Goal: Task Accomplishment & Management: Manage account settings

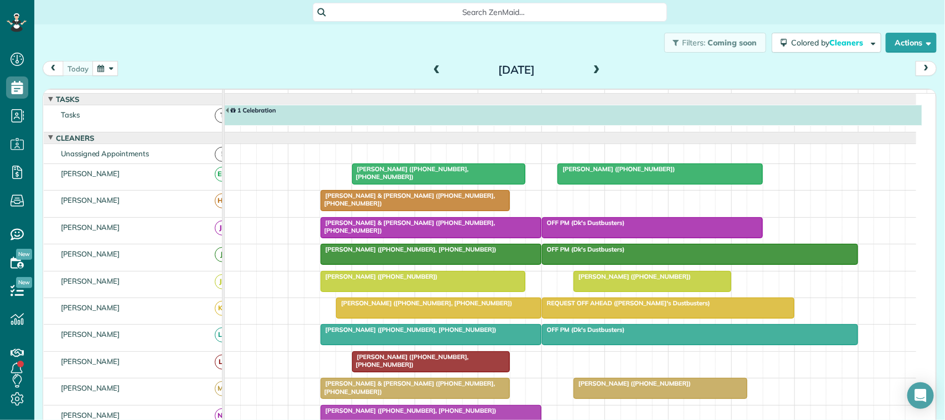
click at [183, 47] on div "Filters: Coming soon Colored by Cleaners Color by Cleaner Color by Team Color b…" at bounding box center [489, 42] width 911 height 37
click at [288, 51] on div "Filters: Coming soon Colored by Cleaners Color by Cleaner Color by Team Color b…" at bounding box center [489, 42] width 911 height 37
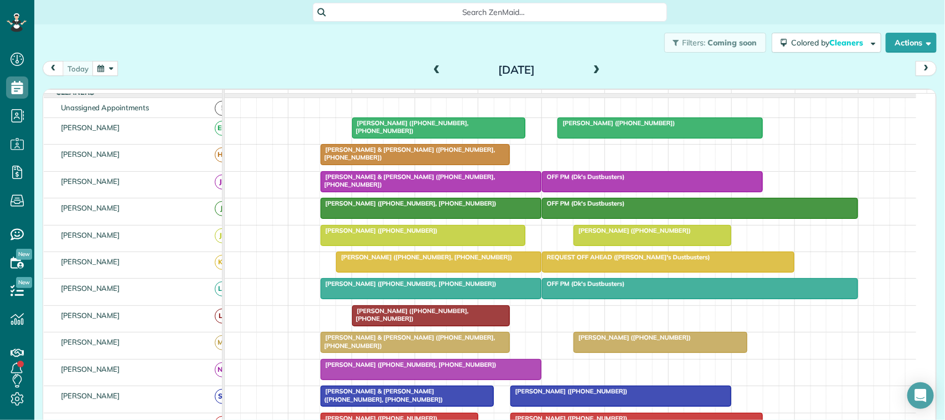
scroll to position [69, 0]
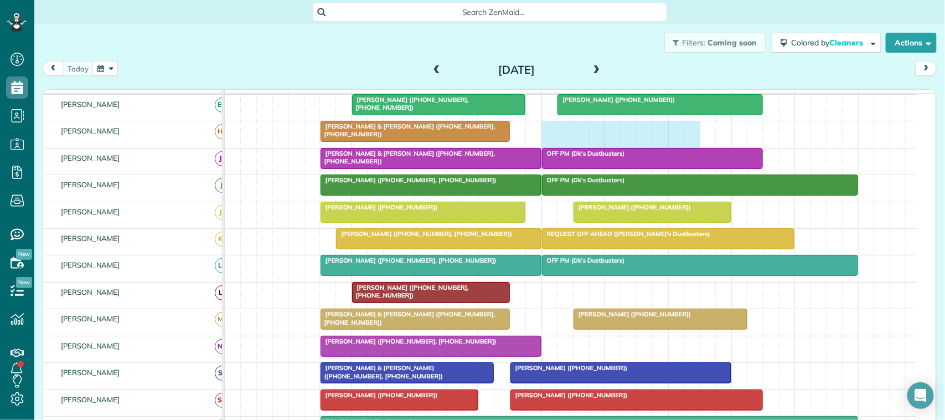
drag, startPoint x: 548, startPoint y: 145, endPoint x: 683, endPoint y: 148, distance: 134.6
click at [694, 147] on div "[PERSON_NAME] & [PERSON_NAME] ([PHONE_NUMBER], [PHONE_NUMBER])" at bounding box center [571, 134] width 692 height 26
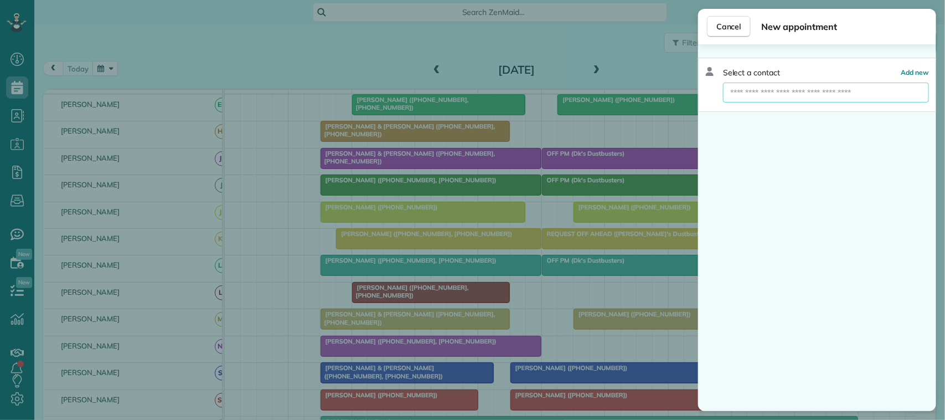
click at [708, 92] on input "text" at bounding box center [826, 93] width 206 height 20
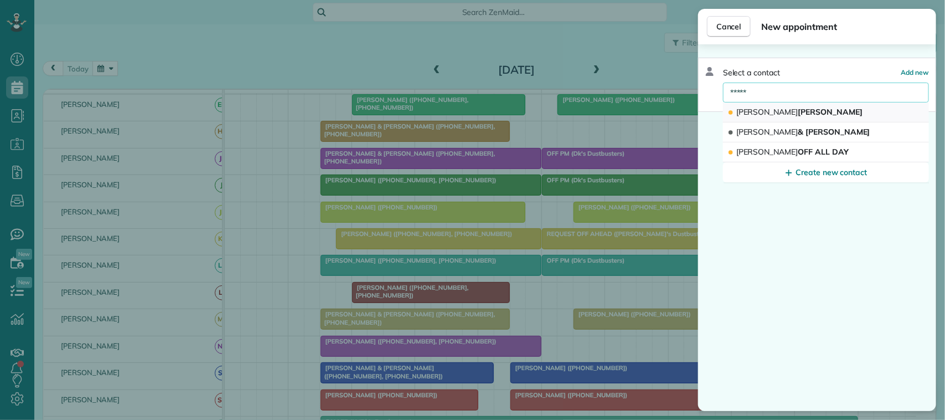
type input "*****"
click at [708, 118] on button "Bobby O'Bryan" at bounding box center [826, 112] width 206 height 20
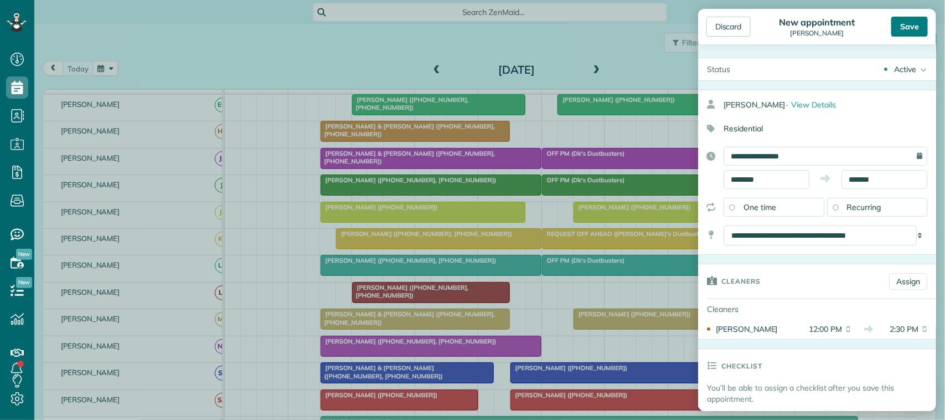
click at [708, 36] on div "Save" at bounding box center [909, 27] width 37 height 20
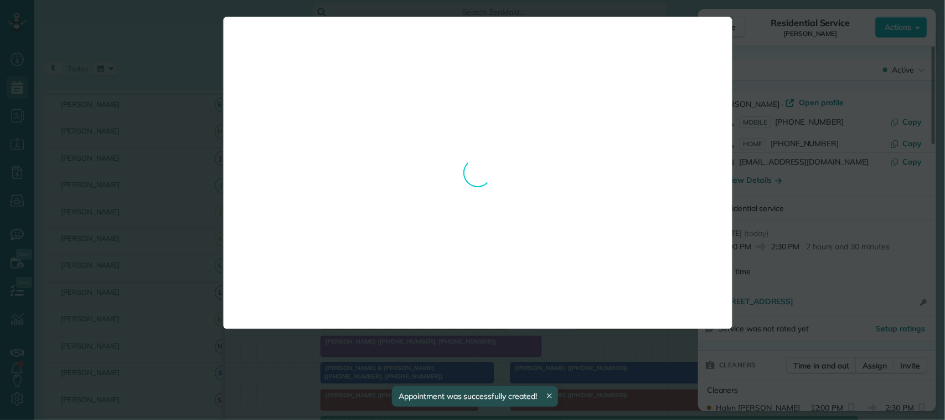
click at [708, 37] on div "**********" at bounding box center [472, 210] width 945 height 420
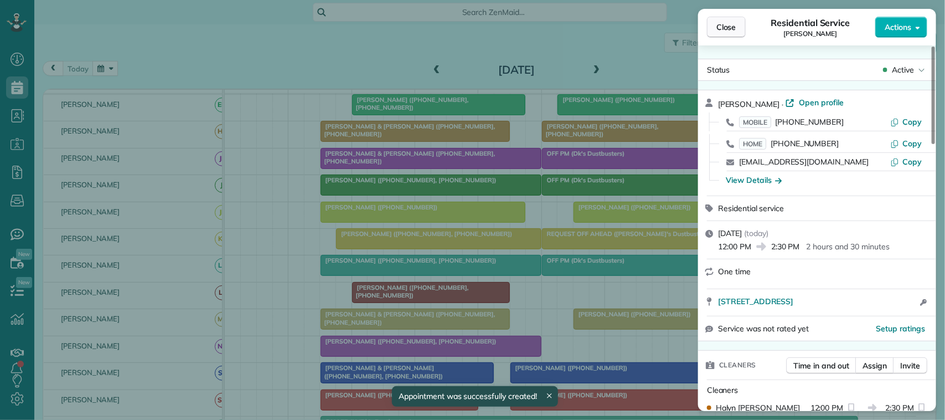
click at [708, 29] on span "Close" at bounding box center [727, 27] width 20 height 11
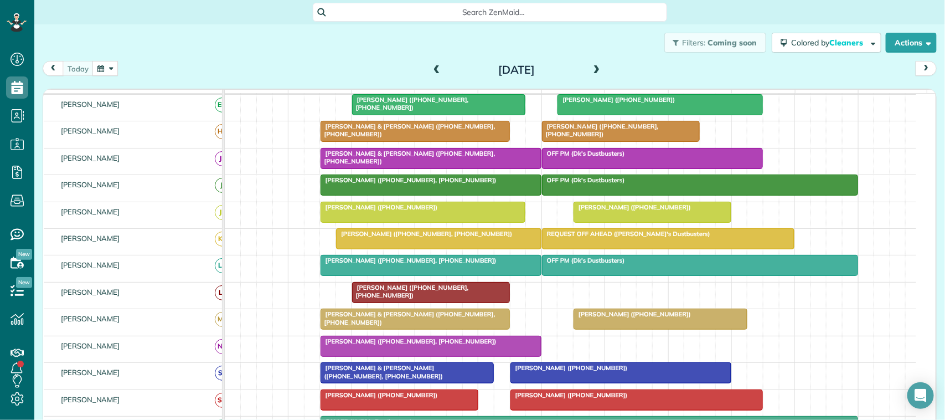
click at [604, 329] on div at bounding box center [660, 319] width 173 height 20
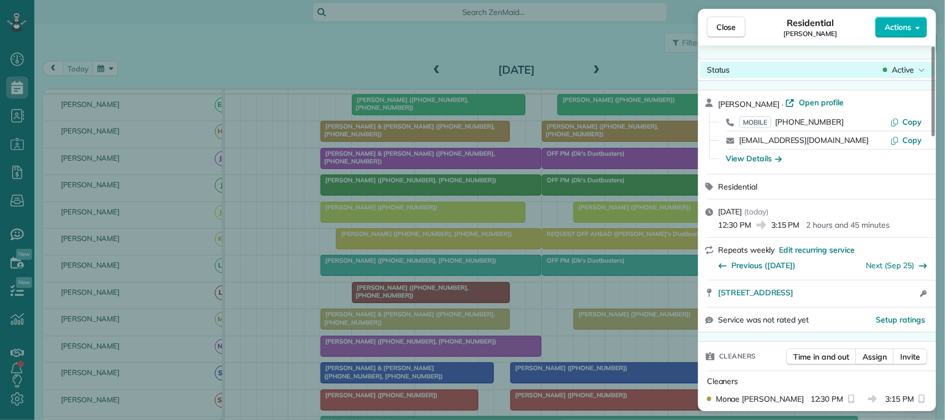
click at [708, 64] on span "Active" at bounding box center [903, 69] width 22 height 11
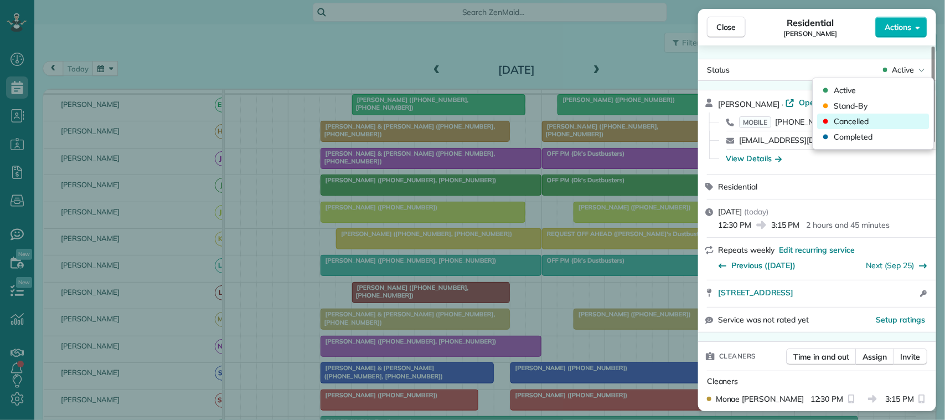
click at [708, 117] on div "Cancelled" at bounding box center [874, 122] width 112 height 16
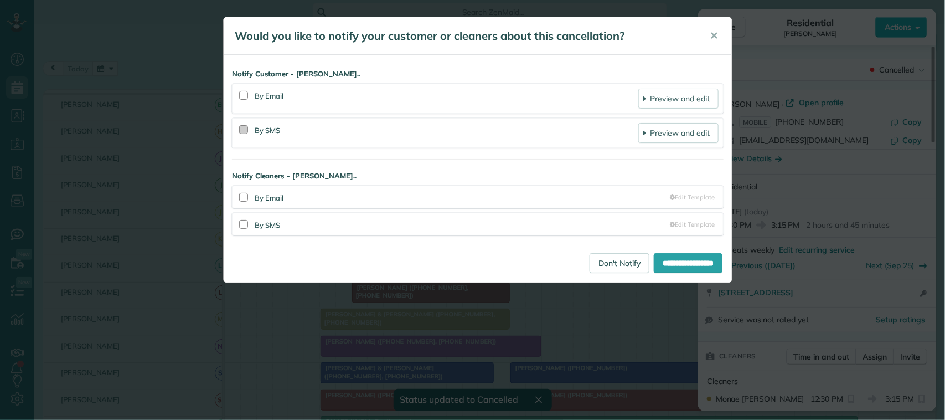
click at [248, 127] on div at bounding box center [243, 129] width 9 height 9
click at [654, 256] on input "**********" at bounding box center [688, 263] width 69 height 20
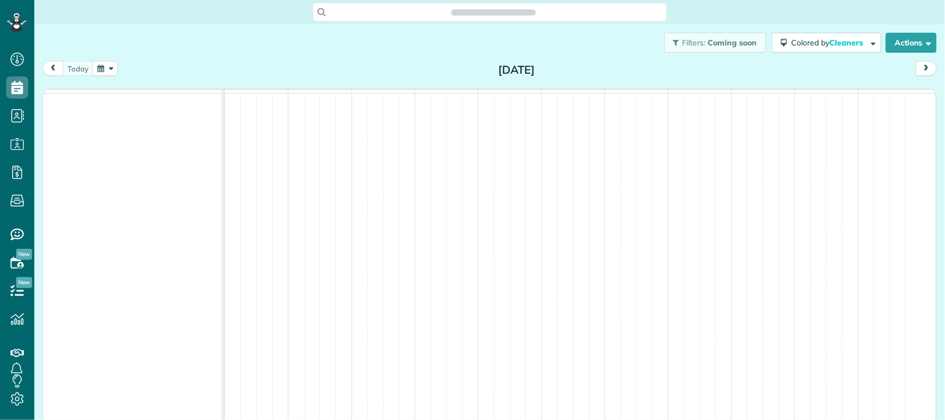
scroll to position [4, 4]
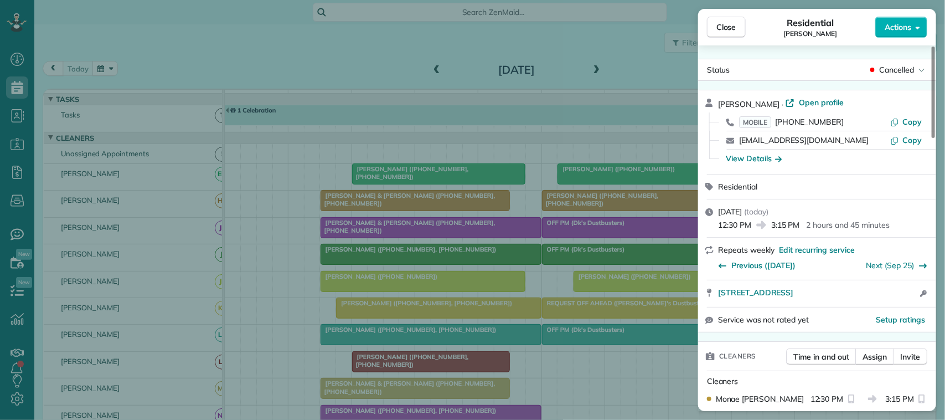
click at [718, 29] on span "Close" at bounding box center [727, 27] width 20 height 11
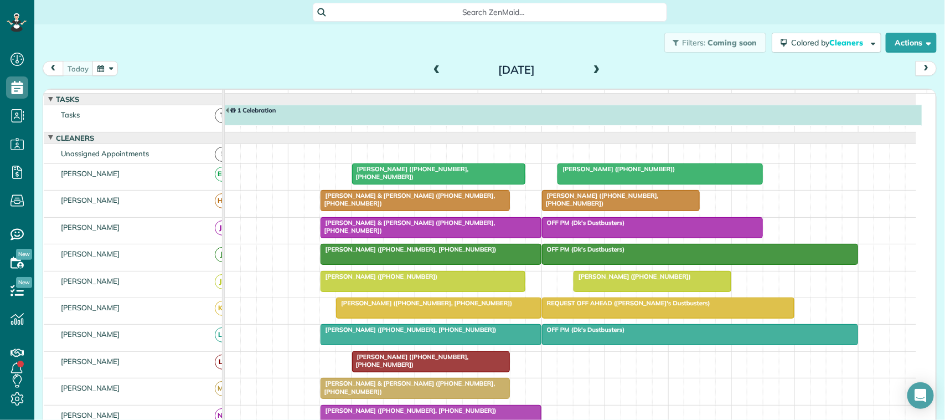
scroll to position [69, 0]
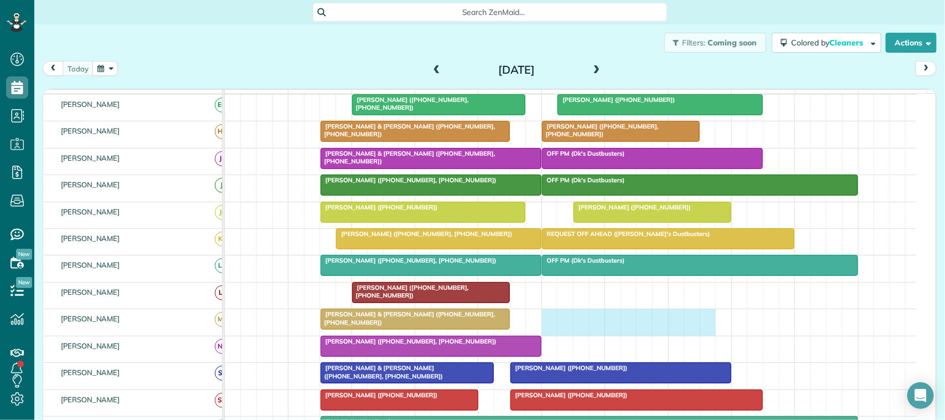
drag, startPoint x: 552, startPoint y: 329, endPoint x: 702, endPoint y: 327, distance: 150.6
click at [713, 325] on div "Bobbie & Carl Brittain (+18326389492, +18324728636)" at bounding box center [571, 322] width 692 height 26
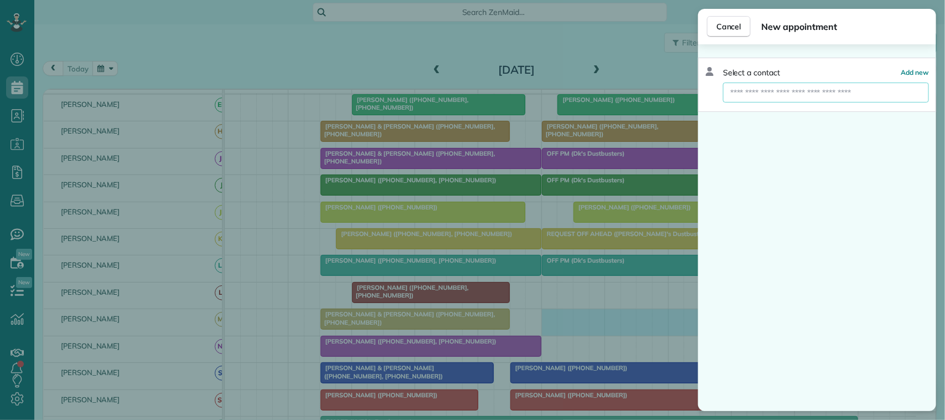
click at [799, 97] on input "text" at bounding box center [826, 93] width 206 height 20
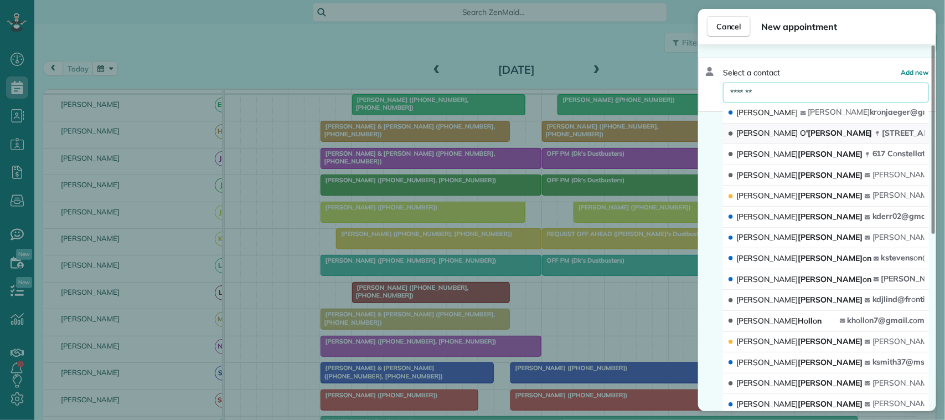
type input "*******"
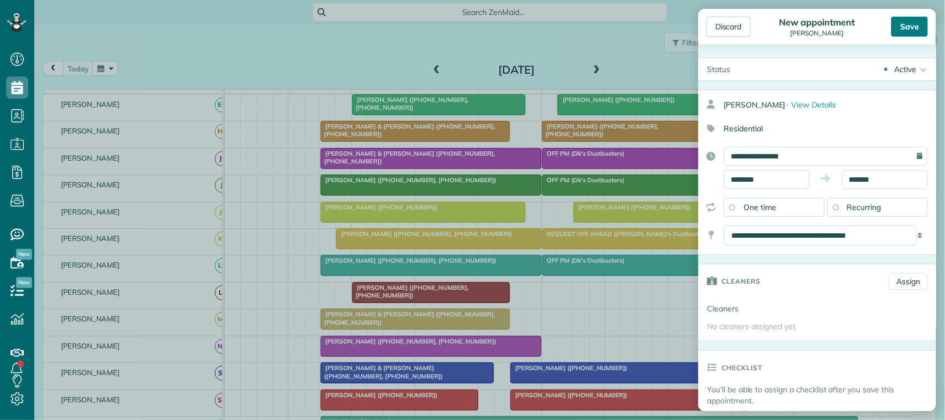
click at [904, 24] on div "Save" at bounding box center [909, 27] width 37 height 20
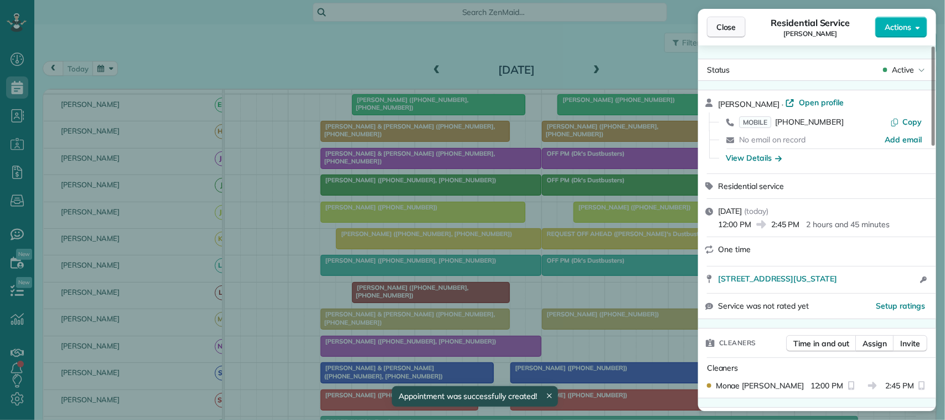
click at [729, 28] on span "Close" at bounding box center [727, 27] width 20 height 11
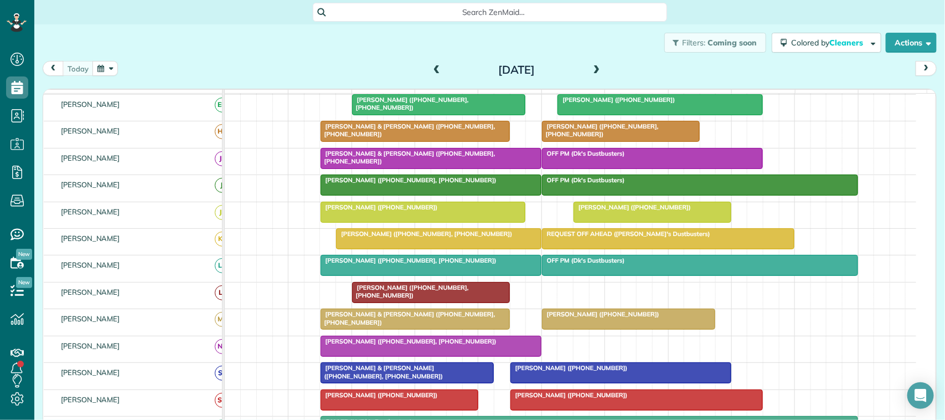
click at [208, 65] on div "today Thursday Sep 18, 2025" at bounding box center [490, 71] width 894 height 20
click at [435, 73] on span at bounding box center [437, 70] width 12 height 10
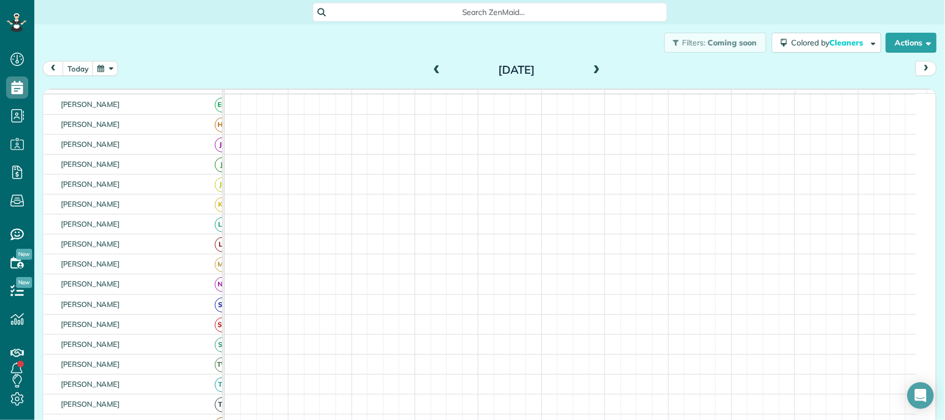
scroll to position [69, 0]
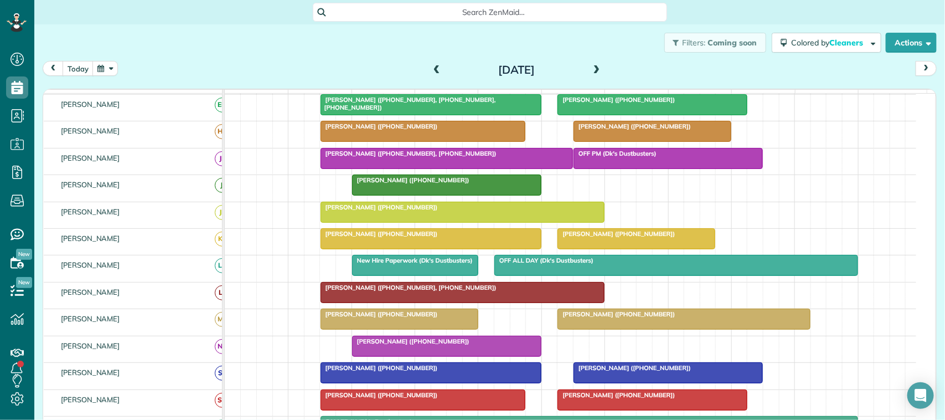
click at [462, 345] on div "Michael Mazzola (+17138267506)" at bounding box center [446, 341] width 183 height 8
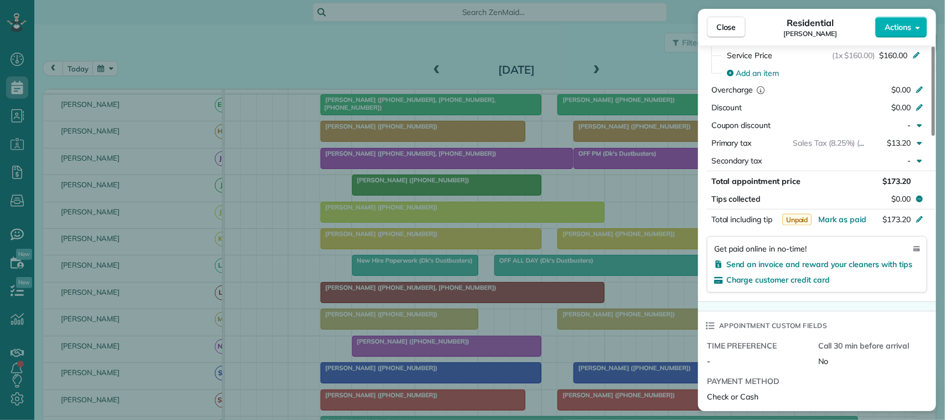
scroll to position [554, 0]
click at [856, 217] on span "Mark as paid" at bounding box center [842, 218] width 48 height 10
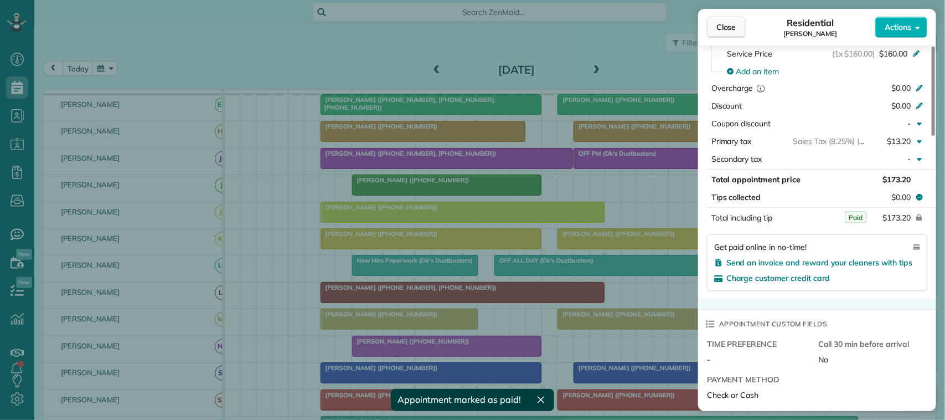
click at [741, 19] on button "Close" at bounding box center [726, 27] width 39 height 21
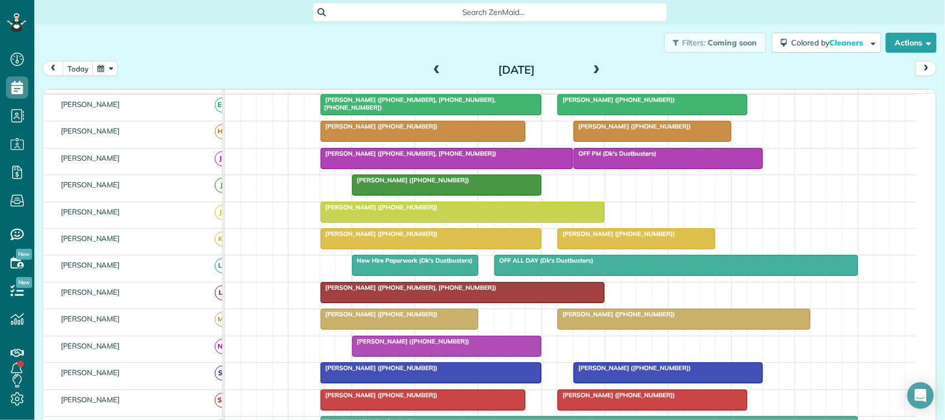
click at [431, 69] on span at bounding box center [437, 70] width 12 height 10
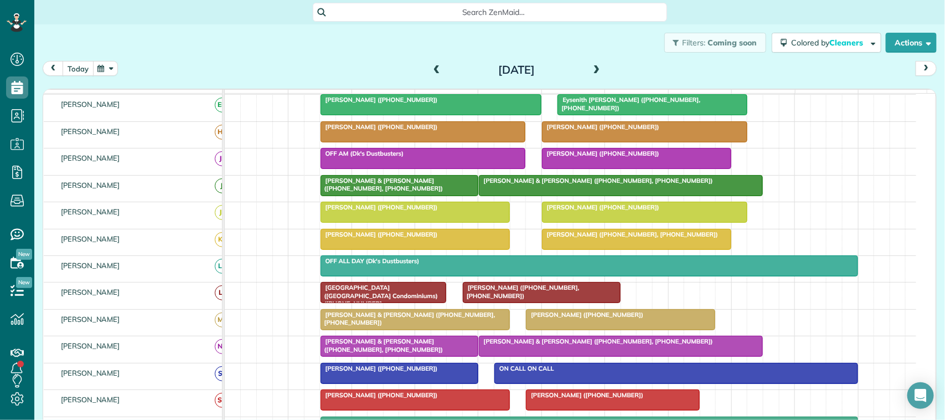
click at [85, 68] on button "today" at bounding box center [78, 68] width 31 height 15
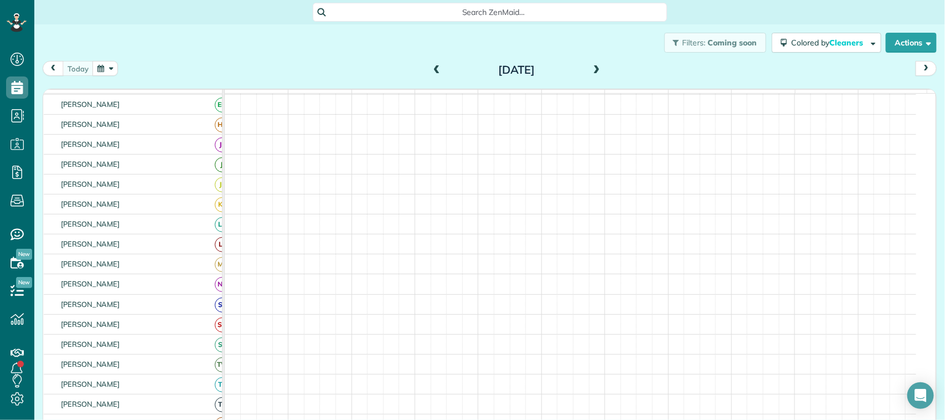
scroll to position [69, 0]
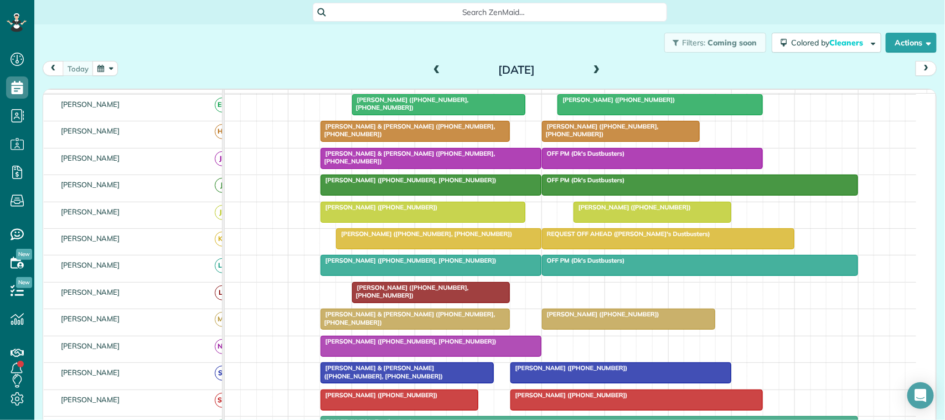
click at [378, 356] on div at bounding box center [431, 346] width 220 height 20
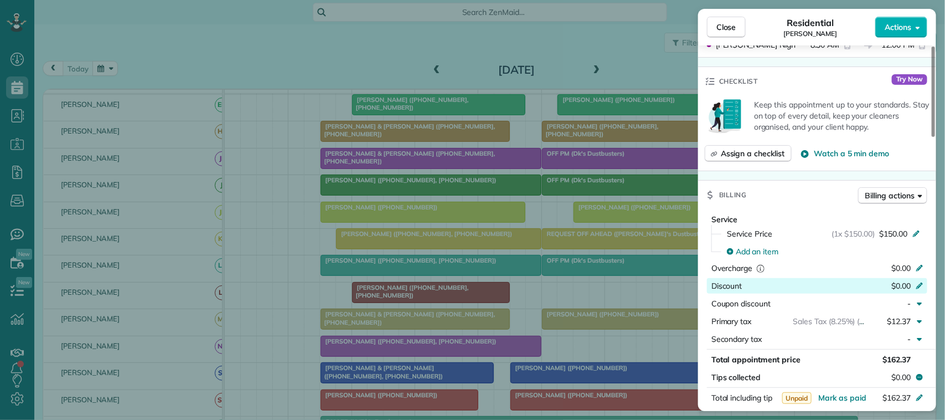
scroll to position [554, 0]
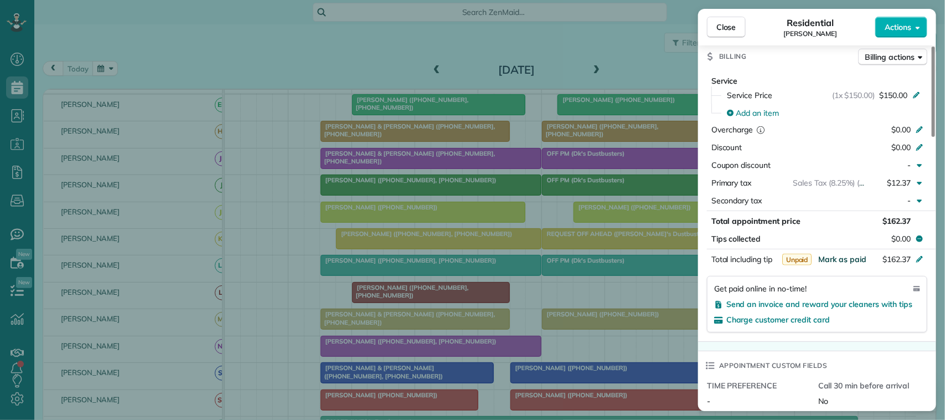
click at [858, 263] on span "Mark as paid" at bounding box center [842, 259] width 48 height 10
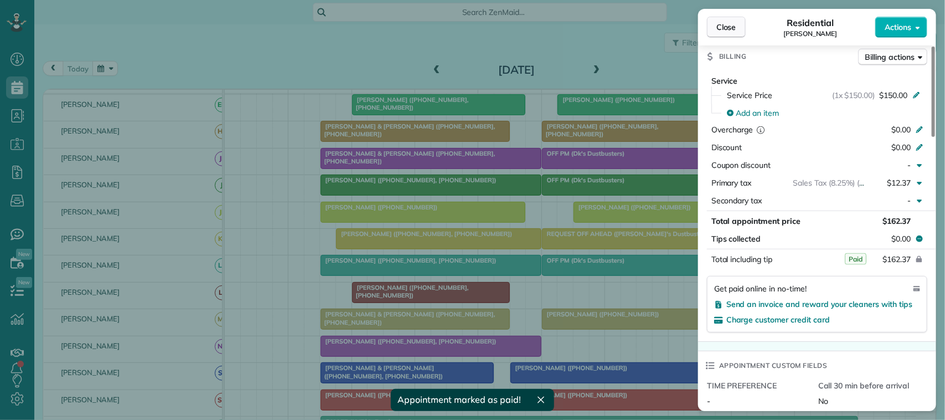
click at [736, 30] on span "Close" at bounding box center [727, 27] width 20 height 11
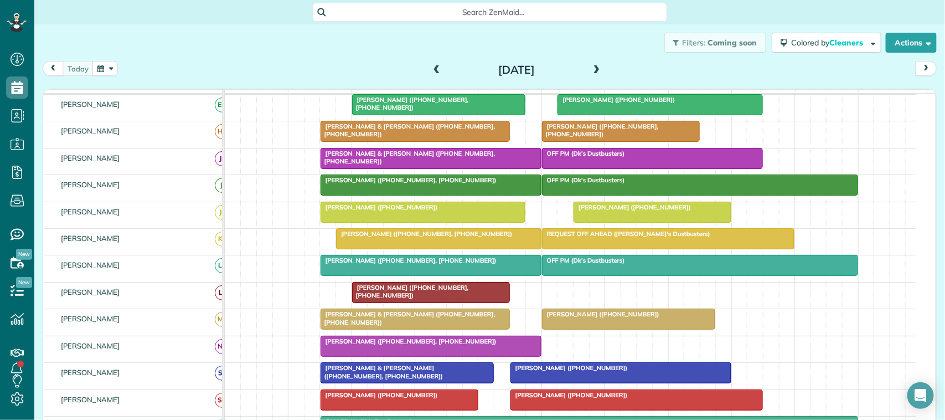
click at [97, 70] on button "button" at bounding box center [104, 68] width 25 height 15
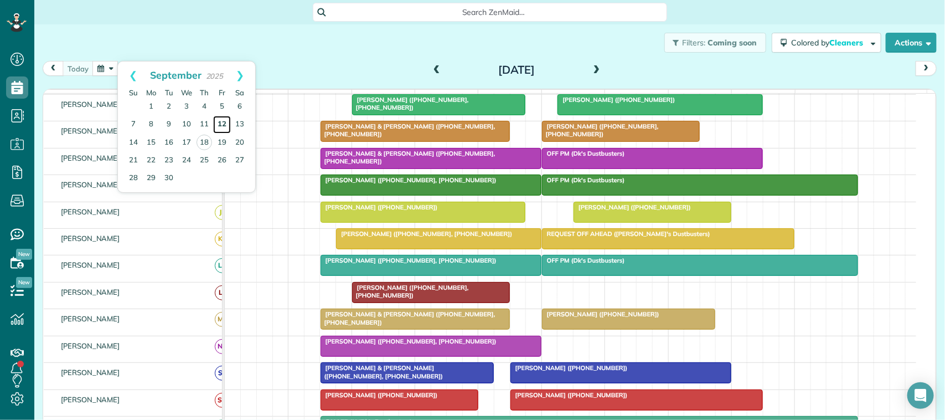
click at [220, 125] on link "12" at bounding box center [222, 125] width 18 height 18
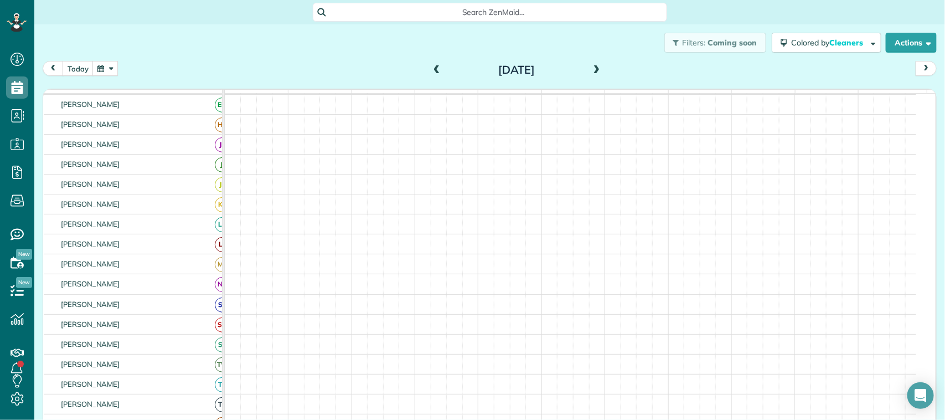
scroll to position [152, 0]
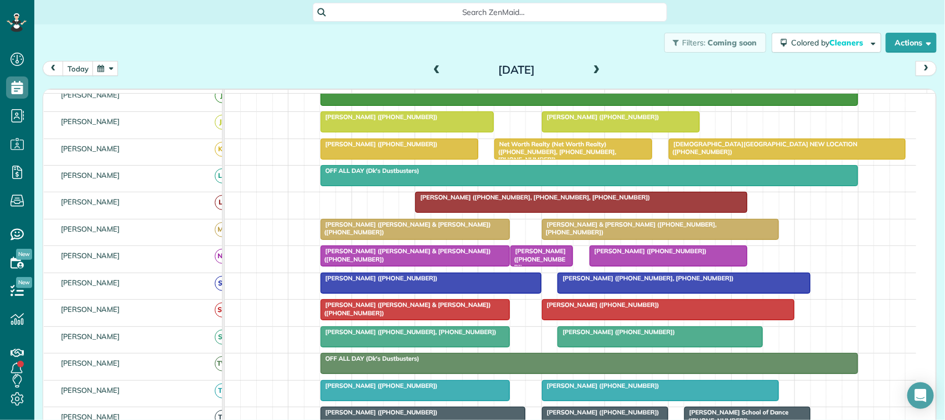
click at [380, 266] on div at bounding box center [415, 256] width 188 height 20
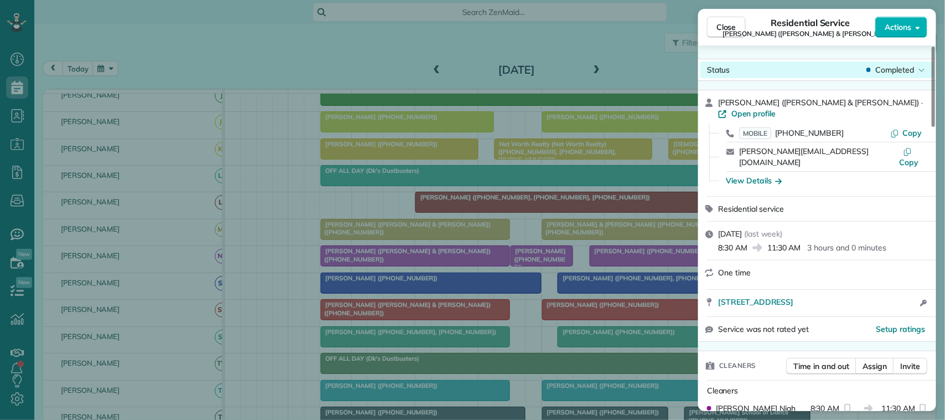
click at [736, 23] on span "Close" at bounding box center [727, 27] width 20 height 11
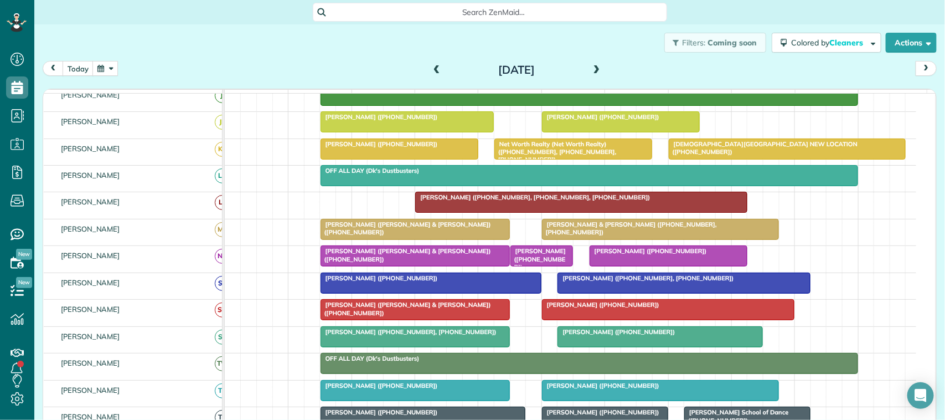
click at [549, 271] on span "Leanne Bowman (+19175972610)" at bounding box center [538, 259] width 56 height 24
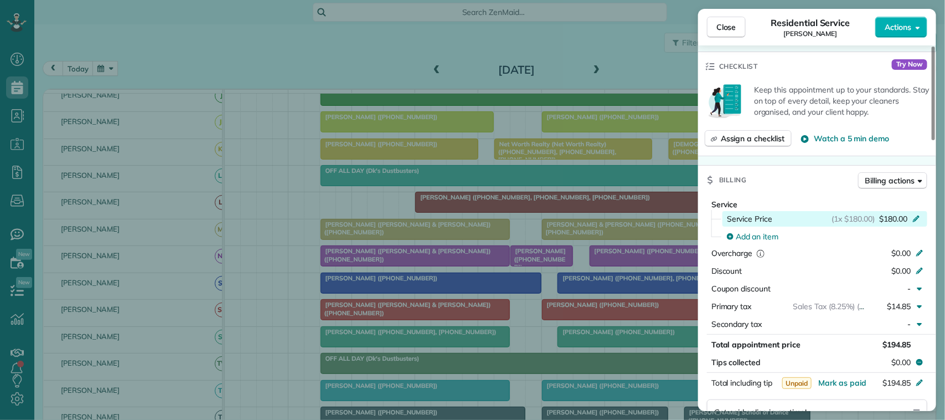
scroll to position [415, 0]
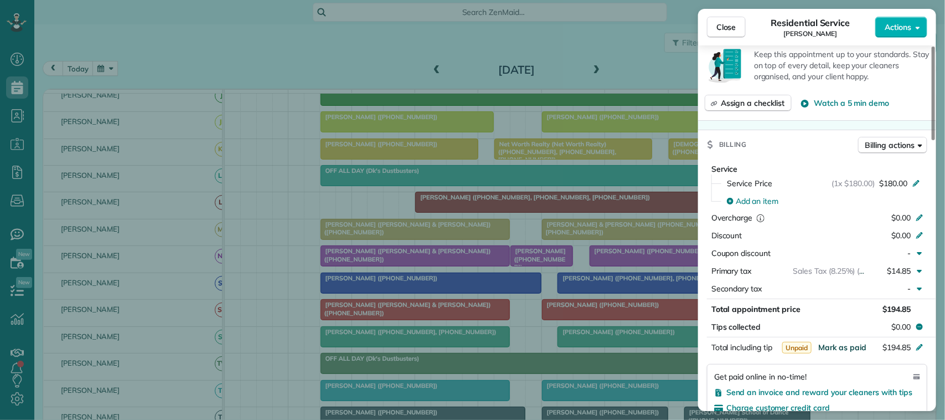
click at [826, 342] on span "Mark as paid" at bounding box center [842, 347] width 48 height 10
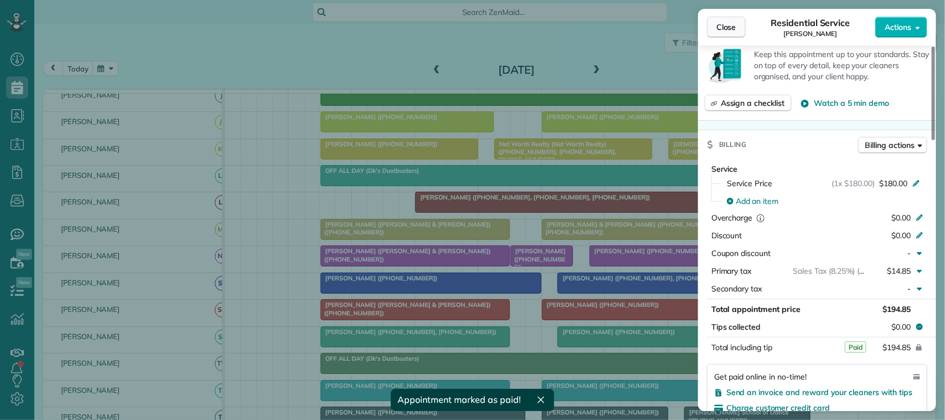
click at [740, 33] on button "Close" at bounding box center [726, 27] width 39 height 21
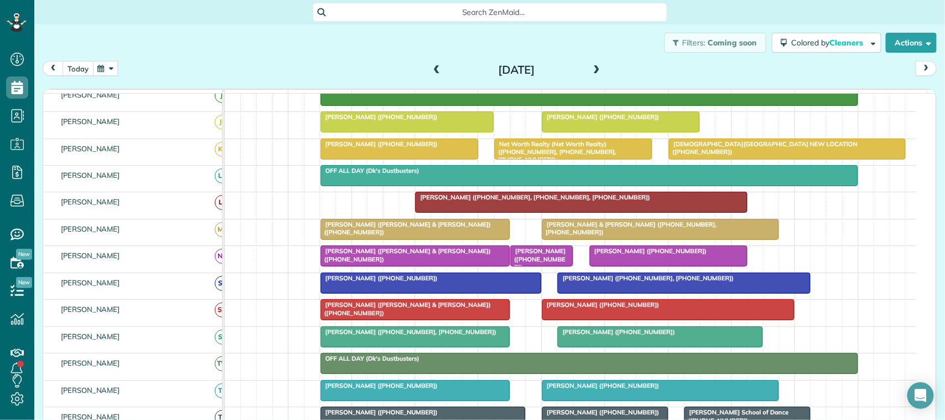
click at [89, 66] on button "today" at bounding box center [78, 68] width 31 height 15
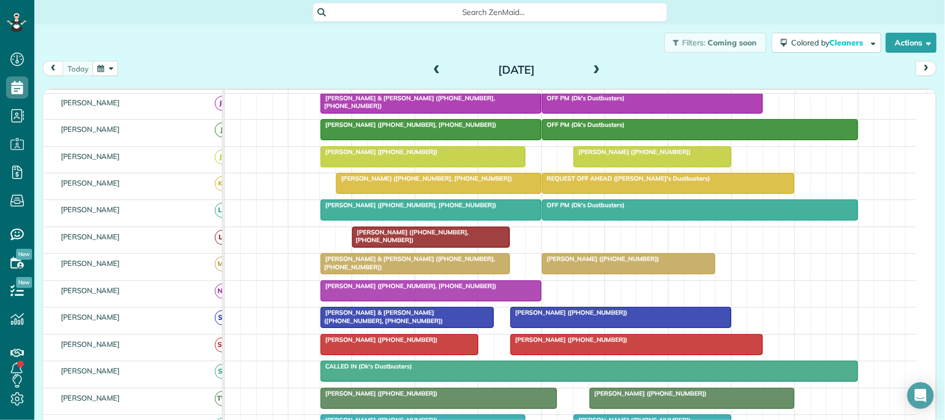
scroll to position [159, 0]
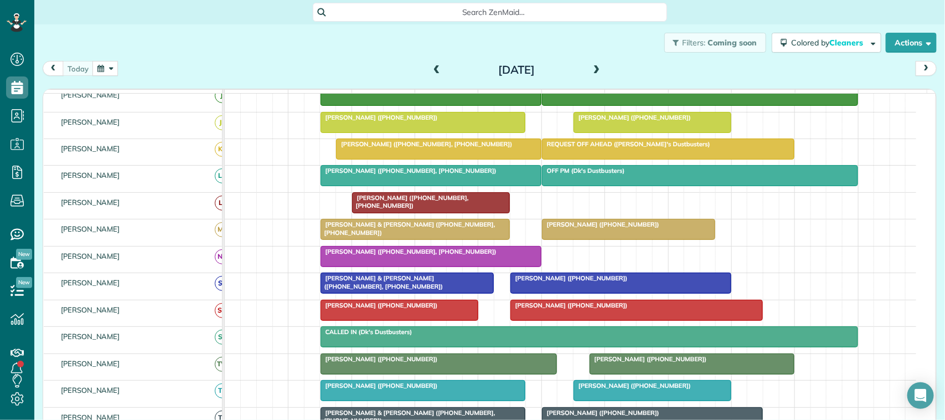
click at [106, 62] on button "button" at bounding box center [104, 68] width 25 height 15
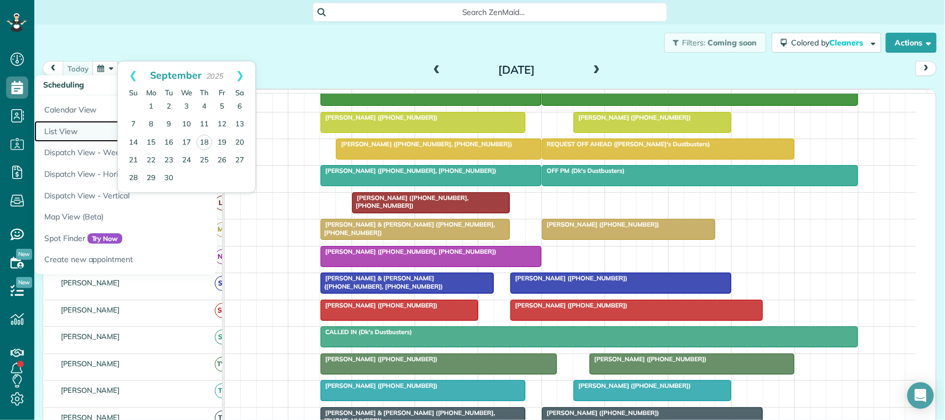
click at [70, 129] on link "List View" at bounding box center [172, 132] width 277 height 22
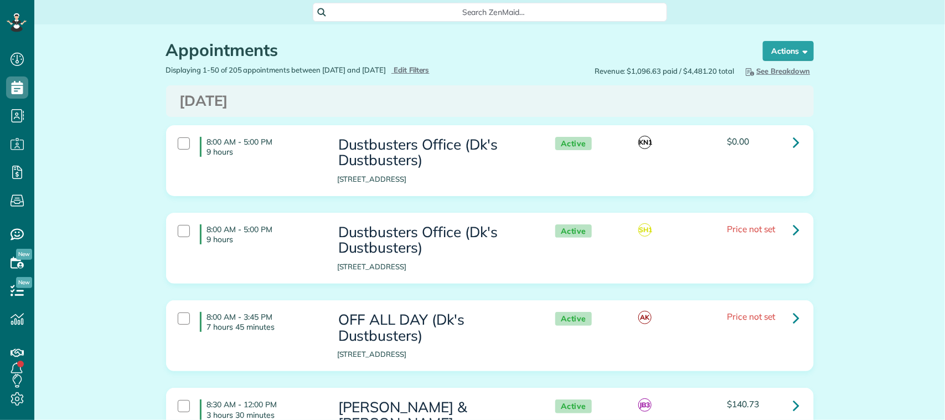
scroll to position [4, 4]
type input "**********"
click at [430, 68] on span "Edit Filters" at bounding box center [412, 69] width 36 height 9
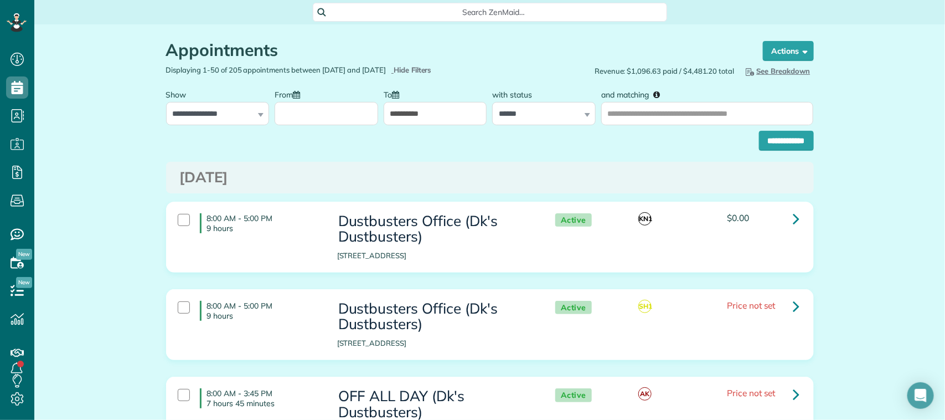
click at [322, 111] on input "From" at bounding box center [327, 113] width 104 height 23
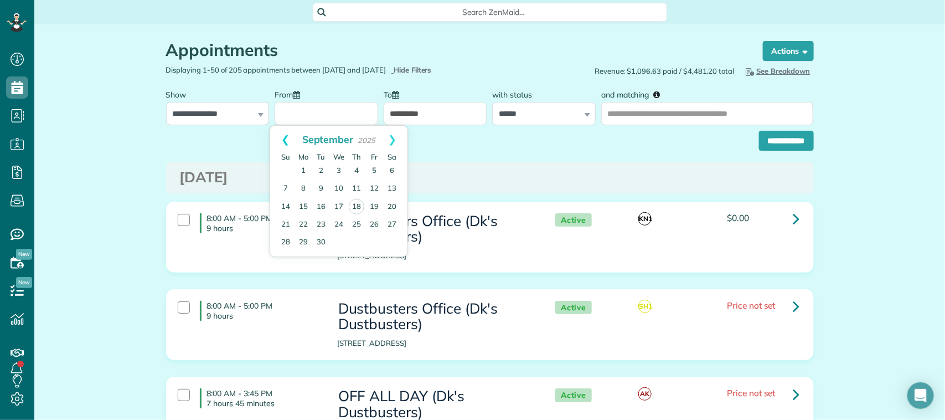
click at [287, 138] on link "Prev" at bounding box center [285, 140] width 30 height 28
click at [370, 241] on link "29" at bounding box center [374, 242] width 18 height 18
type input "**********"
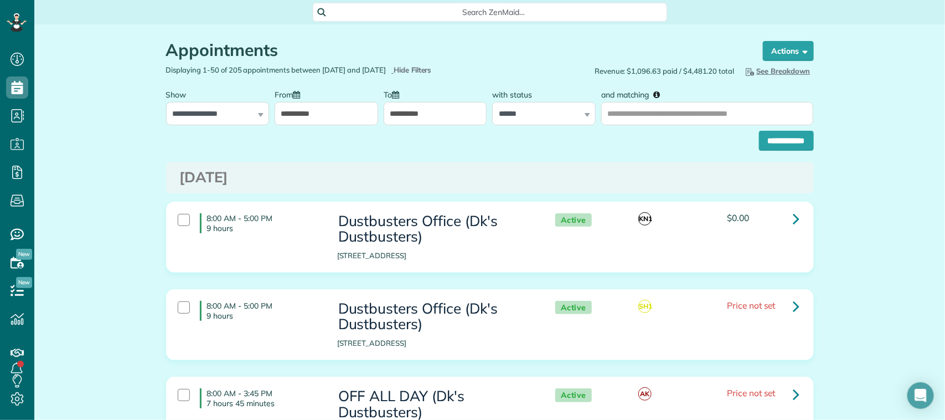
click at [413, 109] on input "**********" at bounding box center [436, 113] width 104 height 23
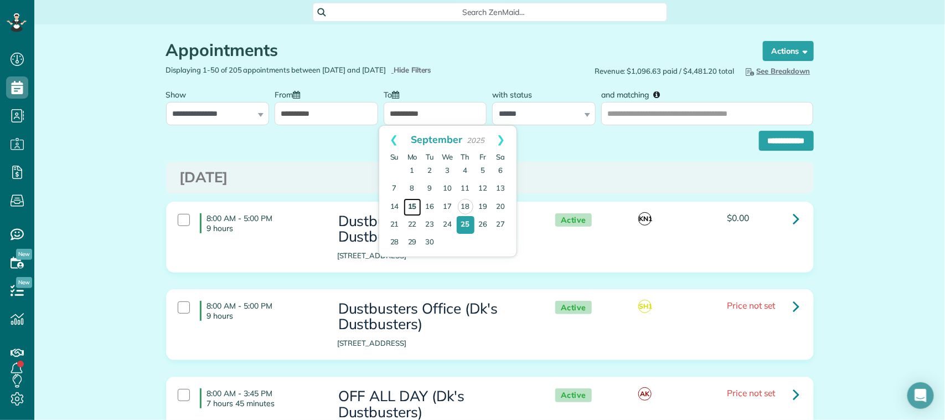
click at [414, 203] on link "15" at bounding box center [413, 207] width 18 height 18
type input "**********"
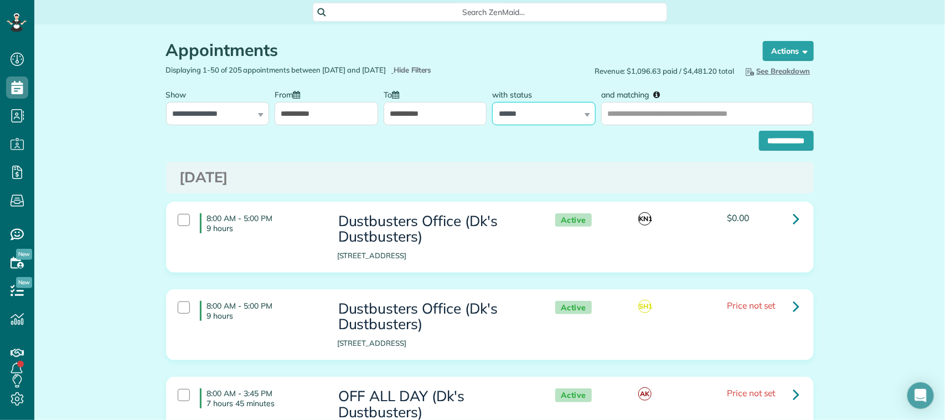
click at [568, 119] on select "**********" at bounding box center [544, 113] width 104 height 23
select select
click at [492, 102] on select "**********" at bounding box center [544, 113] width 104 height 23
click at [651, 121] on input "and matching" at bounding box center [707, 113] width 212 height 23
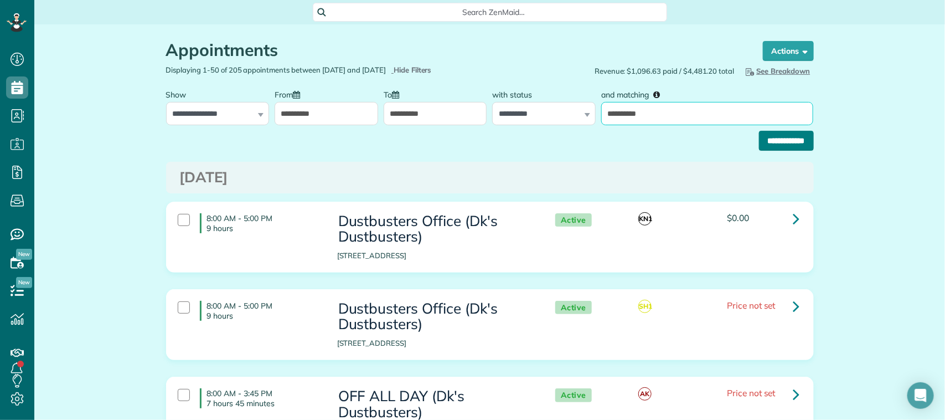
type input "**********"
click at [784, 140] on input "**********" at bounding box center [786, 141] width 55 height 20
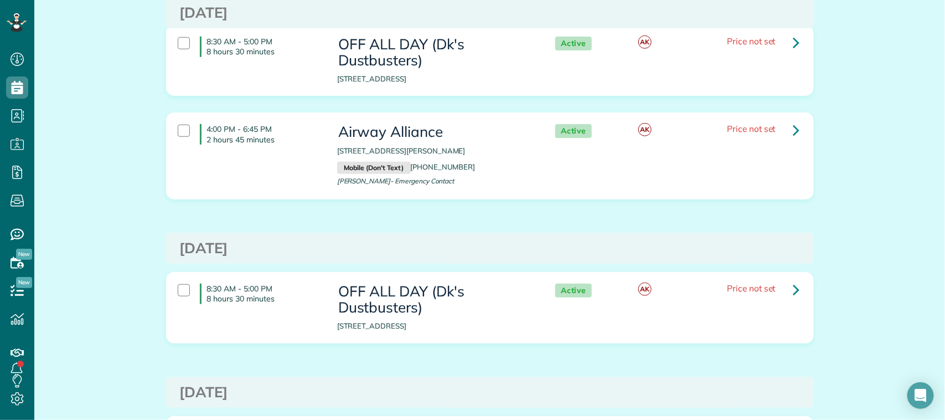
scroll to position [2215, 0]
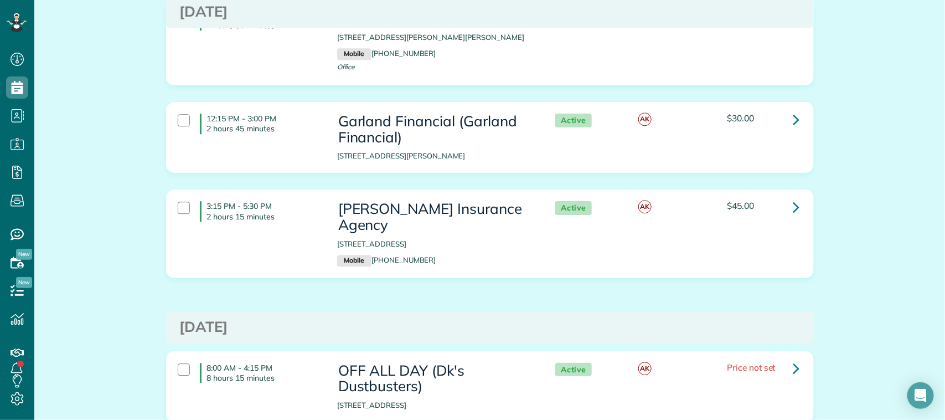
scroll to position [3104, 0]
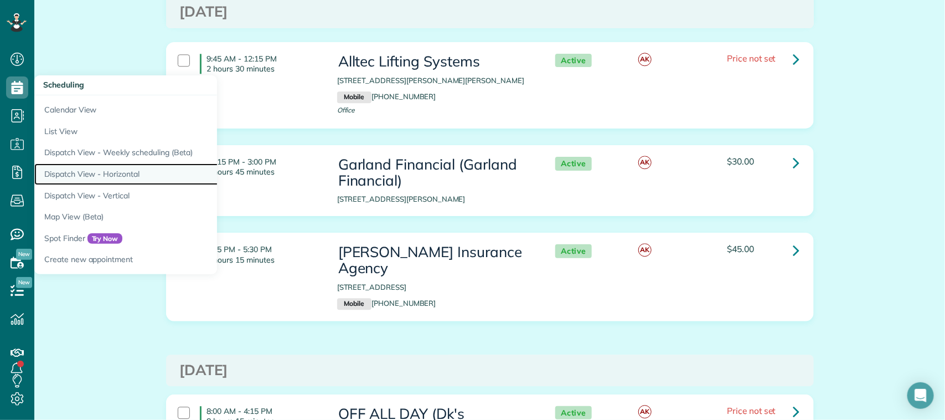
click at [95, 165] on link "Dispatch View - Horizontal" at bounding box center [172, 174] width 277 height 22
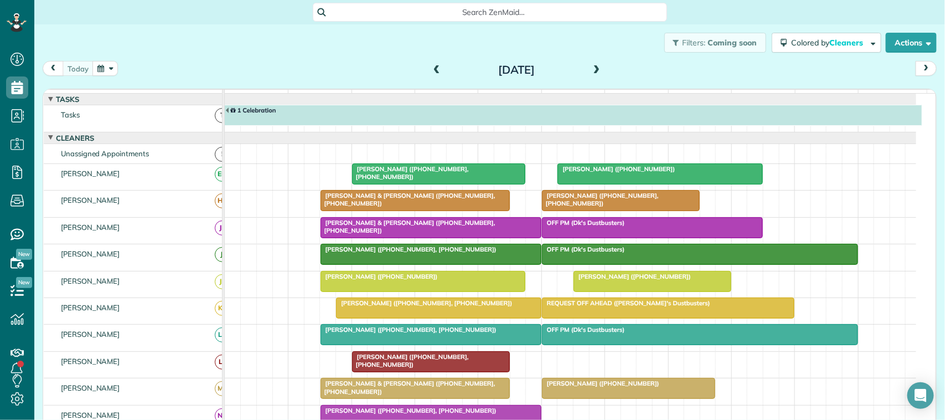
scroll to position [7, 0]
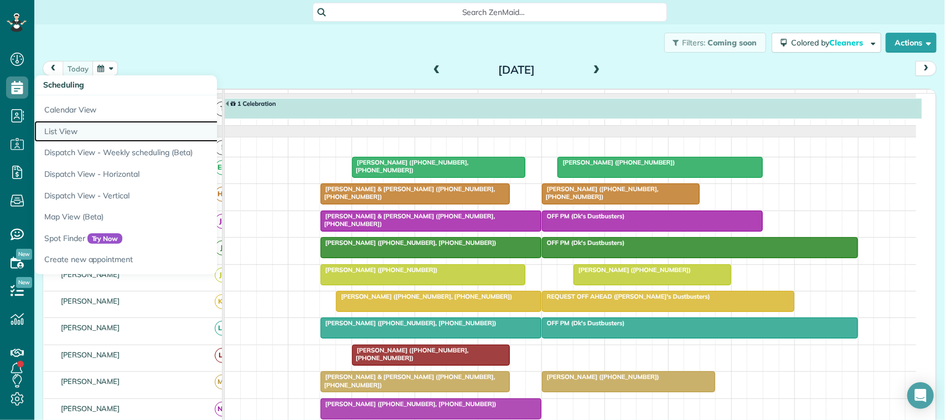
click at [74, 133] on link "List View" at bounding box center [172, 132] width 277 height 22
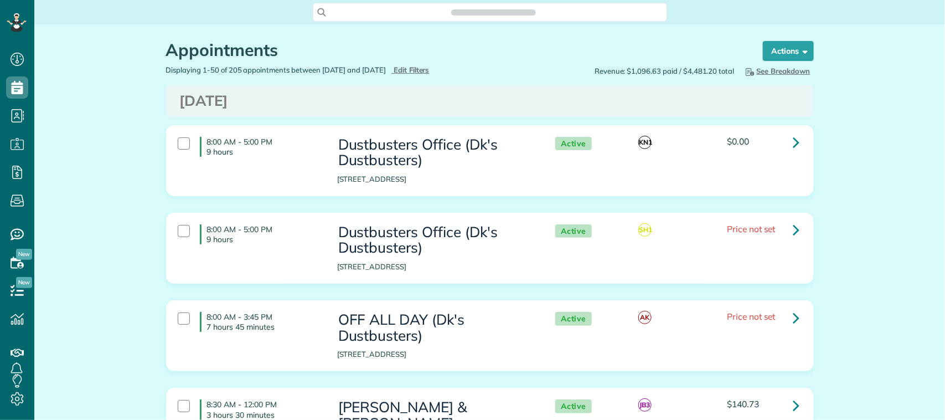
scroll to position [4, 4]
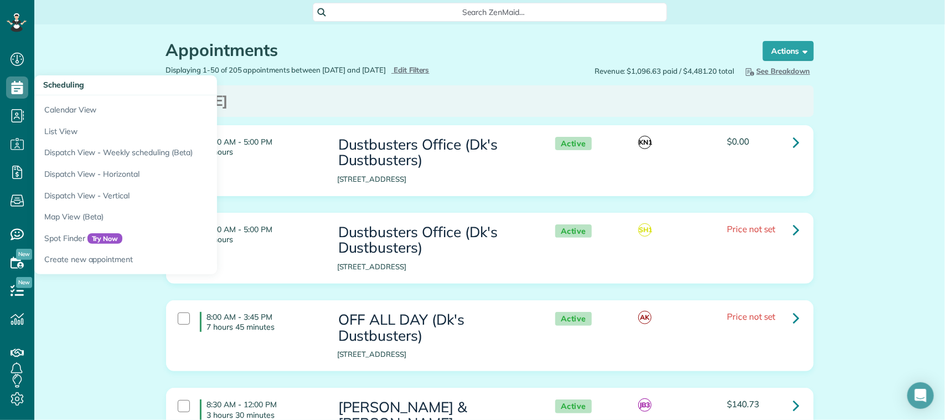
type input "**********"
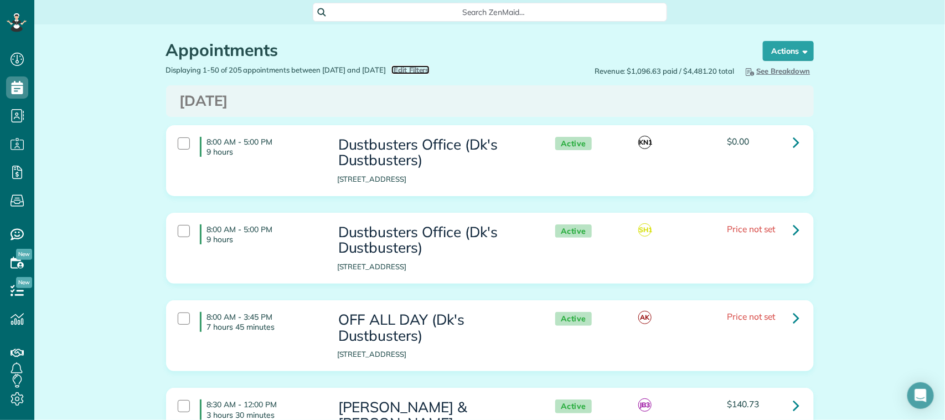
click at [430, 70] on span "Edit Filters" at bounding box center [412, 69] width 36 height 9
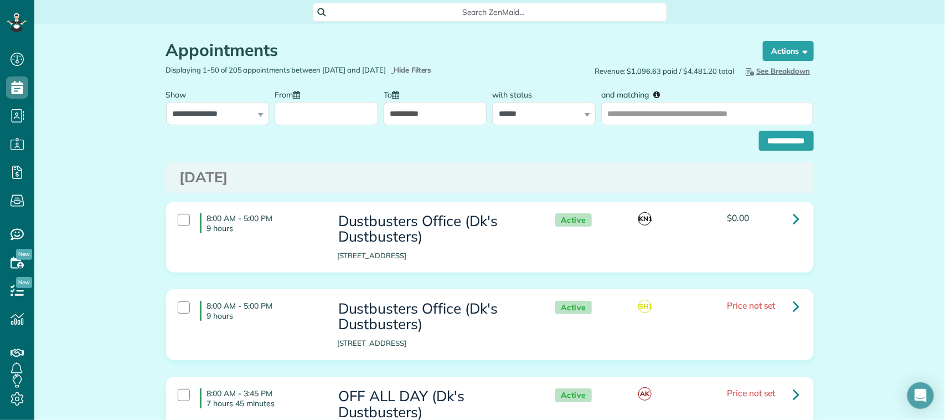
click at [339, 109] on input "From" at bounding box center [327, 113] width 104 height 23
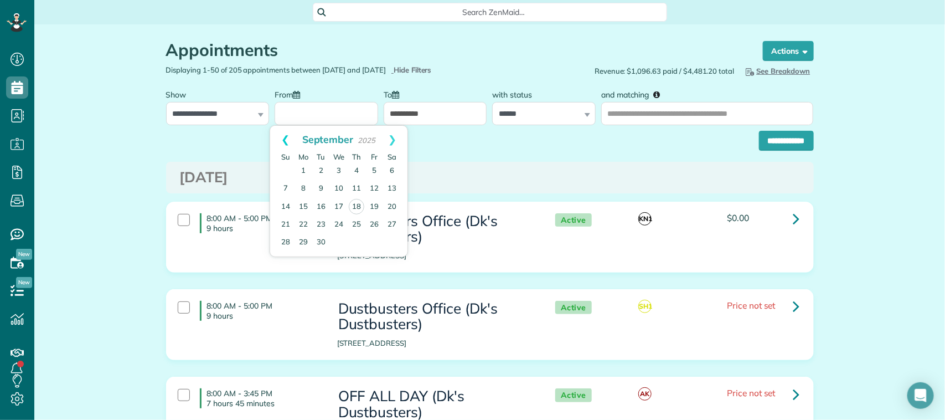
click at [284, 143] on link "Prev" at bounding box center [285, 140] width 30 height 28
click at [373, 241] on link "29" at bounding box center [374, 242] width 18 height 18
type input "**********"
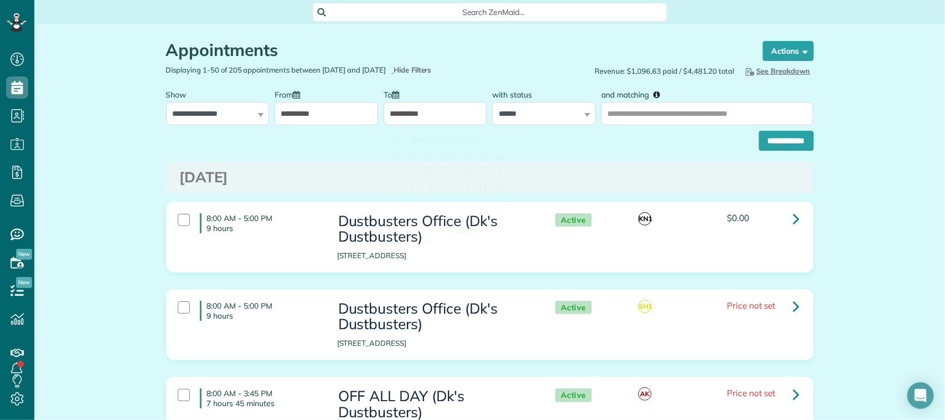
click at [419, 120] on input "**********" at bounding box center [436, 113] width 104 height 23
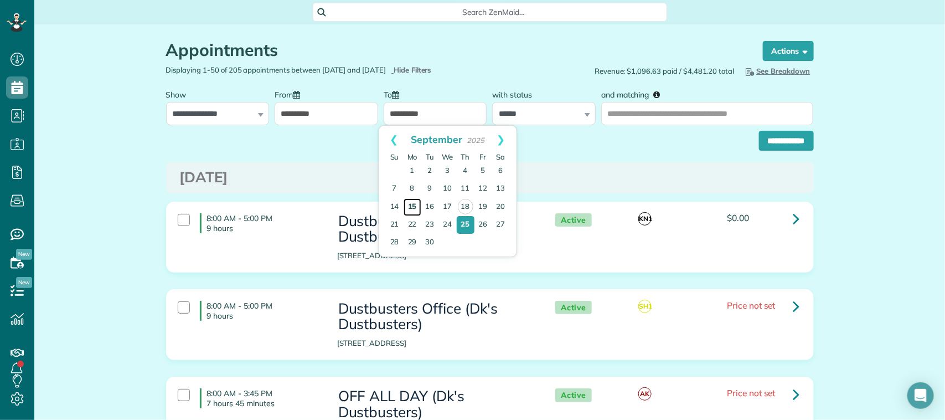
click at [405, 203] on link "15" at bounding box center [413, 207] width 18 height 18
type input "**********"
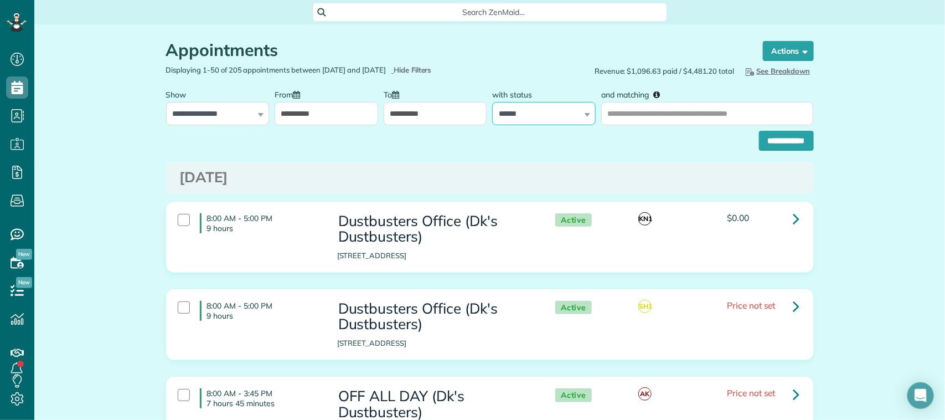
drag, startPoint x: 541, startPoint y: 112, endPoint x: 545, endPoint y: 121, distance: 9.9
click at [541, 112] on select "**********" at bounding box center [544, 113] width 104 height 23
select select
click at [492, 102] on select "**********" at bounding box center [544, 113] width 104 height 23
click at [616, 112] on input "and matching" at bounding box center [707, 113] width 212 height 23
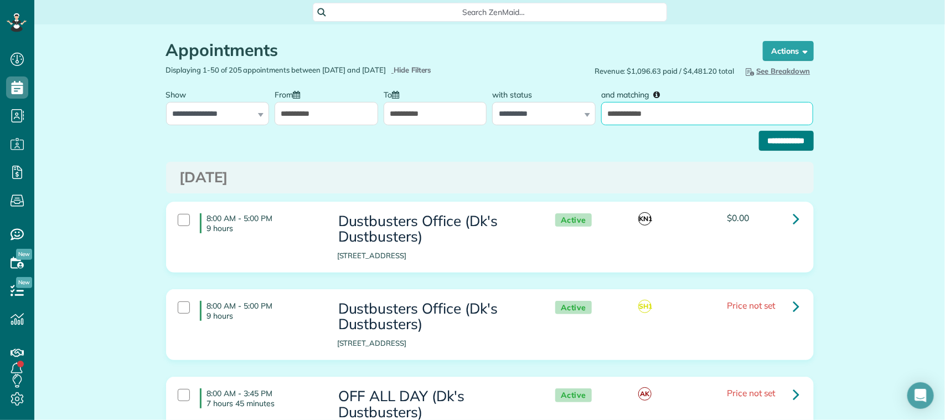
type input "**********"
click at [759, 138] on input "**********" at bounding box center [786, 141] width 55 height 20
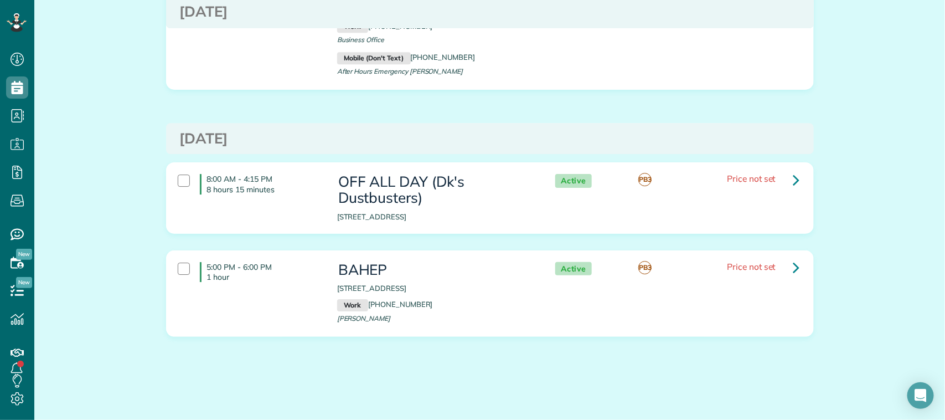
scroll to position [3396, 0]
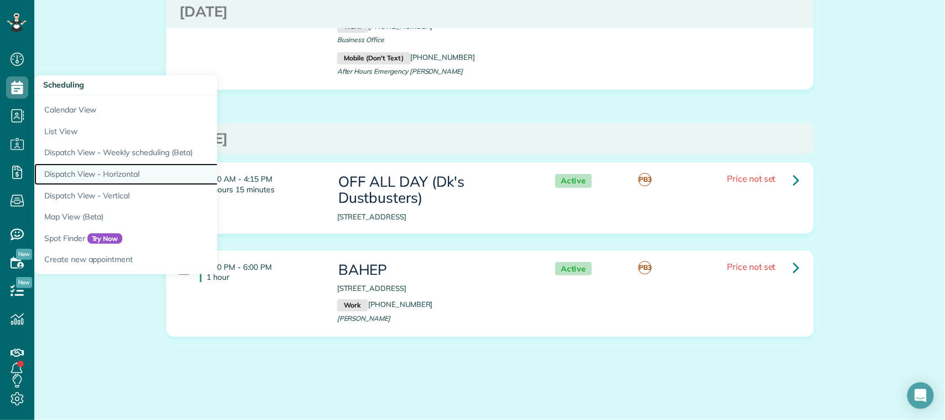
click at [133, 172] on link "Dispatch View - Horizontal" at bounding box center [172, 174] width 277 height 22
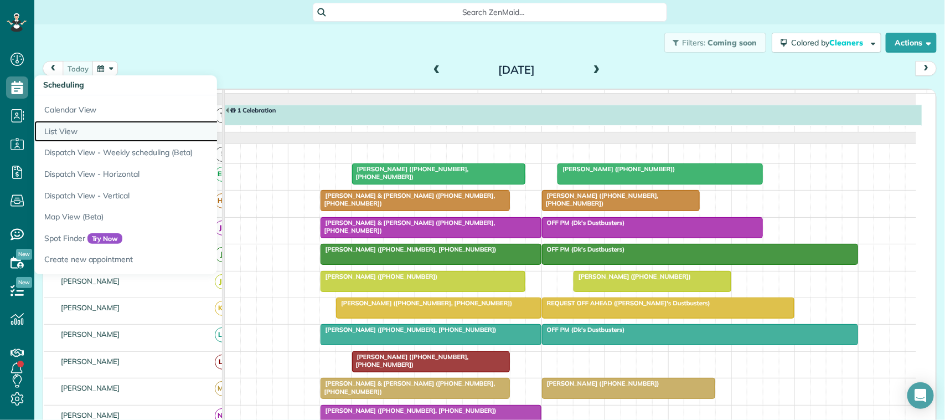
click at [70, 130] on link "List View" at bounding box center [172, 132] width 277 height 22
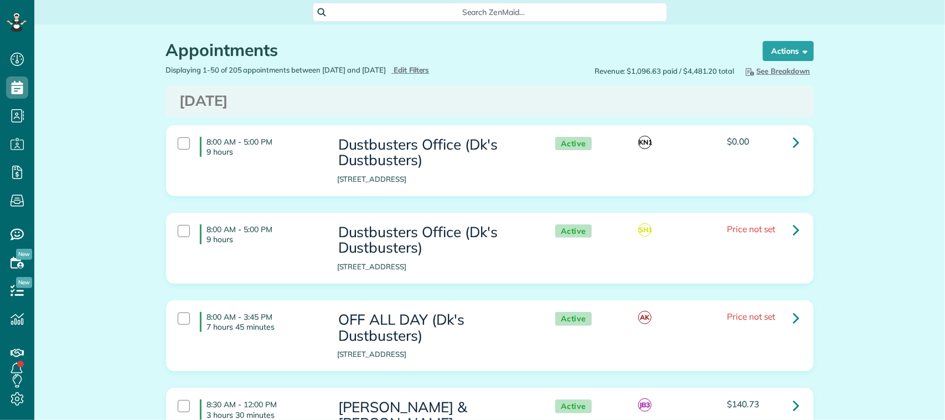
scroll to position [4, 4]
type input "**********"
click at [425, 65] on span "Edit Filters" at bounding box center [412, 69] width 36 height 9
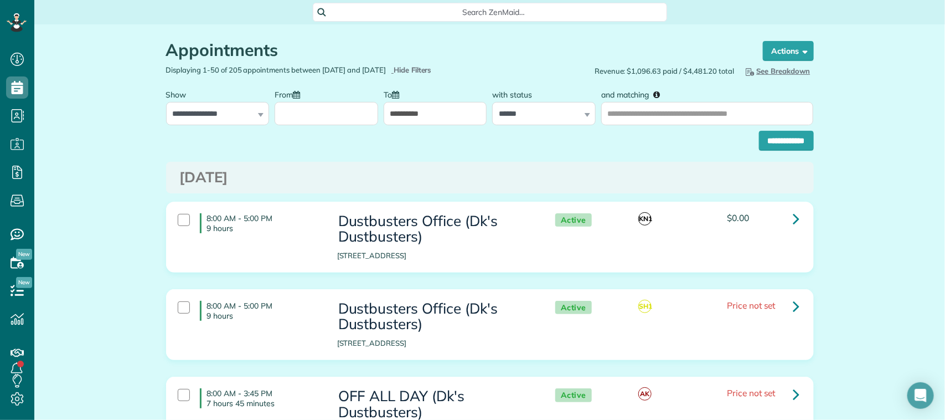
click at [355, 104] on input "From" at bounding box center [327, 113] width 104 height 23
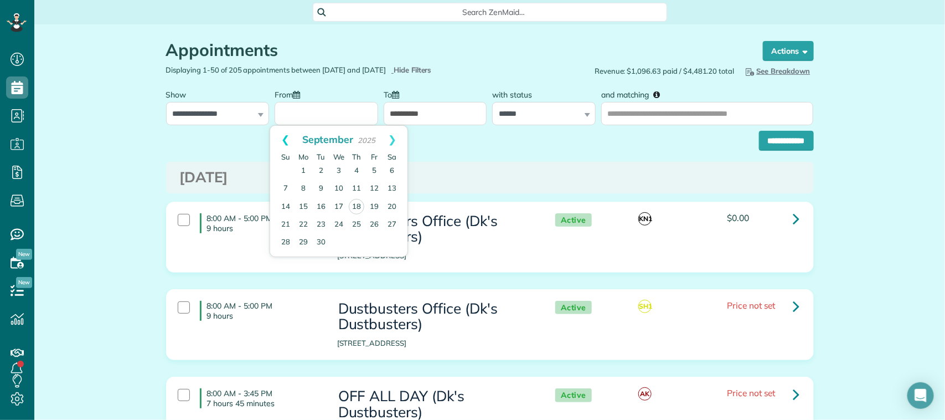
click at [281, 140] on link "Prev" at bounding box center [285, 140] width 30 height 28
click at [377, 240] on link "29" at bounding box center [374, 242] width 18 height 18
type input "**********"
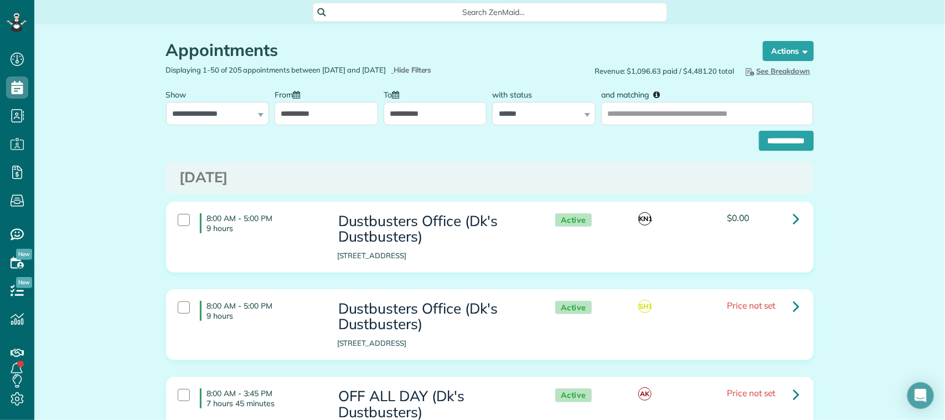
click at [440, 112] on input "**********" at bounding box center [436, 113] width 104 height 23
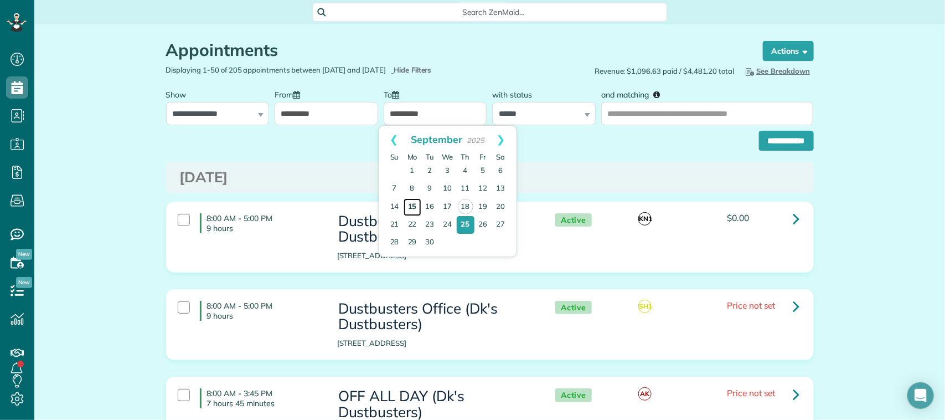
click at [413, 205] on link "15" at bounding box center [413, 207] width 18 height 18
type input "**********"
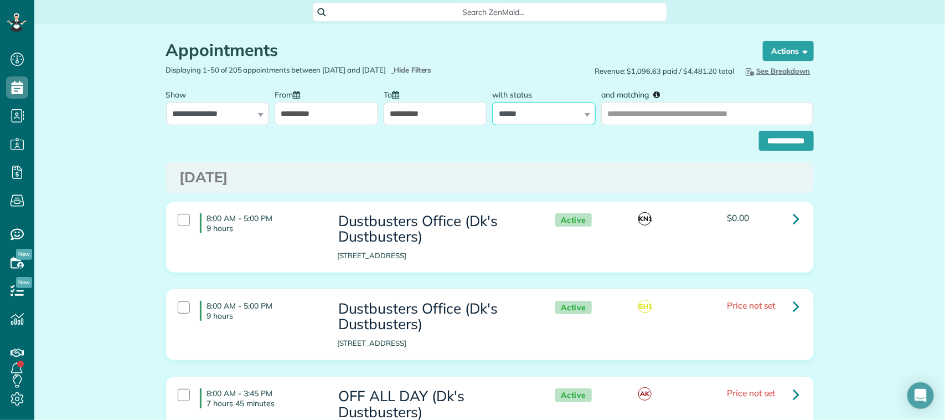
click at [508, 115] on select "**********" at bounding box center [544, 113] width 104 height 23
select select
click at [492, 102] on select "**********" at bounding box center [544, 113] width 104 height 23
drag, startPoint x: 678, startPoint y: 111, endPoint x: 677, endPoint y: 117, distance: 5.8
click at [674, 117] on input "and matching" at bounding box center [707, 113] width 212 height 23
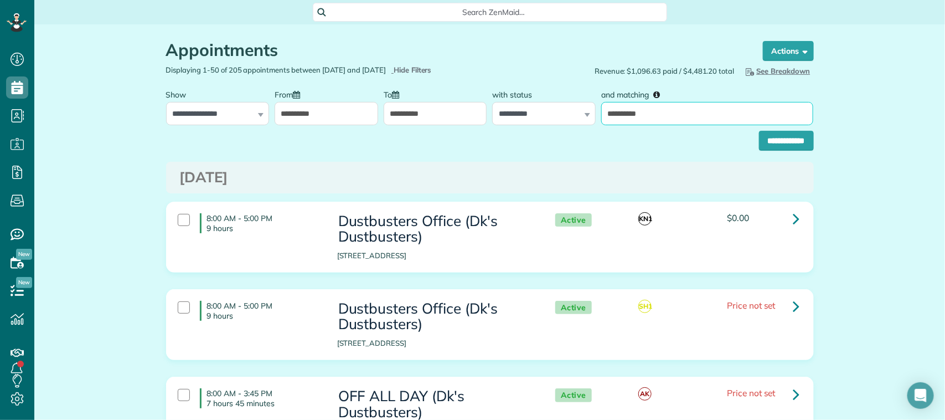
type input "**********"
click at [773, 145] on input "**********" at bounding box center [786, 141] width 55 height 20
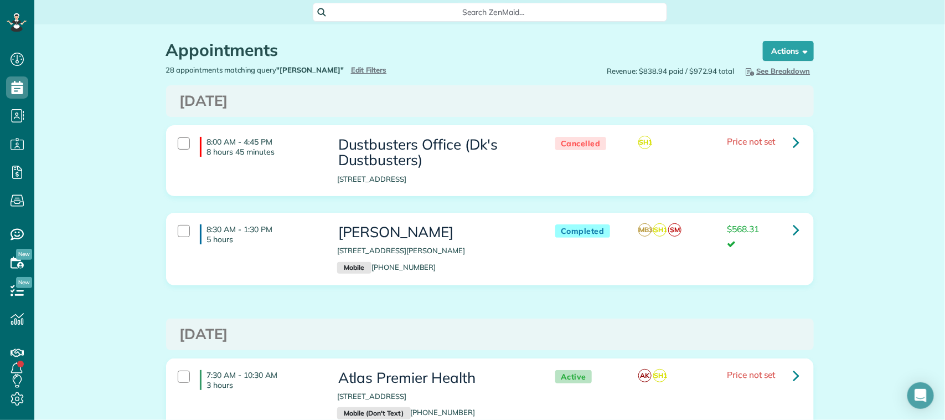
click at [353, 75] on div "28 appointments matching query "[PERSON_NAME]" Hide Filters Edit Filters" at bounding box center [324, 70] width 332 height 11
click at [351, 66] on span "Edit Filters" at bounding box center [369, 69] width 36 height 9
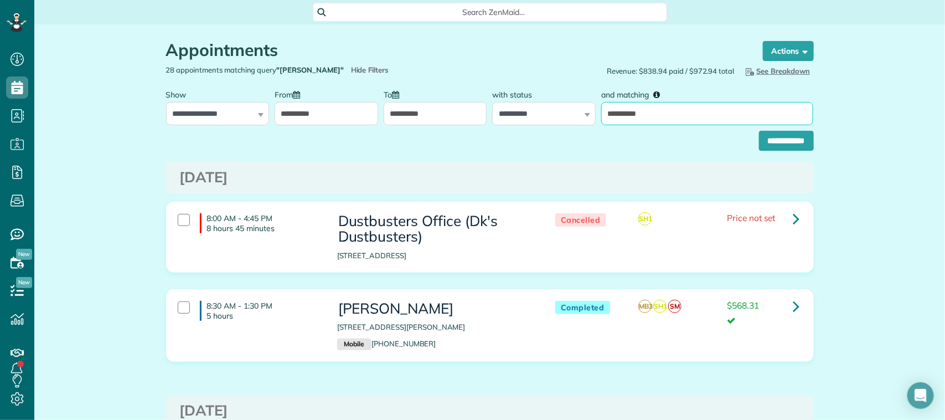
click at [685, 112] on input "**********" at bounding box center [707, 113] width 212 height 23
type input "**********"
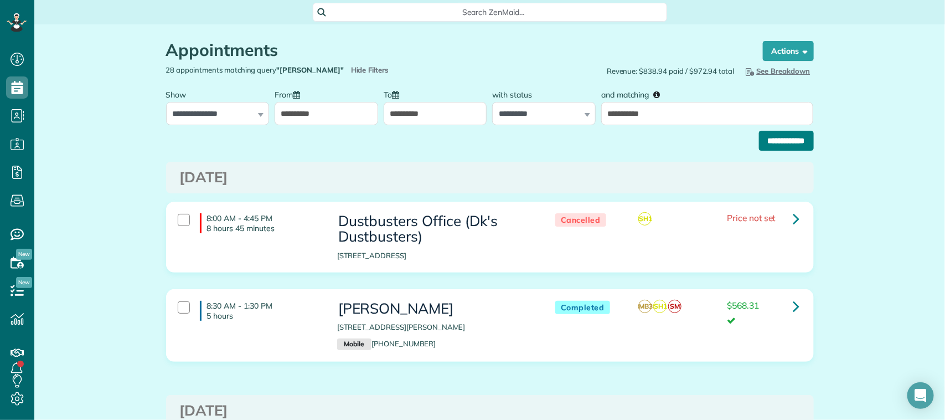
click at [763, 139] on input "**********" at bounding box center [786, 141] width 55 height 20
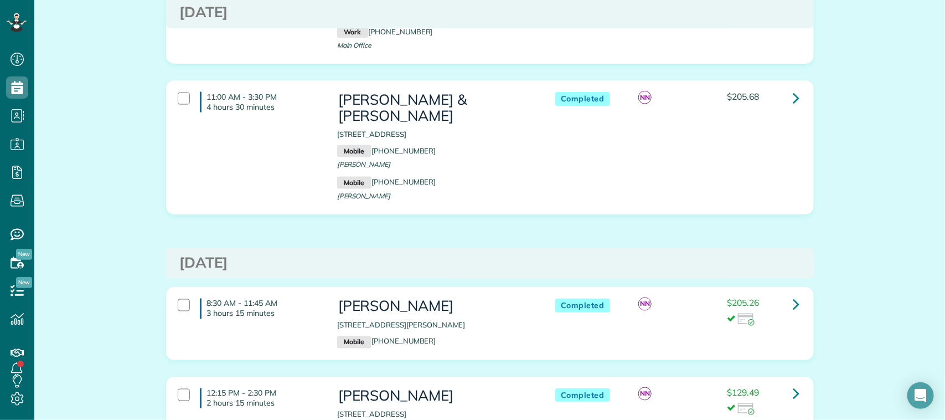
scroll to position [761, 0]
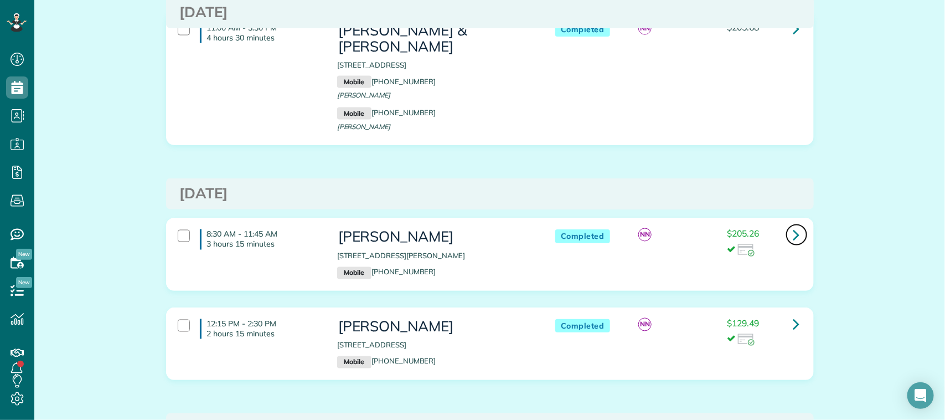
click at [793, 225] on icon at bounding box center [796, 234] width 7 height 19
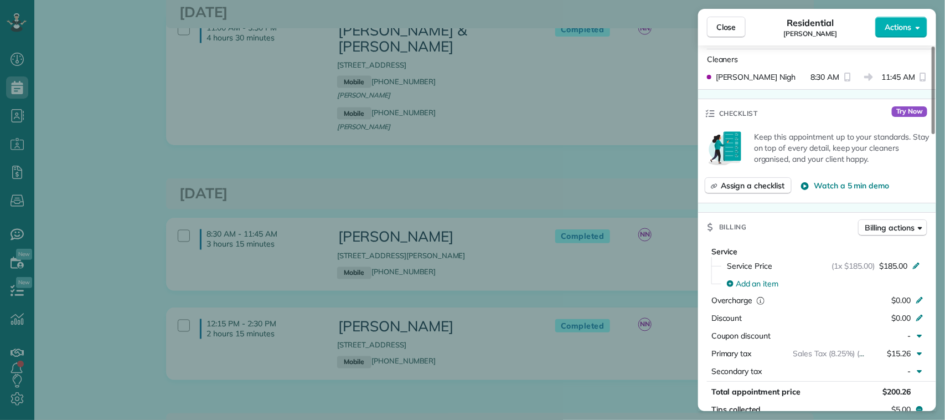
scroll to position [277, 0]
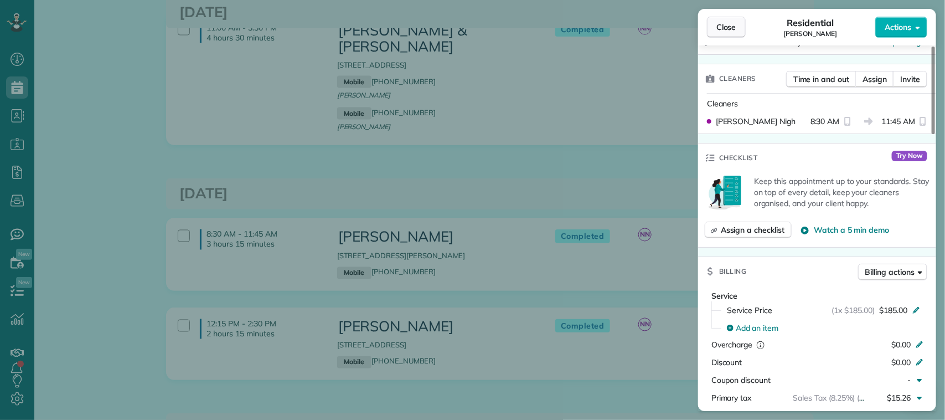
click at [735, 34] on button "Close" at bounding box center [726, 27] width 39 height 21
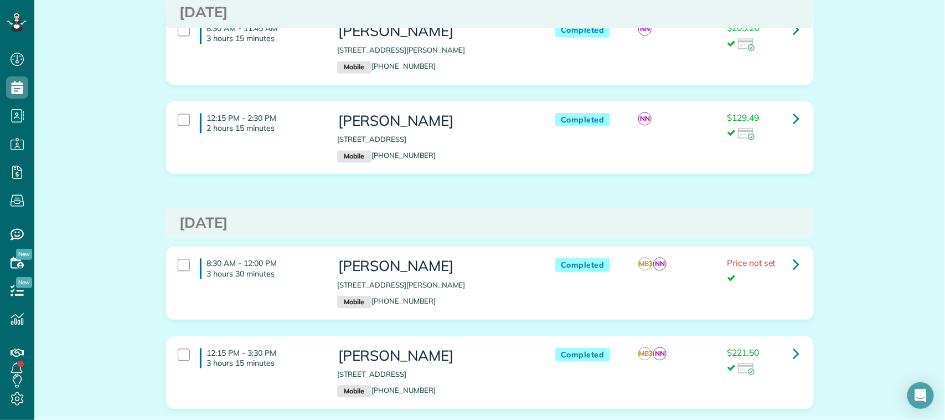
scroll to position [969, 0]
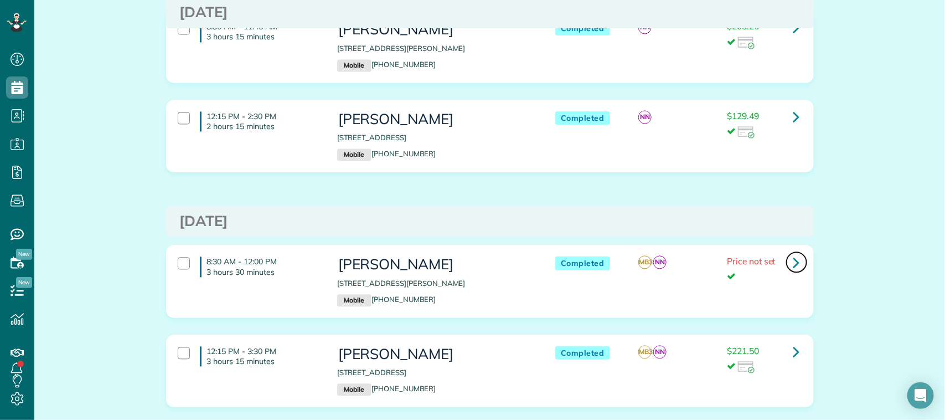
click at [793, 252] on icon at bounding box center [796, 261] width 7 height 19
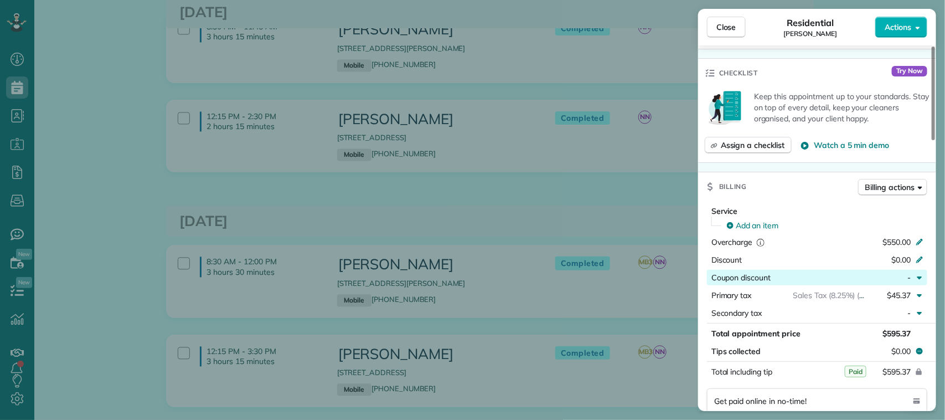
scroll to position [415, 0]
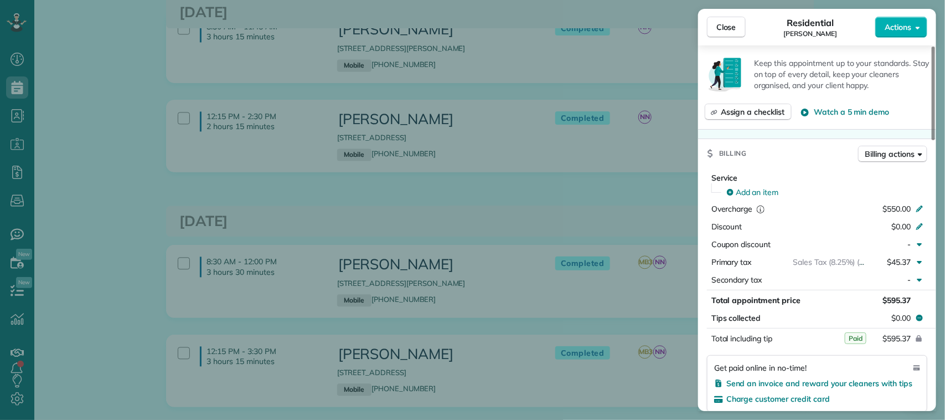
click at [724, 15] on div "Close Residential Mark Giugliano Actions" at bounding box center [817, 27] width 238 height 37
click at [728, 23] on span "Close" at bounding box center [727, 27] width 20 height 11
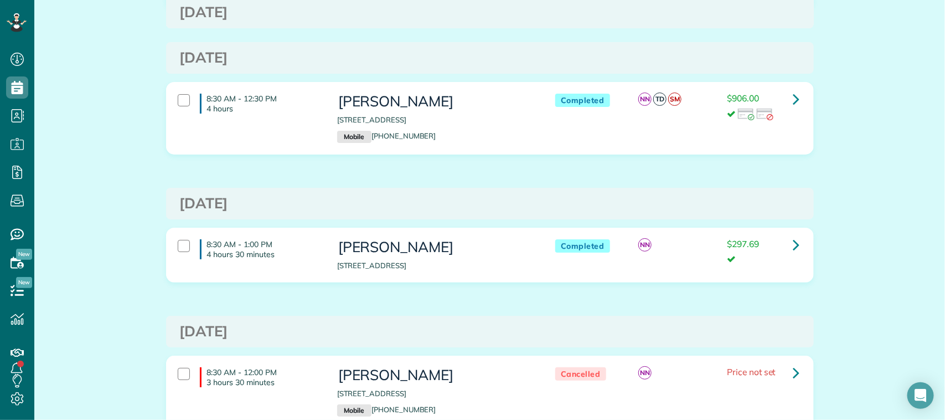
scroll to position [1869, 0]
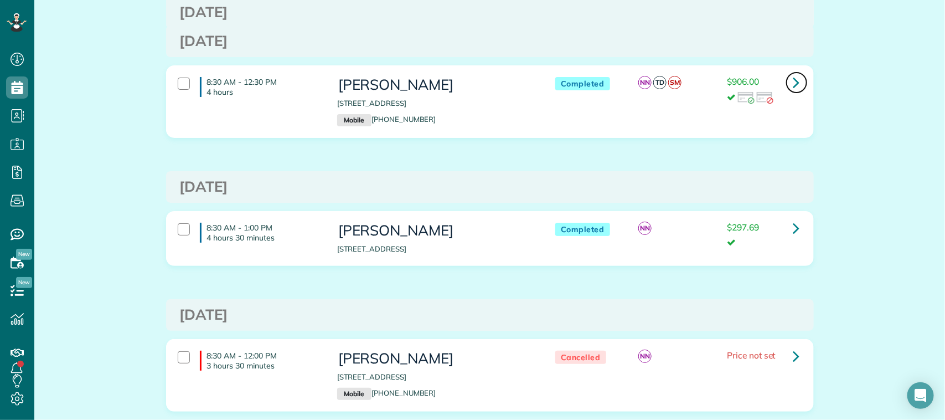
click at [793, 73] on icon at bounding box center [796, 82] width 7 height 19
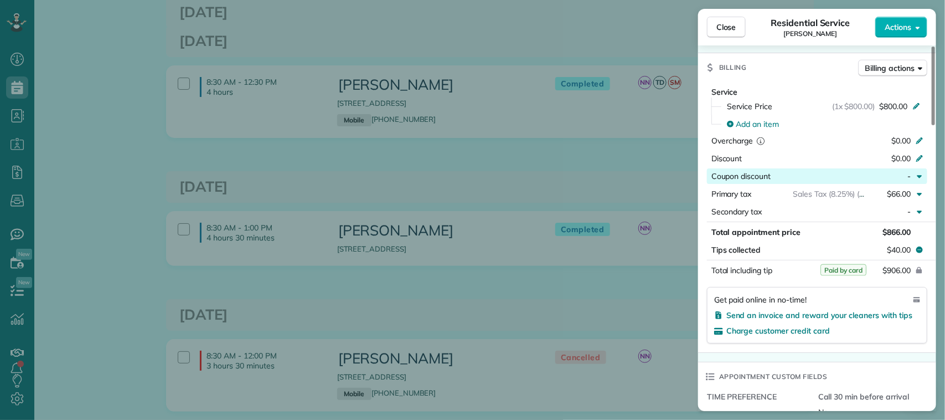
scroll to position [554, 0]
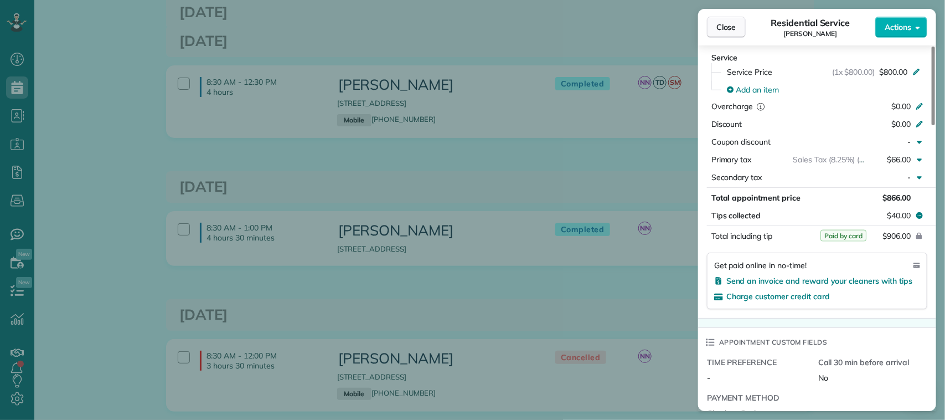
click at [725, 30] on span "Close" at bounding box center [727, 27] width 20 height 11
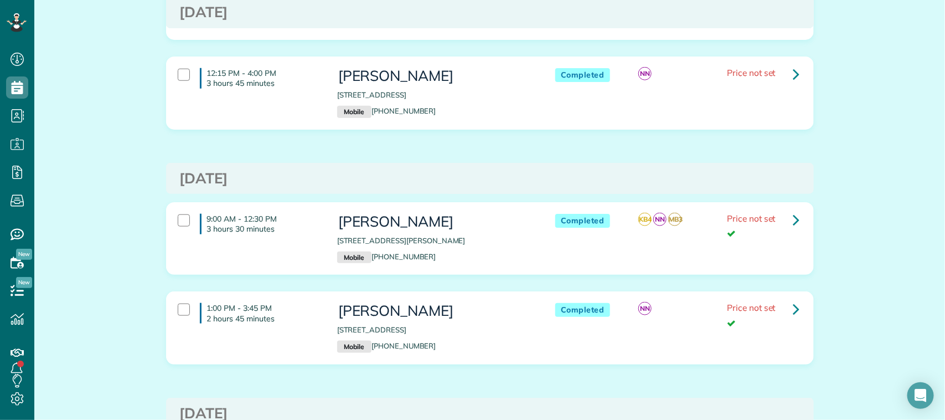
scroll to position [2353, 0]
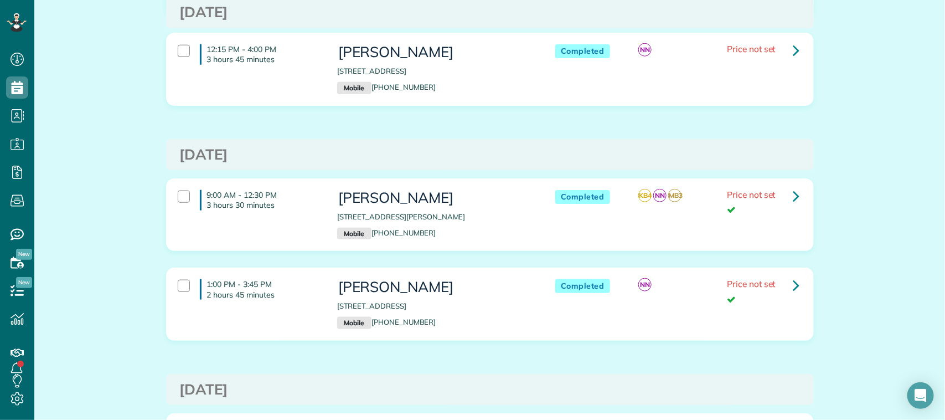
click at [796, 250] on div "9:00 AM - 12:30 PM 3 hours 30 minutes Mark Giugliano 2202 Buckholt Street Pearl…" at bounding box center [490, 222] width 664 height 89
click at [795, 189] on icon at bounding box center [796, 195] width 7 height 19
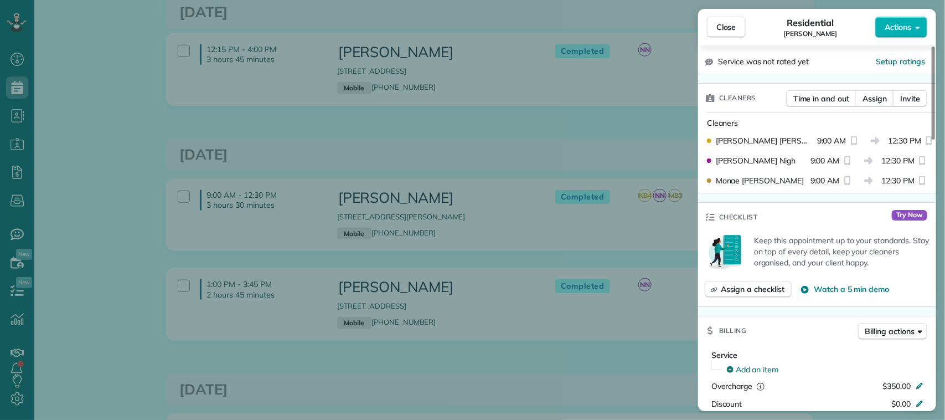
scroll to position [277, 0]
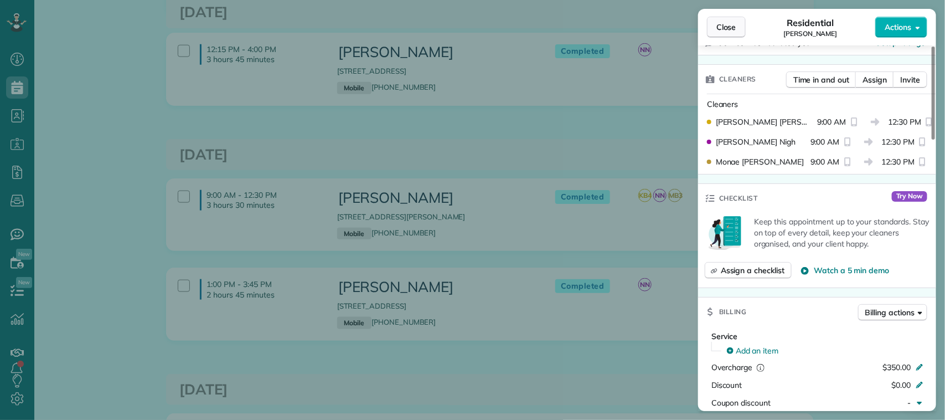
click at [736, 23] on span "Close" at bounding box center [727, 27] width 20 height 11
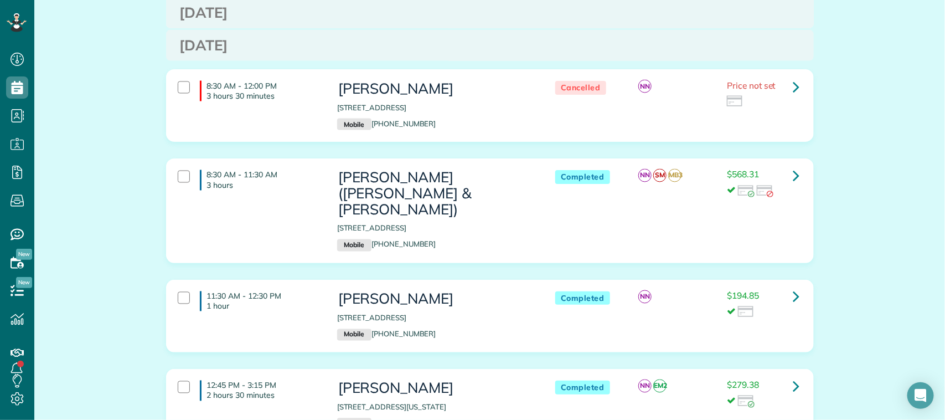
scroll to position [2699, 0]
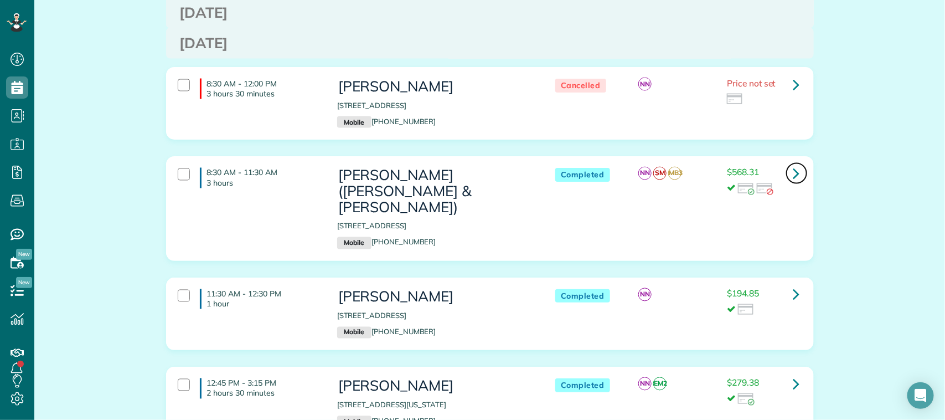
click at [793, 164] on icon at bounding box center [796, 173] width 7 height 19
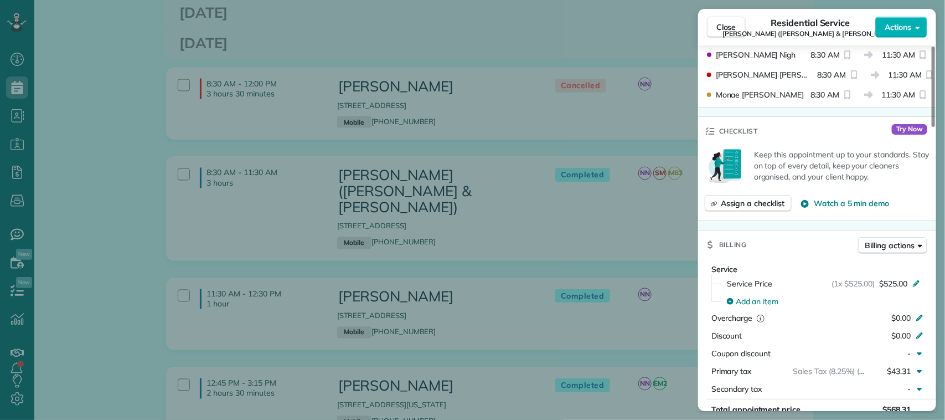
scroll to position [415, 0]
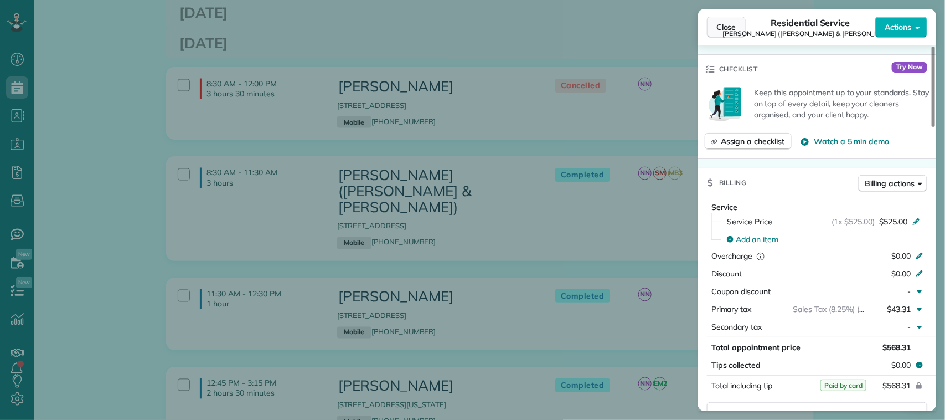
click at [718, 25] on span "Close" at bounding box center [727, 27] width 20 height 11
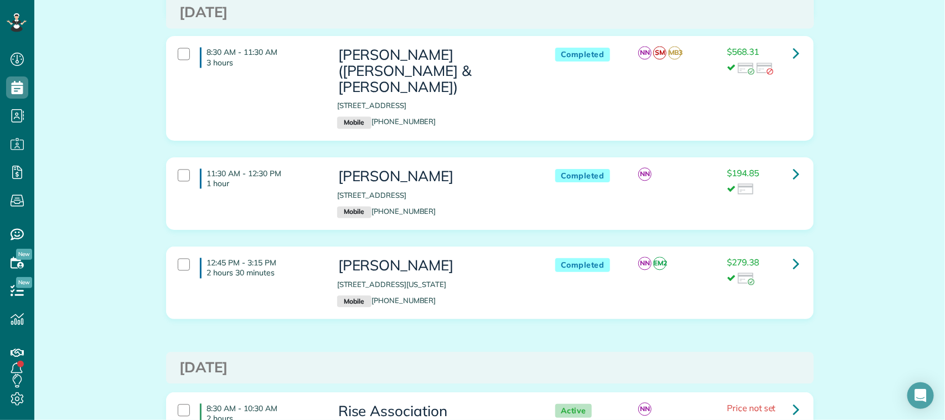
scroll to position [2907, 0]
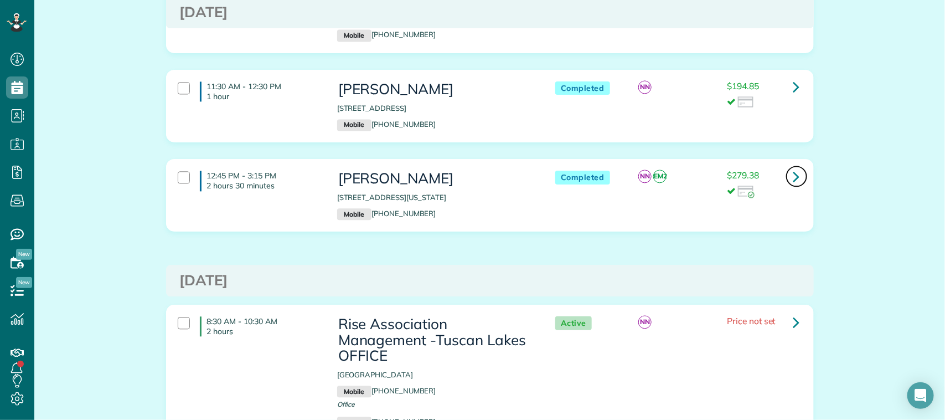
click at [786, 165] on link at bounding box center [797, 176] width 22 height 22
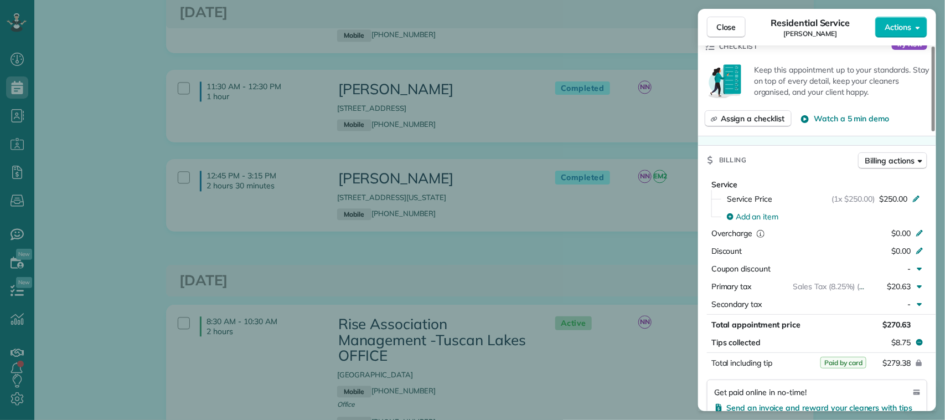
scroll to position [415, 0]
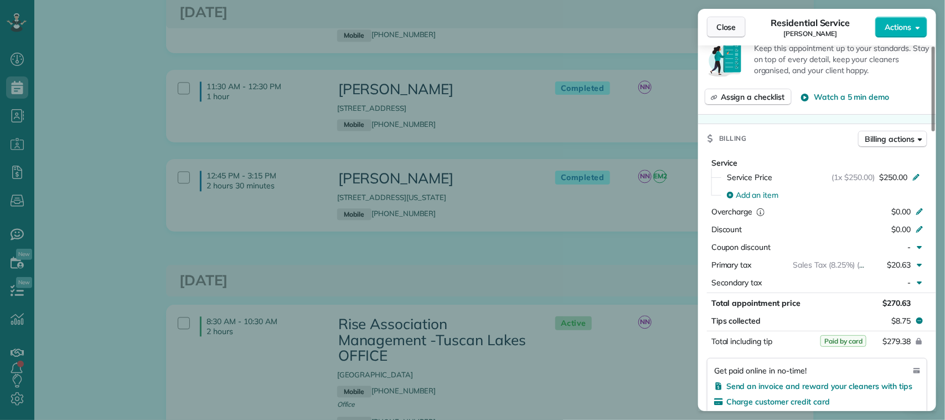
click at [714, 21] on button "Close" at bounding box center [726, 27] width 39 height 21
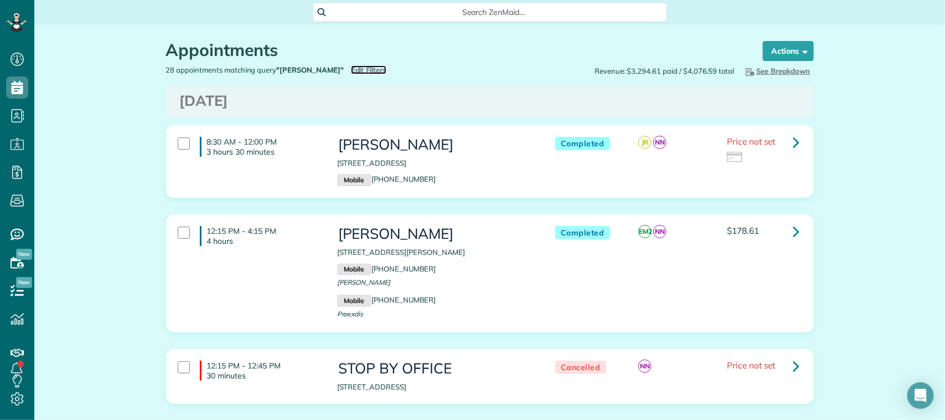
click at [353, 65] on span "Edit Filters" at bounding box center [369, 69] width 36 height 9
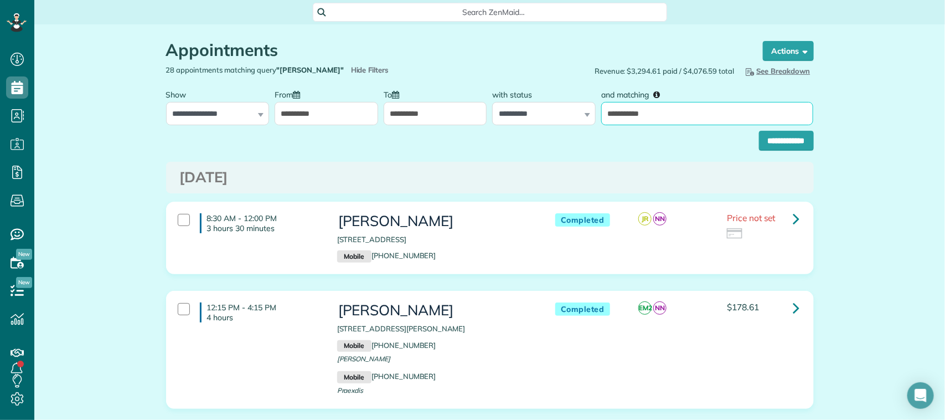
drag, startPoint x: 674, startPoint y: 120, endPoint x: 574, endPoint y: 111, distance: 100.6
click at [574, 111] on div "**********" at bounding box center [489, 105] width 653 height 42
type input "**********"
click at [793, 133] on input "**********" at bounding box center [786, 141] width 55 height 20
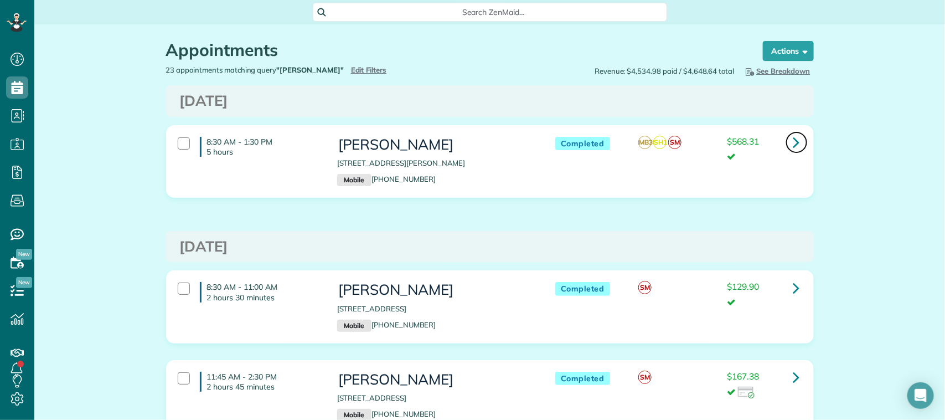
click at [793, 143] on icon at bounding box center [796, 141] width 7 height 19
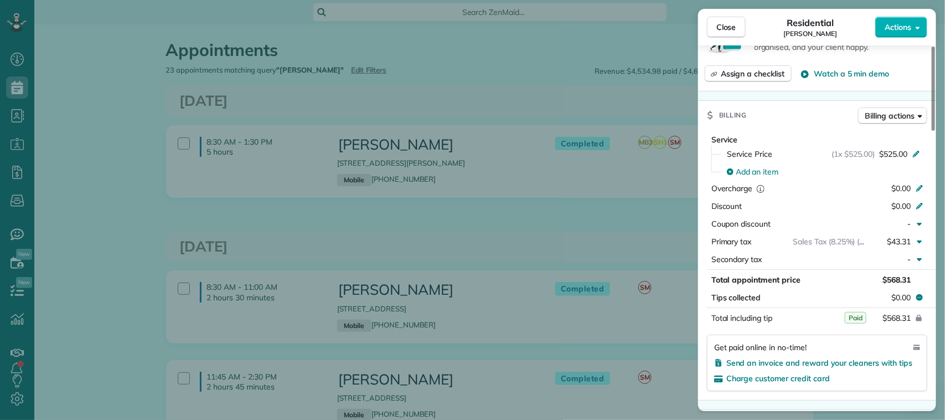
scroll to position [485, 0]
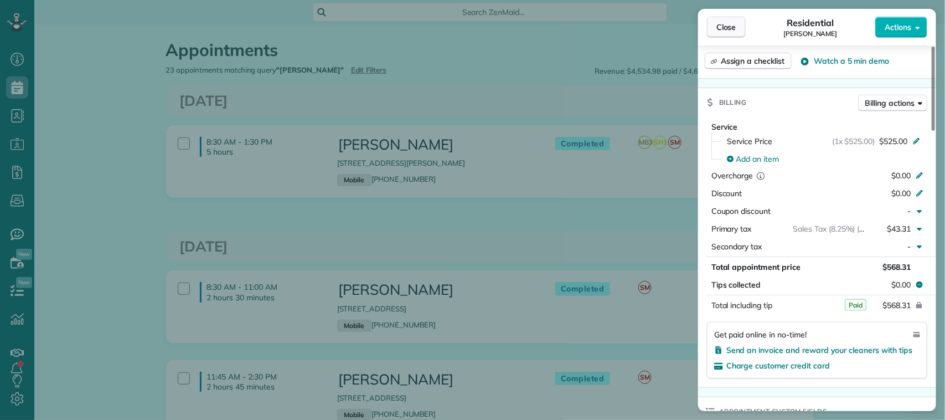
click at [739, 29] on button "Close" at bounding box center [726, 27] width 39 height 21
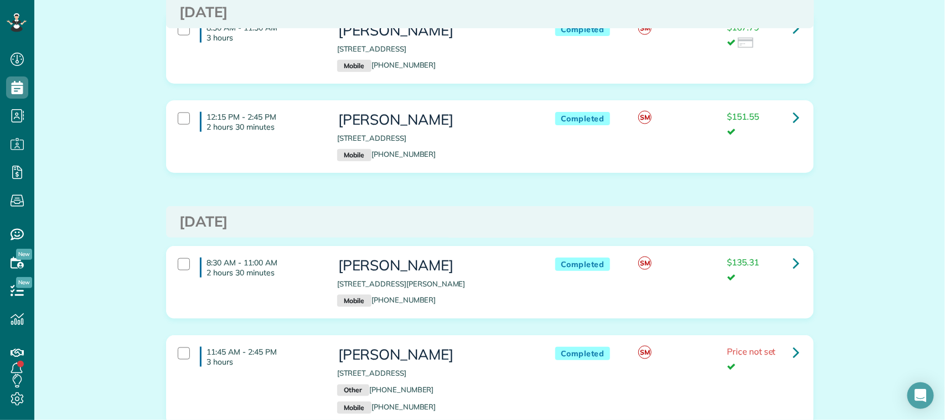
scroll to position [415, 0]
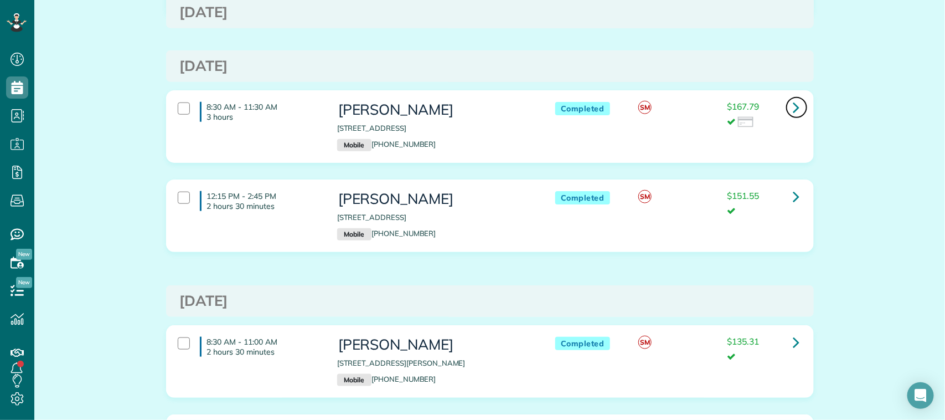
click at [786, 114] on link at bounding box center [797, 107] width 22 height 22
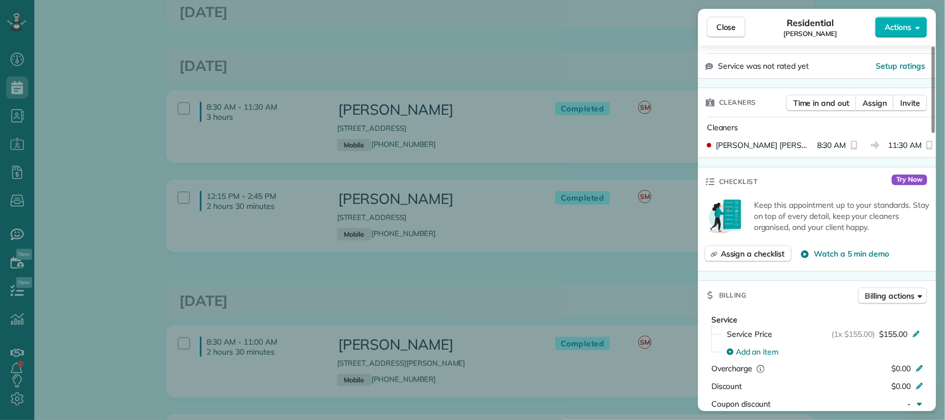
scroll to position [277, 0]
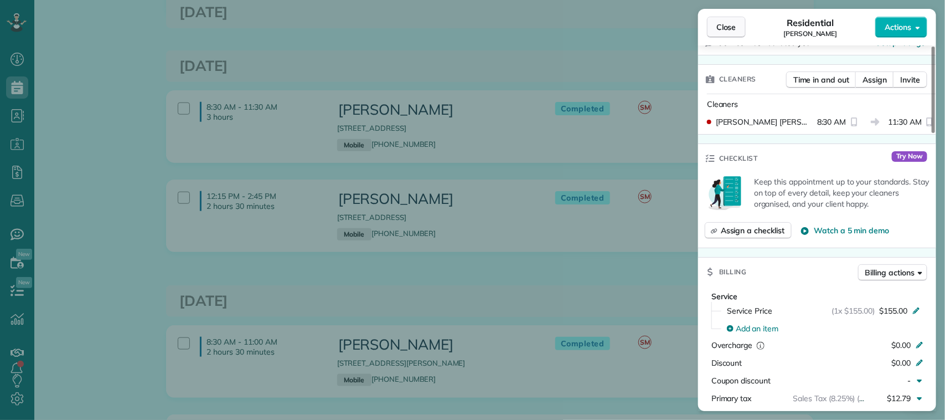
click at [738, 30] on button "Close" at bounding box center [726, 27] width 39 height 21
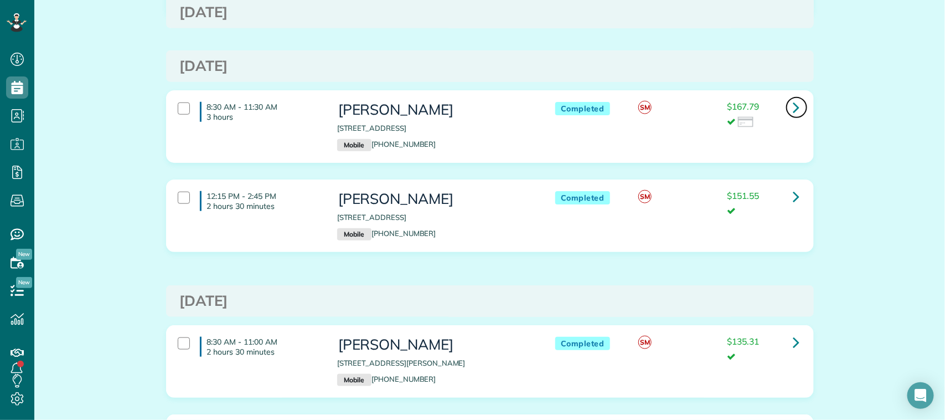
click at [786, 105] on link at bounding box center [797, 107] width 22 height 22
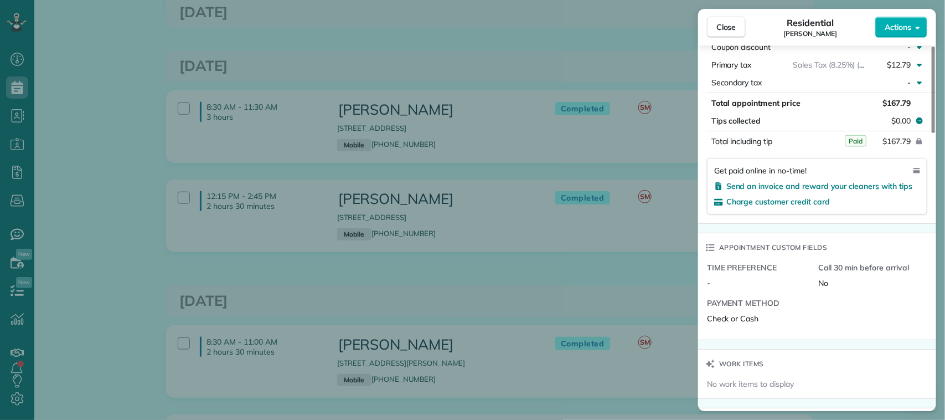
scroll to position [623, 0]
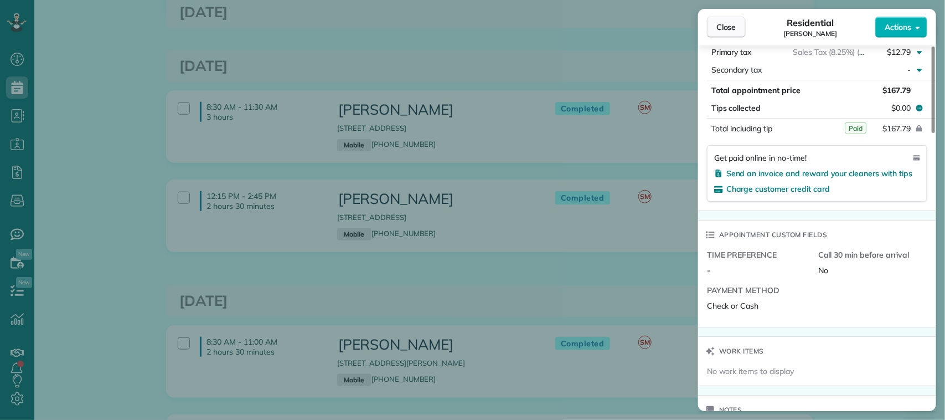
click at [731, 27] on span "Close" at bounding box center [727, 27] width 20 height 11
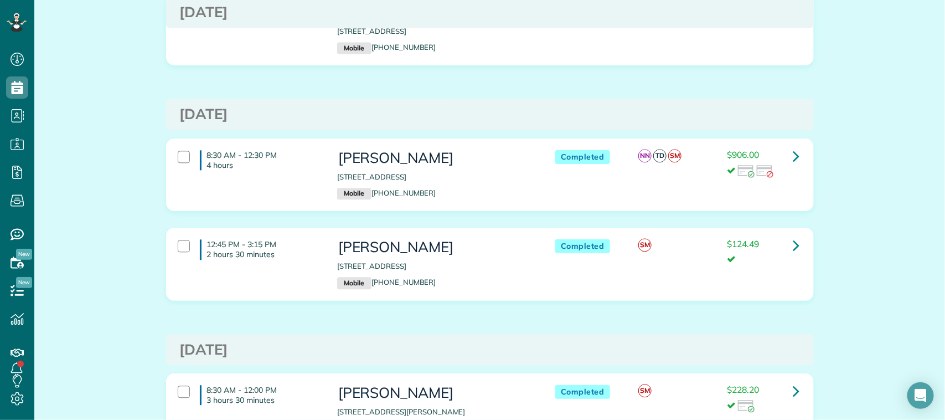
scroll to position [1107, 0]
click at [786, 157] on link at bounding box center [797, 154] width 22 height 22
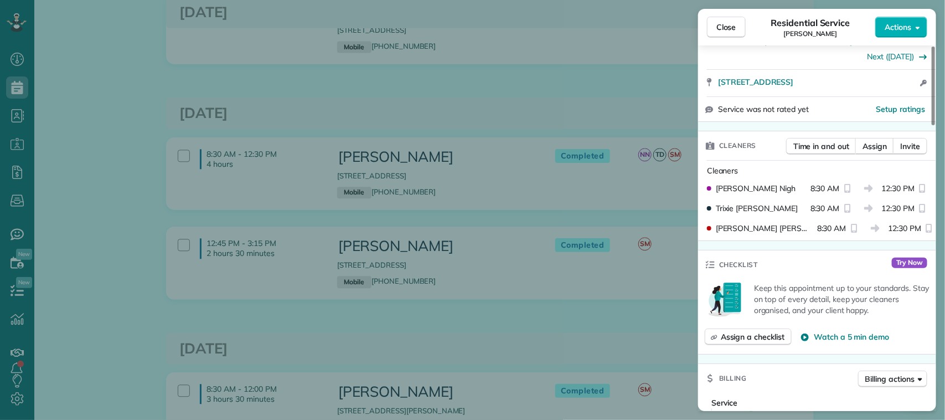
scroll to position [347, 0]
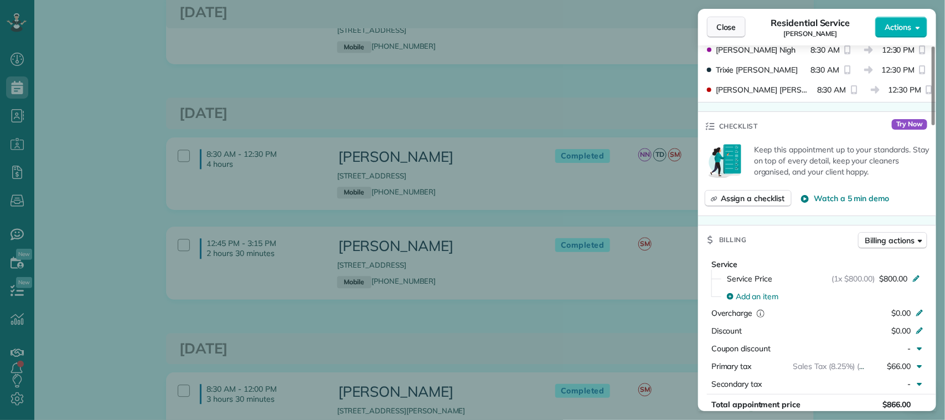
click at [720, 34] on button "Close" at bounding box center [726, 27] width 39 height 21
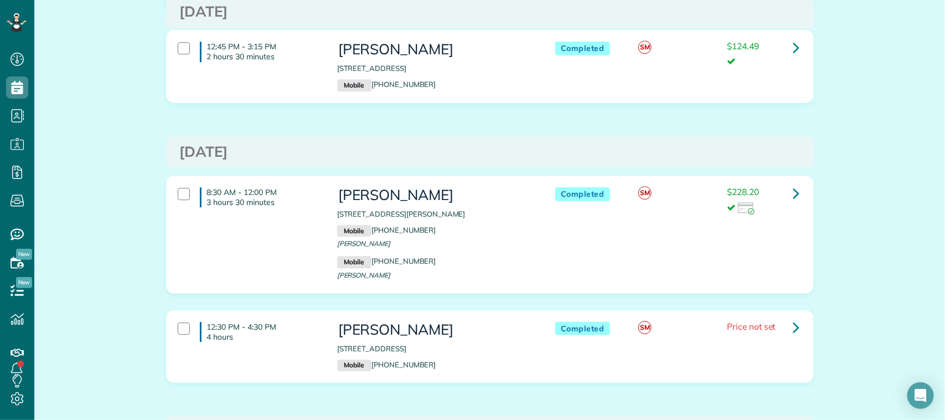
scroll to position [1315, 0]
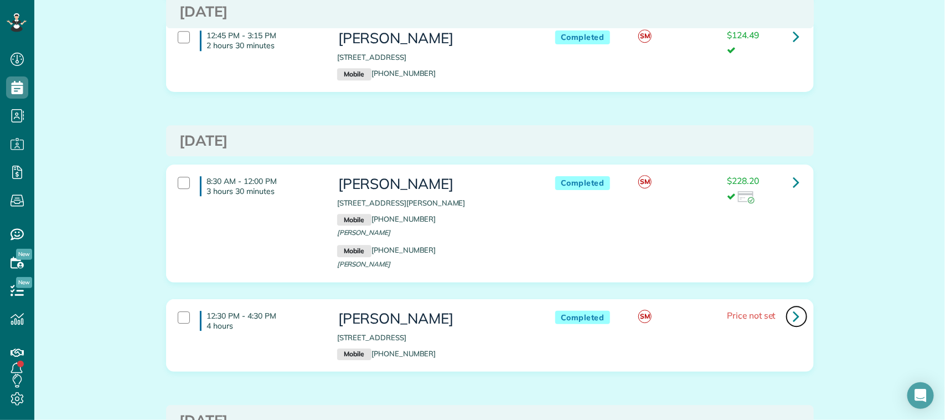
click at [793, 320] on icon at bounding box center [796, 315] width 7 height 19
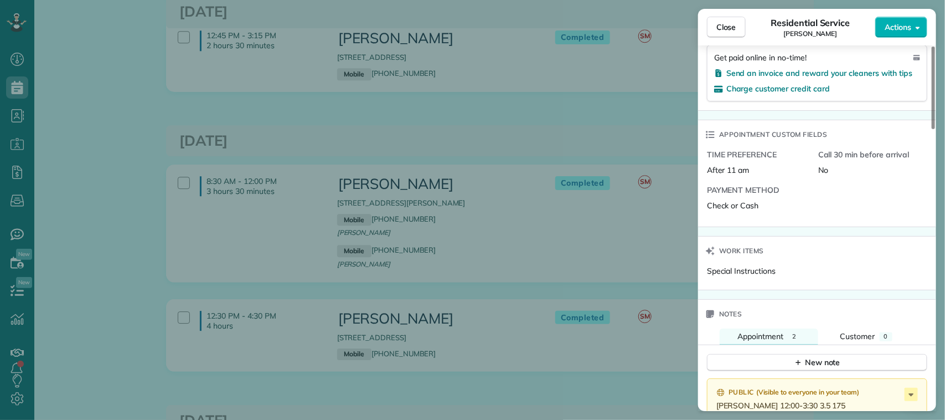
scroll to position [832, 0]
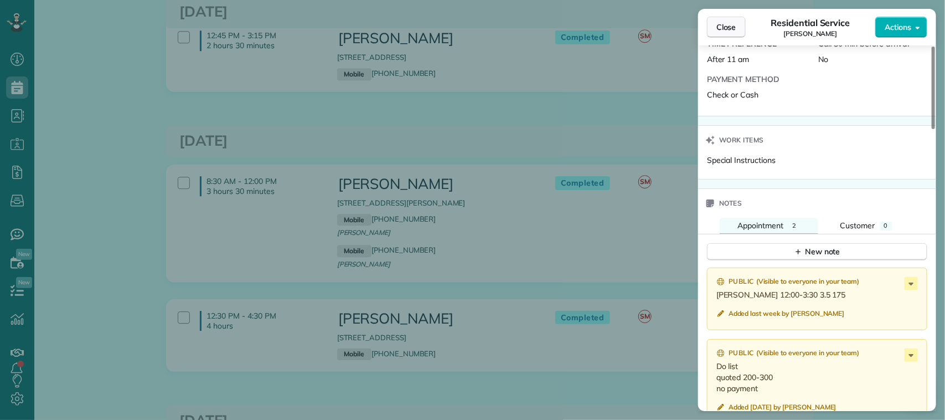
click at [735, 28] on span "Close" at bounding box center [727, 27] width 20 height 11
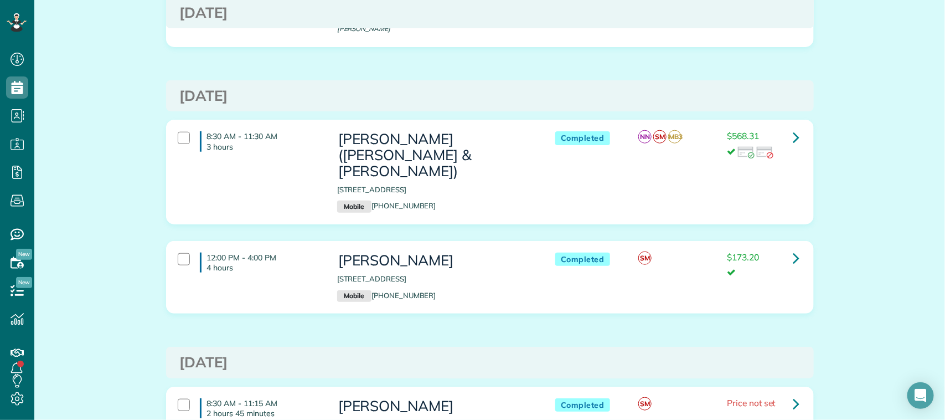
scroll to position [2284, 0]
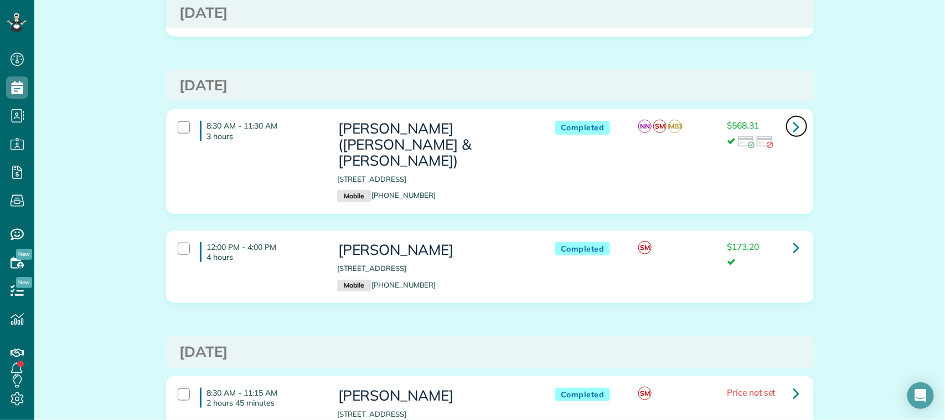
click at [795, 117] on icon at bounding box center [796, 126] width 7 height 19
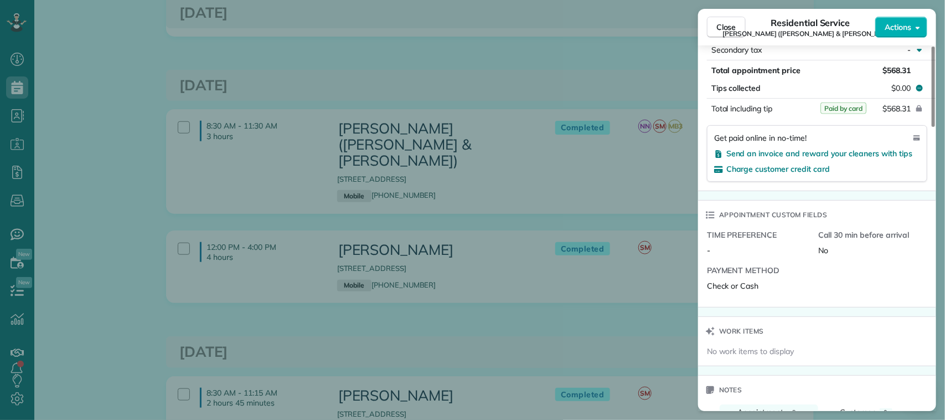
scroll to position [832, 0]
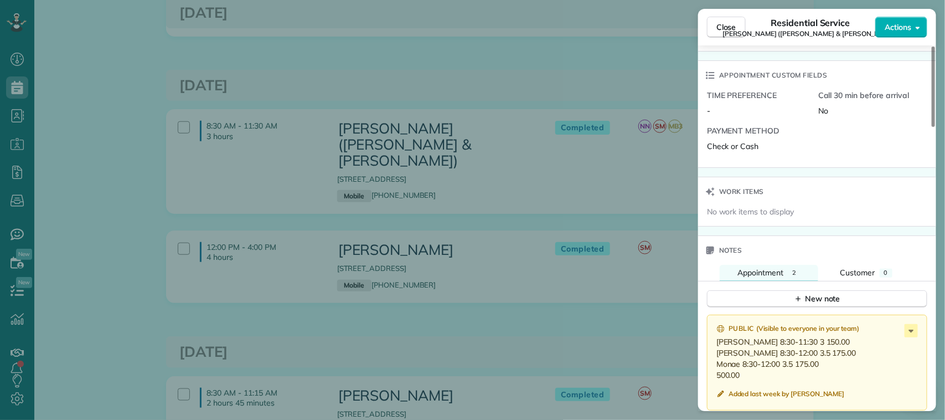
click at [727, 39] on div "Close Residential Service Tony Carmona (Gus & Elizabeth home) Actions" at bounding box center [817, 27] width 238 height 37
click at [733, 31] on span "Close" at bounding box center [727, 27] width 20 height 11
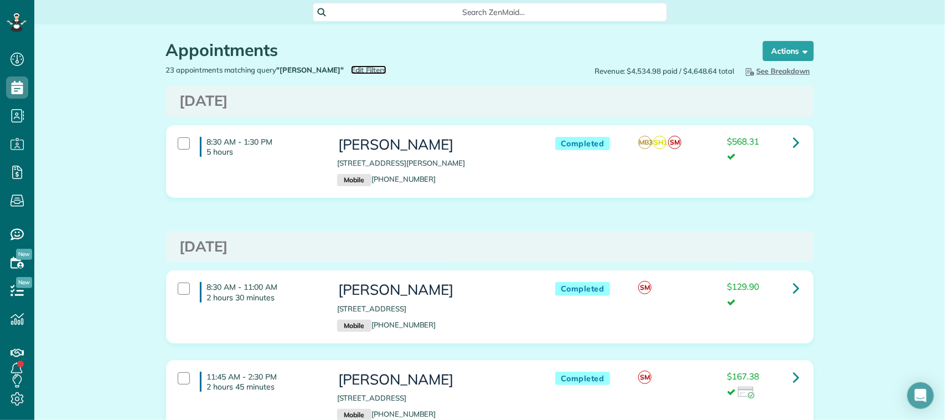
click at [361, 65] on span "Edit Filters" at bounding box center [369, 69] width 36 height 9
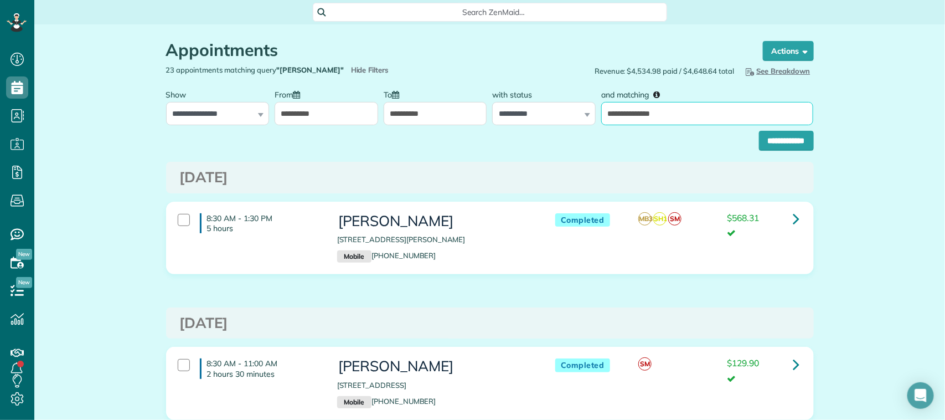
drag, startPoint x: 676, startPoint y: 117, endPoint x: 594, endPoint y: 115, distance: 82.0
click at [599, 115] on div "**********" at bounding box center [708, 105] width 218 height 42
type input "*****"
click at [762, 136] on input "**********" at bounding box center [786, 141] width 55 height 20
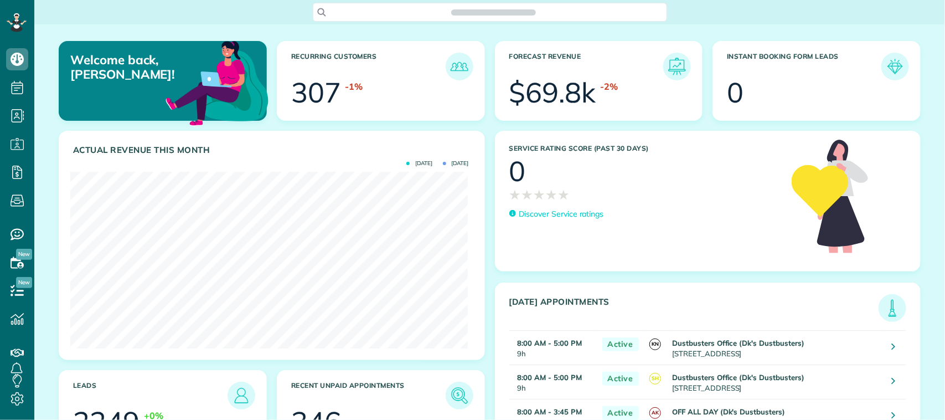
scroll to position [176, 398]
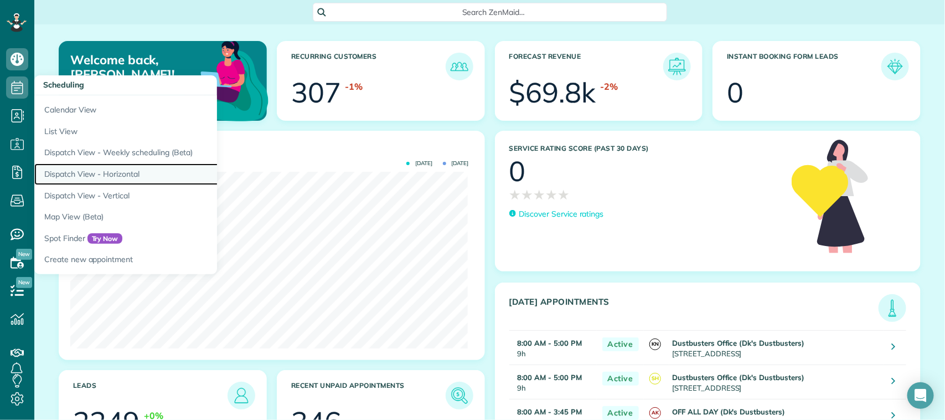
click at [100, 169] on link "Dispatch View - Horizontal" at bounding box center [172, 174] width 277 height 22
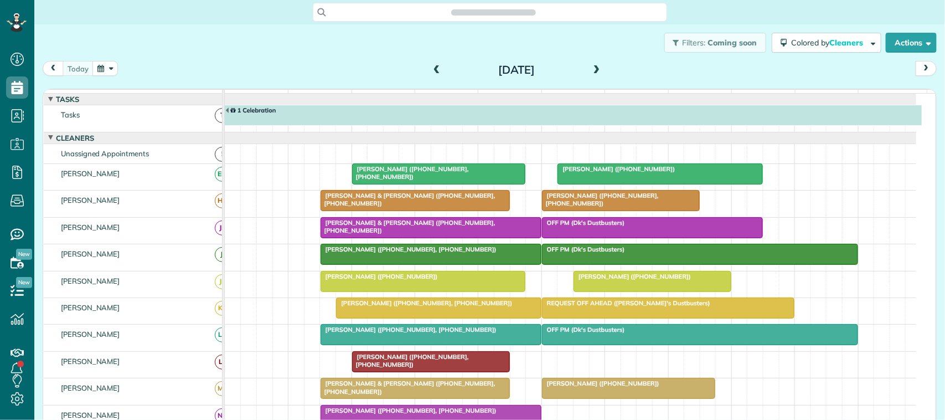
scroll to position [7, 0]
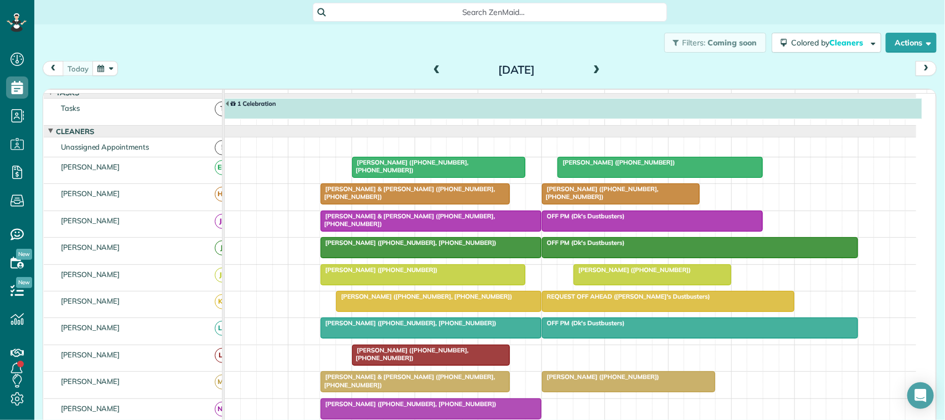
click at [390, 204] on div at bounding box center [415, 194] width 188 height 20
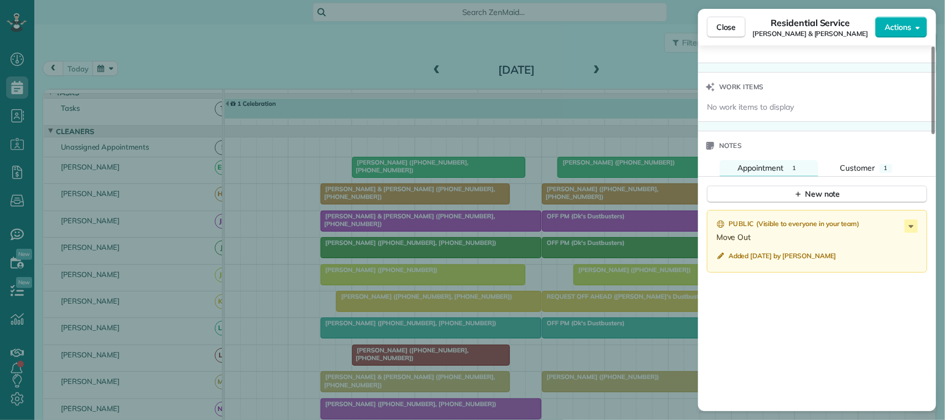
scroll to position [969, 0]
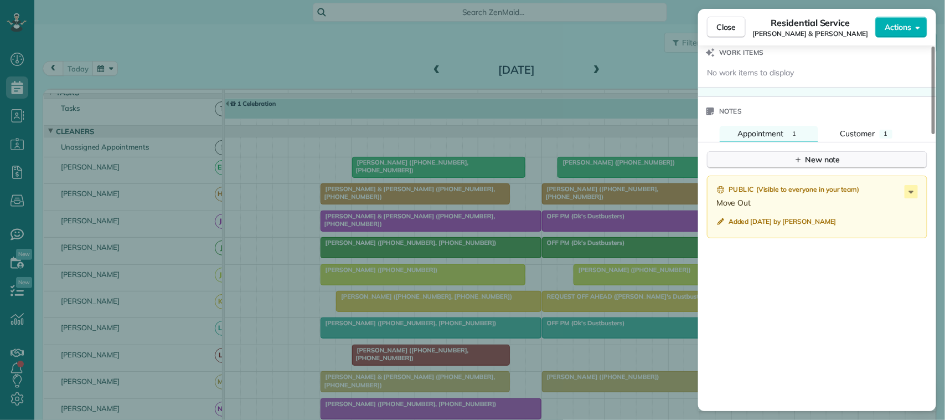
click at [821, 168] on button "New note" at bounding box center [817, 159] width 220 height 17
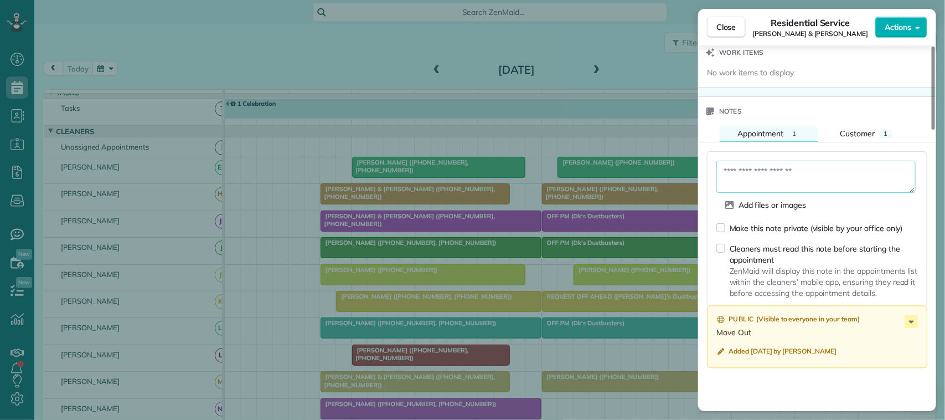
click at [818, 179] on textarea at bounding box center [816, 177] width 199 height 32
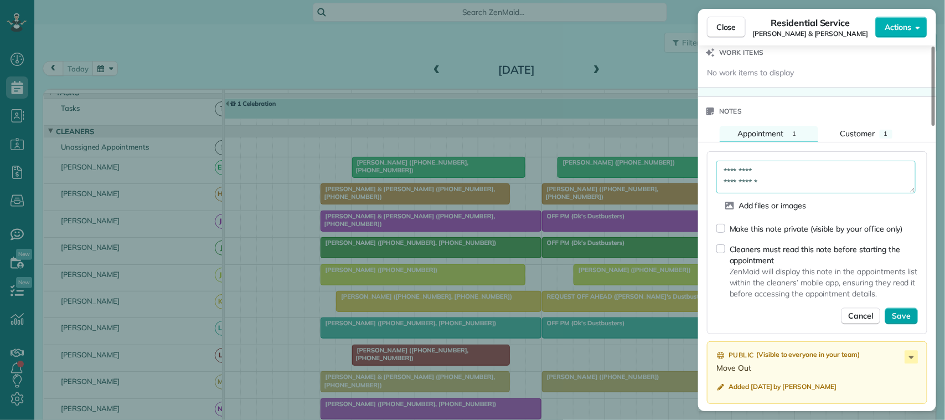
type textarea "**********"
click at [896, 322] on span "Save" at bounding box center [901, 316] width 19 height 11
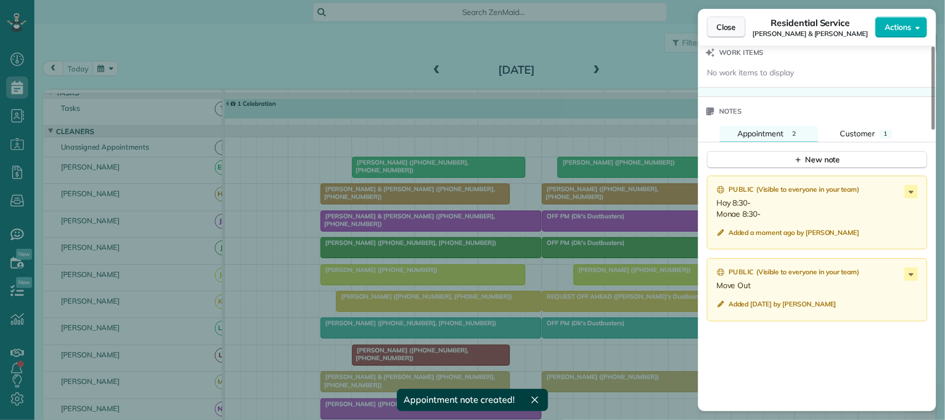
click at [726, 28] on span "Close" at bounding box center [727, 27] width 20 height 11
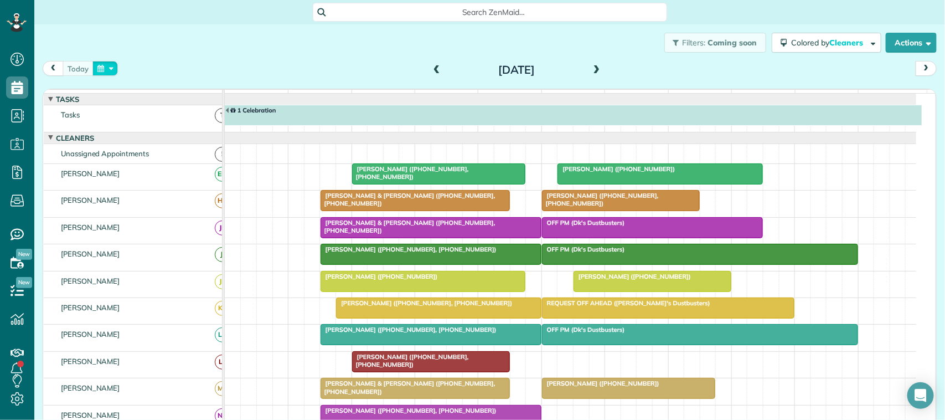
click at [112, 68] on button "button" at bounding box center [104, 68] width 25 height 15
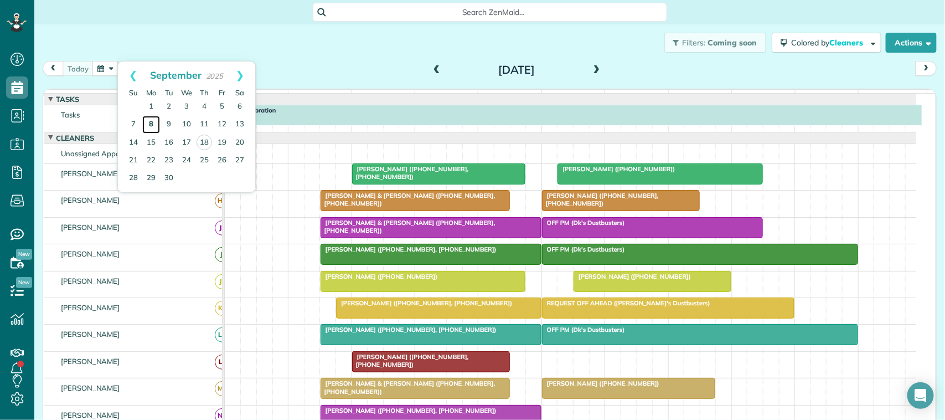
click at [158, 122] on link "8" at bounding box center [151, 125] width 18 height 18
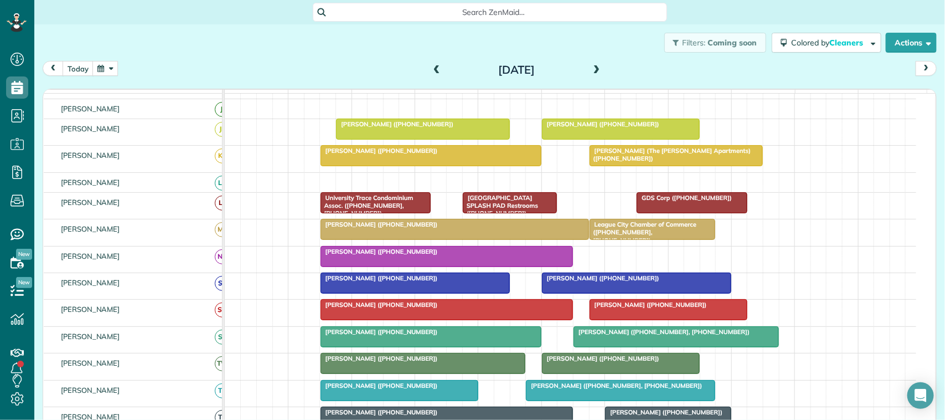
scroll to position [208, 0]
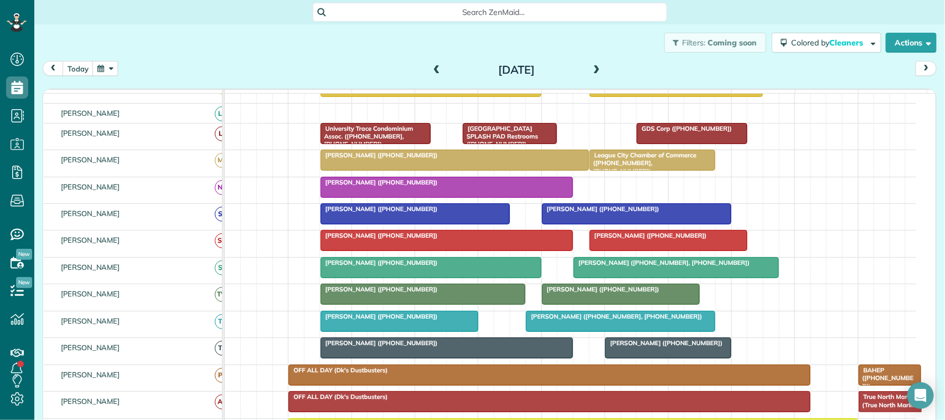
click at [643, 277] on div at bounding box center [676, 267] width 204 height 20
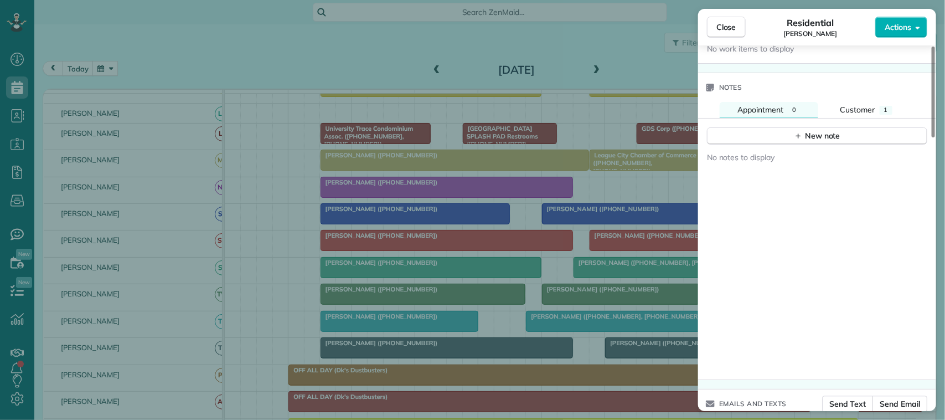
scroll to position [970, 0]
click at [860, 109] on div "Customer" at bounding box center [858, 111] width 35 height 12
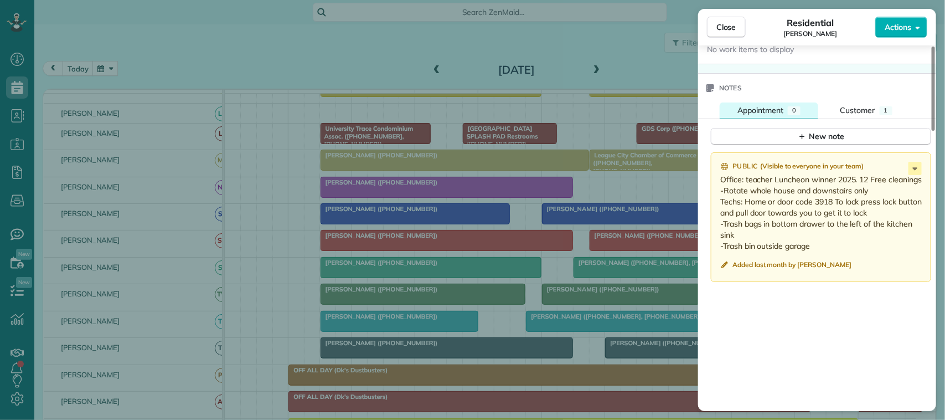
click at [793, 114] on span "0" at bounding box center [794, 110] width 4 height 8
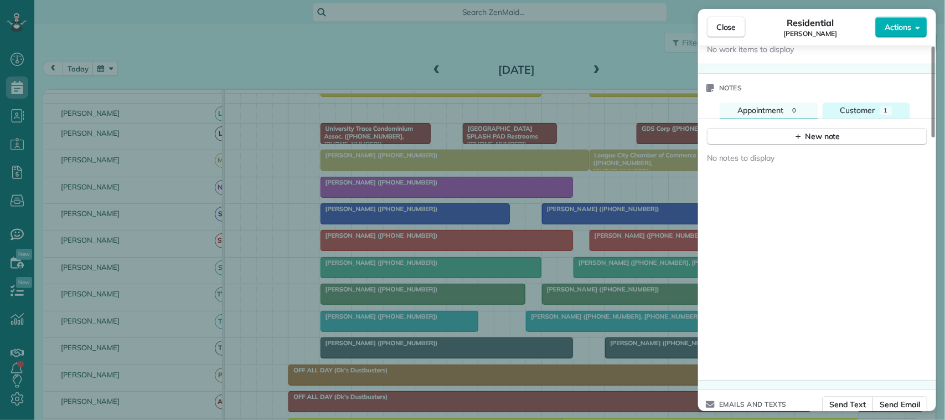
click at [875, 111] on div "Customer" at bounding box center [858, 111] width 35 height 12
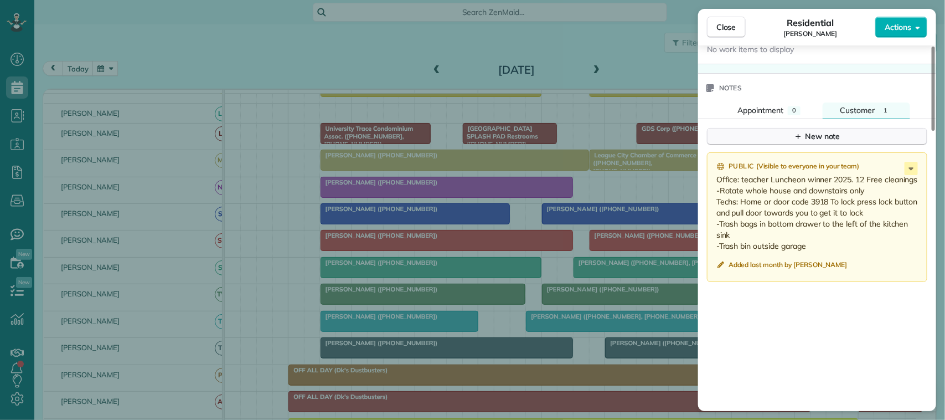
click at [853, 140] on button "New note" at bounding box center [817, 136] width 220 height 17
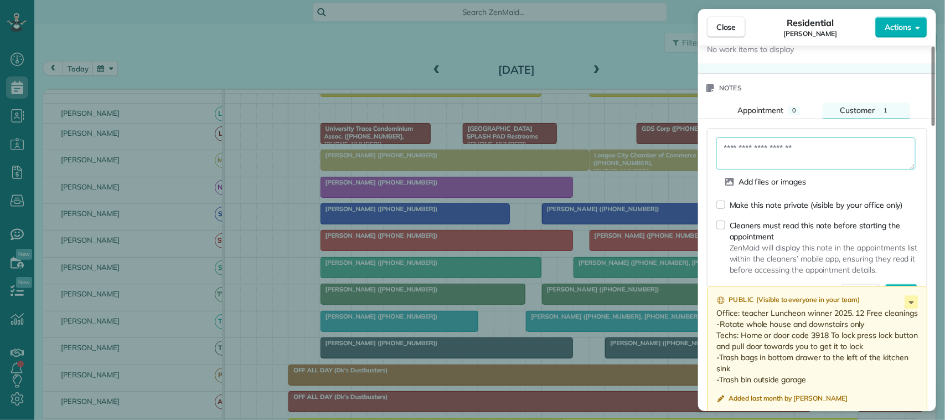
click at [843, 147] on textarea at bounding box center [816, 153] width 199 height 32
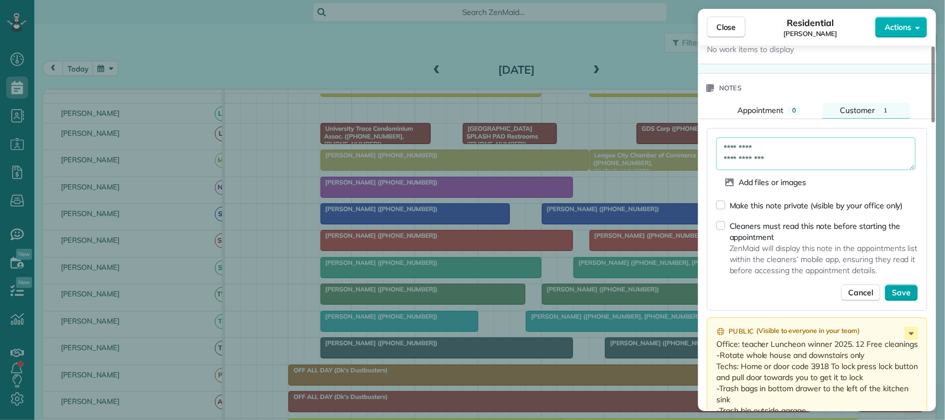
type textarea "**********"
click at [911, 292] on button "Save" at bounding box center [901, 293] width 33 height 17
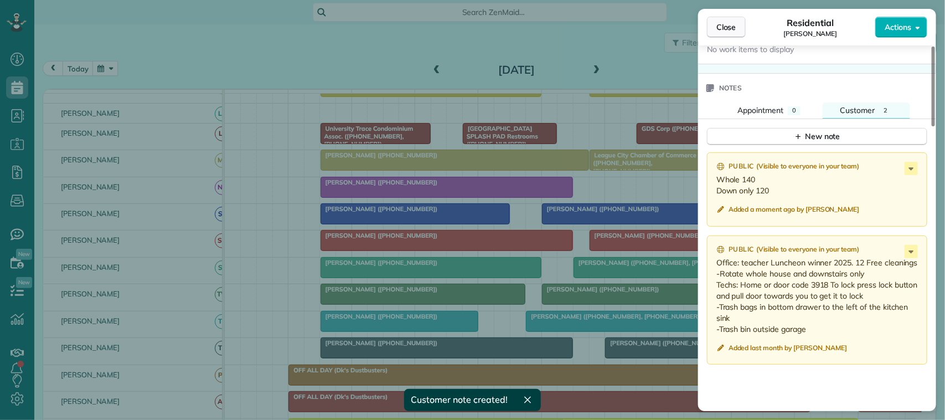
click at [732, 23] on span "Close" at bounding box center [727, 27] width 20 height 11
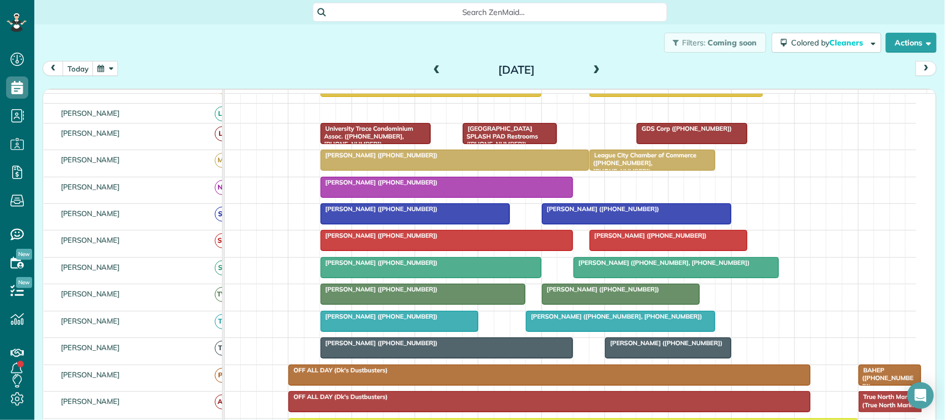
click at [591, 72] on span at bounding box center [597, 70] width 12 height 10
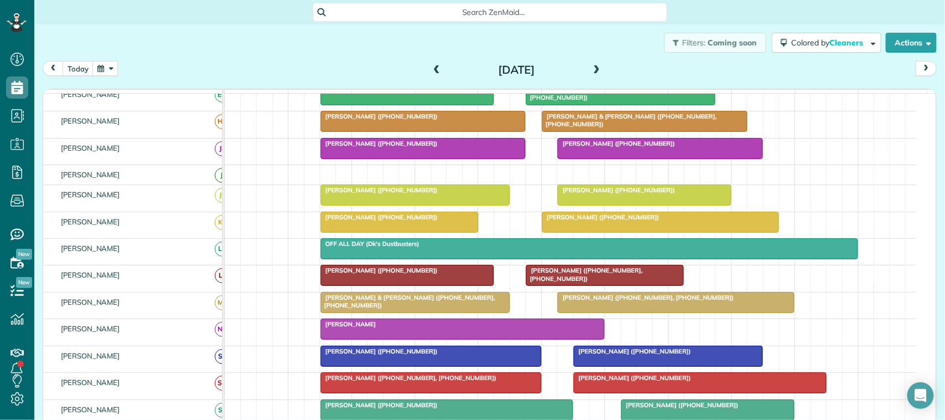
scroll to position [76, 0]
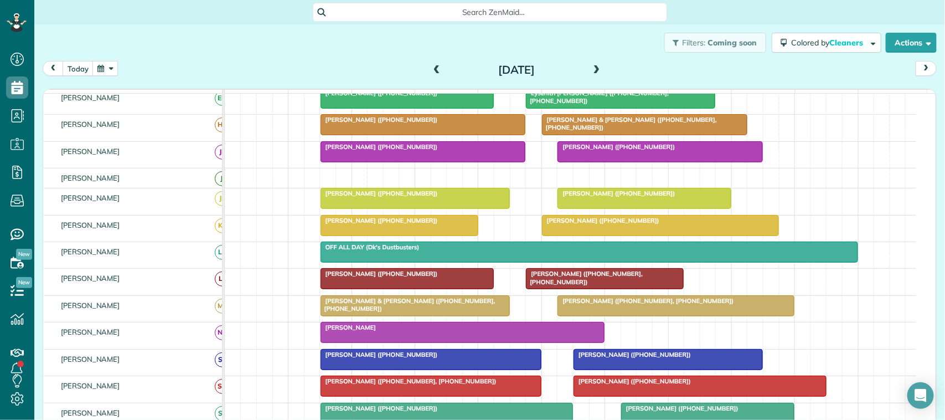
click at [614, 197] on span "[PERSON_NAME] ([PHONE_NUMBER])" at bounding box center [616, 193] width 118 height 8
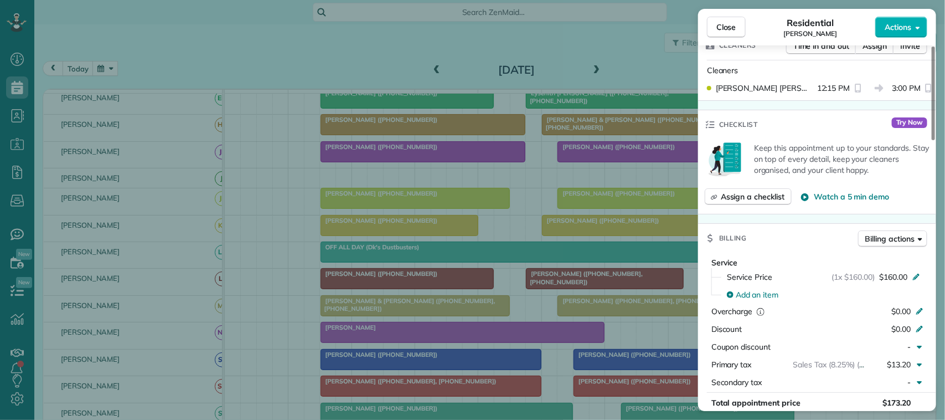
scroll to position [346, 0]
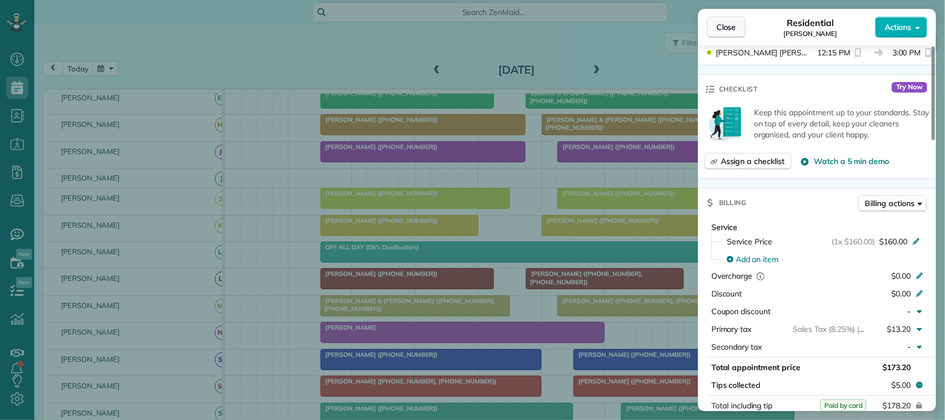
click at [734, 29] on span "Close" at bounding box center [727, 27] width 20 height 11
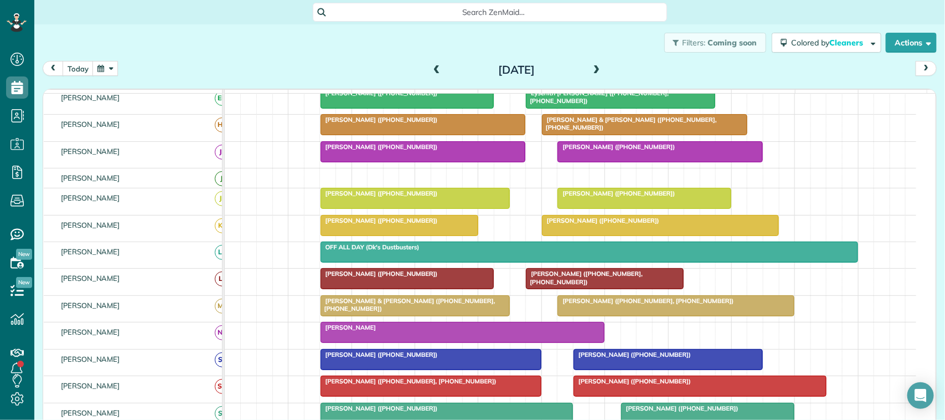
click at [103, 63] on button "button" at bounding box center [104, 68] width 25 height 15
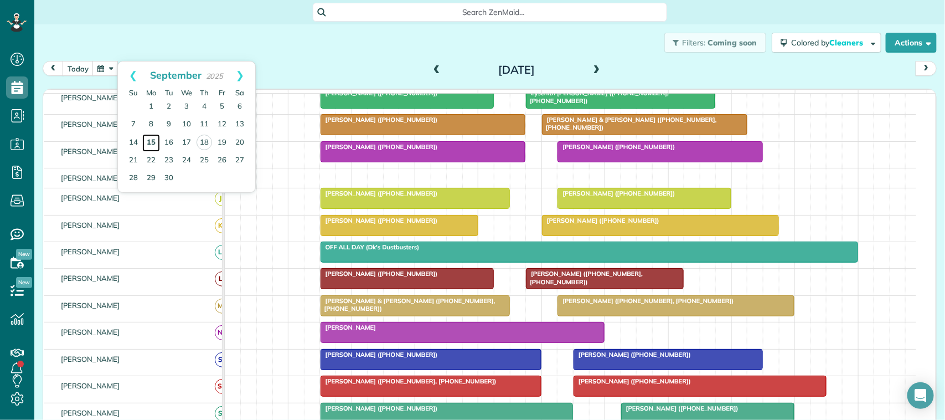
click at [145, 142] on link "15" at bounding box center [151, 143] width 18 height 18
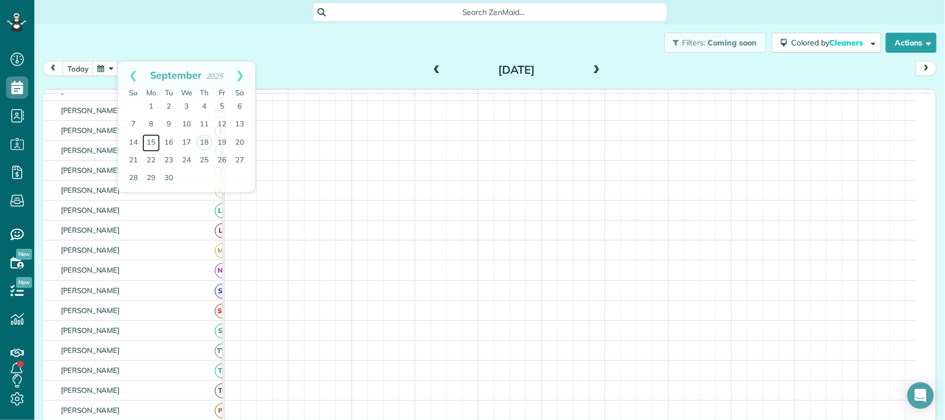
scroll to position [62, 0]
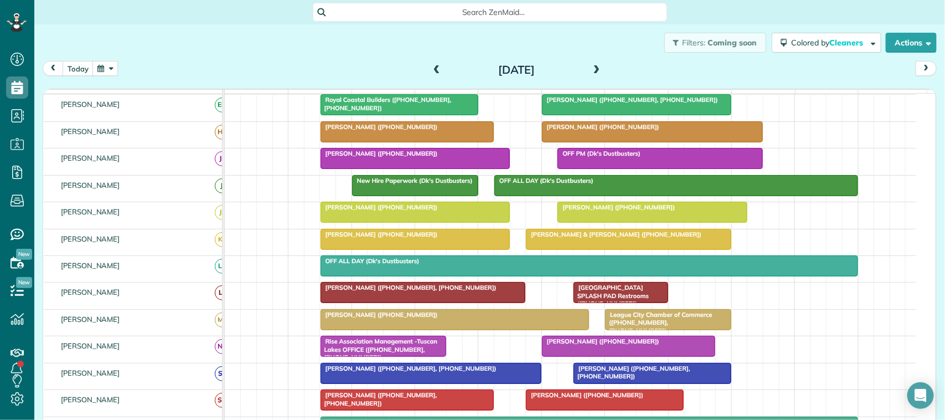
click at [341, 222] on div at bounding box center [415, 212] width 188 height 20
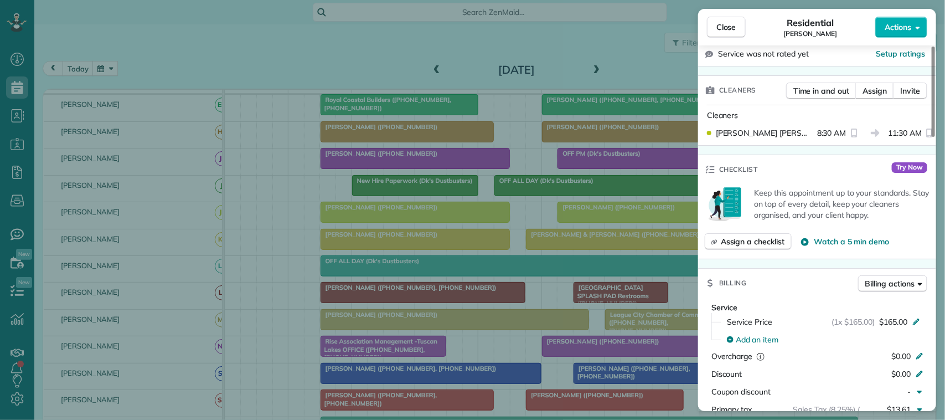
scroll to position [277, 0]
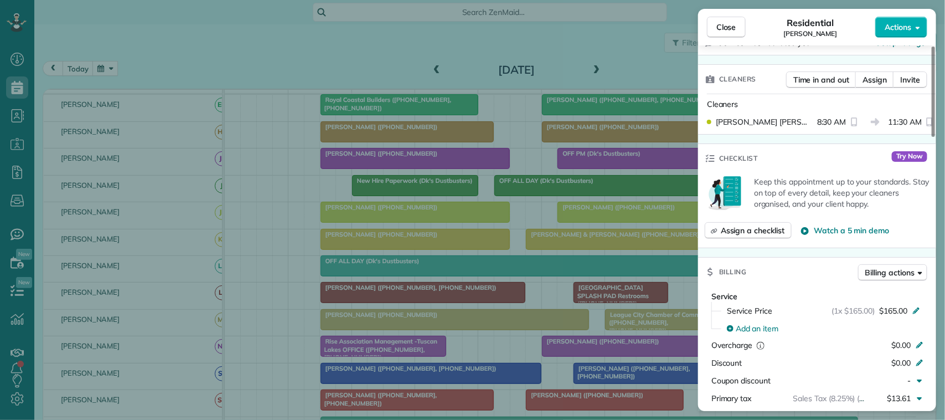
click at [718, 27] on span "Close" at bounding box center [727, 27] width 20 height 11
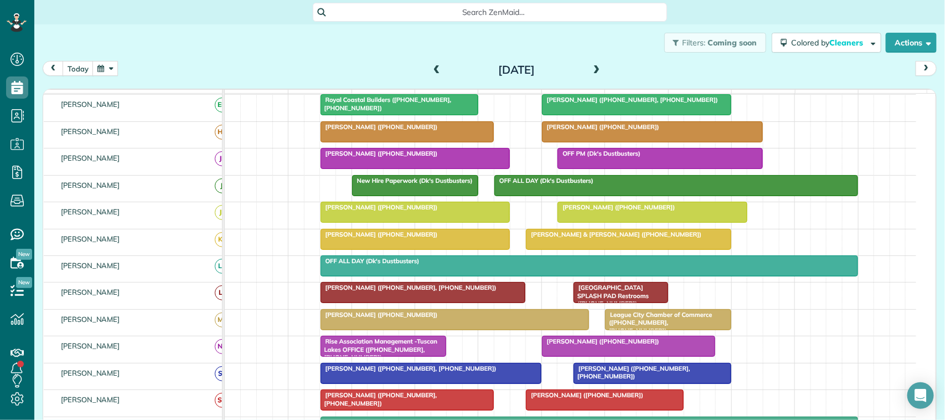
click at [590, 222] on div at bounding box center [652, 212] width 188 height 20
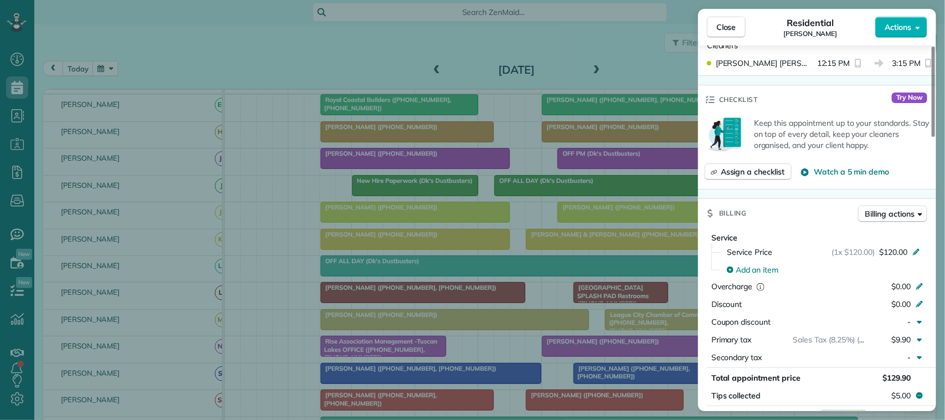
scroll to position [277, 0]
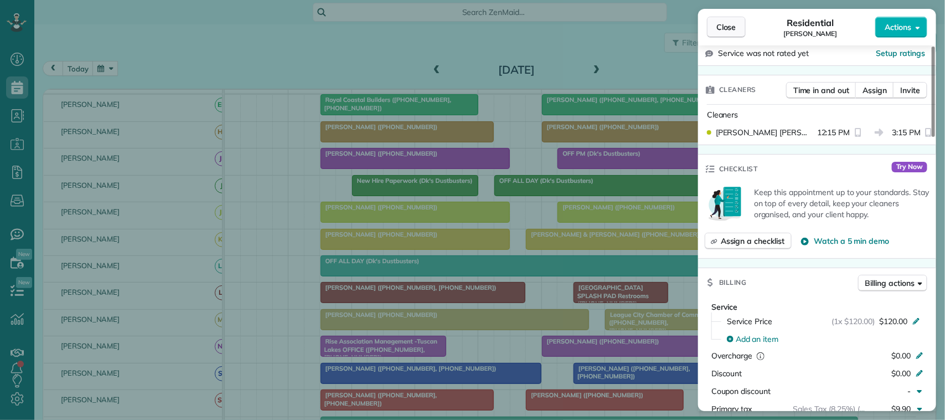
click at [740, 20] on button "Close" at bounding box center [726, 27] width 39 height 21
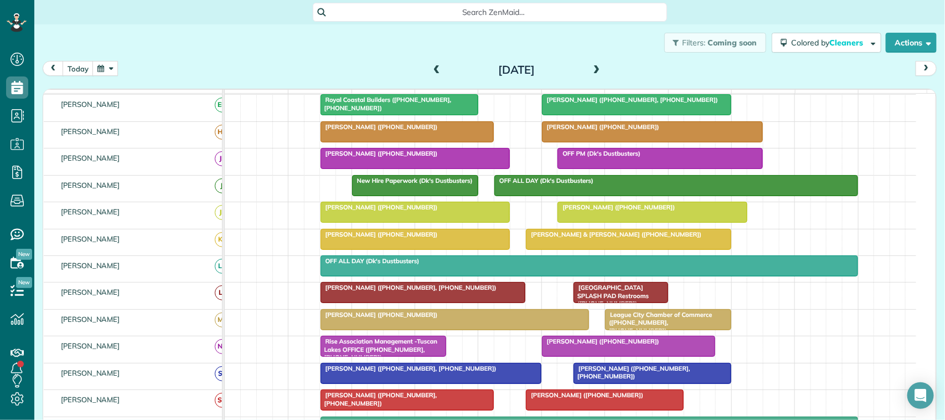
scroll to position [18, 0]
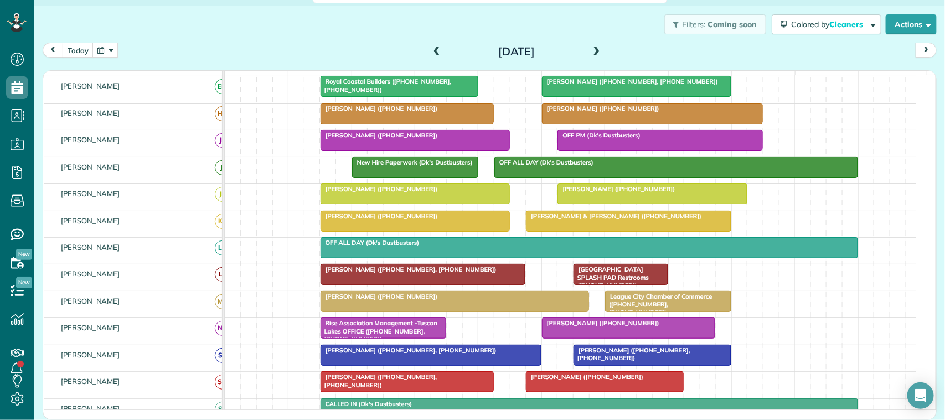
click at [111, 57] on div "today Monday Sep 15, 2025" at bounding box center [490, 53] width 894 height 20
click at [99, 51] on button "button" at bounding box center [104, 50] width 25 height 15
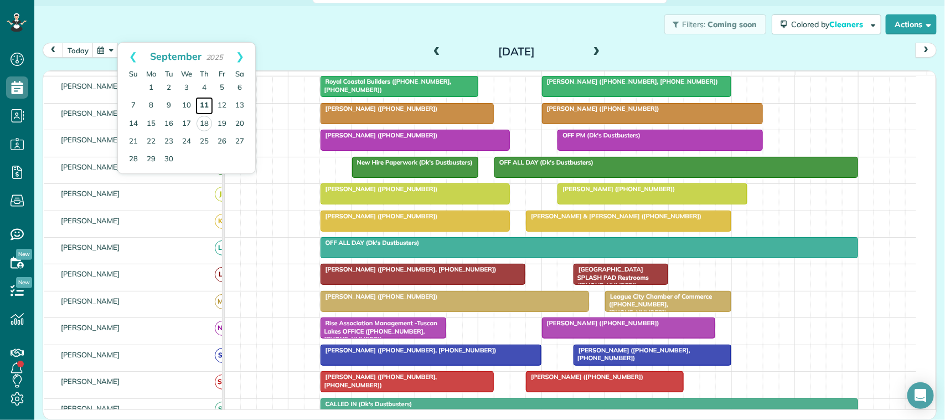
click at [201, 101] on link "11" at bounding box center [204, 106] width 18 height 18
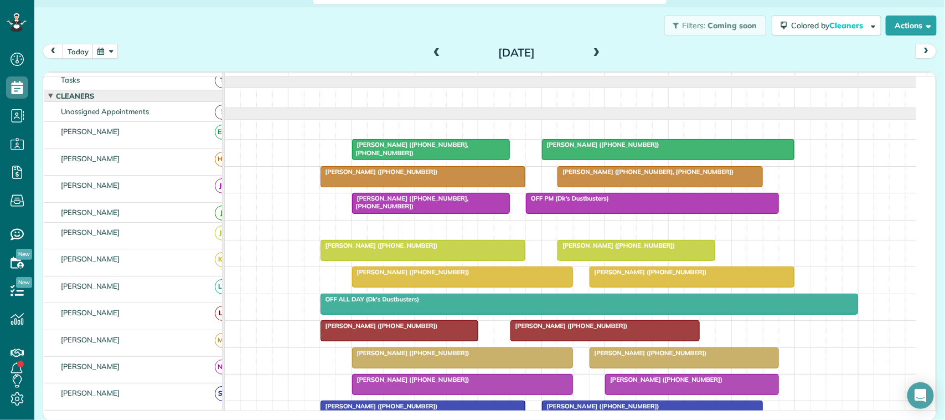
scroll to position [0, 0]
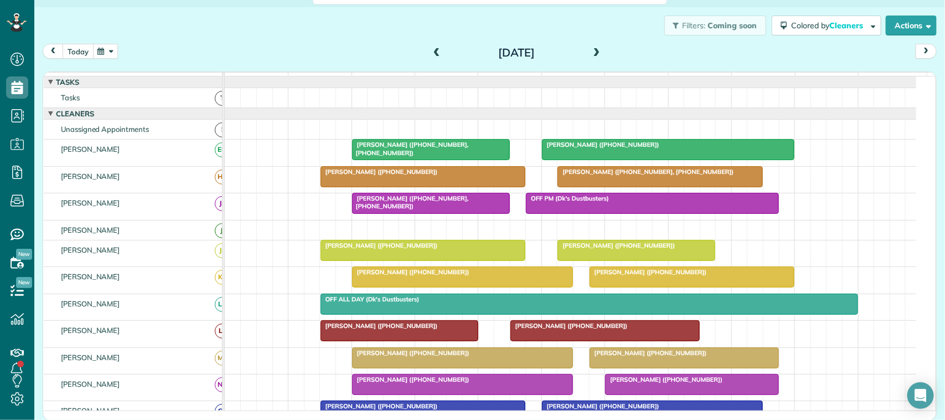
click at [86, 50] on button "today" at bounding box center [78, 51] width 31 height 15
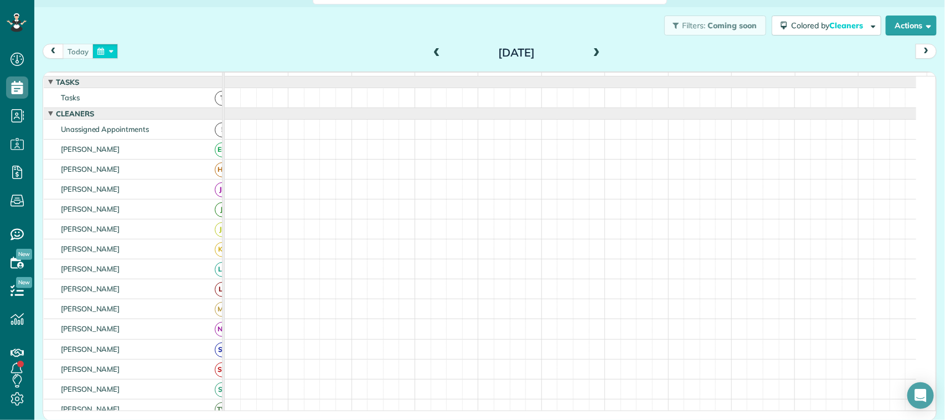
click at [100, 51] on button "button" at bounding box center [104, 51] width 25 height 15
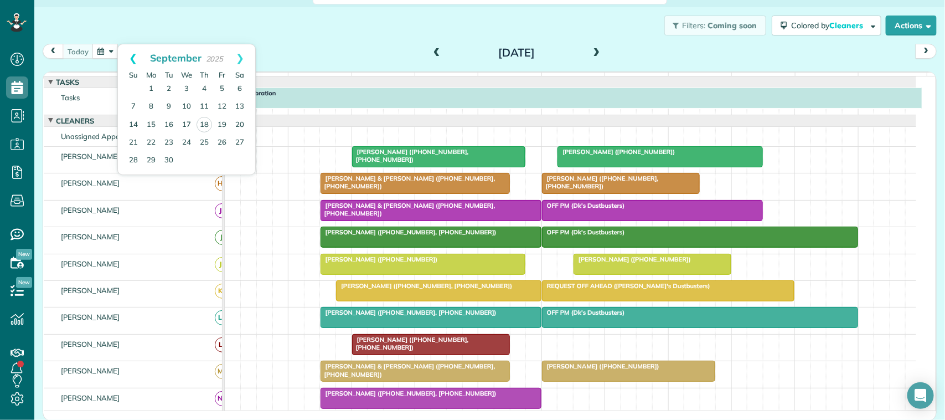
scroll to position [7, 0]
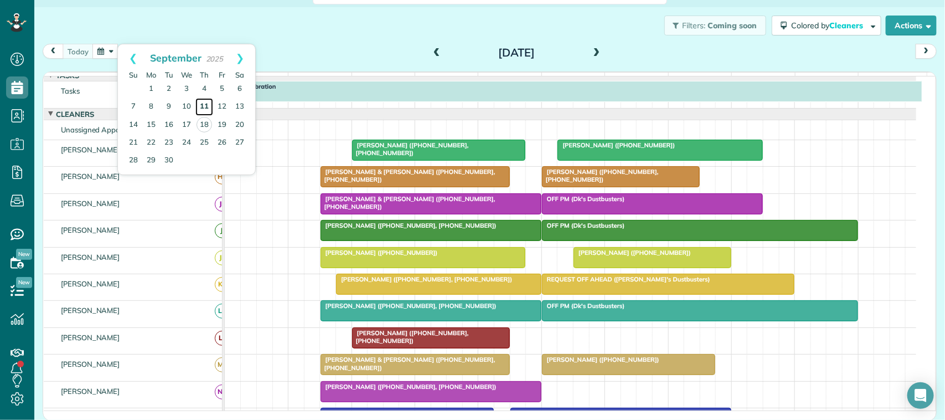
click at [202, 106] on link "11" at bounding box center [204, 107] width 18 height 18
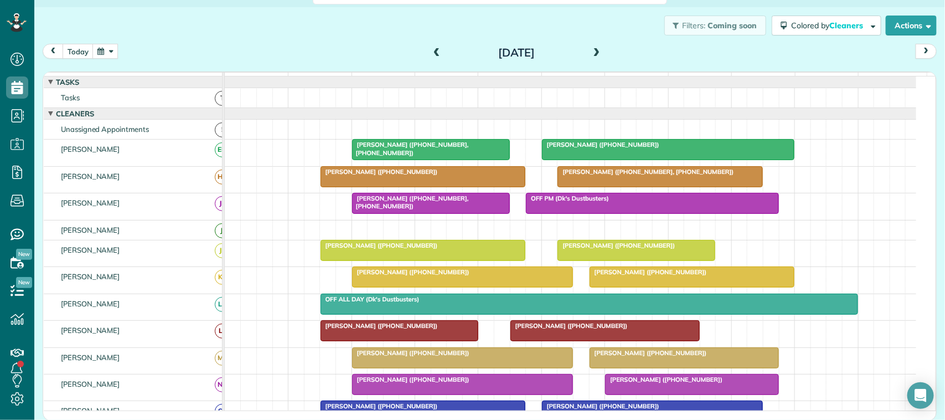
click at [400, 213] on div at bounding box center [431, 203] width 157 height 20
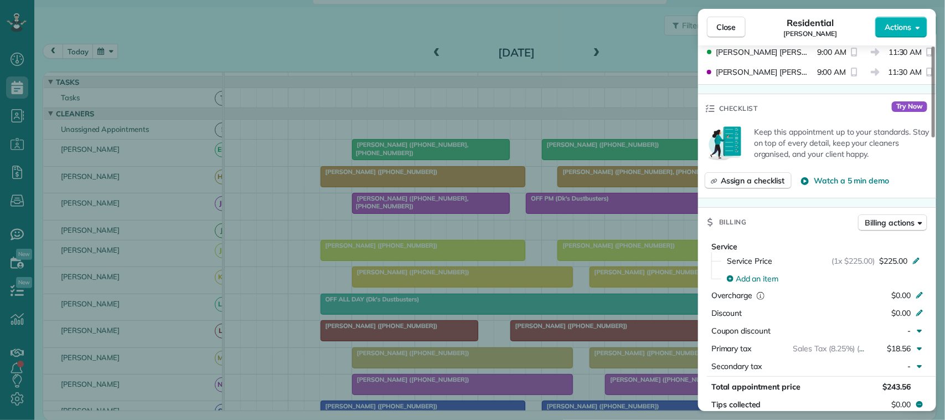
scroll to position [420, 0]
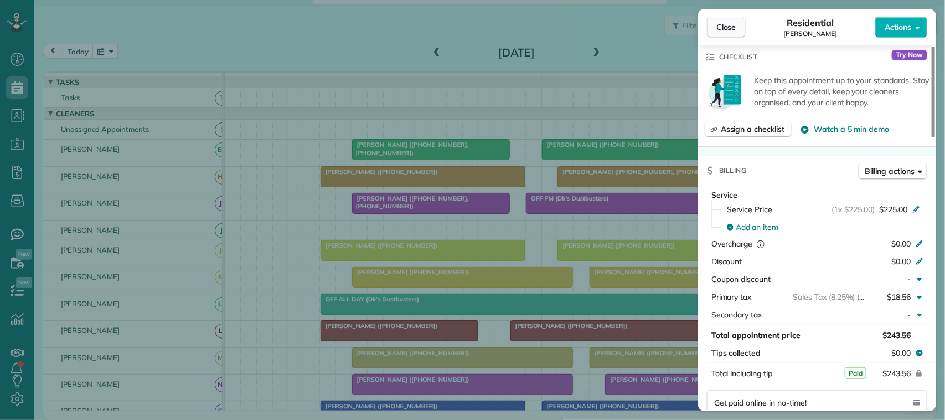
click at [743, 19] on button "Close" at bounding box center [726, 27] width 39 height 21
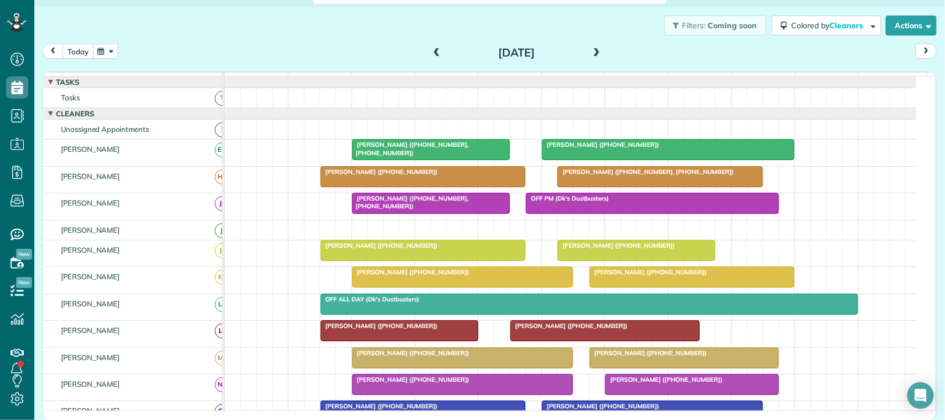
click at [67, 56] on button "today" at bounding box center [78, 51] width 31 height 15
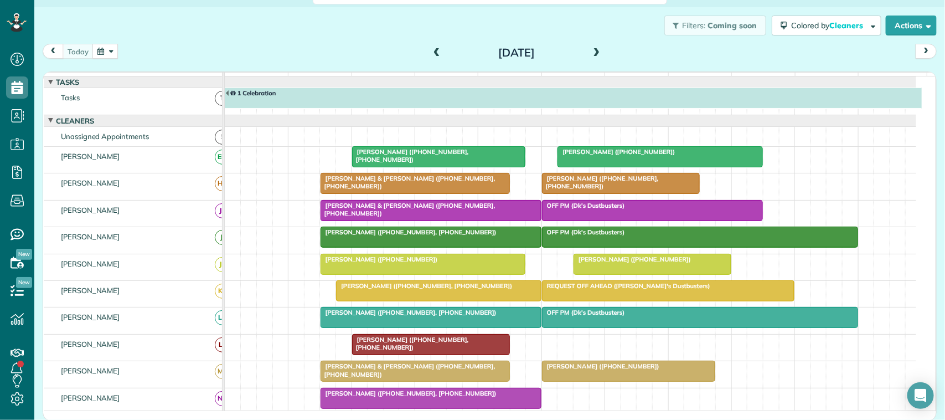
scroll to position [7, 0]
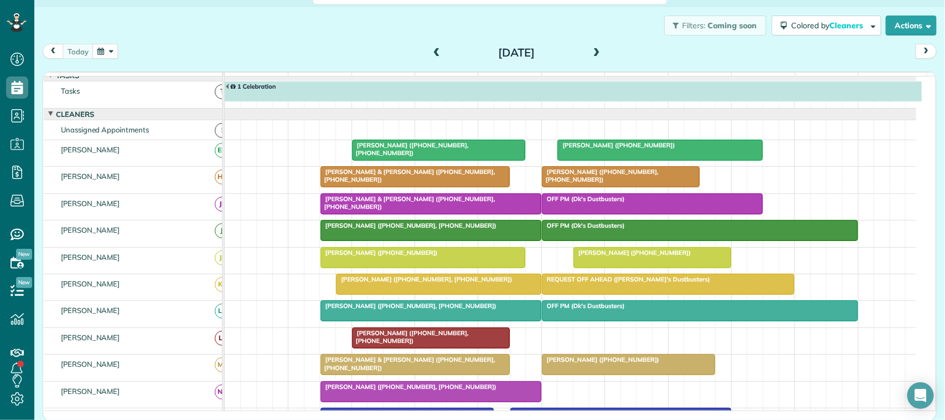
click at [101, 58] on button "button" at bounding box center [104, 51] width 25 height 15
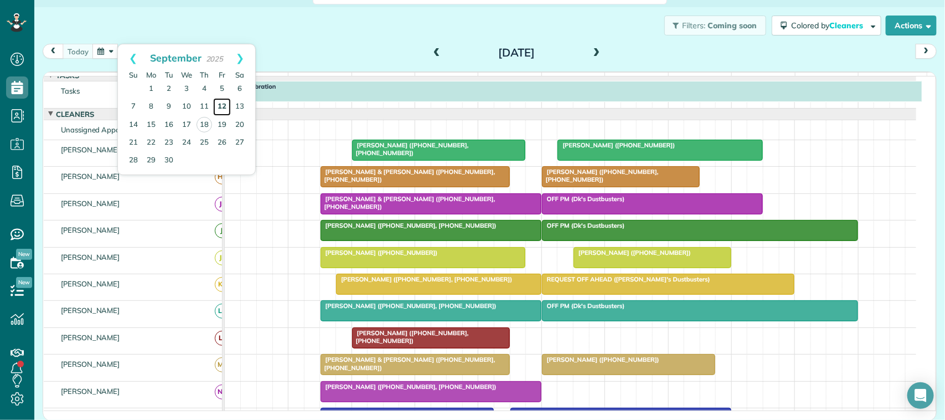
click at [224, 108] on link "12" at bounding box center [222, 107] width 18 height 18
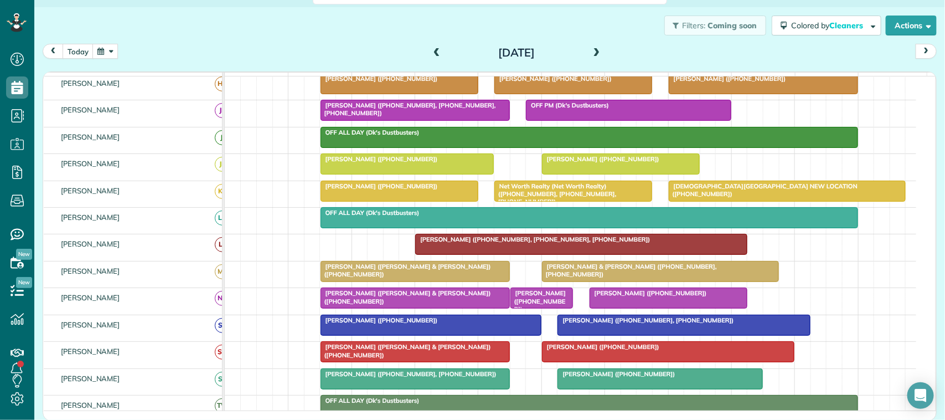
scroll to position [69, 0]
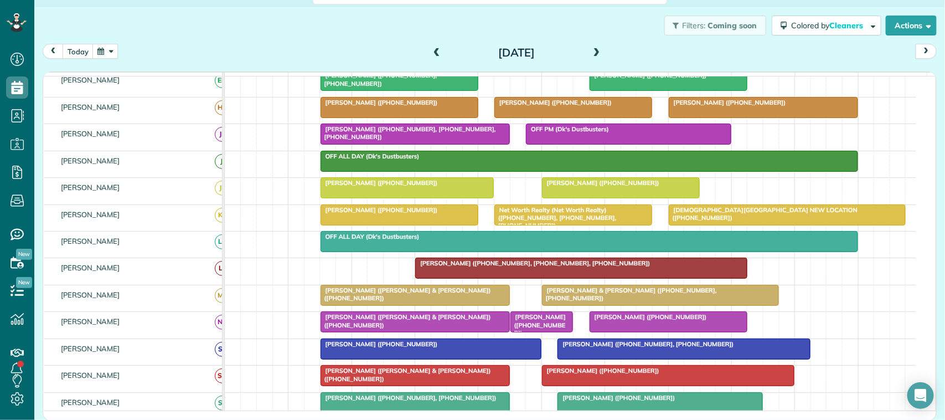
click at [365, 144] on div at bounding box center [415, 134] width 188 height 20
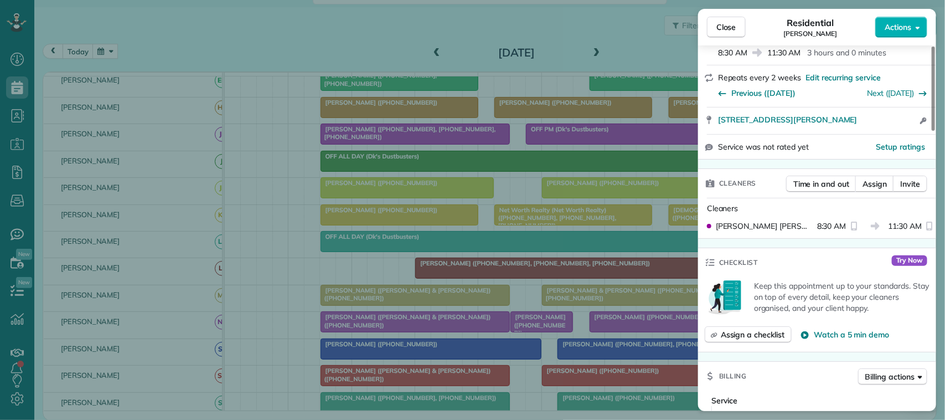
scroll to position [277, 0]
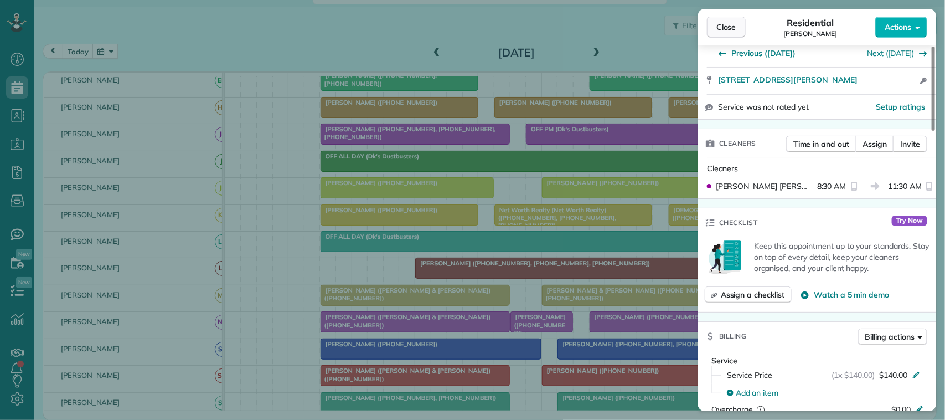
click at [726, 28] on span "Close" at bounding box center [727, 27] width 20 height 11
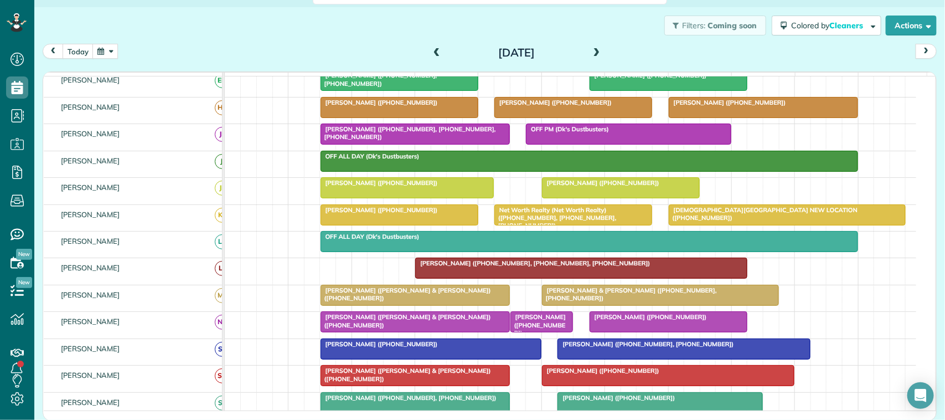
click at [107, 50] on button "button" at bounding box center [104, 51] width 25 height 15
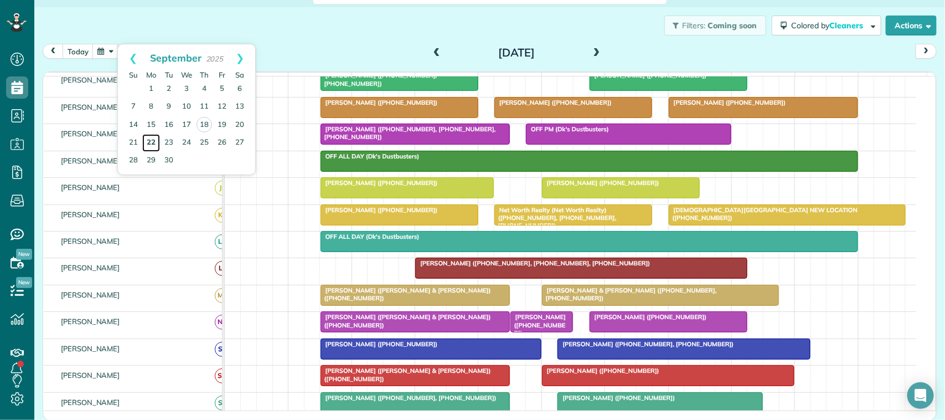
click at [153, 142] on link "22" at bounding box center [151, 143] width 18 height 18
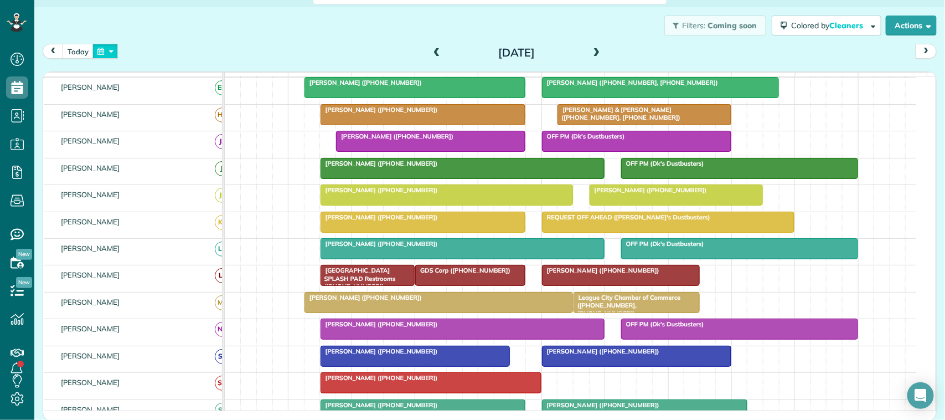
click at [103, 48] on button "button" at bounding box center [104, 51] width 25 height 15
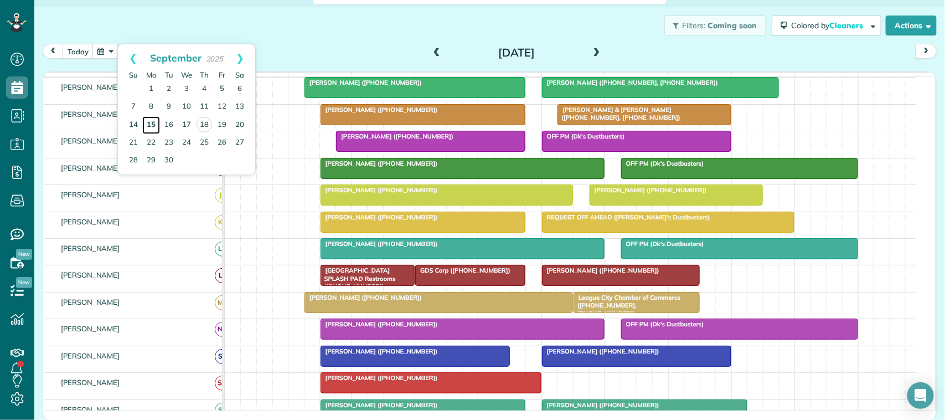
click at [151, 128] on link "15" at bounding box center [151, 125] width 18 height 18
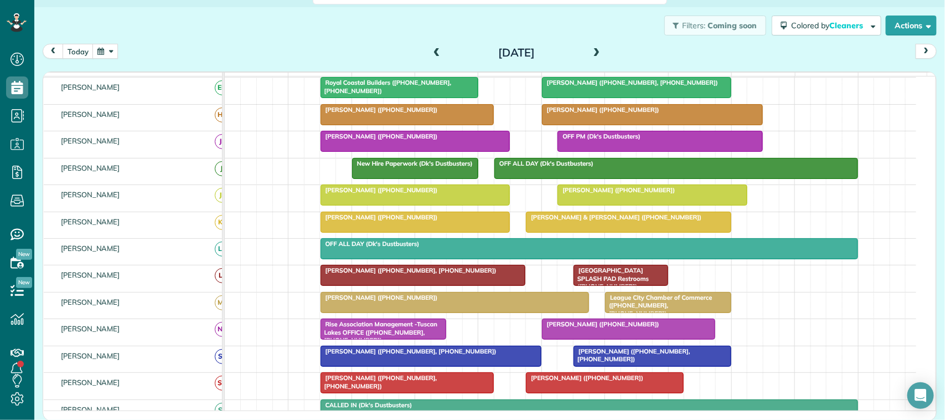
click at [372, 140] on span "Corbett Thompson (+12817022249)" at bounding box center [379, 136] width 118 height 8
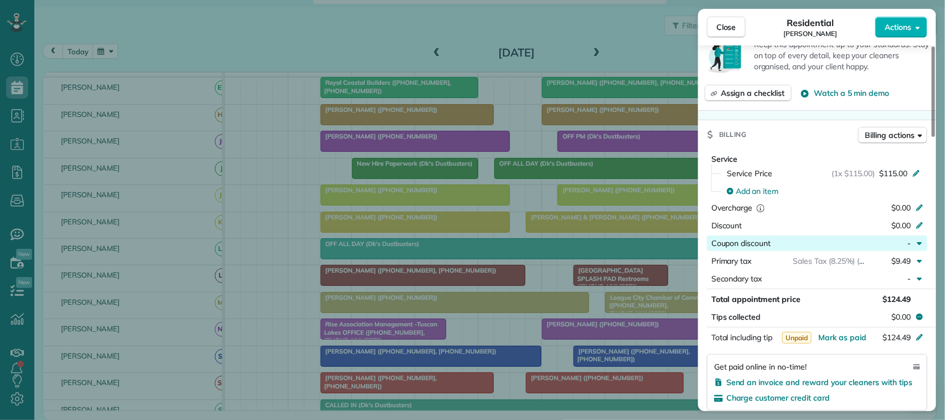
scroll to position [415, 0]
click at [718, 36] on button "Close" at bounding box center [726, 27] width 39 height 21
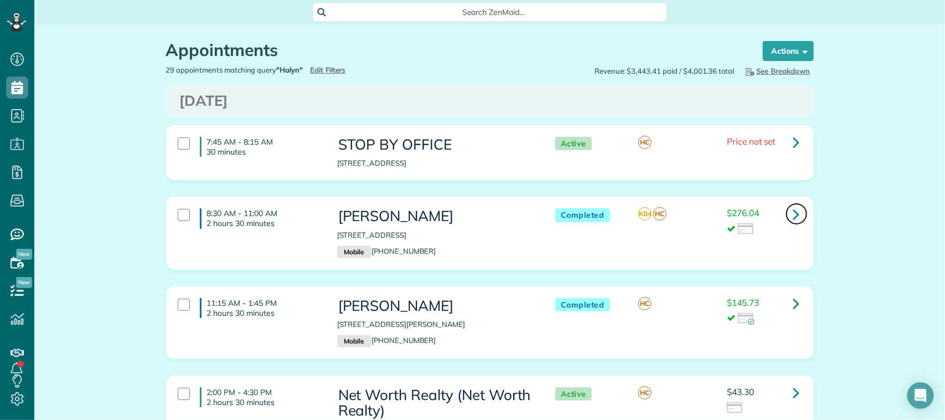
click at [795, 214] on link at bounding box center [797, 214] width 22 height 22
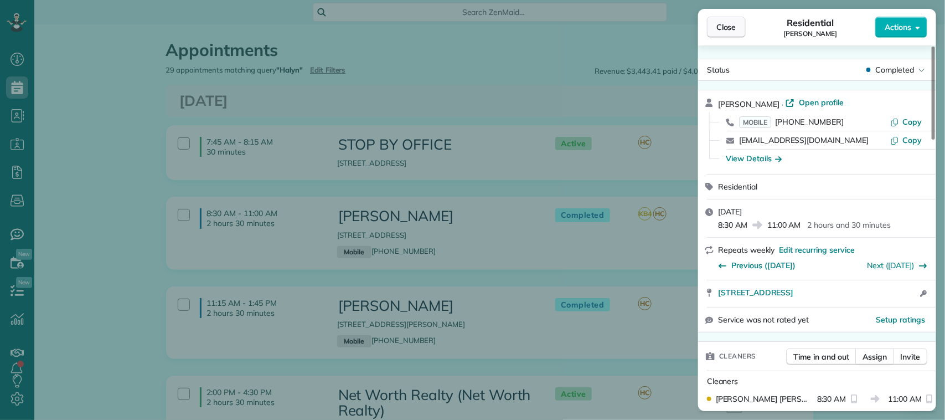
click at [735, 29] on span "Close" at bounding box center [727, 27] width 20 height 11
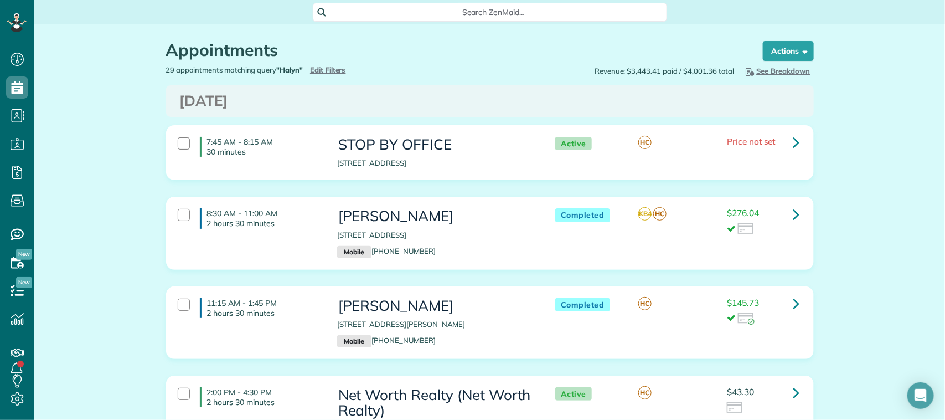
scroll to position [4, 4]
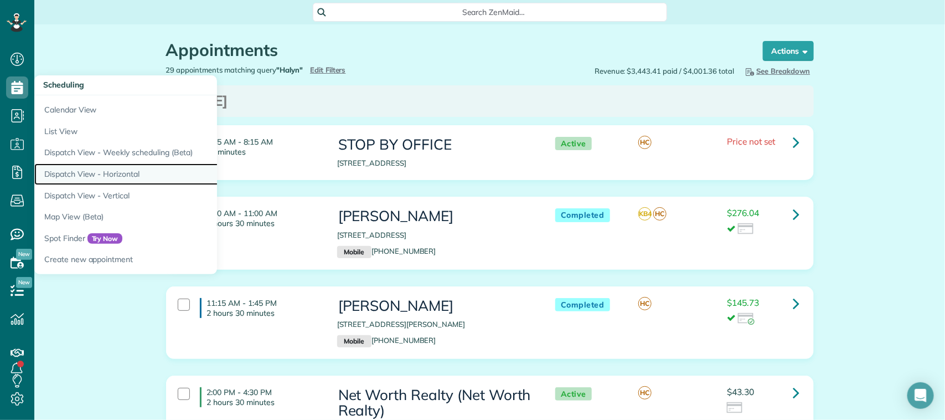
click at [114, 173] on link "Dispatch View - Horizontal" at bounding box center [172, 174] width 277 height 22
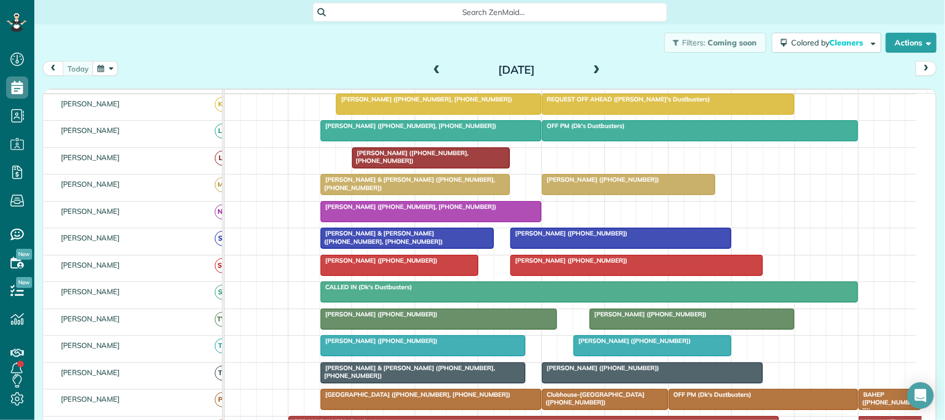
scroll to position [208, 0]
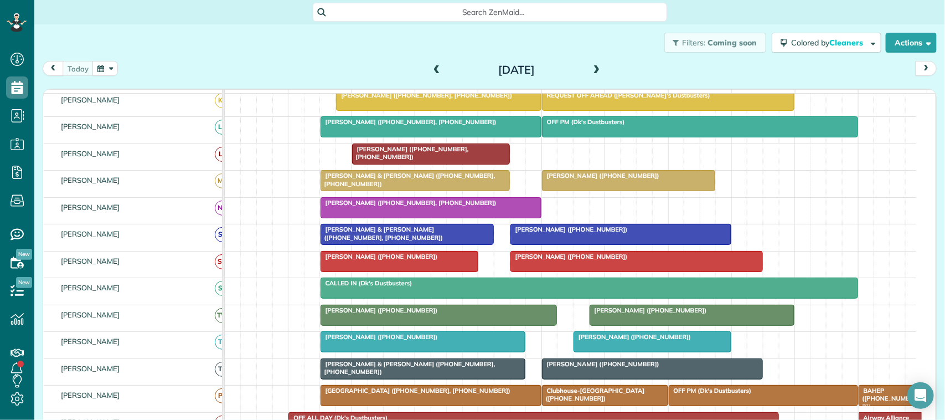
click at [370, 190] on div at bounding box center [415, 181] width 188 height 20
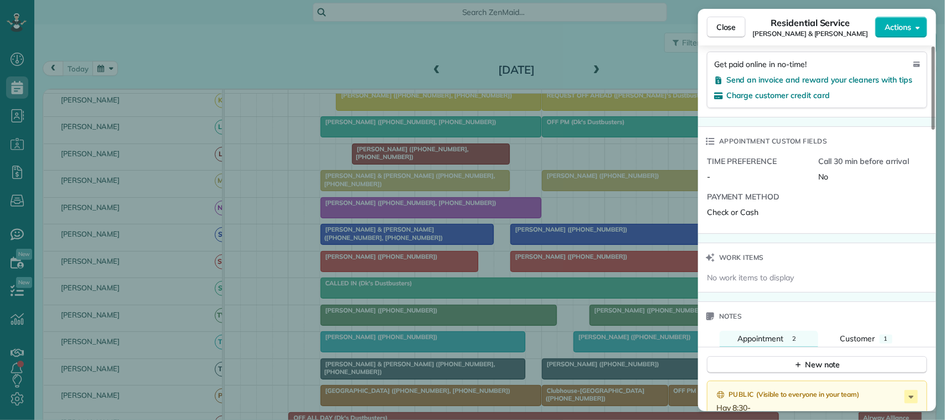
scroll to position [831, 0]
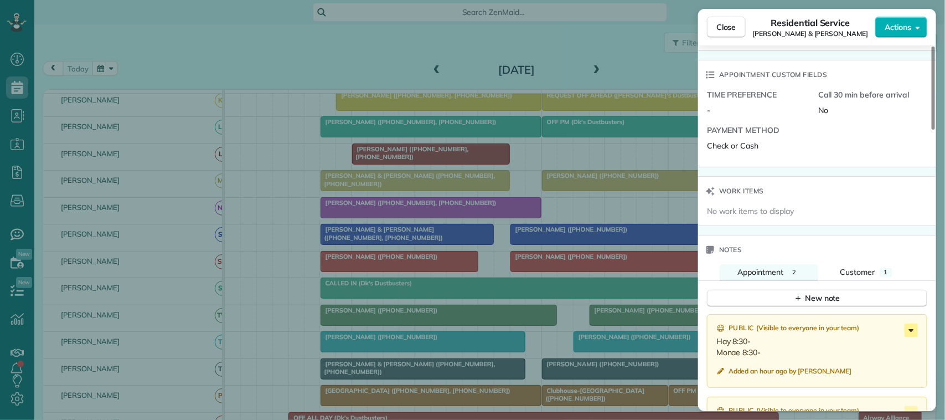
click at [914, 331] on icon at bounding box center [911, 329] width 13 height 13
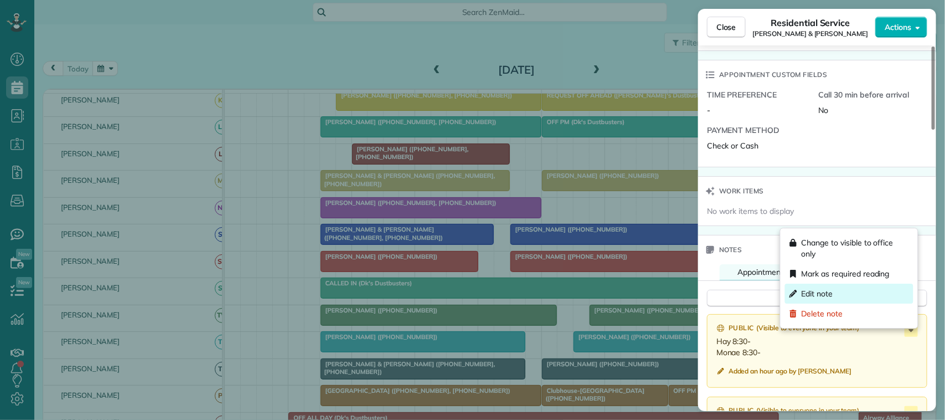
click at [856, 297] on div "Edit note" at bounding box center [849, 294] width 128 height 20
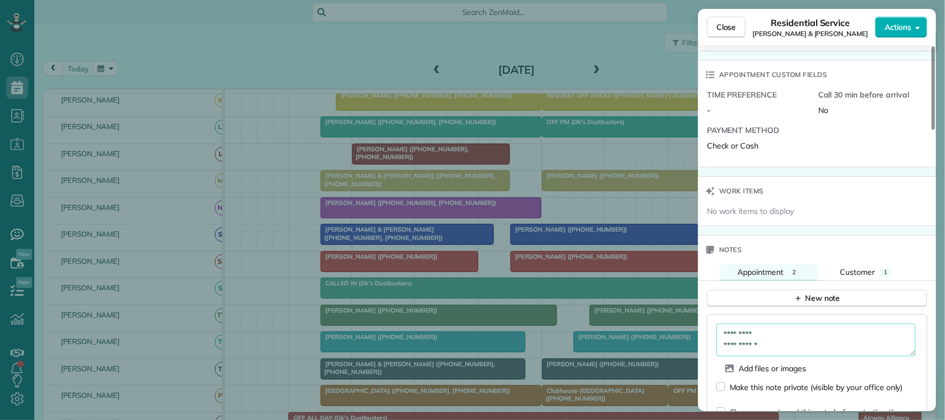
click at [806, 337] on textarea "**********" at bounding box center [816, 339] width 199 height 32
click at [793, 350] on textarea "**********" at bounding box center [816, 339] width 199 height 32
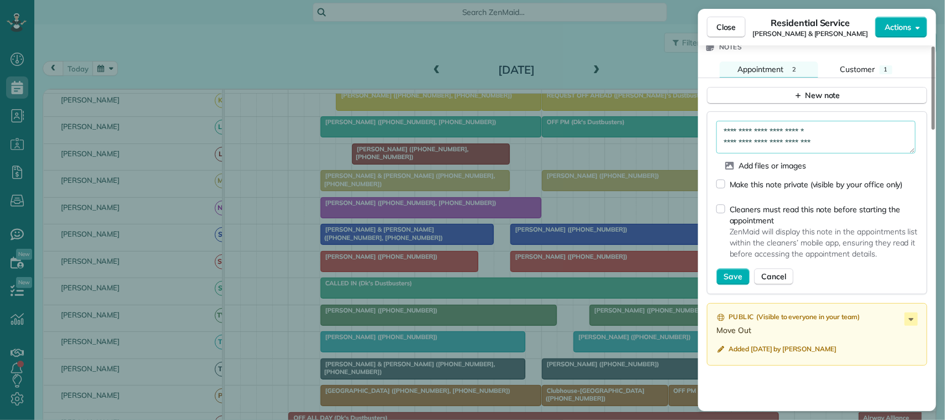
scroll to position [1038, 0]
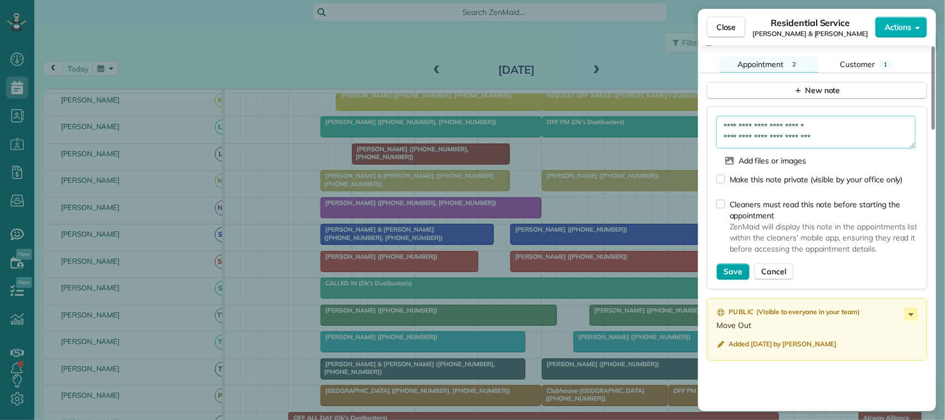
type textarea "**********"
click at [731, 277] on span "Save" at bounding box center [733, 271] width 19 height 11
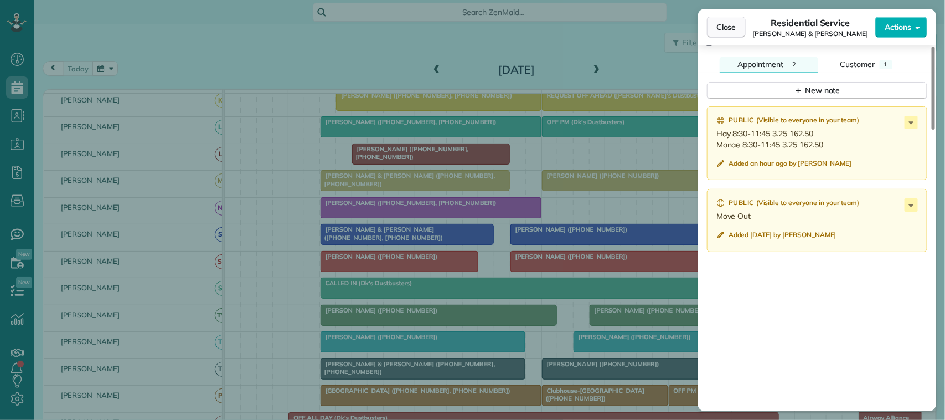
click at [713, 27] on button "Close" at bounding box center [726, 27] width 39 height 21
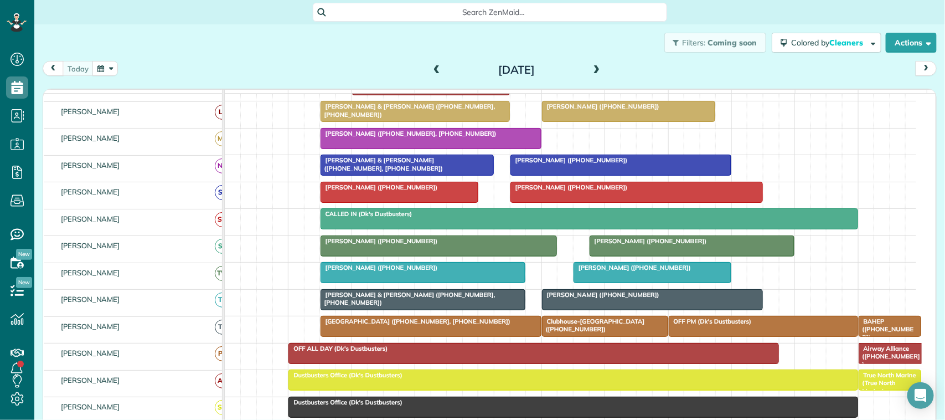
scroll to position [277, 0]
click at [385, 271] on span "[PERSON_NAME] ([PHONE_NUMBER])" at bounding box center [379, 268] width 118 height 8
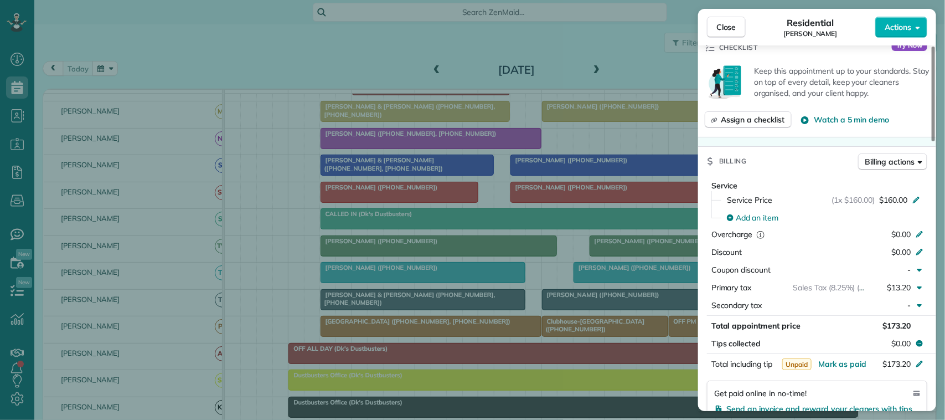
scroll to position [415, 0]
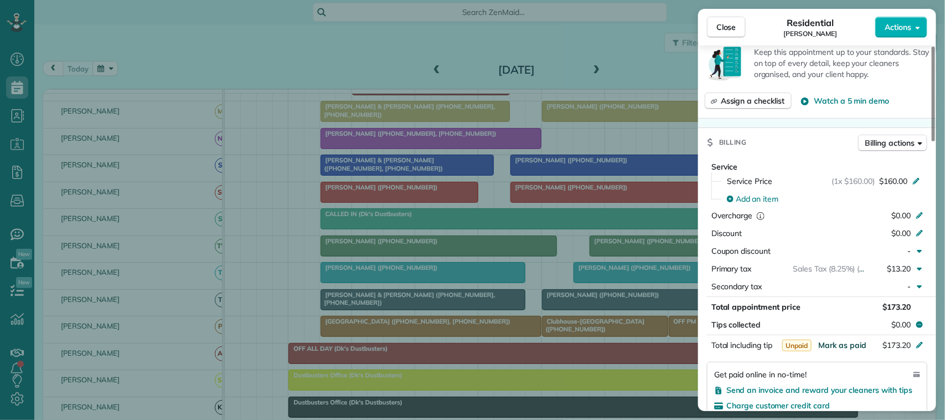
click at [850, 339] on button "Mark as paid" at bounding box center [842, 344] width 48 height 11
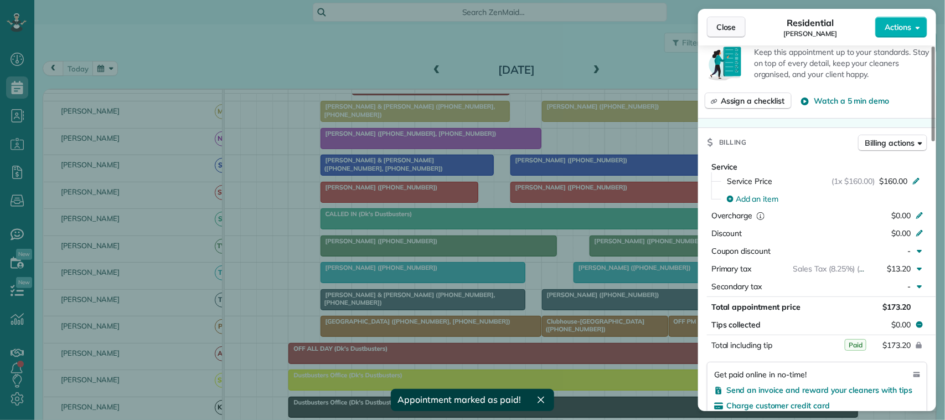
click at [729, 34] on button "Close" at bounding box center [726, 27] width 39 height 21
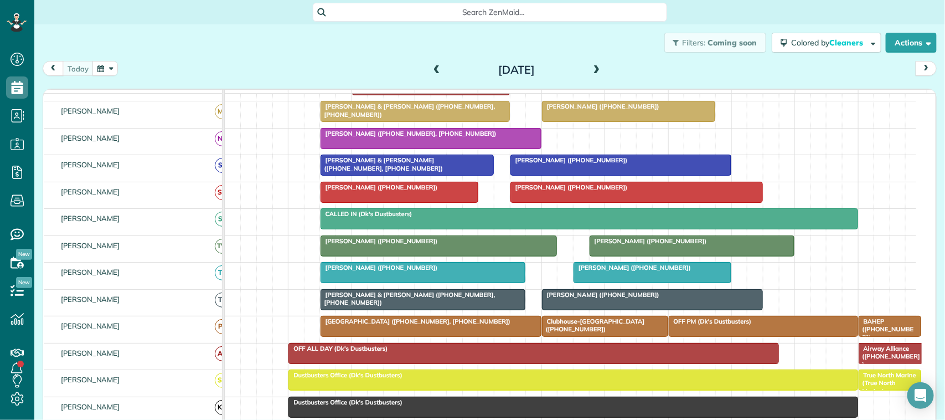
click at [428, 71] on div "[DATE]" at bounding box center [516, 70] width 177 height 18
click at [431, 70] on span at bounding box center [437, 70] width 12 height 10
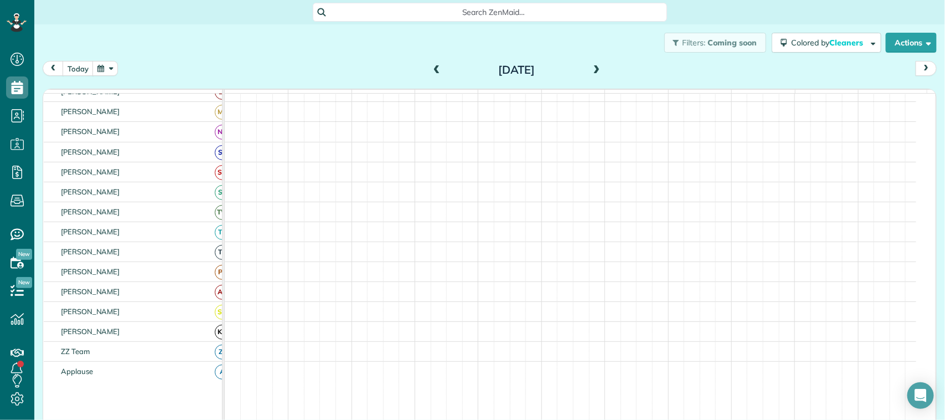
scroll to position [277, 0]
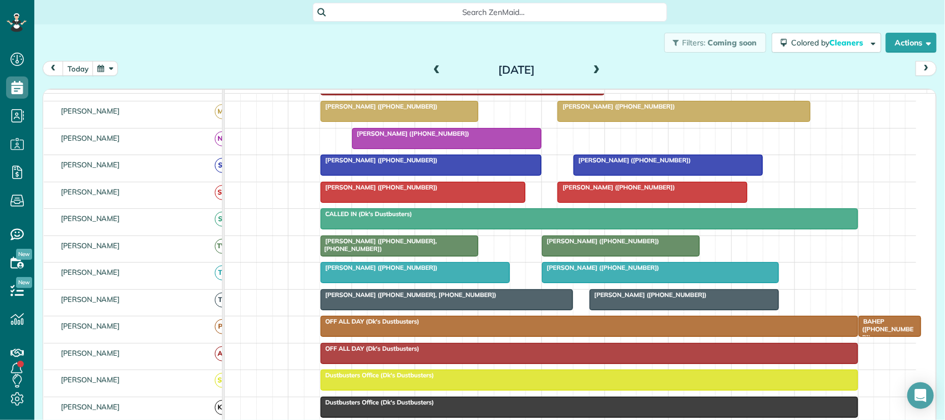
click at [590, 256] on div at bounding box center [621, 246] width 157 height 20
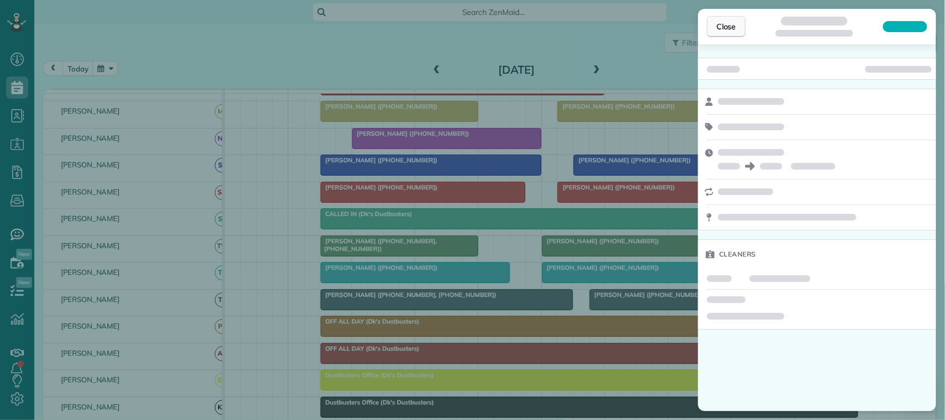
click at [723, 19] on button "Close" at bounding box center [726, 26] width 39 height 21
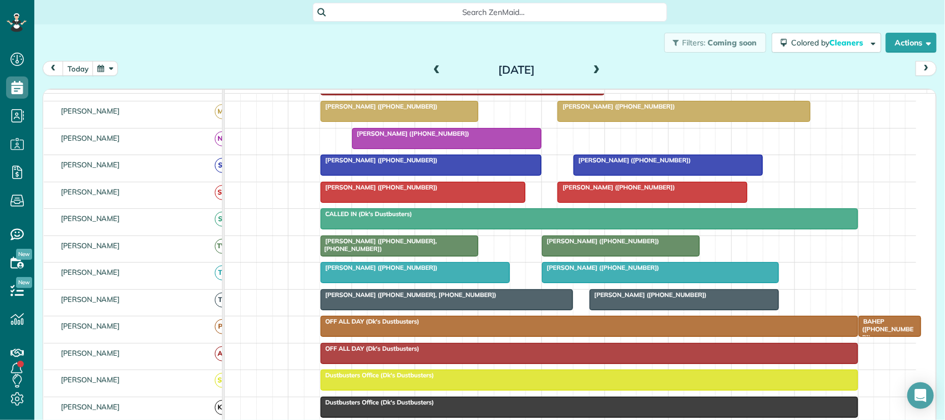
click at [441, 271] on div "[PERSON_NAME] ([PHONE_NUMBER])" at bounding box center [415, 268] width 183 height 8
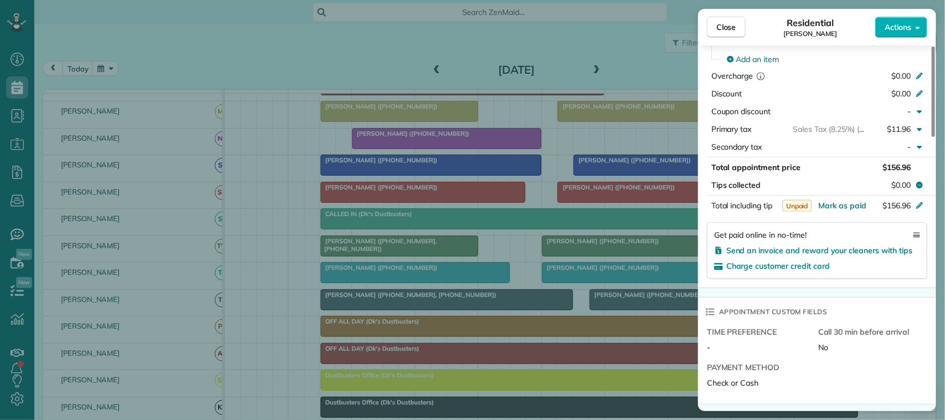
scroll to position [554, 0]
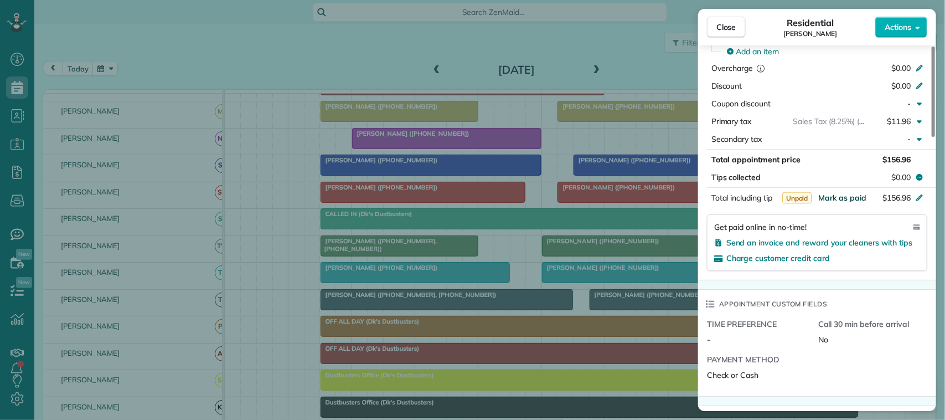
click at [829, 203] on span "Mark as paid" at bounding box center [842, 198] width 48 height 10
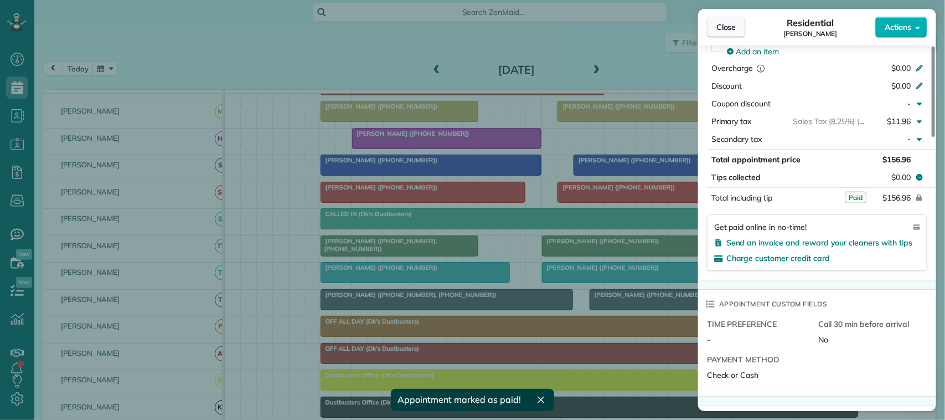
click at [738, 32] on button "Close" at bounding box center [726, 27] width 39 height 21
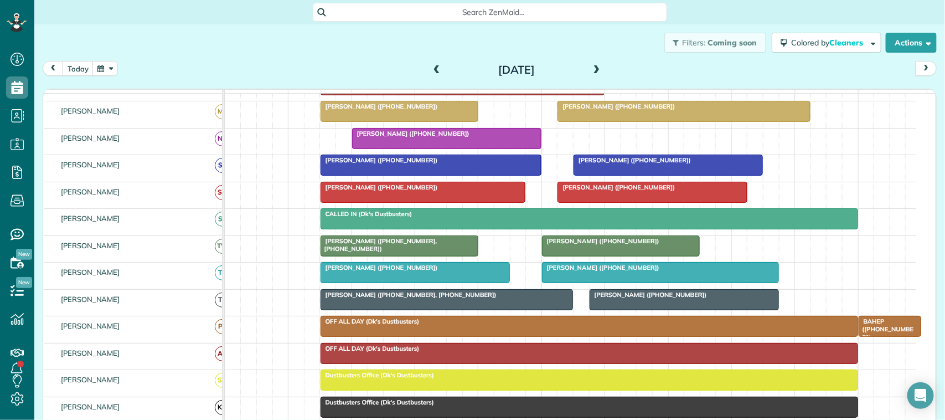
click at [608, 271] on span "[PERSON_NAME] ([PHONE_NUMBER])" at bounding box center [601, 268] width 118 height 8
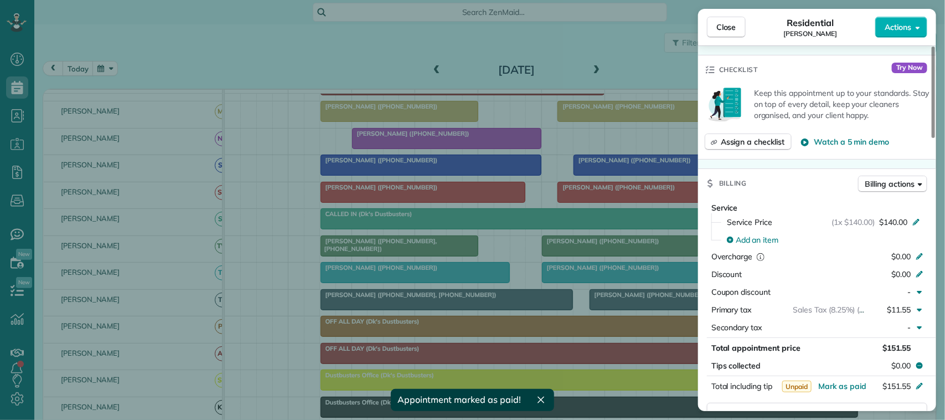
scroll to position [415, 0]
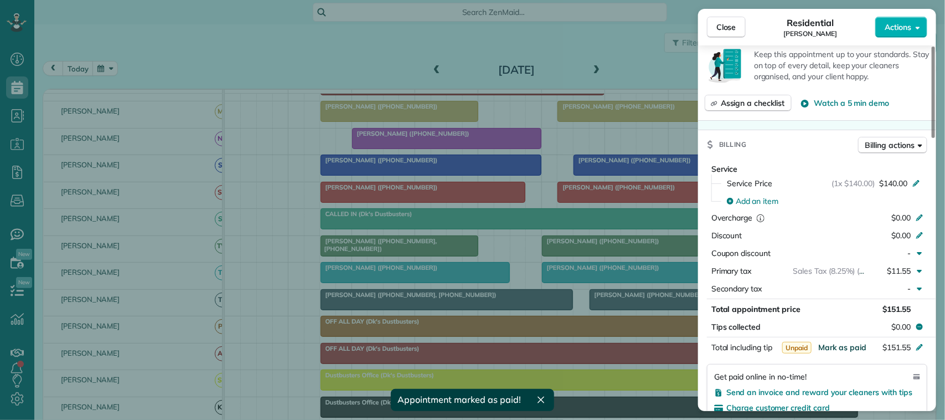
click at [853, 342] on span "Mark as paid" at bounding box center [842, 347] width 48 height 10
click at [739, 24] on button "Close" at bounding box center [726, 27] width 39 height 21
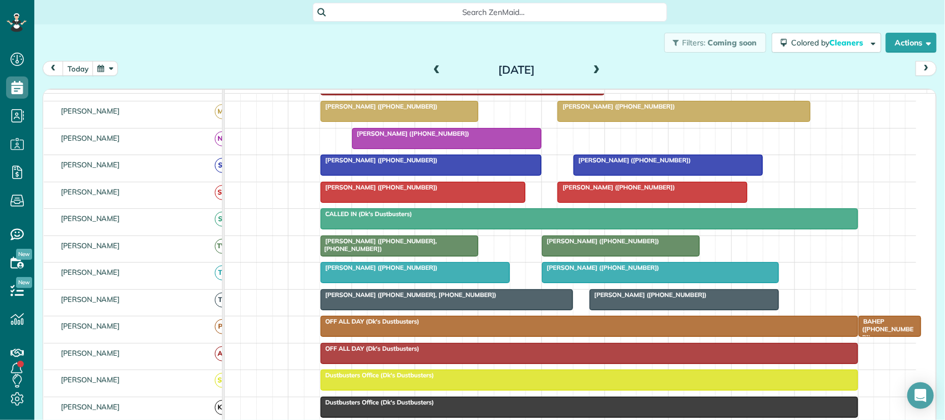
click at [428, 75] on div "[DATE]" at bounding box center [516, 70] width 177 height 18
click at [436, 64] on span at bounding box center [437, 70] width 12 height 17
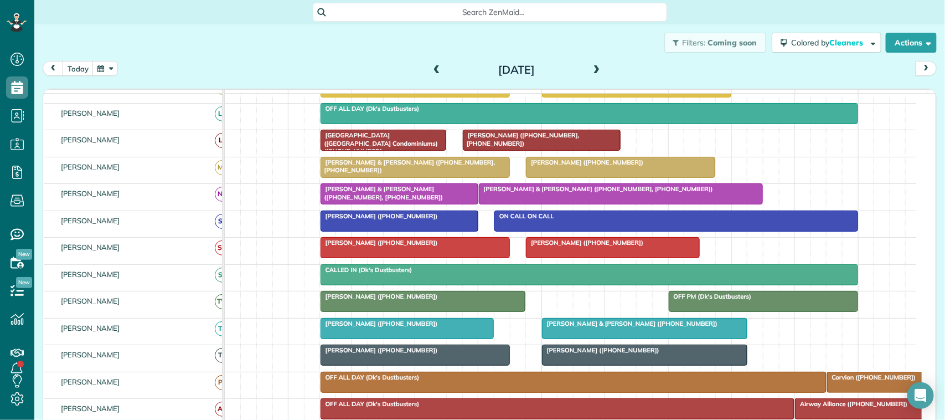
scroll to position [270, 0]
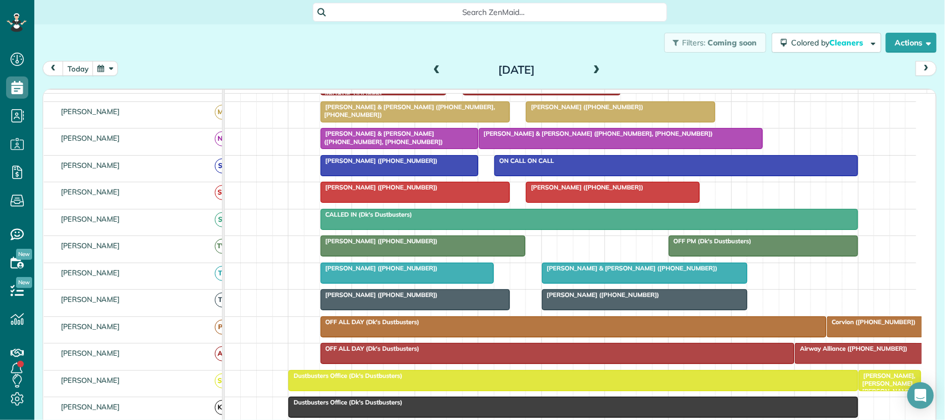
click at [390, 283] on div at bounding box center [407, 273] width 173 height 20
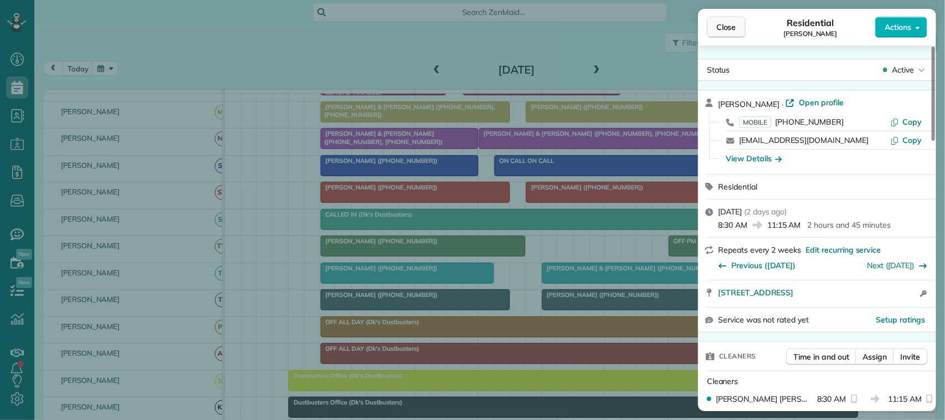
click at [728, 35] on button "Close" at bounding box center [726, 27] width 39 height 21
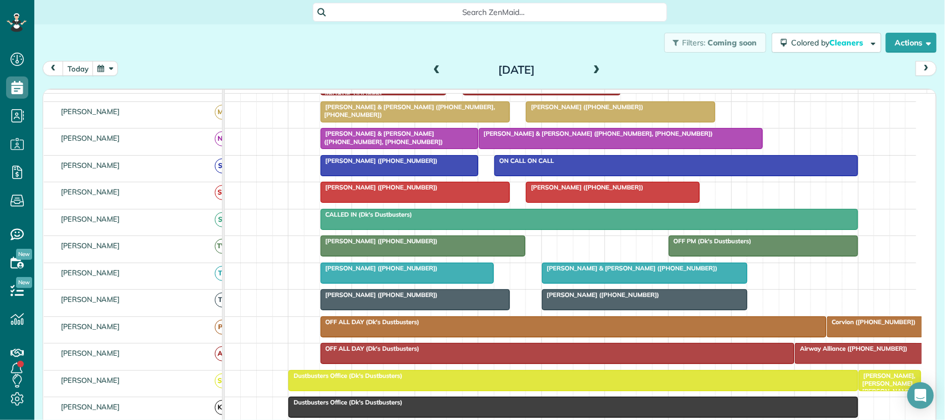
click at [431, 65] on span at bounding box center [437, 70] width 12 height 10
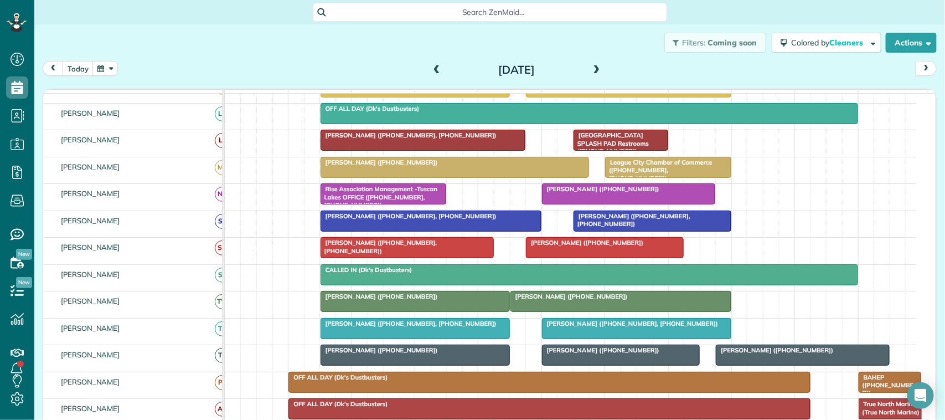
scroll to position [270, 0]
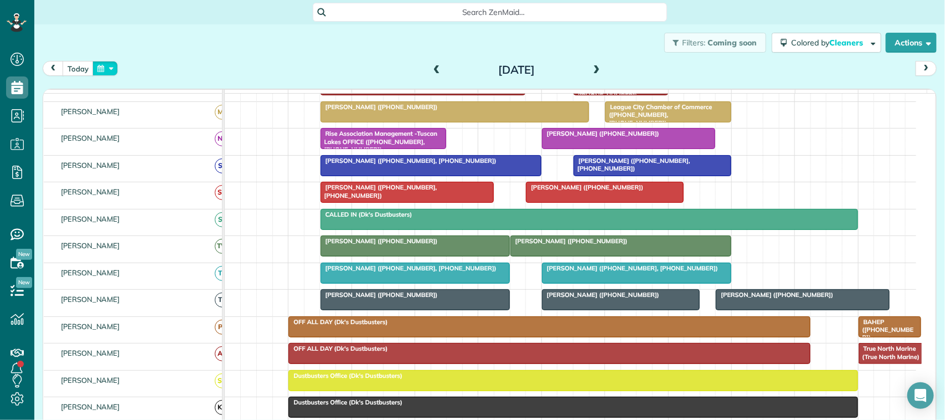
click at [117, 70] on button "button" at bounding box center [104, 68] width 25 height 15
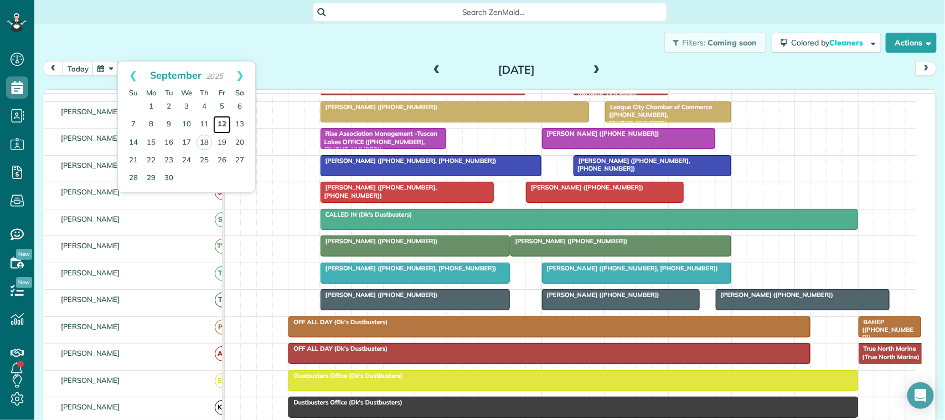
click at [216, 125] on link "12" at bounding box center [222, 125] width 18 height 18
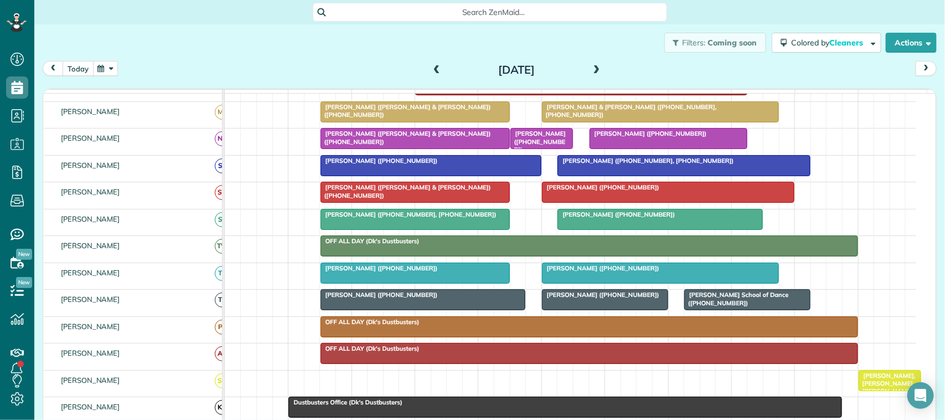
click at [80, 67] on button "today" at bounding box center [78, 68] width 31 height 15
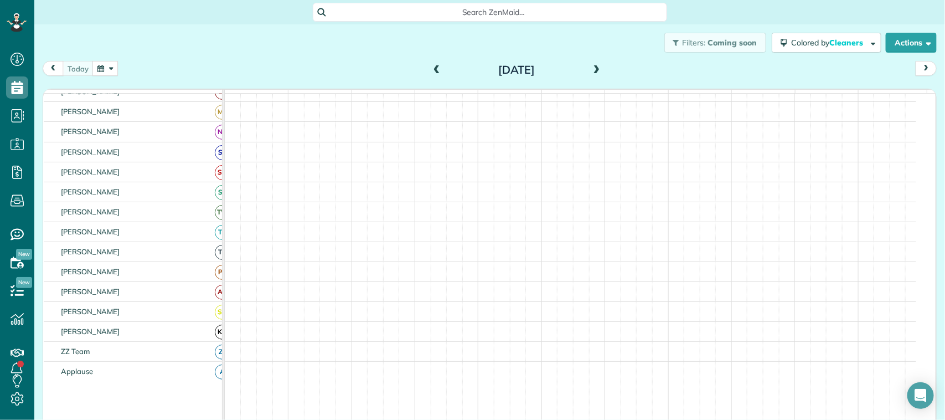
scroll to position [0, 0]
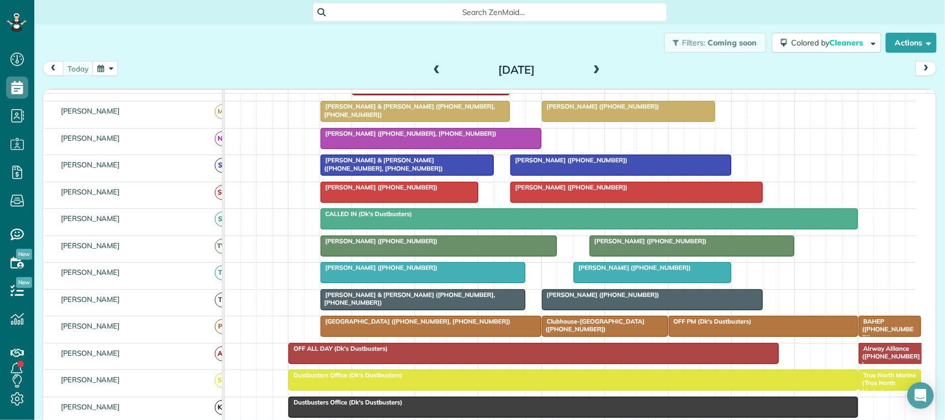
click at [405, 172] on span "[PERSON_NAME] & [PERSON_NAME] ([PHONE_NUMBER], [PHONE_NUMBER])" at bounding box center [382, 164] width 124 height 16
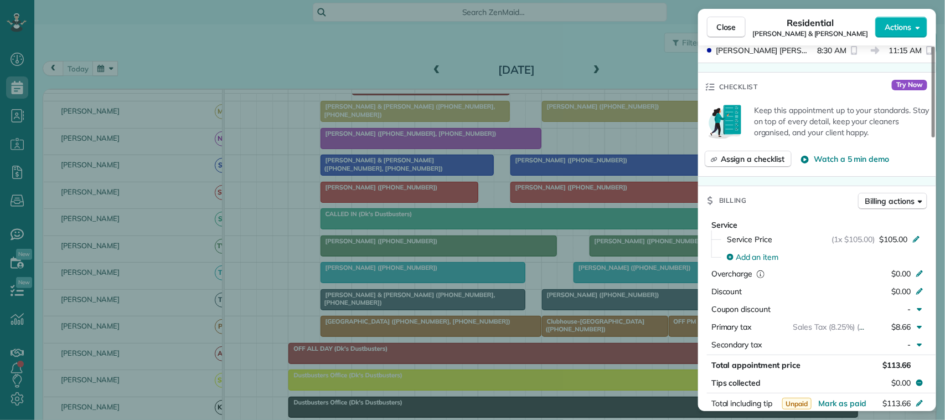
scroll to position [415, 0]
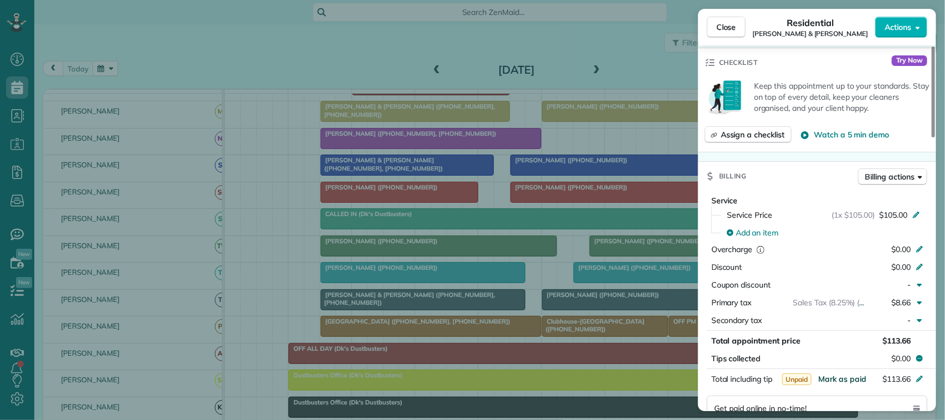
click at [840, 378] on span "Mark as paid" at bounding box center [842, 379] width 48 height 10
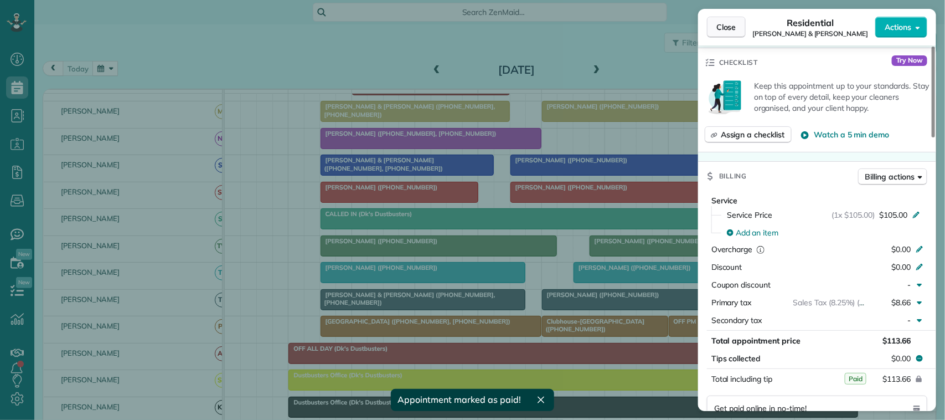
click at [737, 29] on button "Close" at bounding box center [726, 27] width 39 height 21
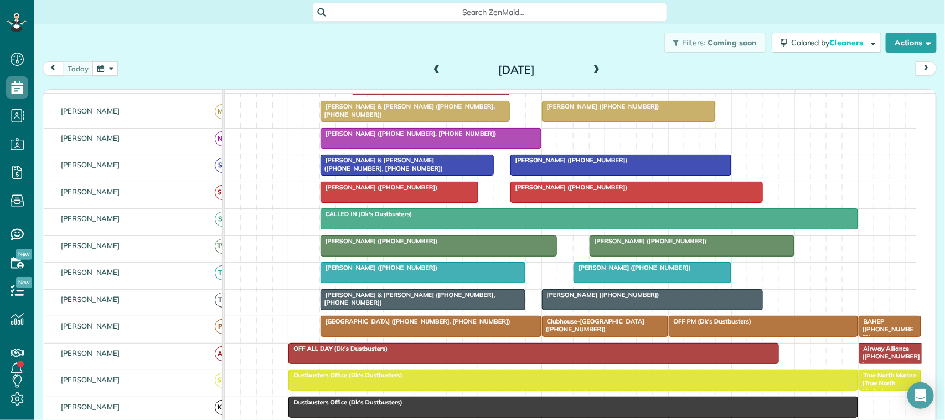
click at [436, 65] on span at bounding box center [437, 70] width 12 height 10
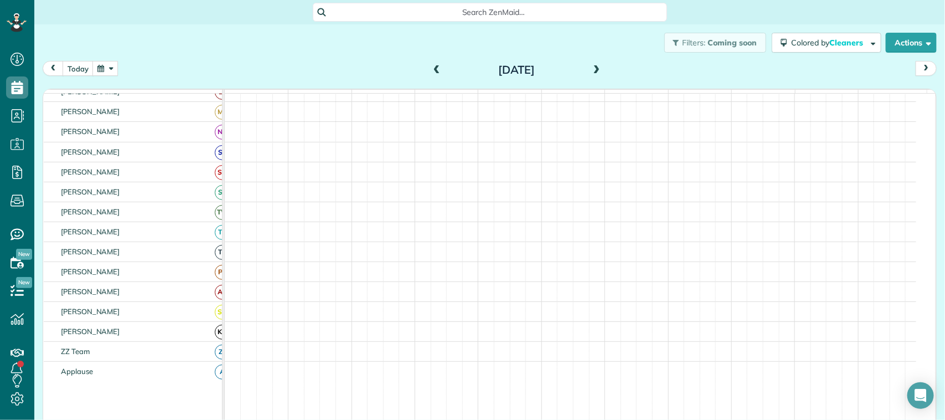
scroll to position [277, 0]
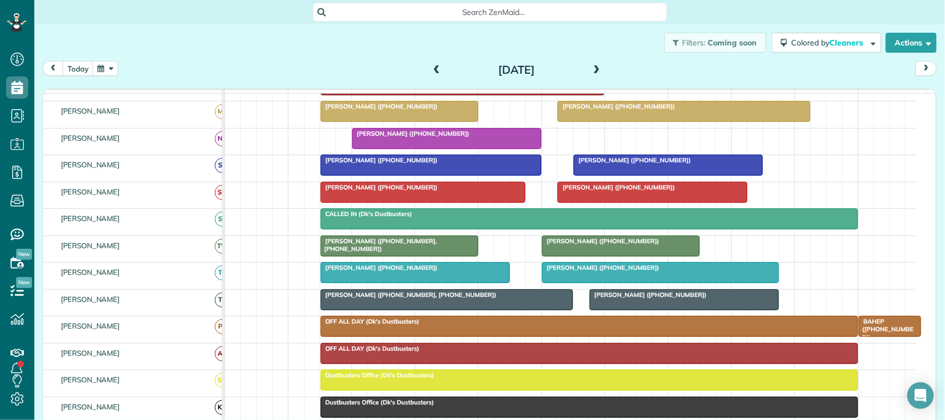
click at [605, 164] on span "Patsy Warren (+12813806089)" at bounding box center [632, 160] width 118 height 8
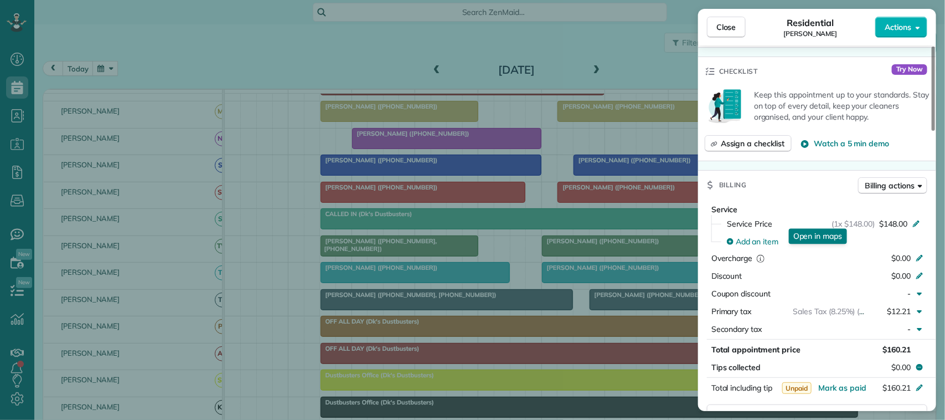
scroll to position [415, 0]
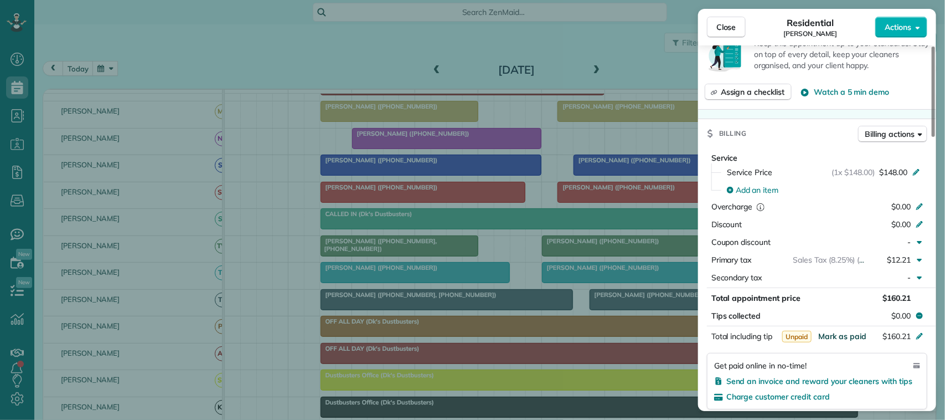
click at [859, 341] on span "Mark as paid" at bounding box center [842, 336] width 48 height 10
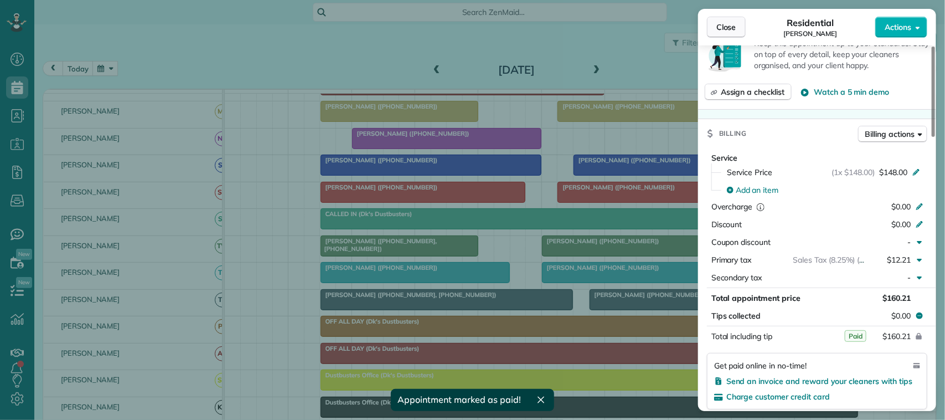
click at [726, 29] on span "Close" at bounding box center [727, 27] width 20 height 11
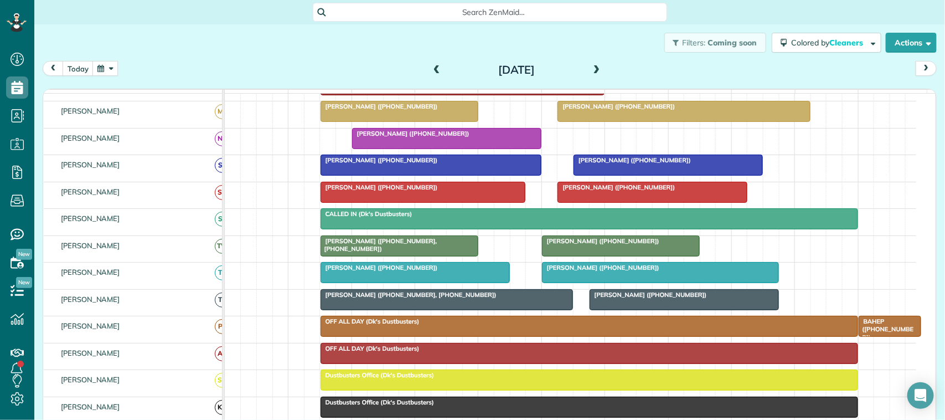
click at [480, 175] on div at bounding box center [431, 165] width 220 height 20
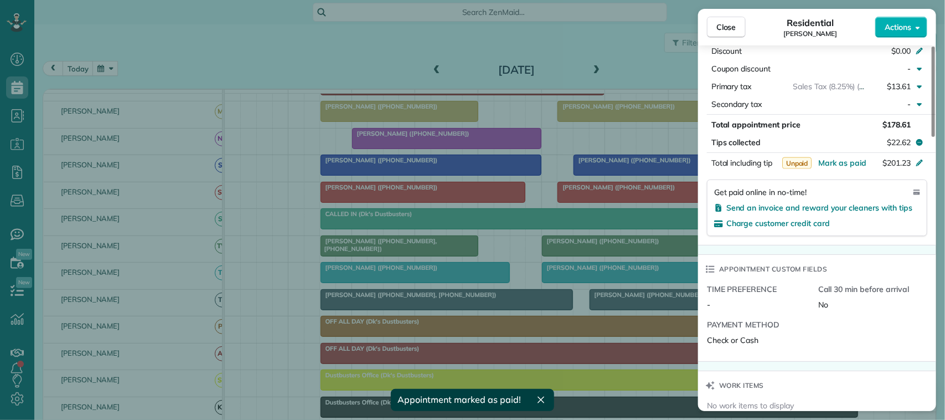
scroll to position [623, 0]
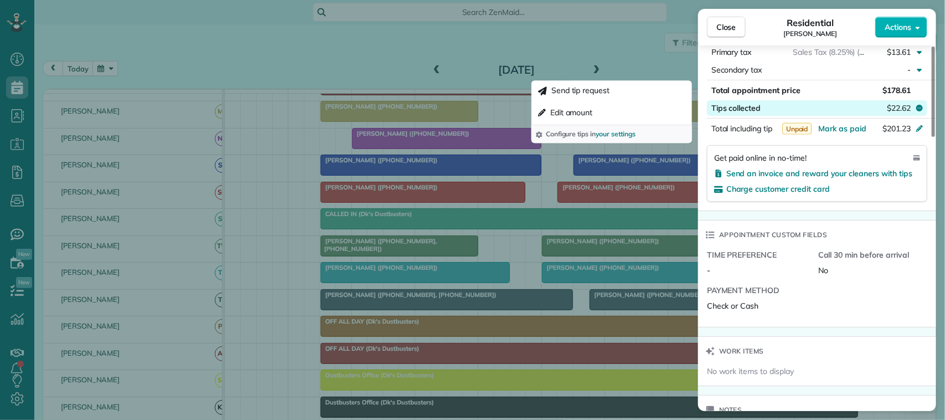
click at [899, 111] on span "$22.62" at bounding box center [899, 107] width 24 height 11
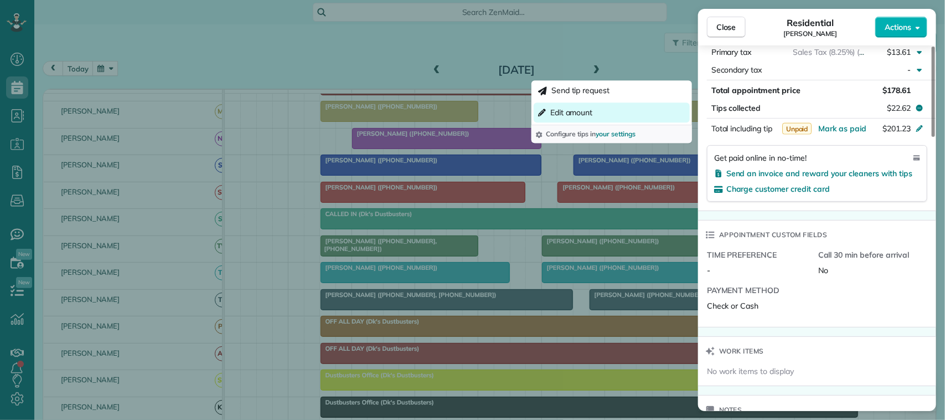
click at [668, 121] on button "Edit amount" at bounding box center [612, 112] width 156 height 20
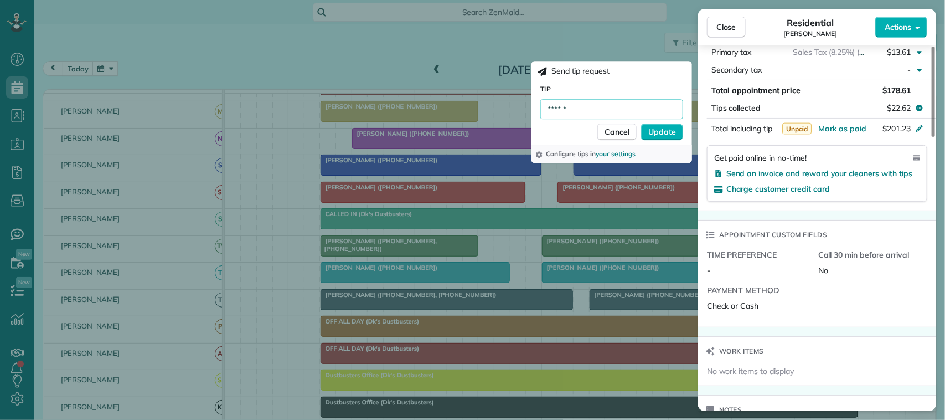
click at [609, 114] on input "******" at bounding box center [611, 109] width 143 height 20
type input "******"
click at [669, 131] on span "Update" at bounding box center [662, 131] width 28 height 11
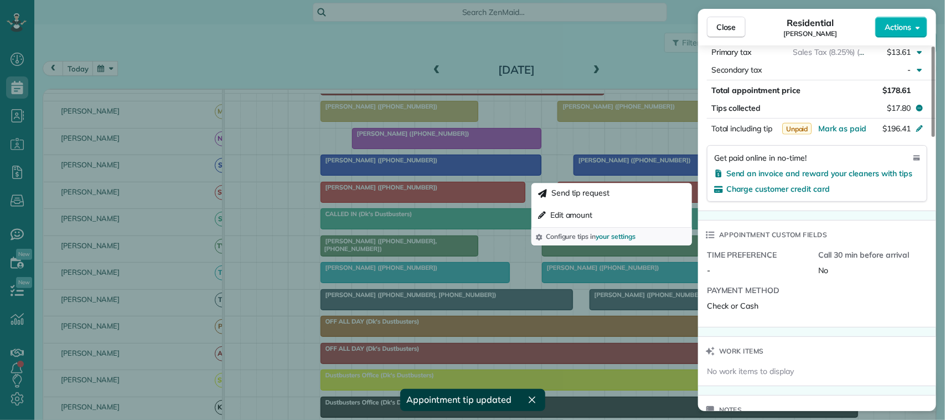
scroll to position [485, 0]
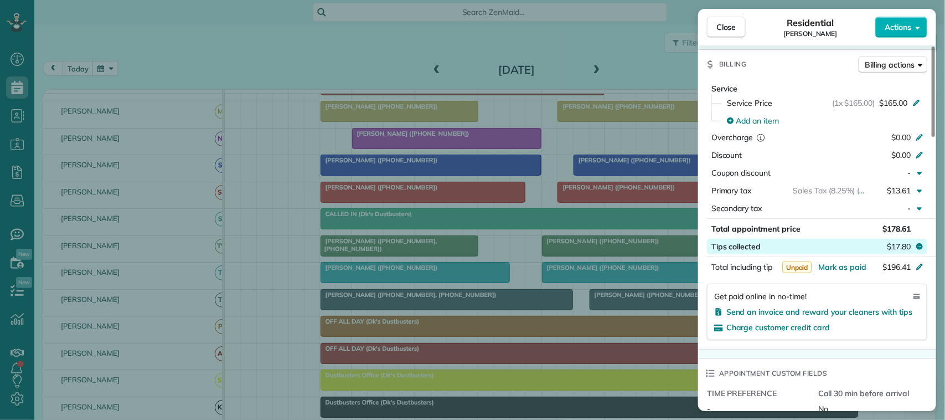
click at [904, 249] on span "$17.80" at bounding box center [899, 246] width 24 height 11
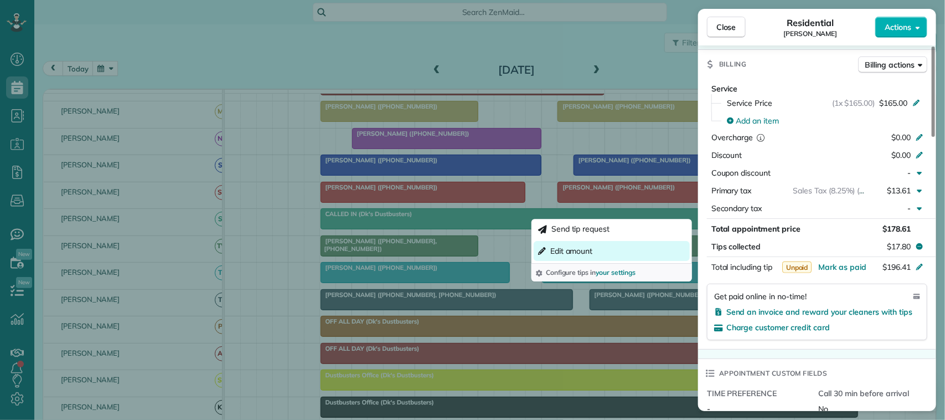
click at [594, 252] on button "Edit amount" at bounding box center [612, 251] width 156 height 20
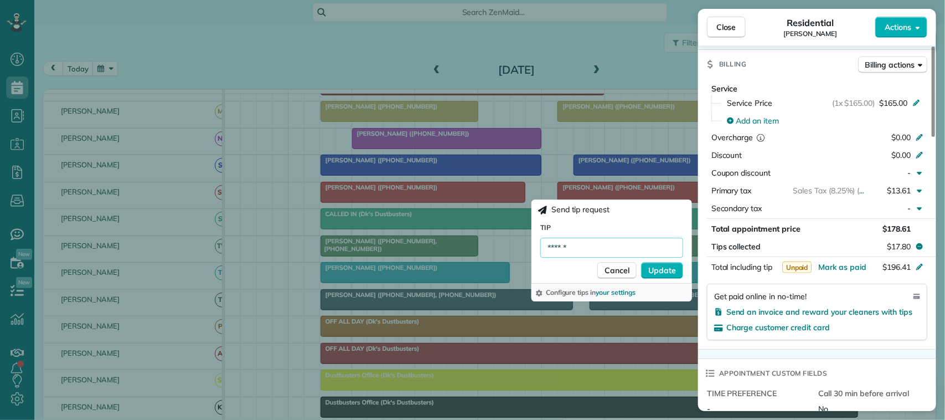
click at [593, 248] on input "******" at bounding box center [611, 248] width 143 height 20
type input "******"
click at [661, 266] on span "Update" at bounding box center [662, 270] width 28 height 11
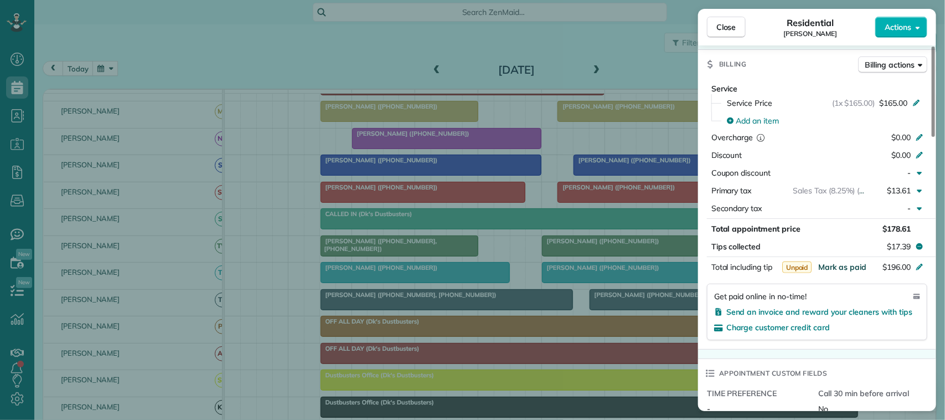
click at [825, 270] on span "Mark as paid" at bounding box center [842, 267] width 48 height 10
click at [722, 25] on span "Close" at bounding box center [727, 27] width 20 height 11
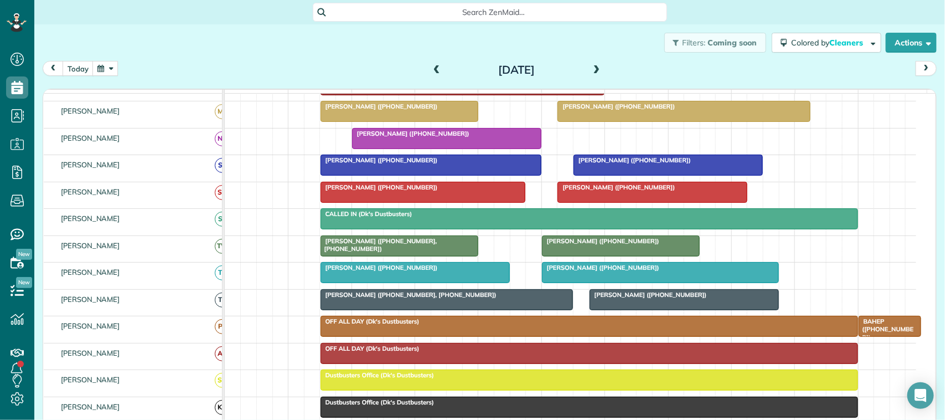
click at [427, 57] on div "Filters: Coming soon Colored by Cleaners Color by Cleaner Color by Team Color b…" at bounding box center [489, 42] width 911 height 37
click at [432, 66] on span at bounding box center [437, 70] width 12 height 10
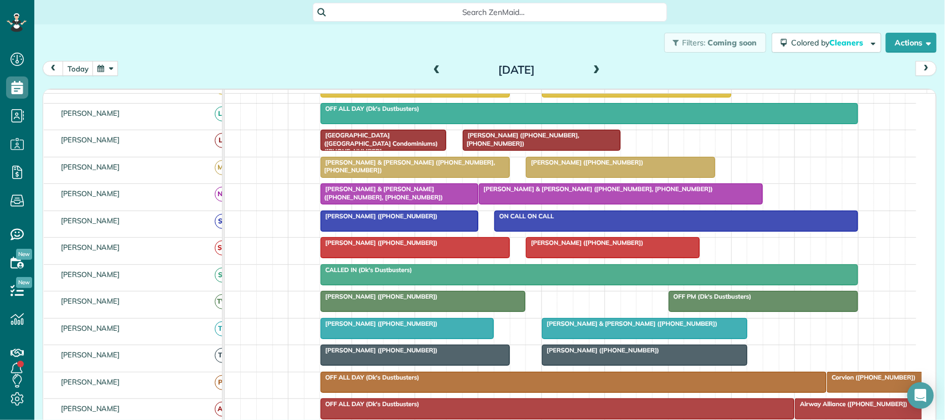
scroll to position [270, 0]
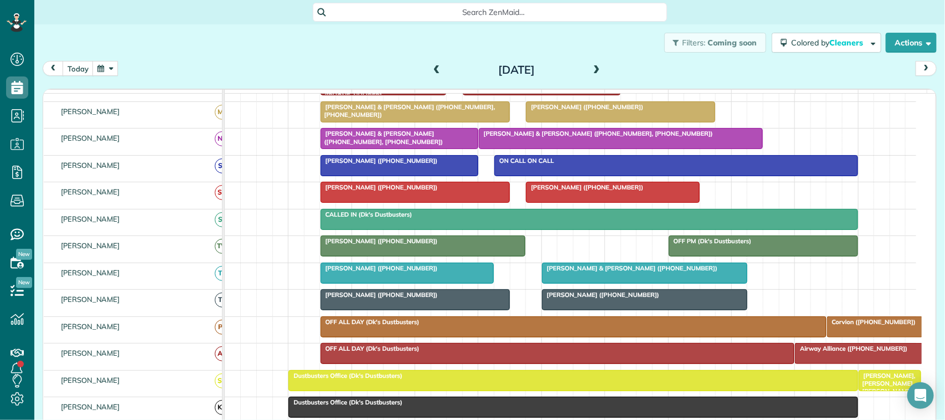
click at [419, 176] on div at bounding box center [399, 166] width 157 height 20
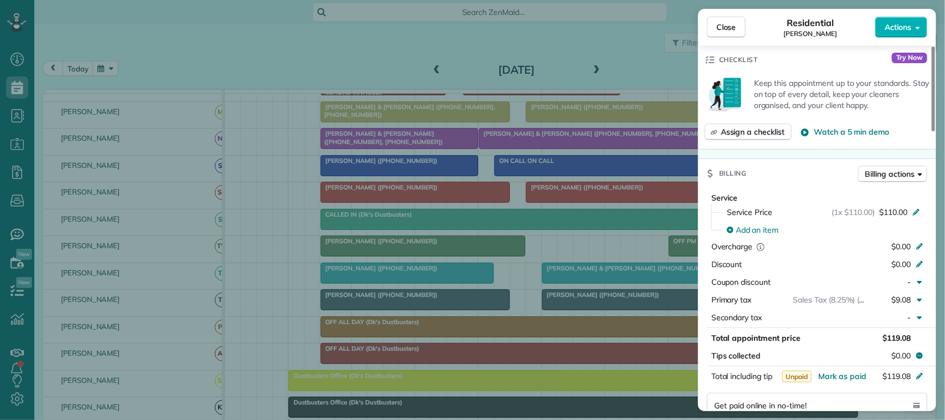
scroll to position [415, 0]
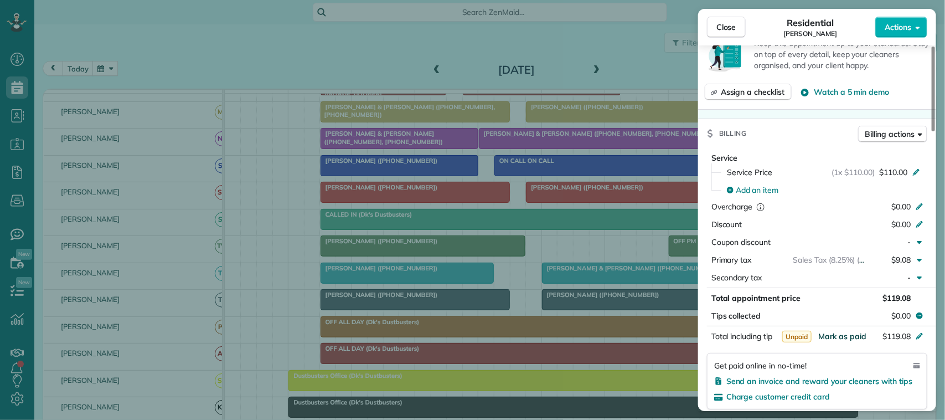
click at [846, 334] on span "Mark as paid" at bounding box center [842, 336] width 48 height 10
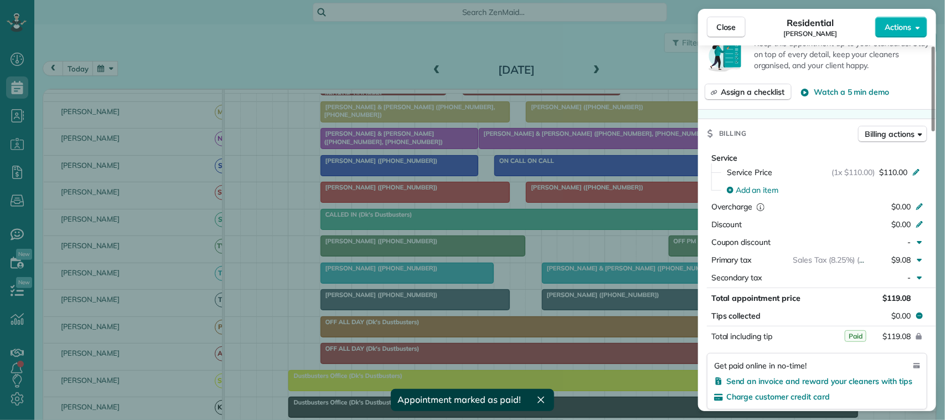
click at [734, 45] on div "Close Residential Amanda Wagnon Actions" at bounding box center [817, 27] width 238 height 37
click at [732, 25] on span "Close" at bounding box center [727, 27] width 20 height 11
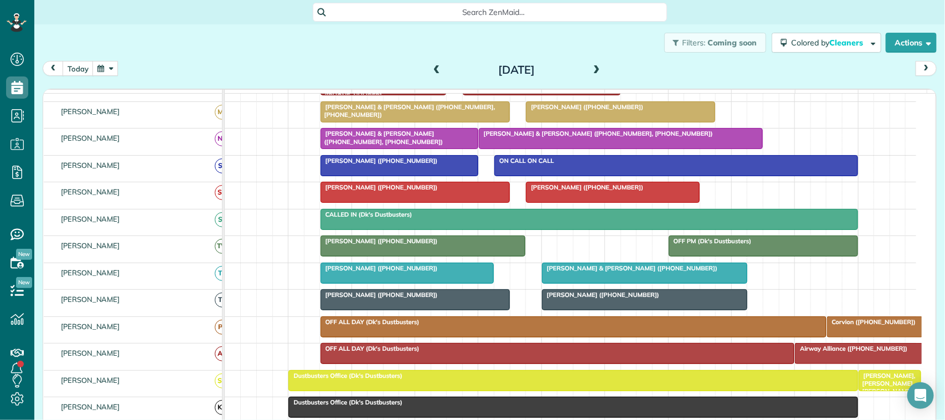
click at [434, 66] on span at bounding box center [437, 70] width 12 height 10
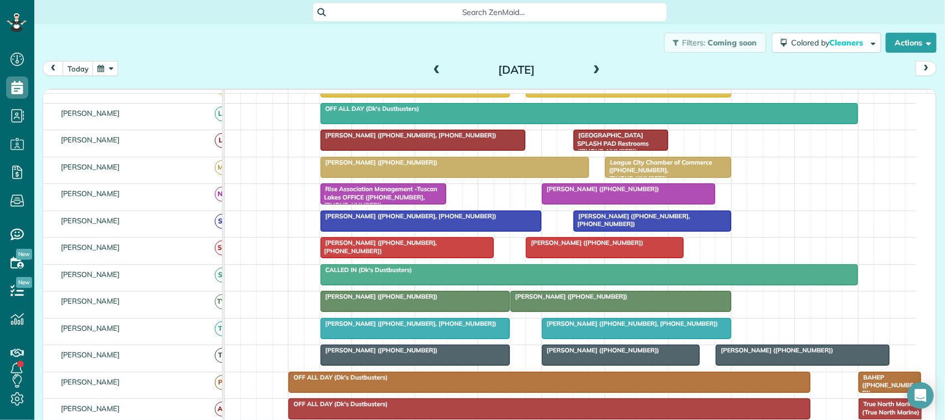
scroll to position [270, 0]
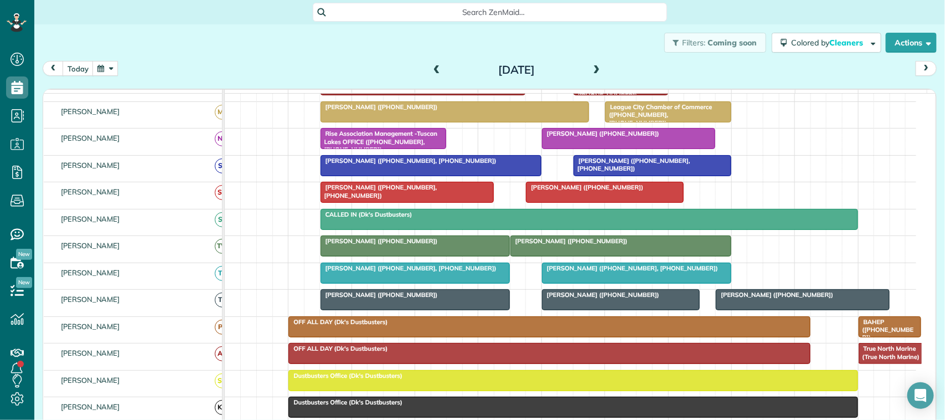
click at [602, 176] on div at bounding box center [652, 166] width 157 height 20
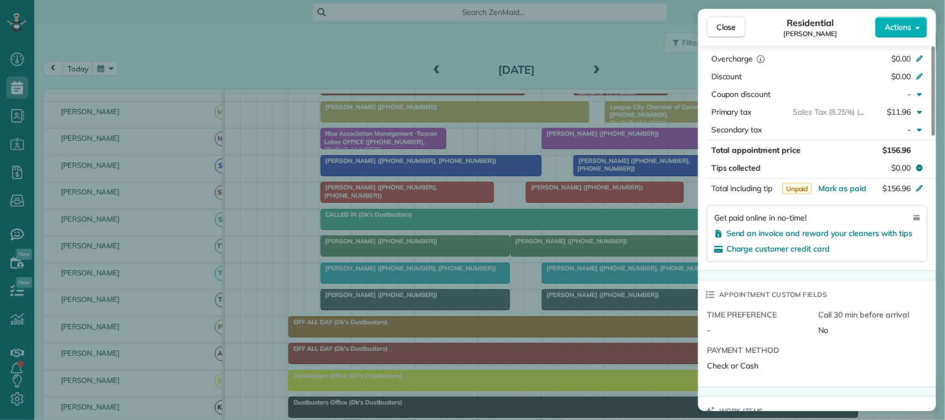
scroll to position [623, 0]
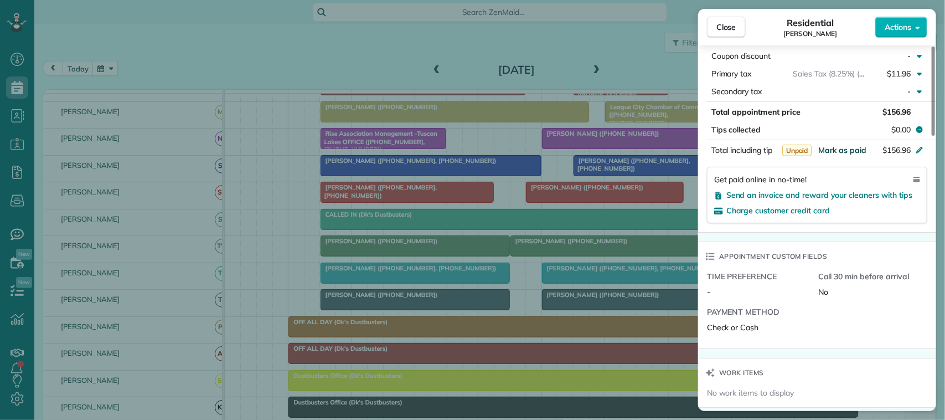
click at [838, 153] on span "Mark as paid" at bounding box center [842, 150] width 48 height 10
click at [734, 26] on span "Close" at bounding box center [727, 27] width 20 height 11
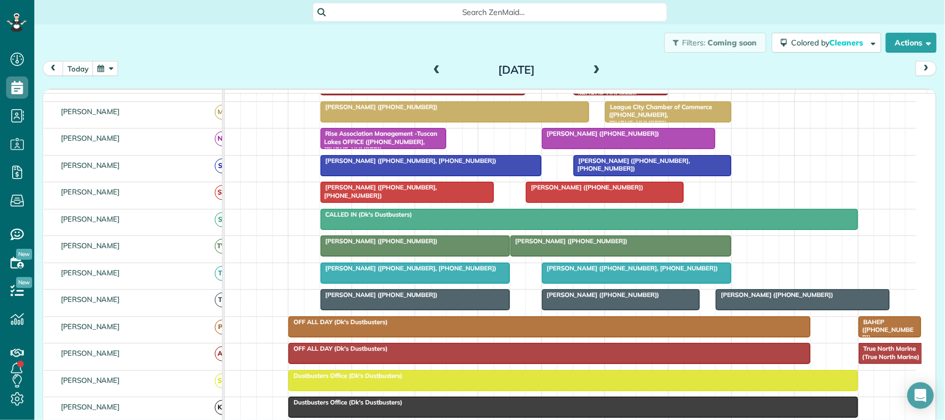
click at [110, 72] on button "button" at bounding box center [104, 68] width 25 height 15
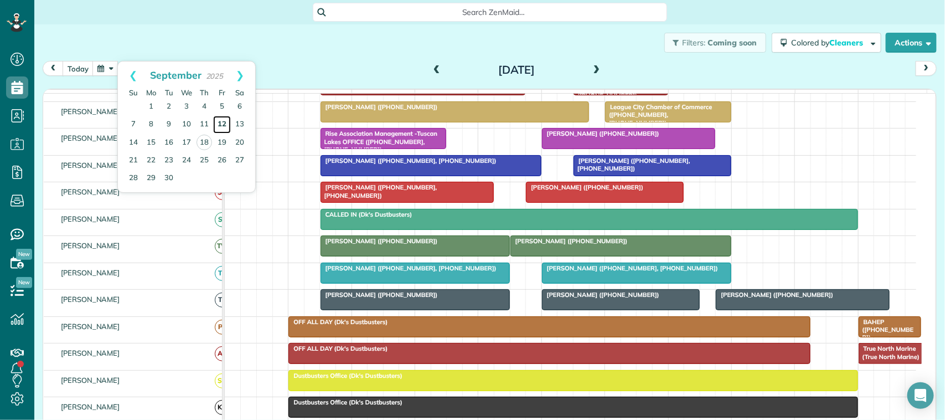
click at [226, 122] on link "12" at bounding box center [222, 125] width 18 height 18
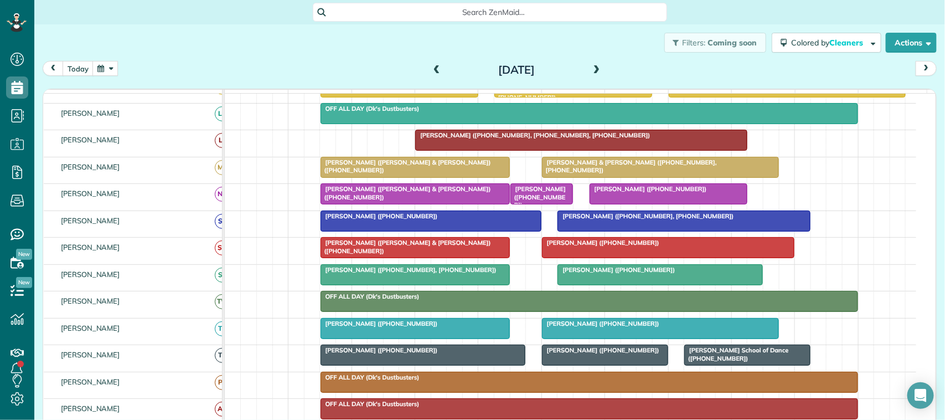
scroll to position [270, 0]
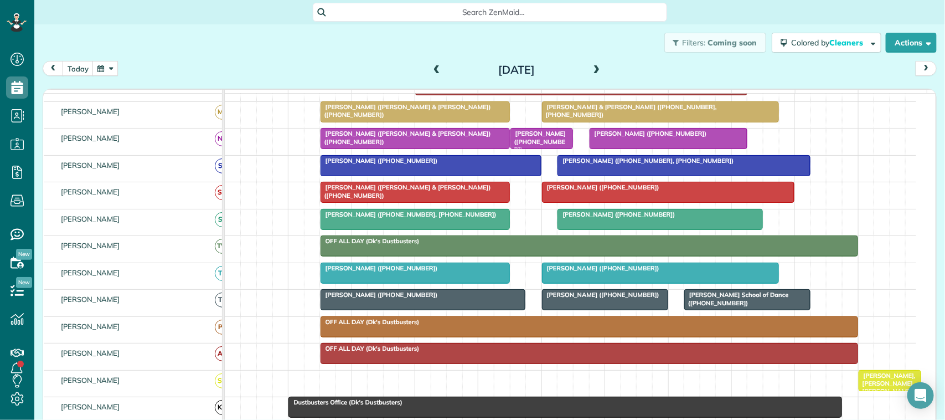
click at [401, 176] on div at bounding box center [431, 166] width 220 height 20
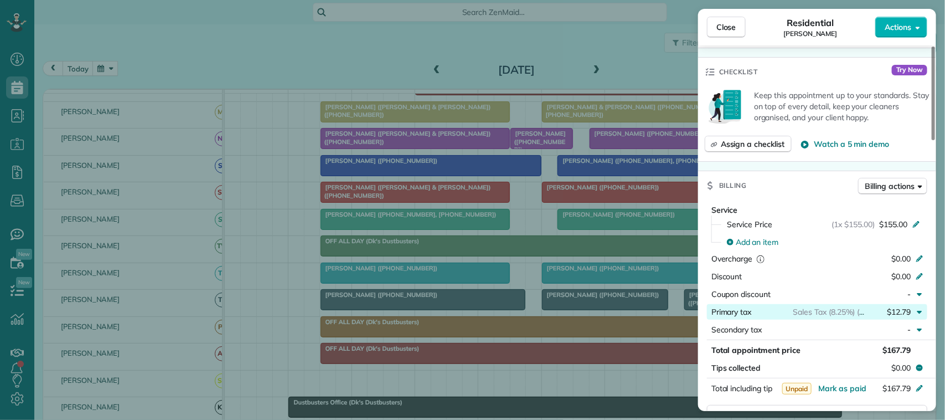
scroll to position [415, 0]
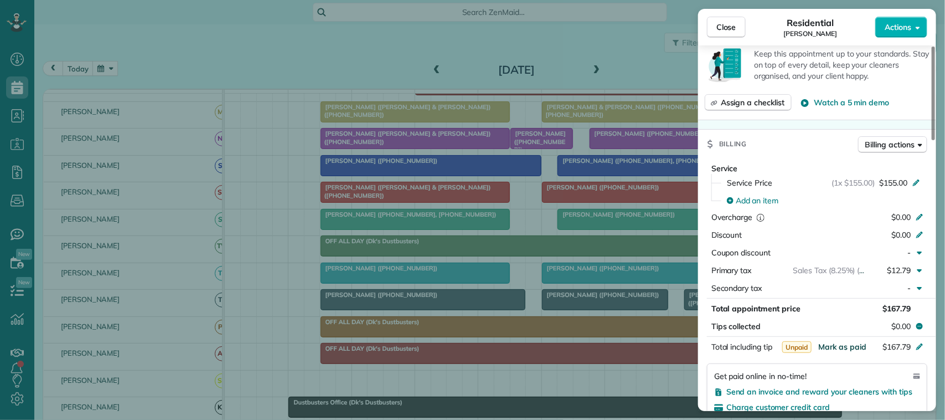
click at [843, 348] on span "Mark as paid" at bounding box center [842, 347] width 48 height 10
click at [731, 22] on span "Close" at bounding box center [727, 27] width 20 height 11
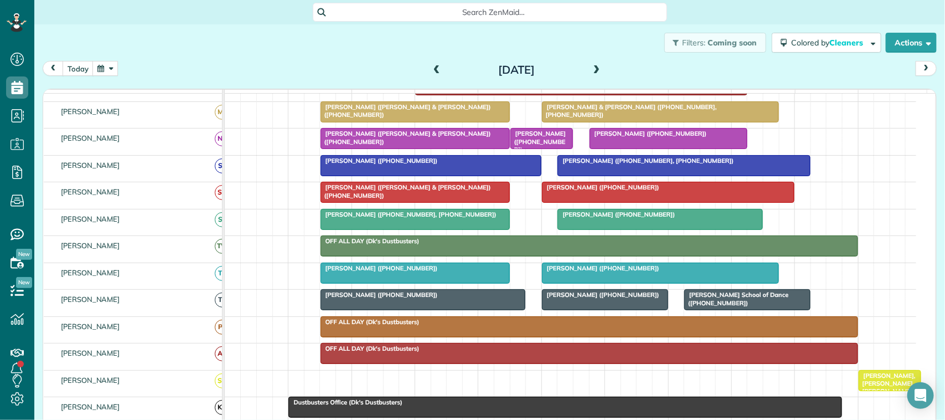
click at [635, 176] on div at bounding box center [683, 166] width 251 height 20
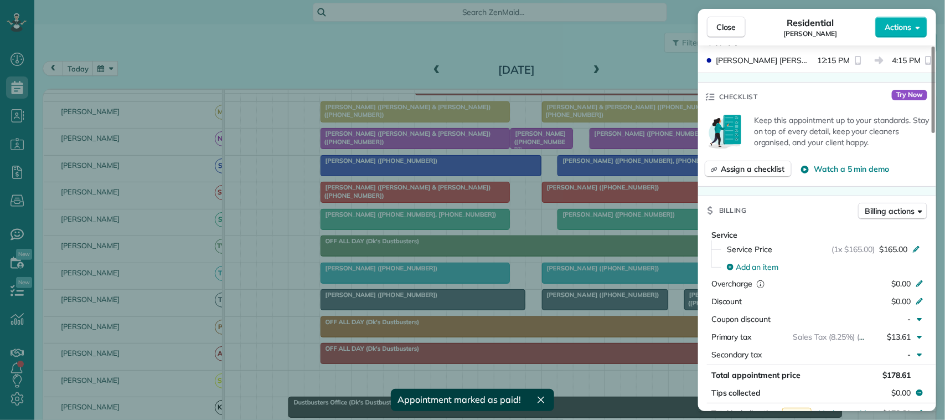
scroll to position [415, 0]
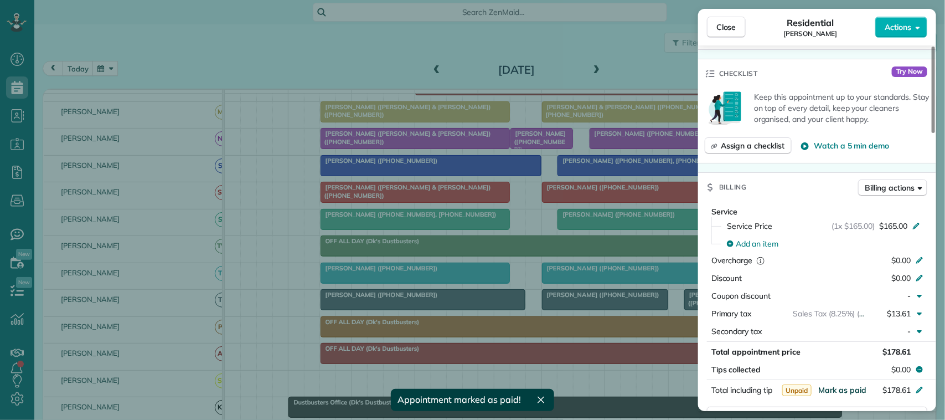
click at [840, 385] on span "Mark as paid" at bounding box center [842, 390] width 48 height 10
click at [725, 33] on button "Close" at bounding box center [726, 27] width 39 height 21
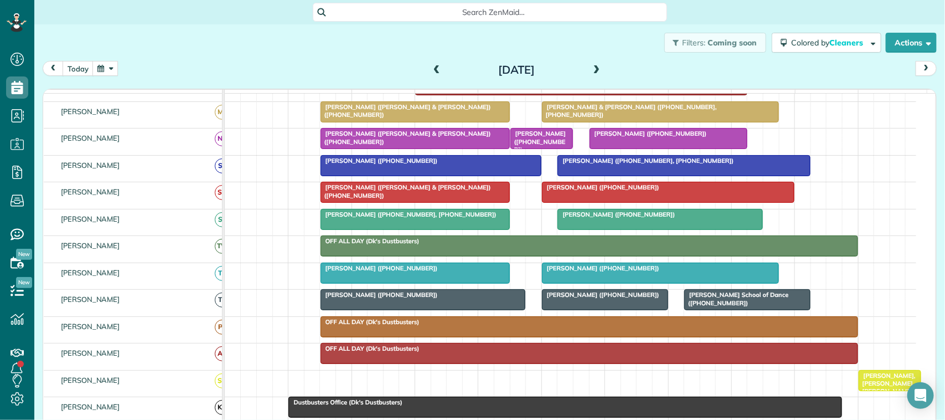
click at [437, 70] on span at bounding box center [437, 70] width 12 height 10
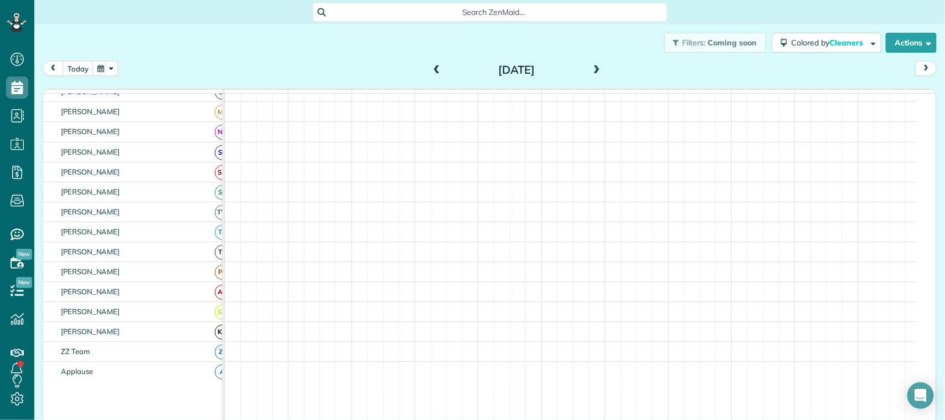
scroll to position [263, 0]
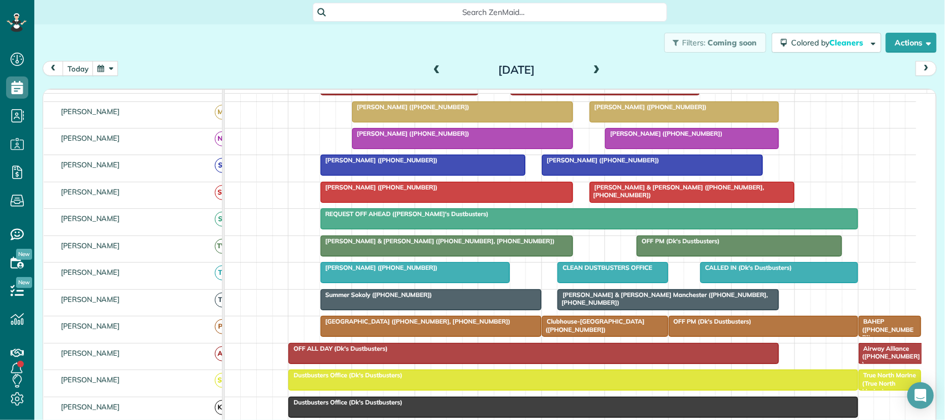
click at [619, 164] on span "[PERSON_NAME] ([PHONE_NUMBER])" at bounding box center [601, 160] width 118 height 8
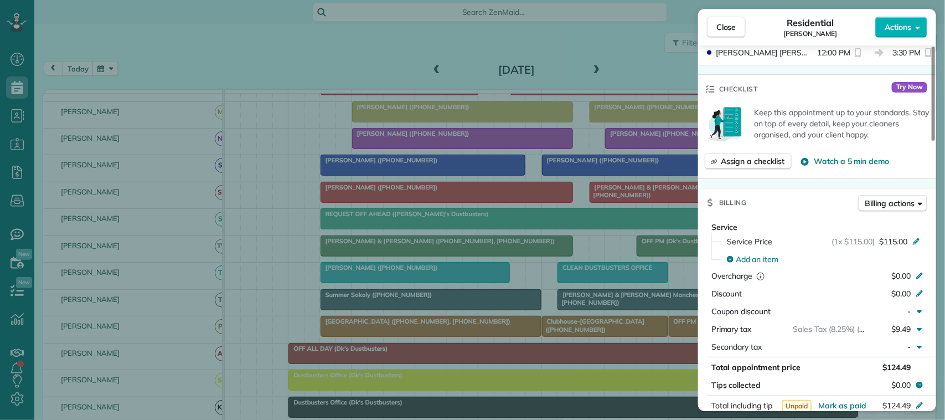
scroll to position [485, 0]
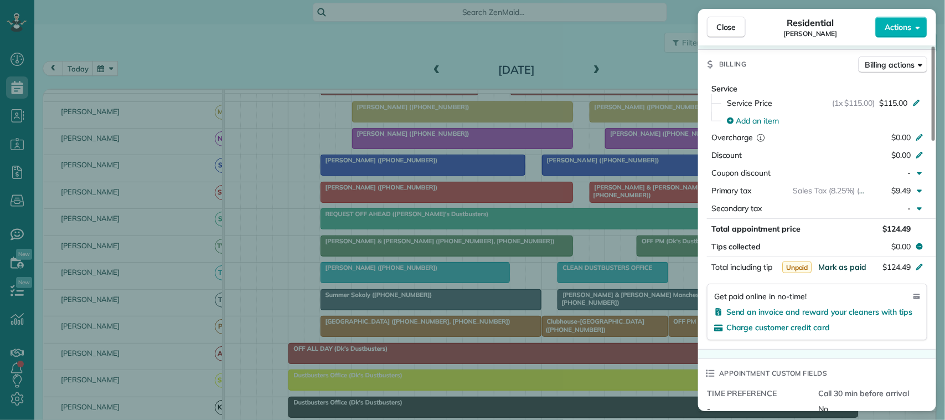
click at [856, 269] on span "Mark as paid" at bounding box center [842, 267] width 48 height 10
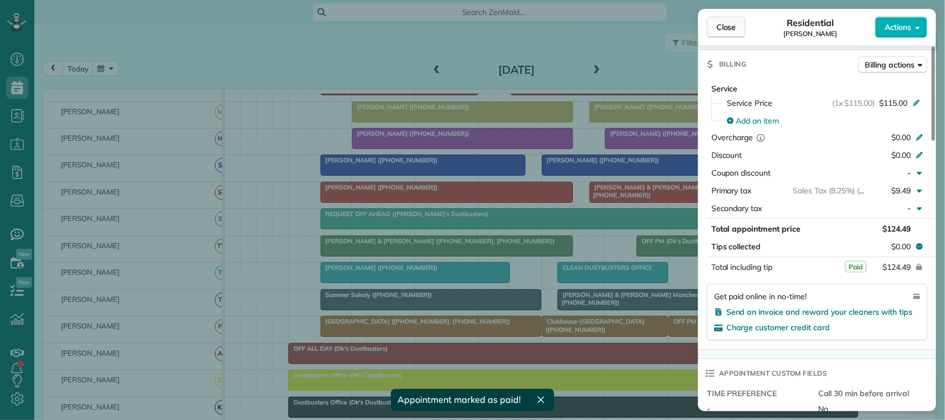
click at [729, 29] on span "Close" at bounding box center [727, 27] width 20 height 11
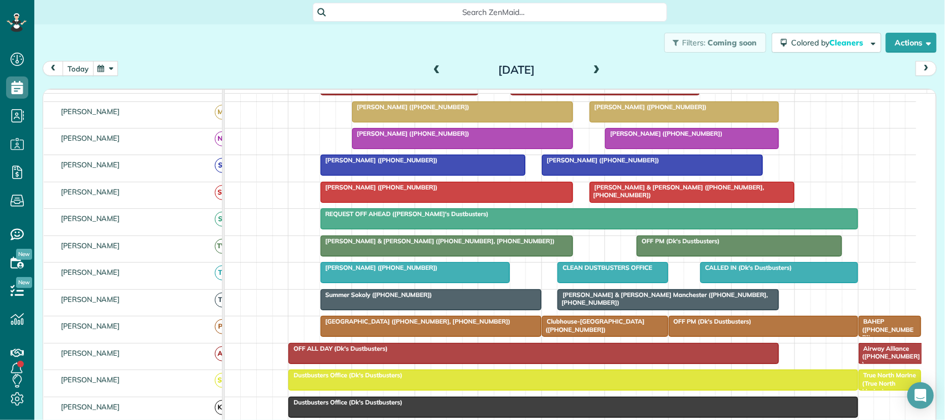
click at [82, 64] on button "today" at bounding box center [78, 68] width 31 height 15
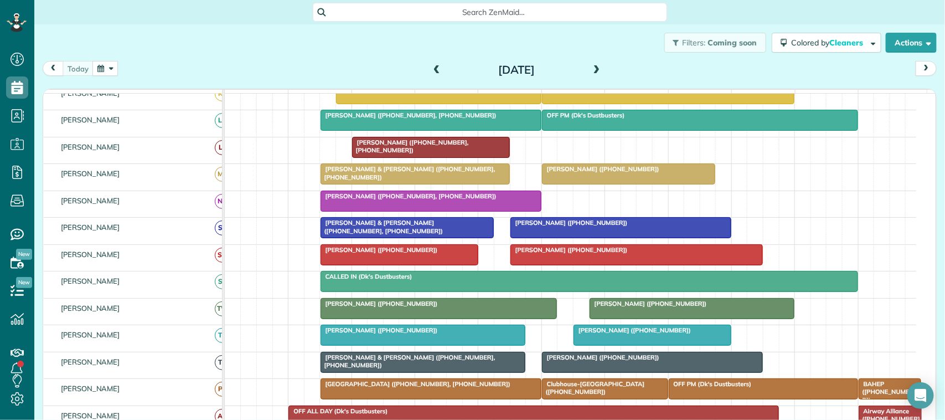
scroll to position [277, 0]
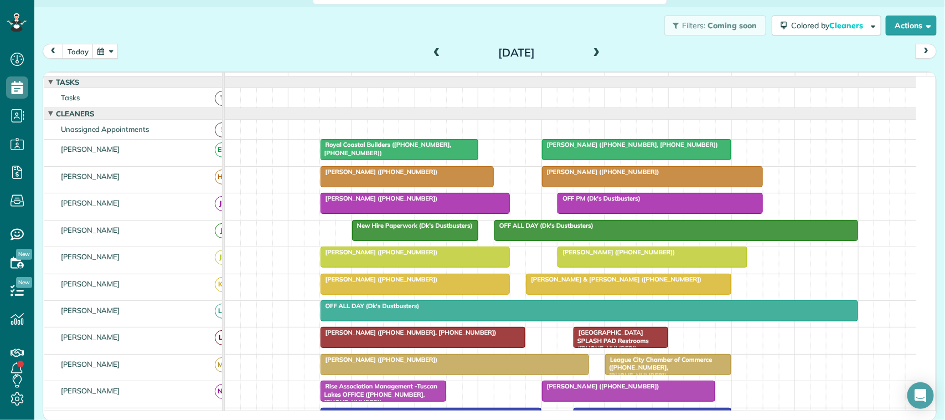
click at [111, 55] on button "button" at bounding box center [104, 51] width 25 height 15
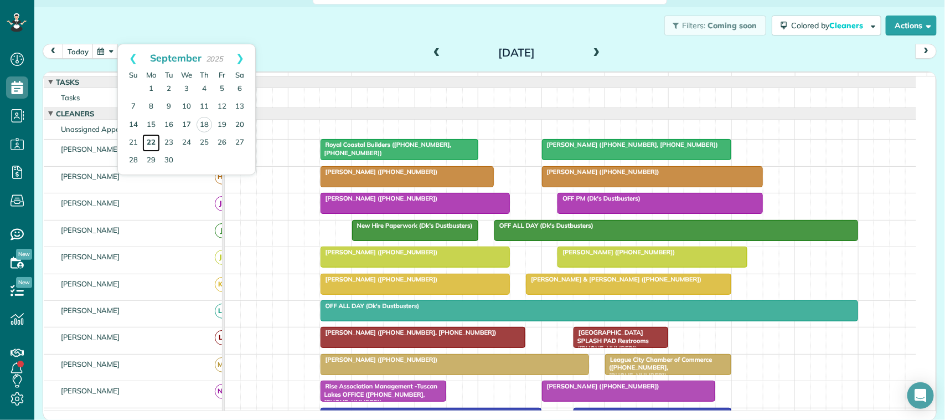
click at [153, 147] on link "22" at bounding box center [151, 143] width 18 height 18
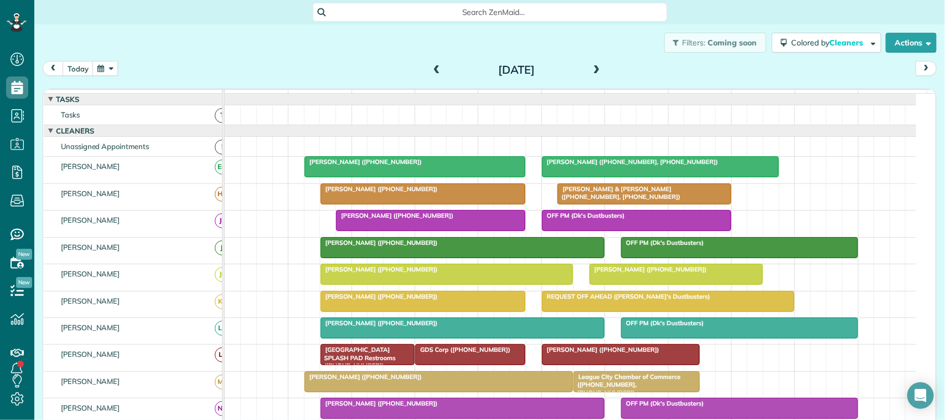
click at [328, 204] on div at bounding box center [423, 194] width 204 height 20
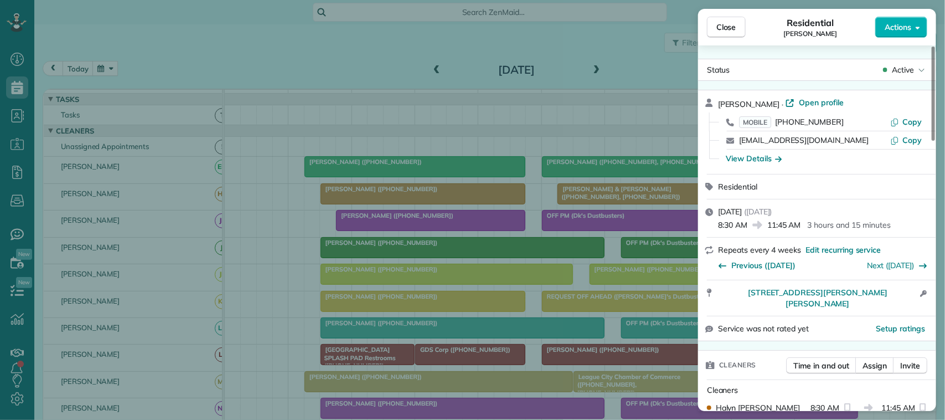
click at [914, 27] on button "Actions" at bounding box center [901, 27] width 52 height 21
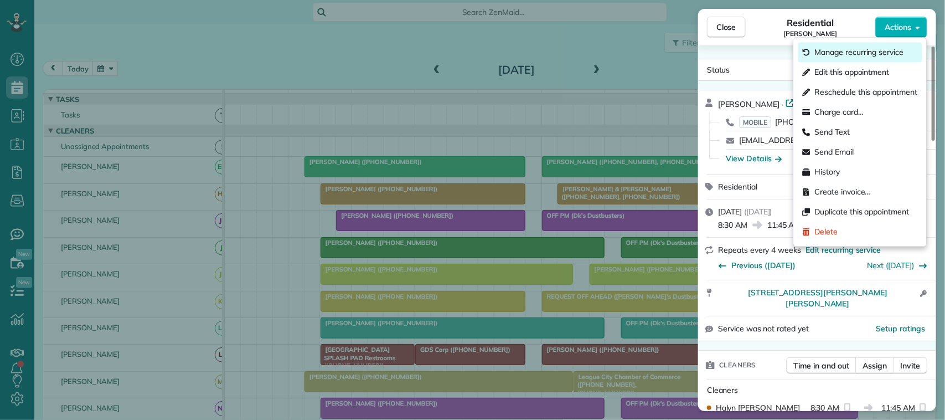
click at [850, 54] on span "Manage recurring service" at bounding box center [859, 52] width 89 height 11
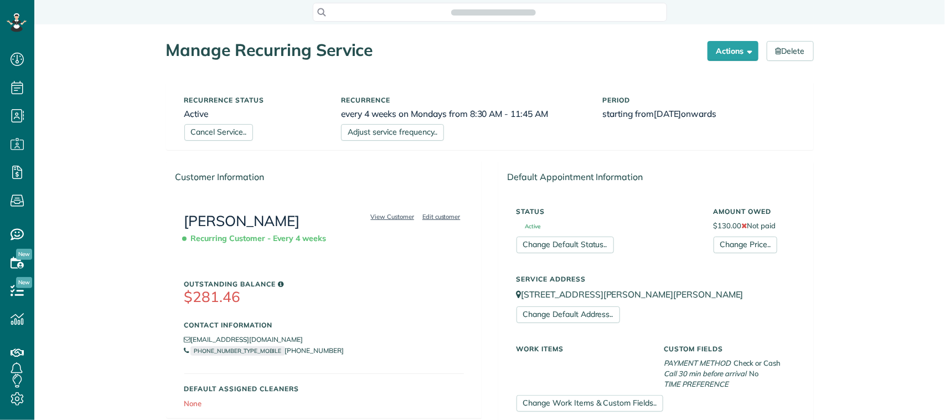
scroll to position [4, 4]
click at [236, 130] on link "Cancel Service.." at bounding box center [218, 132] width 69 height 17
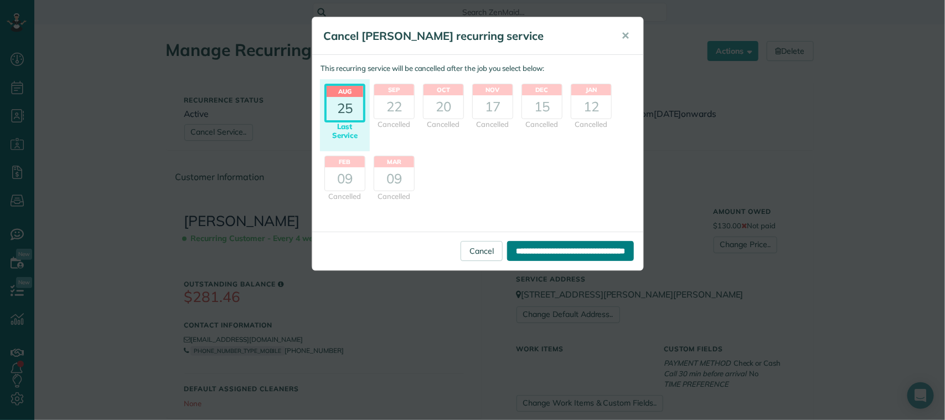
click at [599, 252] on input "**********" at bounding box center [570, 251] width 127 height 20
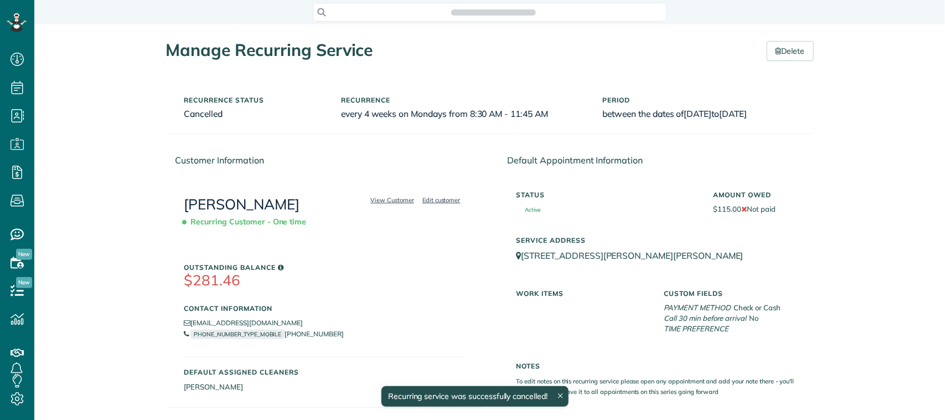
scroll to position [4, 4]
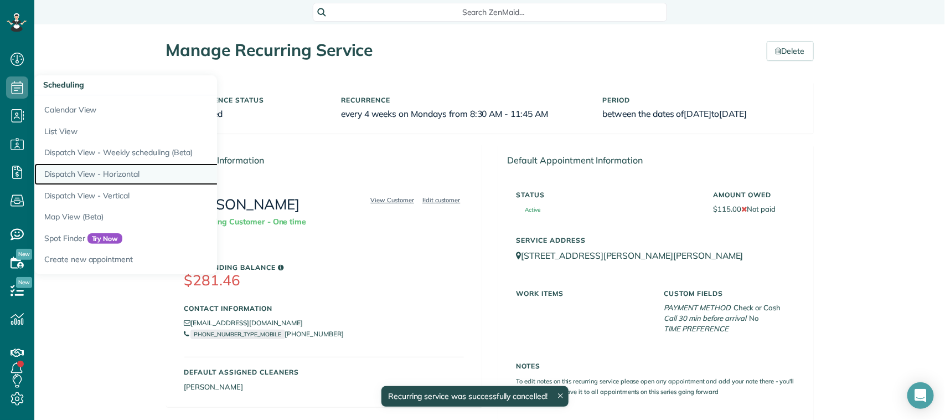
click at [115, 173] on link "Dispatch View - Horizontal" at bounding box center [172, 174] width 277 height 22
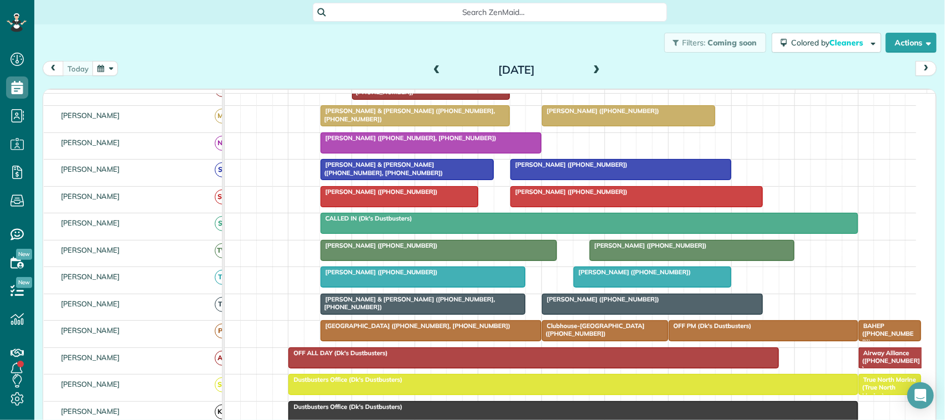
scroll to position [277, 0]
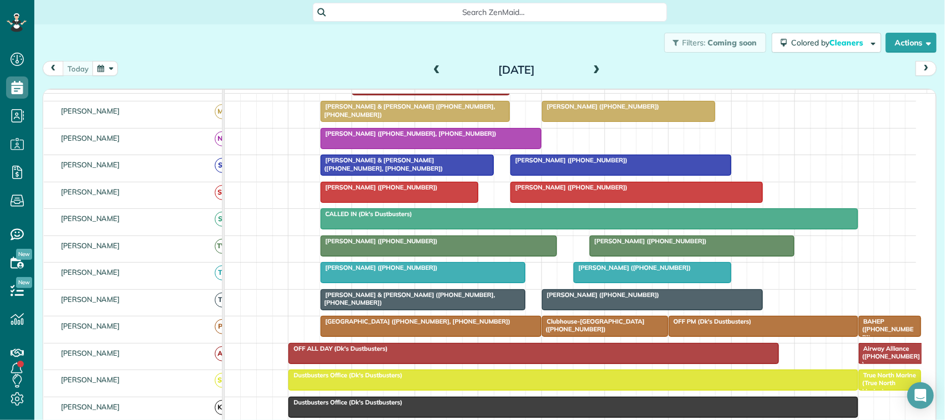
click at [390, 256] on div at bounding box center [439, 246] width 236 height 20
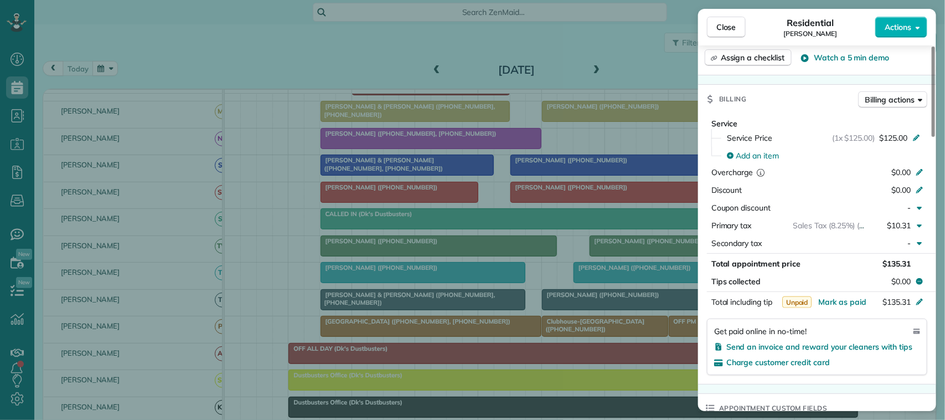
scroll to position [485, 0]
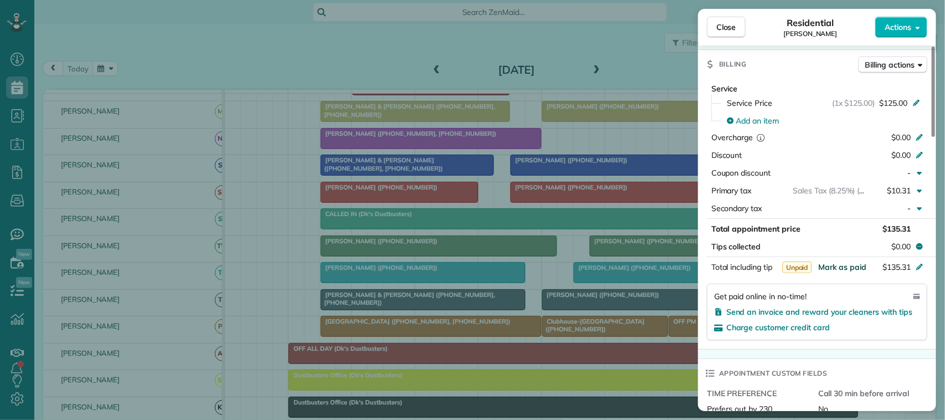
click at [848, 266] on span "Mark as paid" at bounding box center [842, 267] width 48 height 10
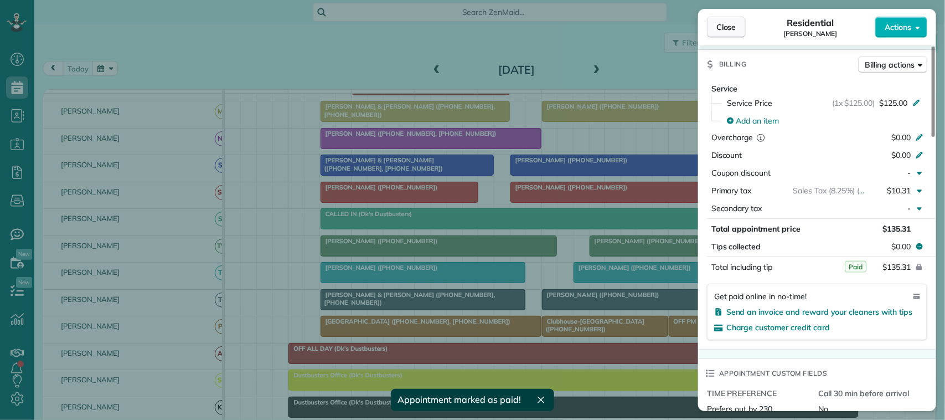
click at [729, 28] on span "Close" at bounding box center [727, 27] width 20 height 11
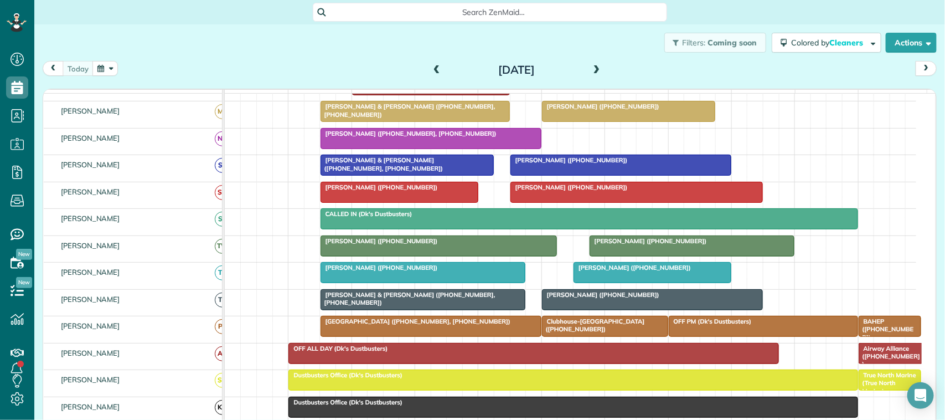
click at [431, 70] on span at bounding box center [437, 70] width 12 height 10
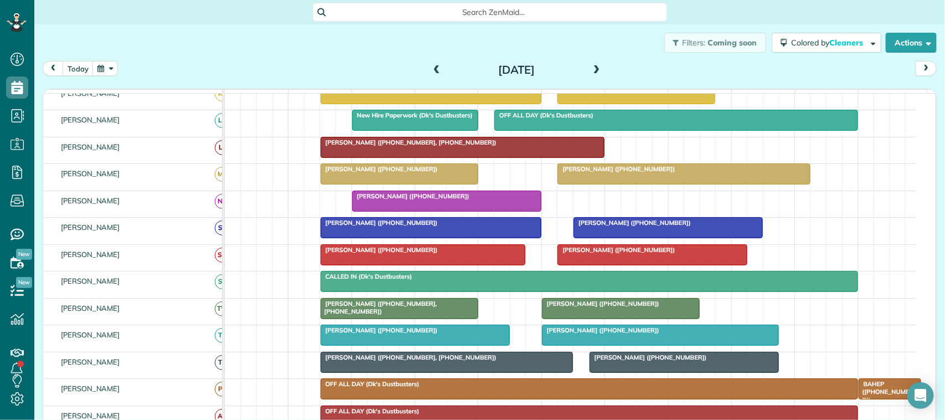
scroll to position [277, 0]
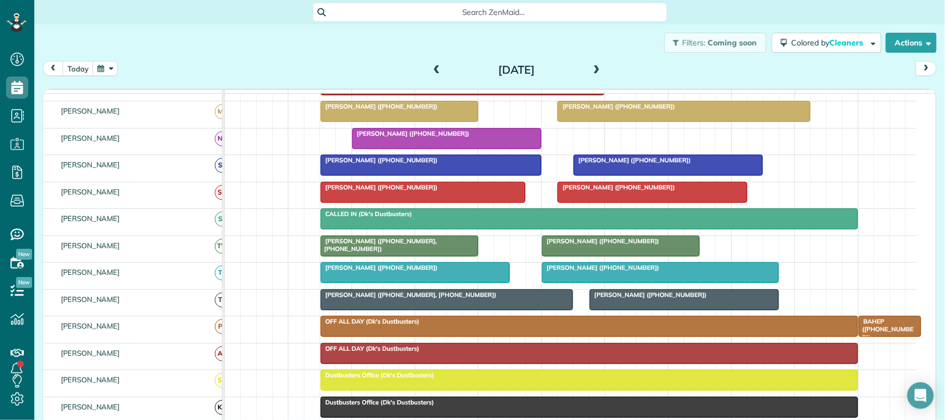
click at [584, 256] on div at bounding box center [621, 246] width 157 height 20
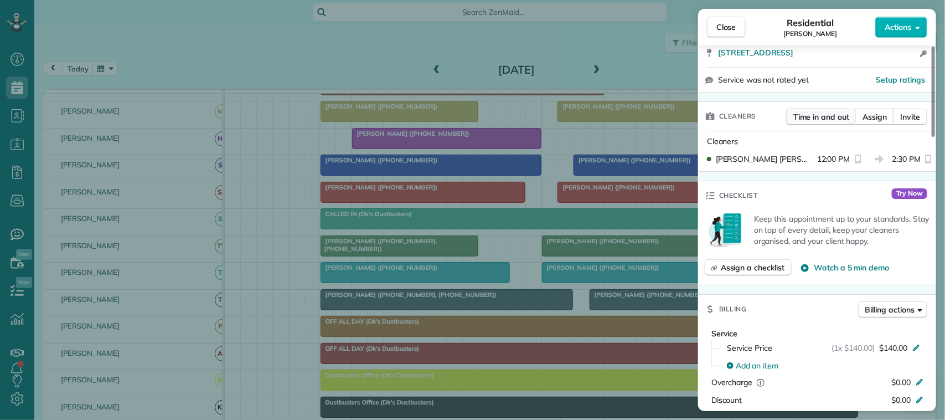
scroll to position [415, 0]
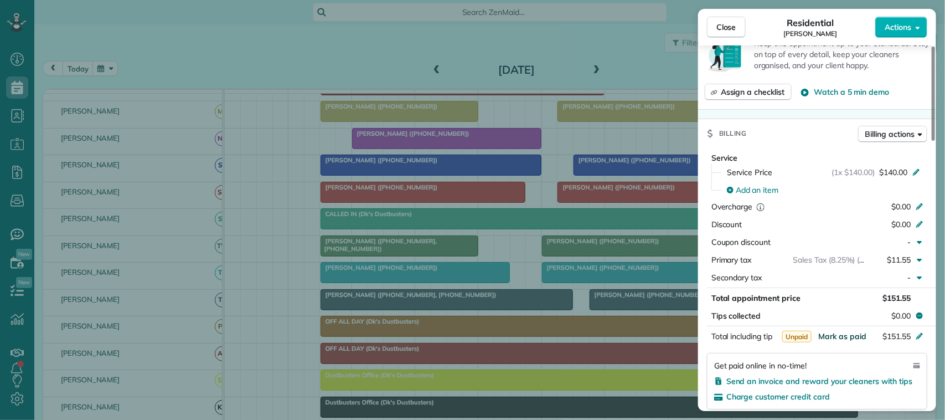
click at [846, 338] on span "Mark as paid" at bounding box center [842, 336] width 48 height 10
click at [736, 22] on span "Close" at bounding box center [727, 27] width 20 height 11
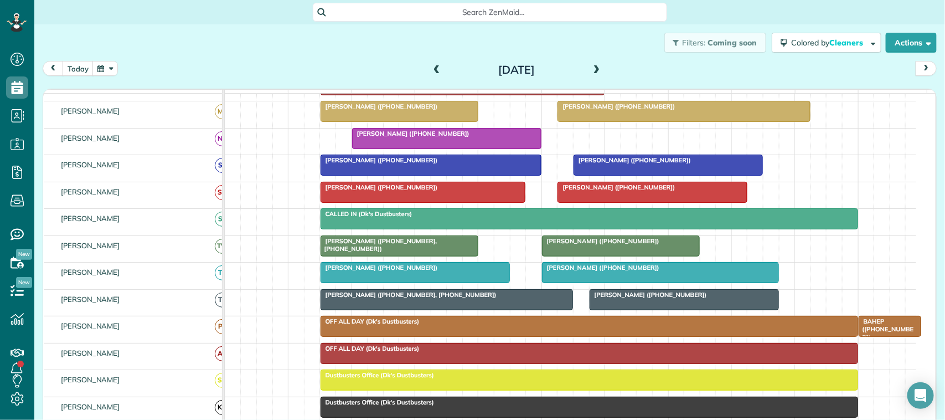
click at [432, 68] on span at bounding box center [437, 70] width 12 height 10
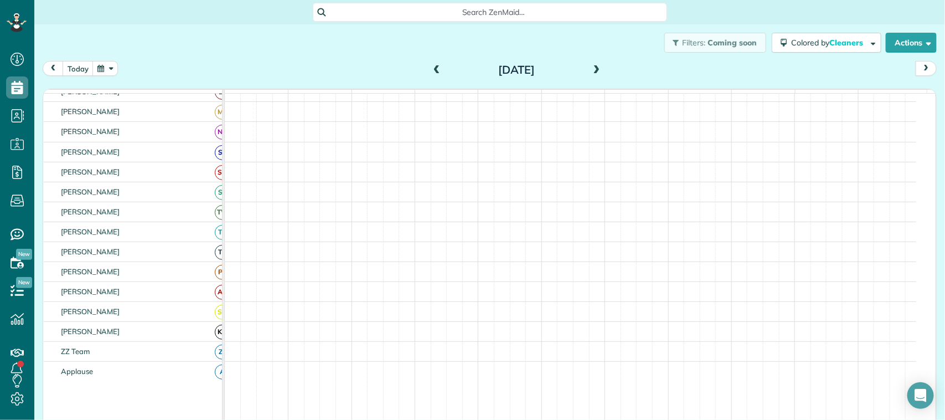
scroll to position [270, 0]
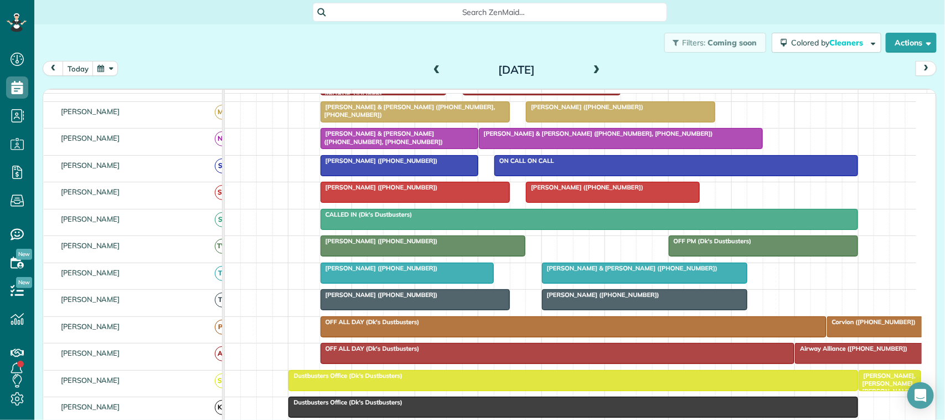
click at [499, 245] on div "[PERSON_NAME] ([PHONE_NUMBER])" at bounding box center [423, 241] width 199 height 8
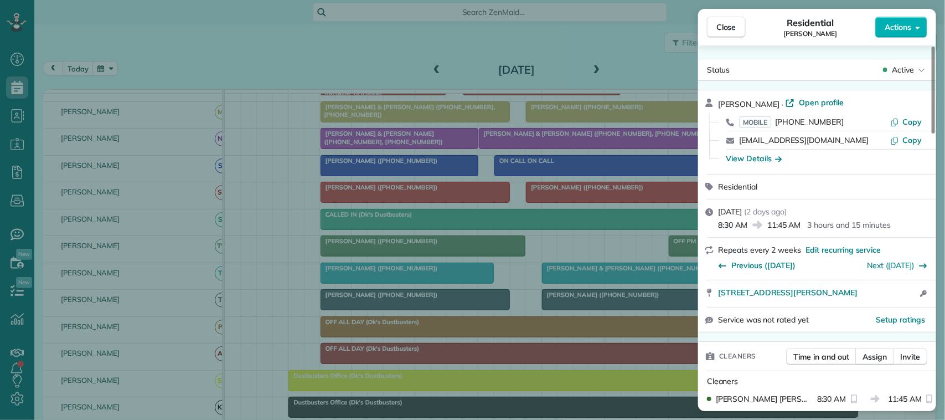
click at [723, 13] on div "Close Residential [PERSON_NAME] Actions" at bounding box center [817, 27] width 238 height 37
click at [426, 65] on div "Close Residential [PERSON_NAME] Actions Status Active [PERSON_NAME] · Open prof…" at bounding box center [472, 210] width 945 height 420
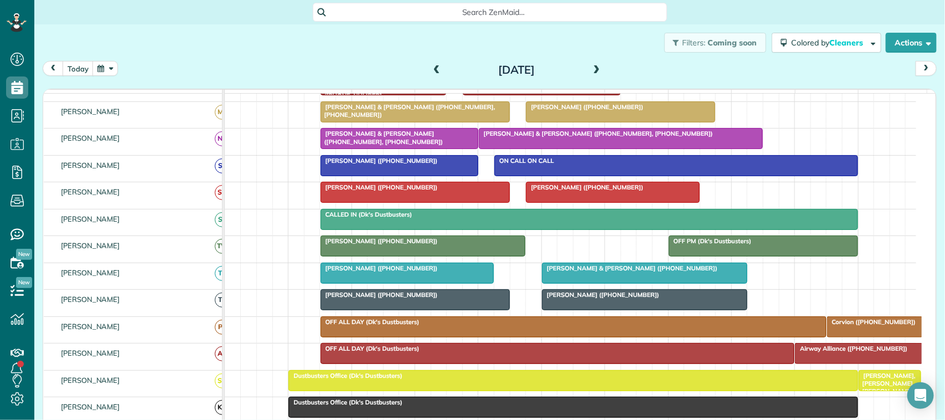
click at [431, 66] on span at bounding box center [437, 70] width 12 height 10
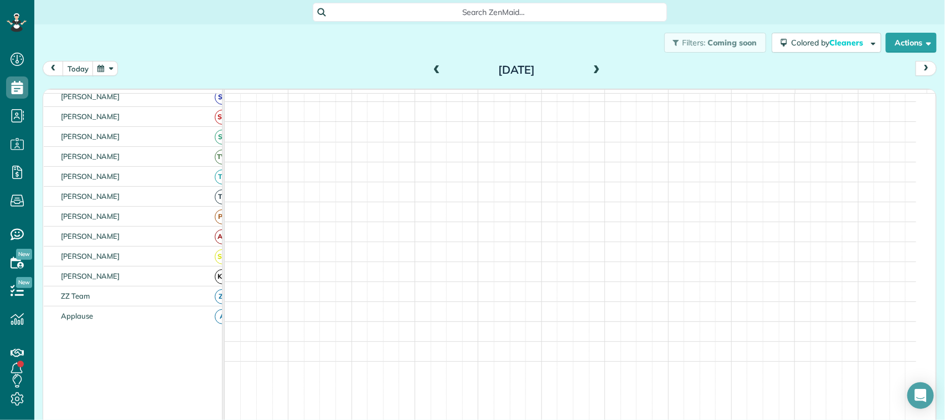
scroll to position [214, 0]
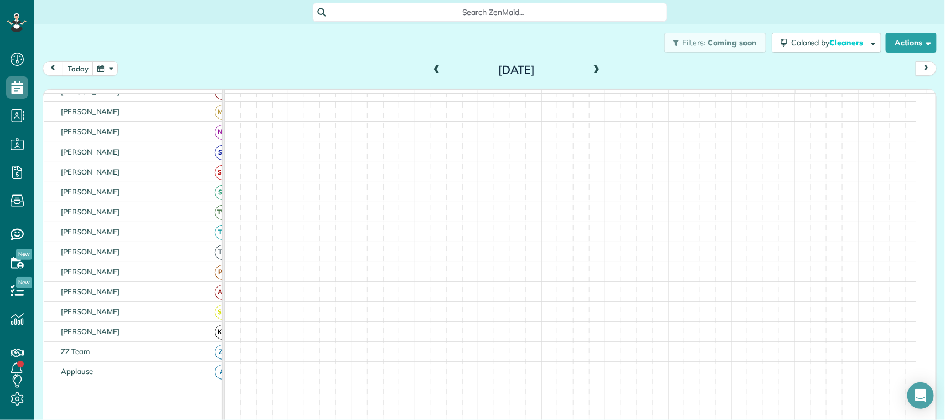
click at [431, 66] on span at bounding box center [437, 70] width 12 height 10
click at [591, 68] on span at bounding box center [597, 70] width 12 height 10
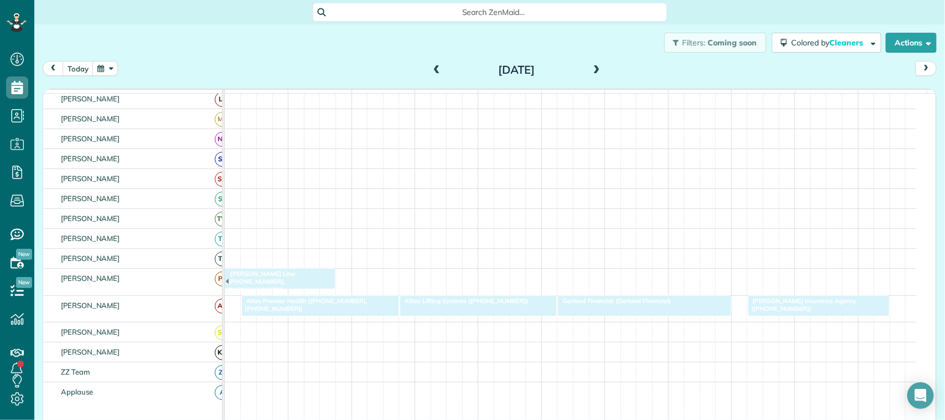
scroll to position [221, 0]
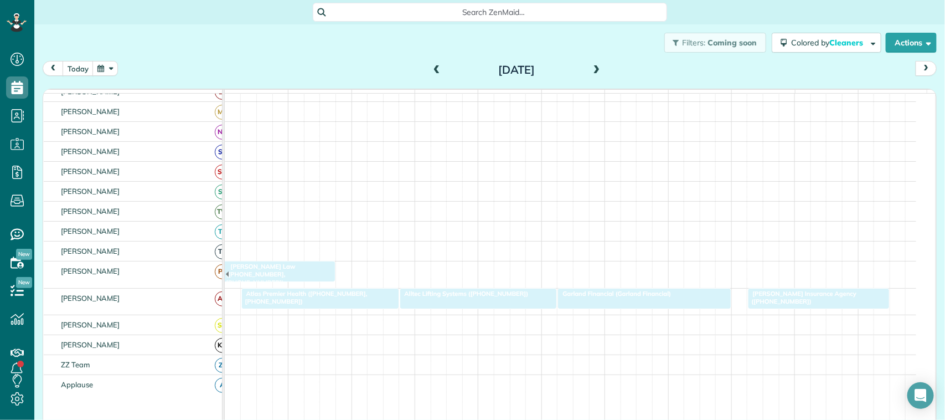
click at [593, 68] on span at bounding box center [597, 70] width 12 height 10
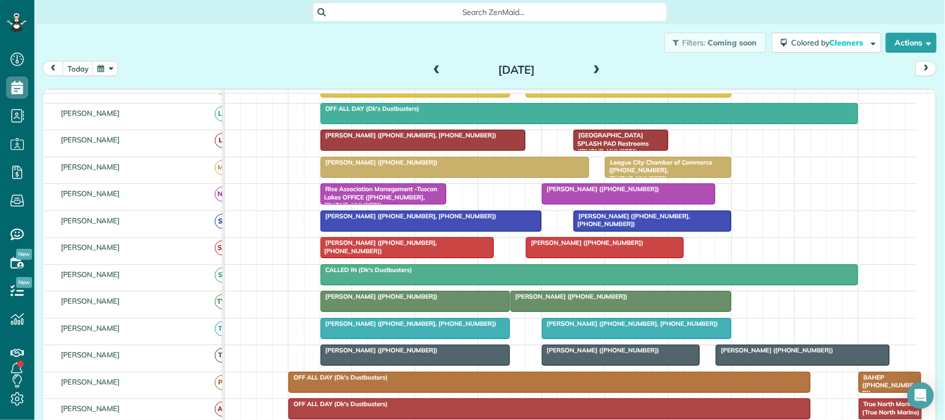
scroll to position [0, 0]
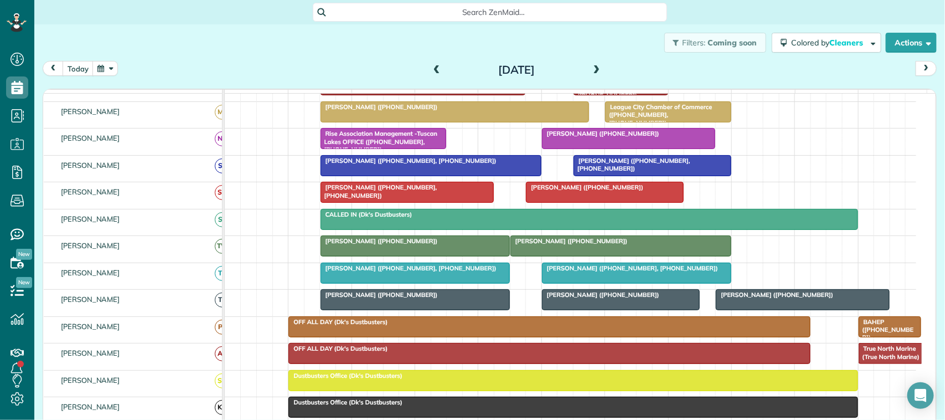
click at [460, 245] on div "Courtney Holmes (+18322746777)" at bounding box center [415, 241] width 183 height 8
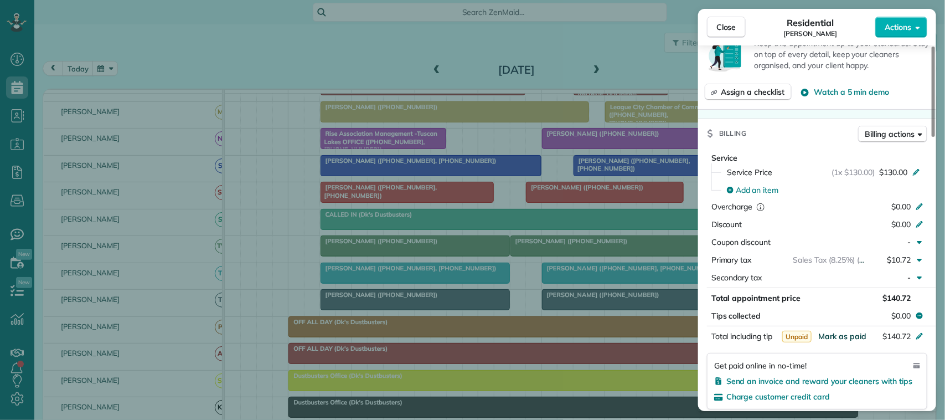
click at [842, 341] on span "Mark as paid" at bounding box center [842, 336] width 48 height 10
click at [724, 32] on span "Close" at bounding box center [727, 27] width 20 height 11
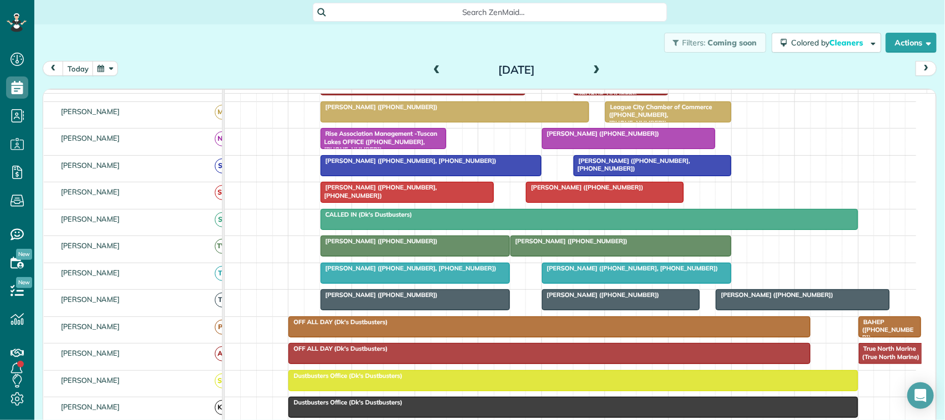
click at [596, 256] on div at bounding box center [621, 246] width 220 height 20
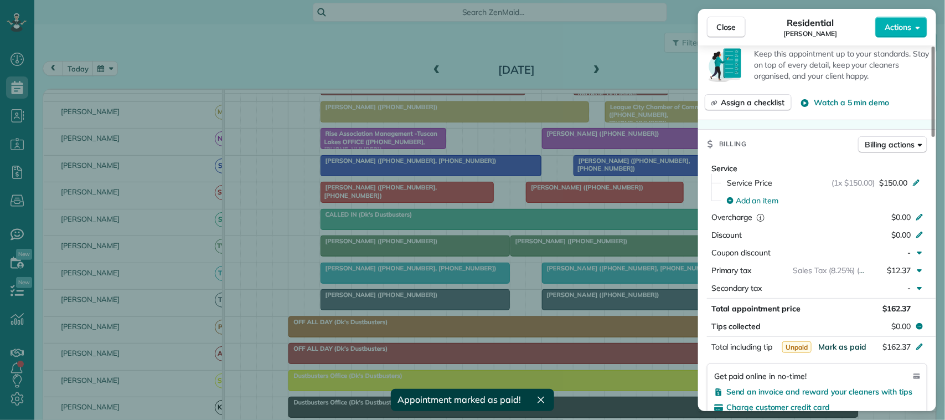
click at [835, 342] on span "Mark as paid" at bounding box center [842, 347] width 48 height 10
click at [733, 23] on span "Close" at bounding box center [727, 27] width 20 height 11
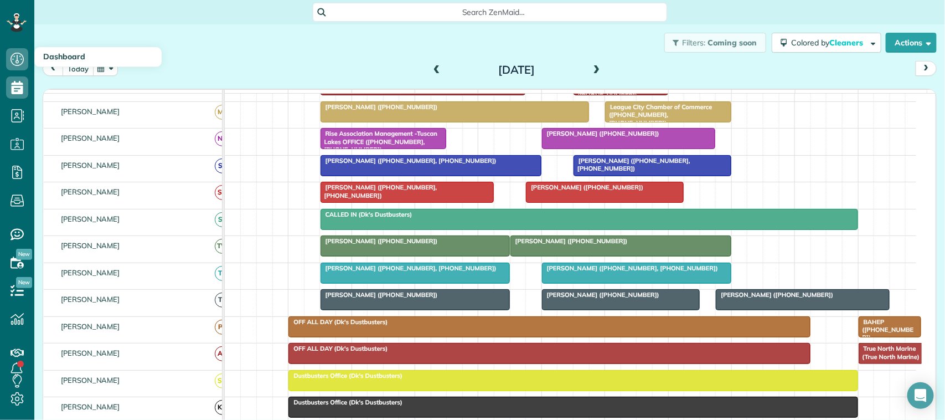
click at [73, 74] on button "today" at bounding box center [78, 68] width 31 height 15
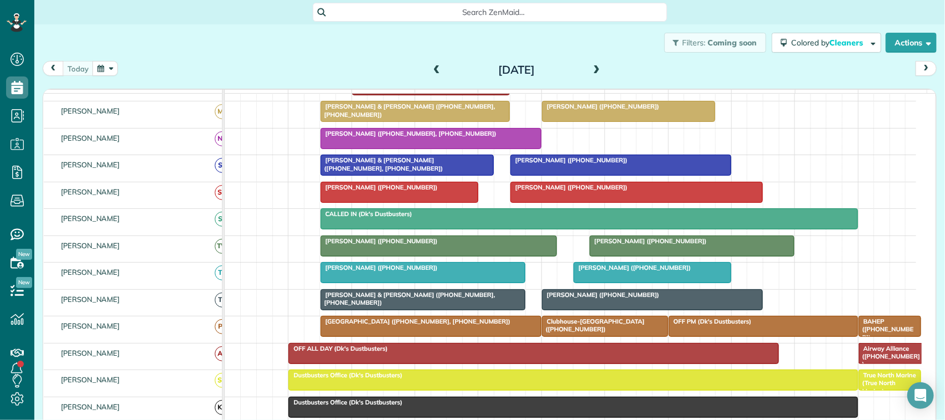
click at [432, 70] on span at bounding box center [437, 70] width 12 height 10
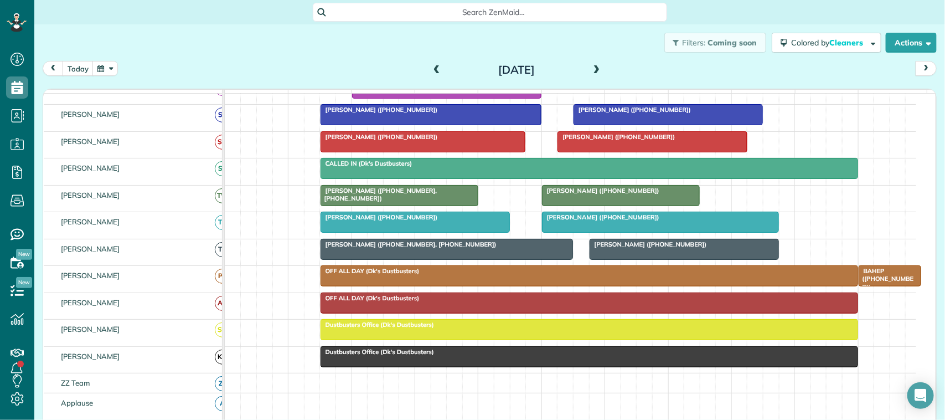
scroll to position [346, 0]
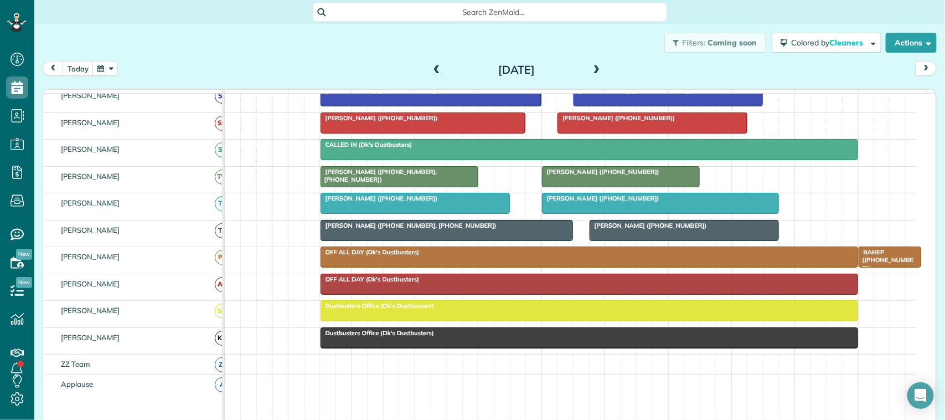
click at [363, 187] on div at bounding box center [399, 177] width 157 height 20
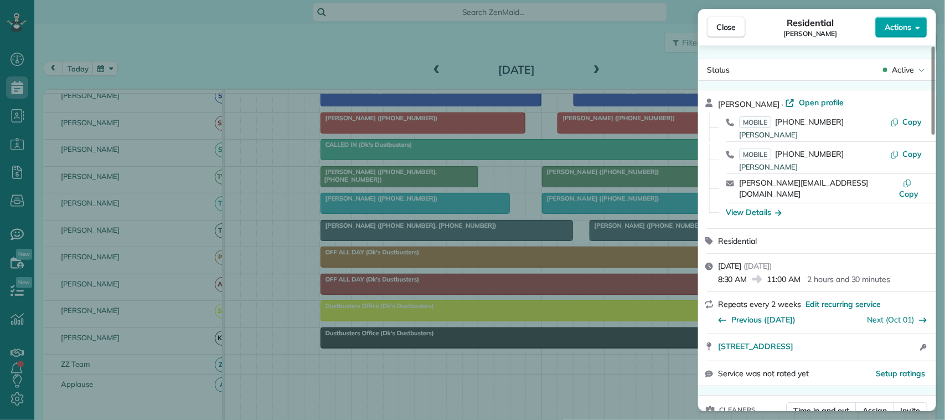
click at [904, 30] on span "Actions" at bounding box center [898, 27] width 27 height 11
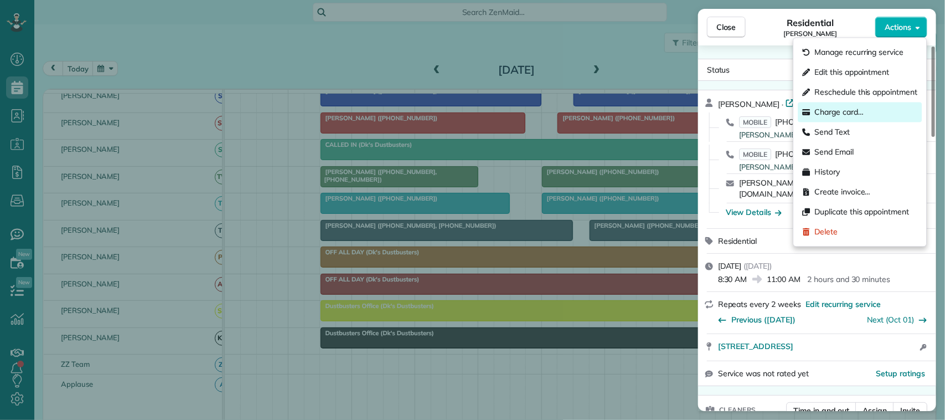
click at [862, 111] on span "Charge card…" at bounding box center [839, 112] width 49 height 11
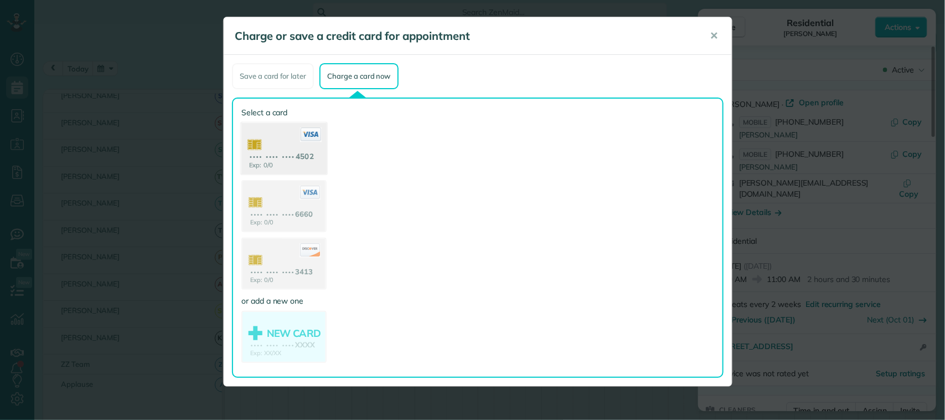
click at [316, 153] on use at bounding box center [283, 150] width 85 height 54
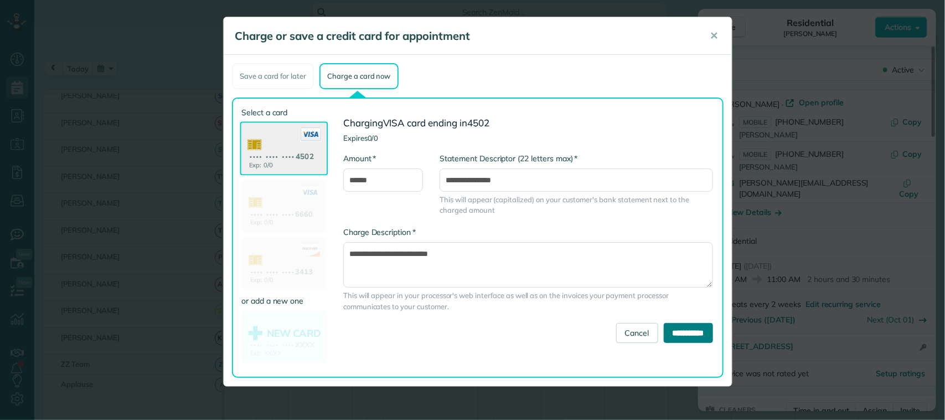
click at [682, 325] on input "**********" at bounding box center [688, 333] width 49 height 20
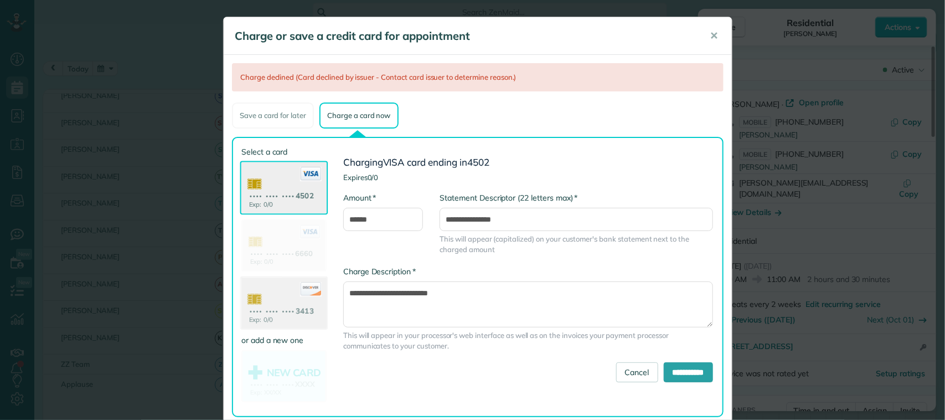
click at [303, 288] on icon at bounding box center [311, 289] width 22 height 14
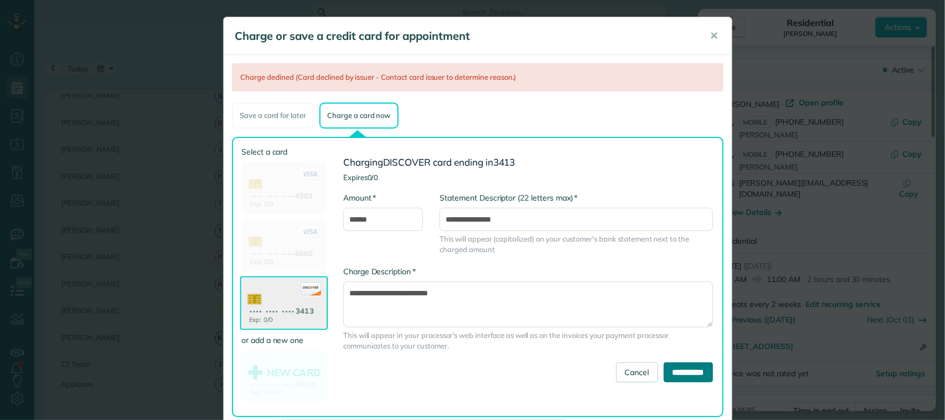
click at [664, 369] on input "**********" at bounding box center [688, 372] width 49 height 20
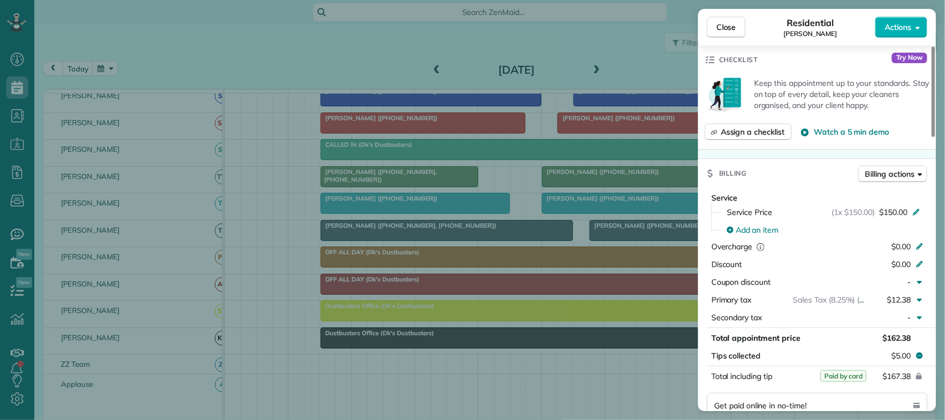
scroll to position [485, 0]
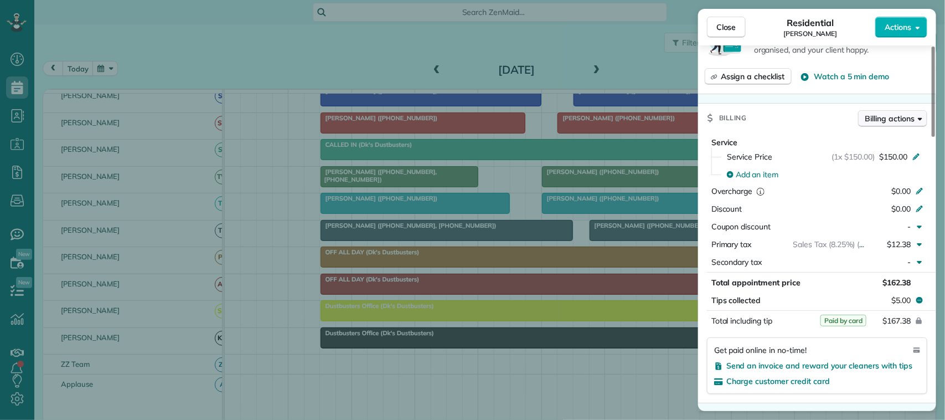
click at [877, 113] on span "Billing actions" at bounding box center [889, 118] width 49 height 11
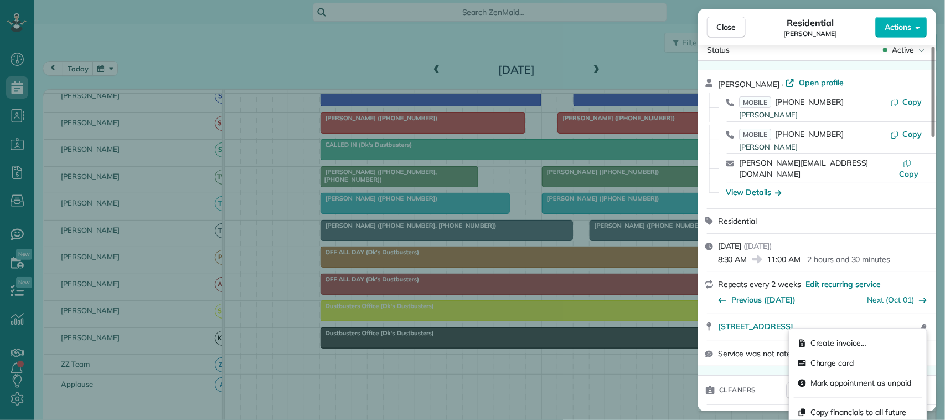
scroll to position [0, 0]
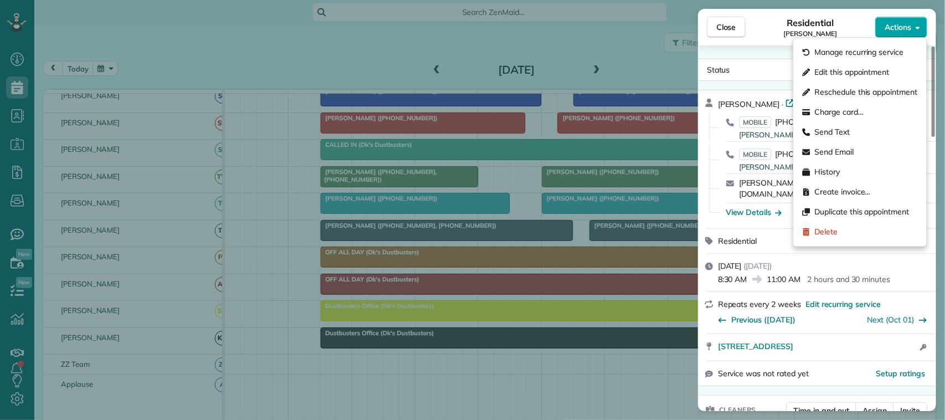
click at [912, 32] on button "Actions" at bounding box center [901, 27] width 52 height 21
click at [869, 117] on div "Charge card…" at bounding box center [860, 112] width 124 height 20
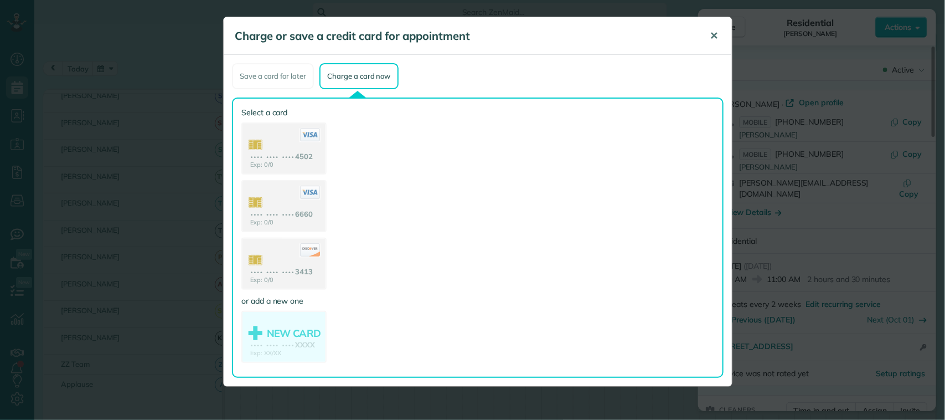
click at [704, 38] on button "✕" at bounding box center [714, 36] width 25 height 27
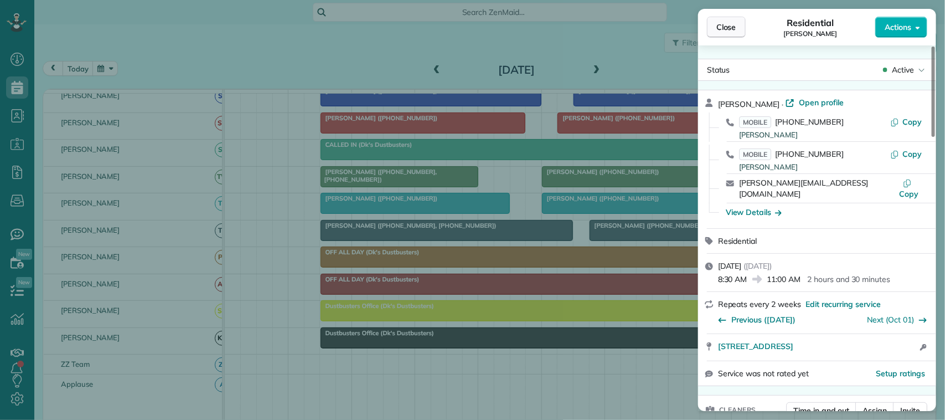
click at [731, 25] on span "Close" at bounding box center [727, 27] width 20 height 11
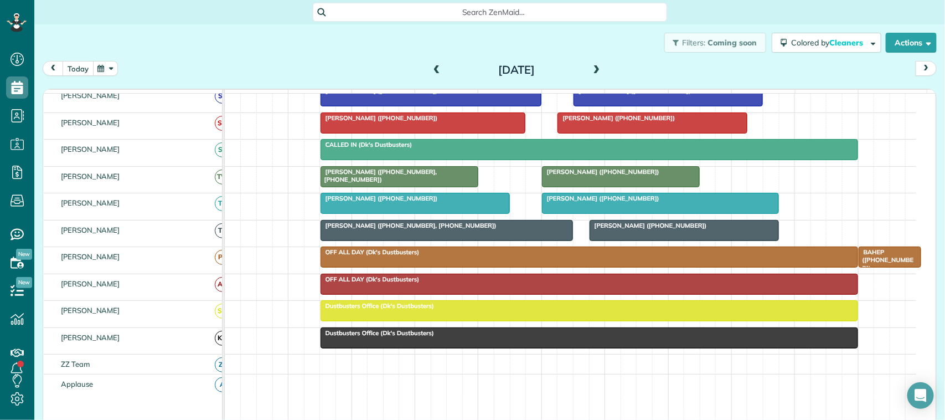
click at [79, 61] on button "today" at bounding box center [78, 68] width 31 height 15
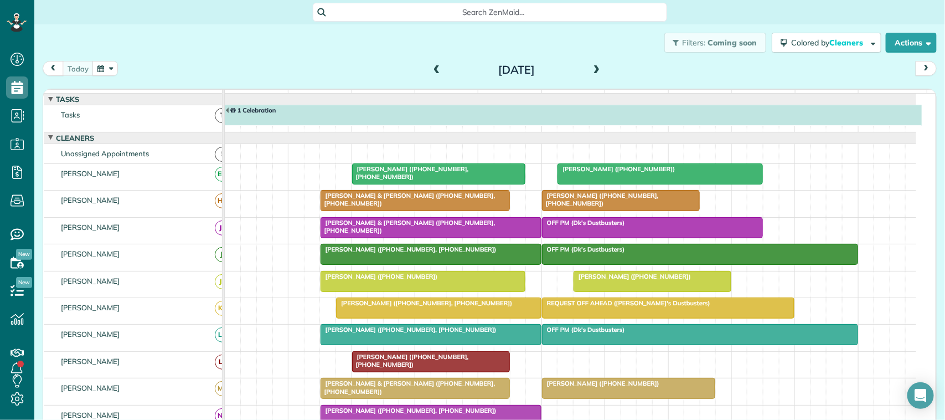
click at [355, 51] on div "Filters: Coming soon Colored by Cleaners Color by Cleaner Color by Team Color b…" at bounding box center [489, 42] width 911 height 37
click at [663, 398] on div at bounding box center [629, 388] width 173 height 20
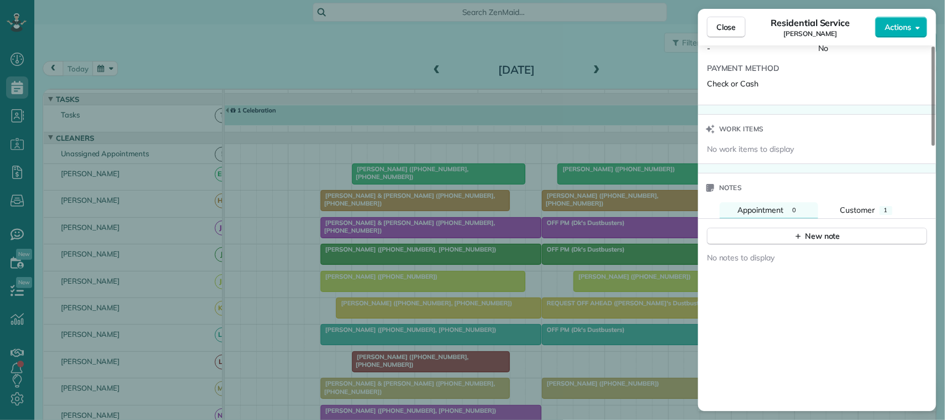
scroll to position [831, 0]
click at [860, 212] on span "Customer" at bounding box center [858, 211] width 35 height 10
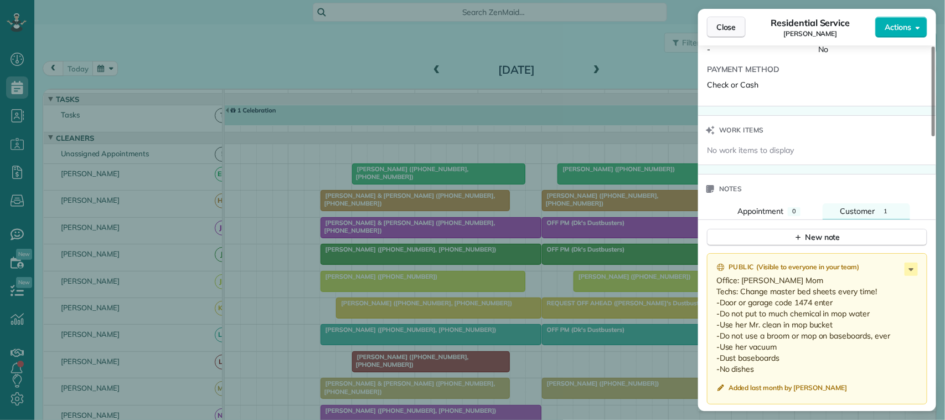
click at [715, 28] on button "Close" at bounding box center [726, 27] width 39 height 21
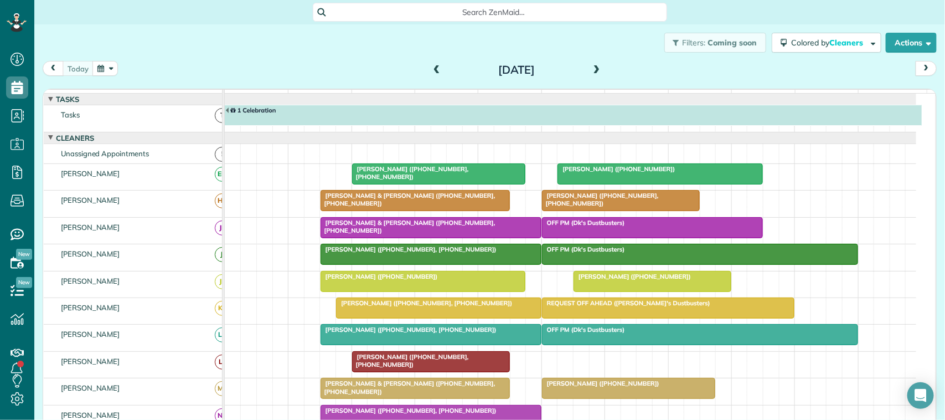
click at [592, 72] on span at bounding box center [597, 70] width 12 height 10
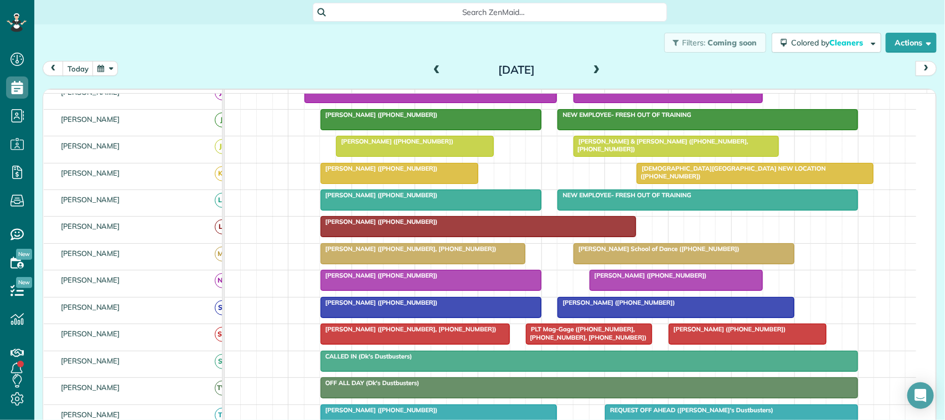
scroll to position [138, 0]
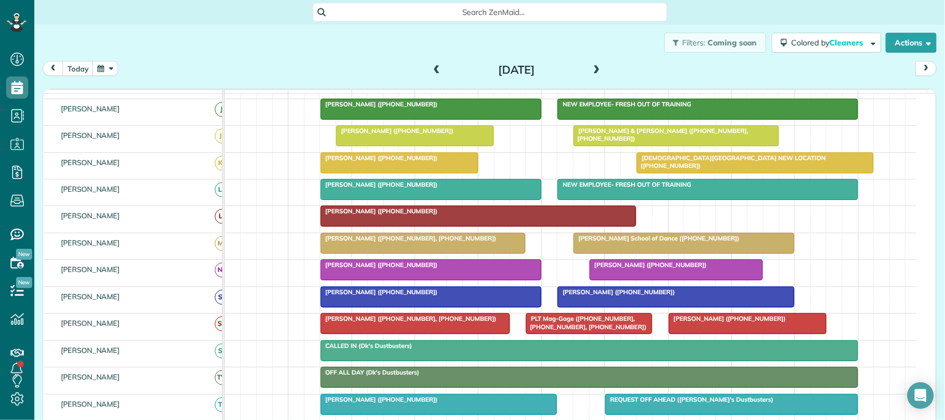
click at [663, 280] on div at bounding box center [676, 270] width 173 height 20
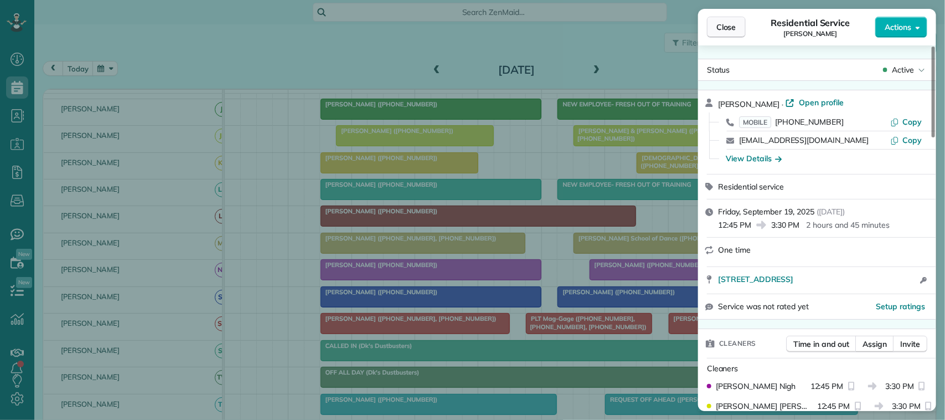
click at [731, 32] on span "Close" at bounding box center [727, 27] width 20 height 11
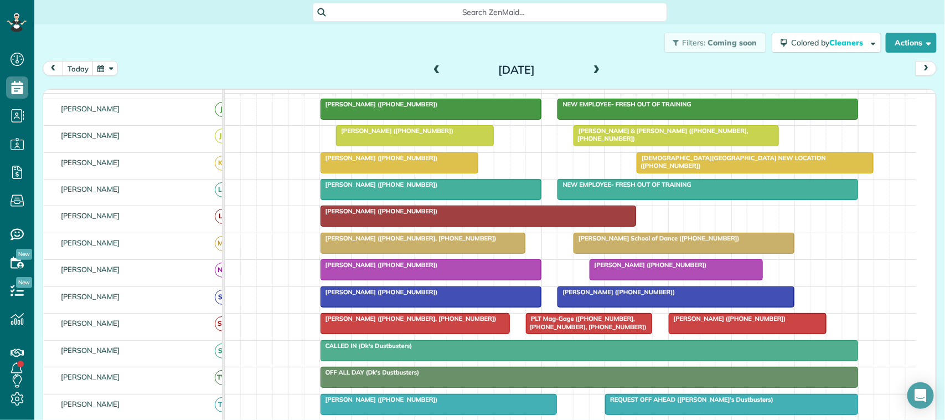
click at [625, 280] on div at bounding box center [676, 270] width 173 height 20
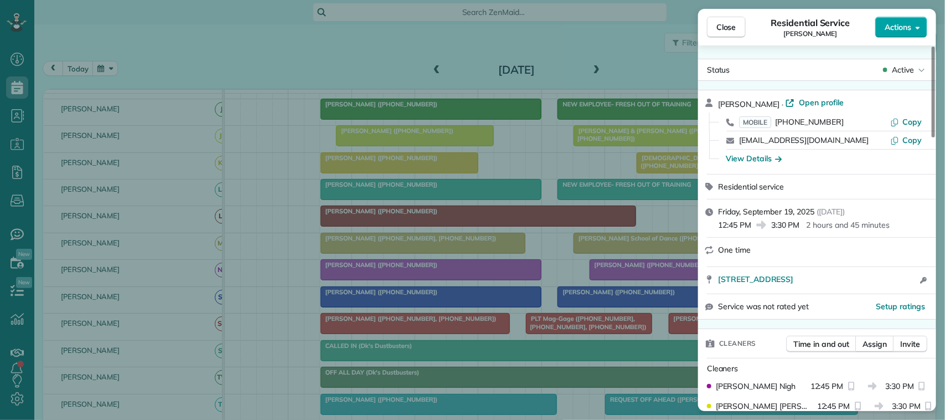
click at [897, 34] on button "Actions" at bounding box center [901, 27] width 52 height 21
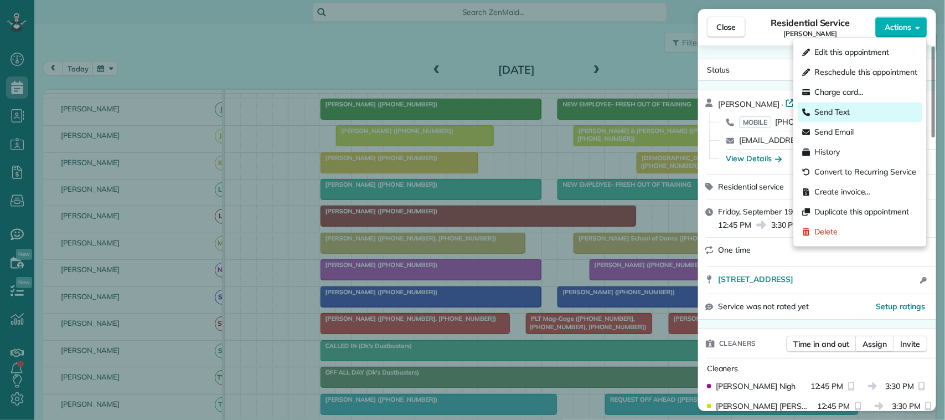
click at [875, 117] on div "Send Text" at bounding box center [860, 112] width 124 height 20
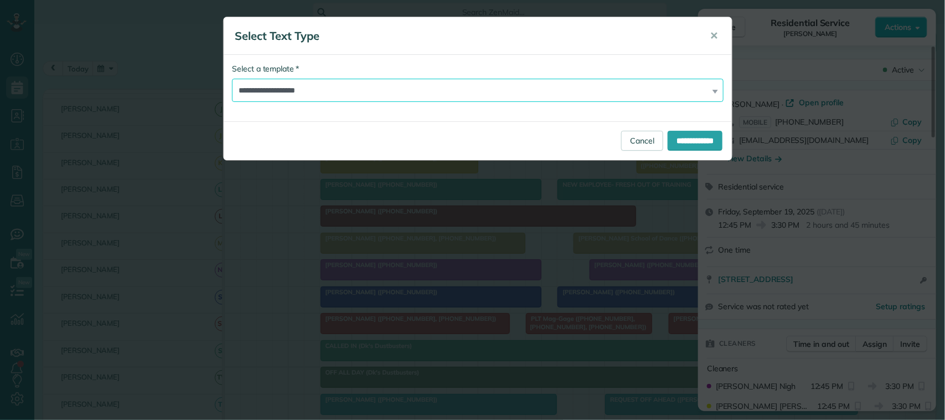
click at [518, 87] on select "**********" at bounding box center [478, 90] width 492 height 23
click at [435, 97] on select "**********" at bounding box center [478, 90] width 492 height 23
click at [668, 136] on input "**********" at bounding box center [695, 141] width 55 height 20
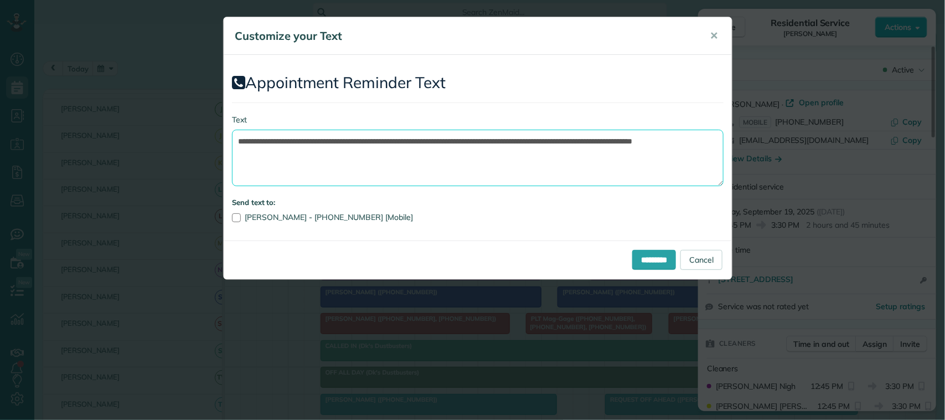
drag, startPoint x: 477, startPoint y: 174, endPoint x: 478, endPoint y: 133, distance: 41.0
click at [478, 133] on textarea "**********" at bounding box center [478, 158] width 492 height 56
drag, startPoint x: 415, startPoint y: 137, endPoint x: 305, endPoint y: 140, distance: 110.8
click at [305, 140] on textarea "**********" at bounding box center [478, 158] width 492 height 56
click at [478, 135] on textarea "**********" at bounding box center [478, 158] width 492 height 56
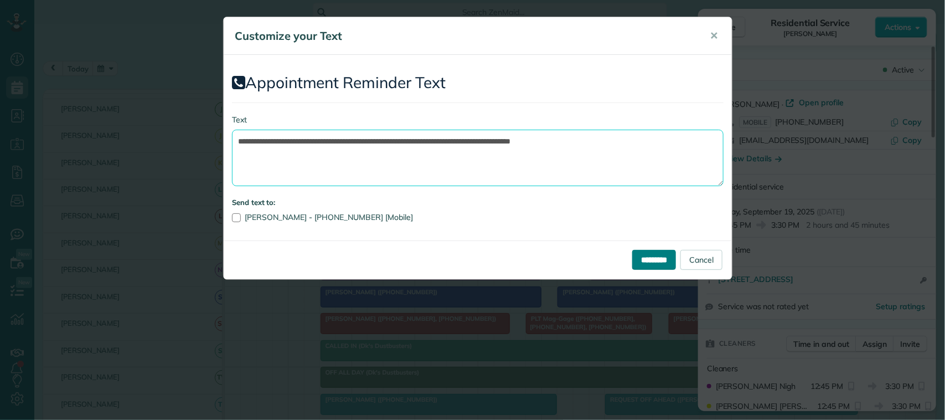
type textarea "**********"
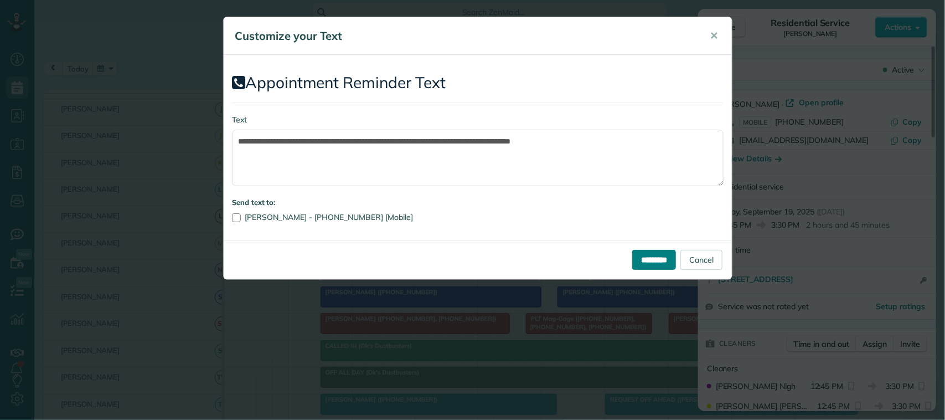
click at [641, 256] on input "*********" at bounding box center [654, 260] width 44 height 20
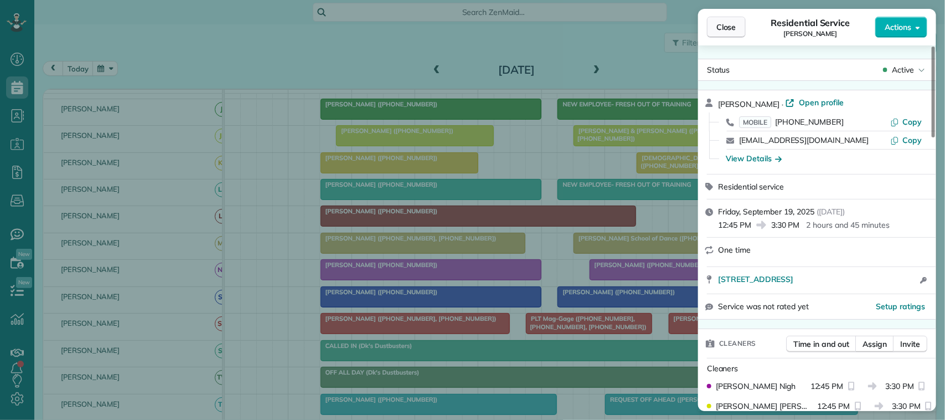
click at [739, 17] on button "Close" at bounding box center [726, 27] width 39 height 21
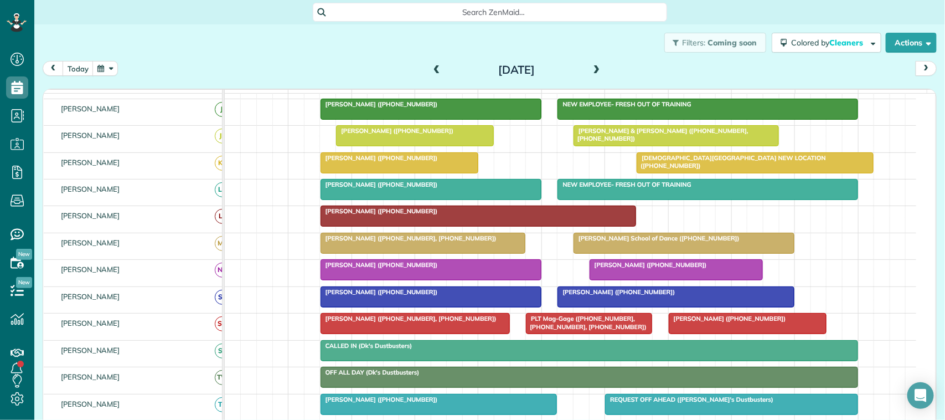
scroll to position [208, 0]
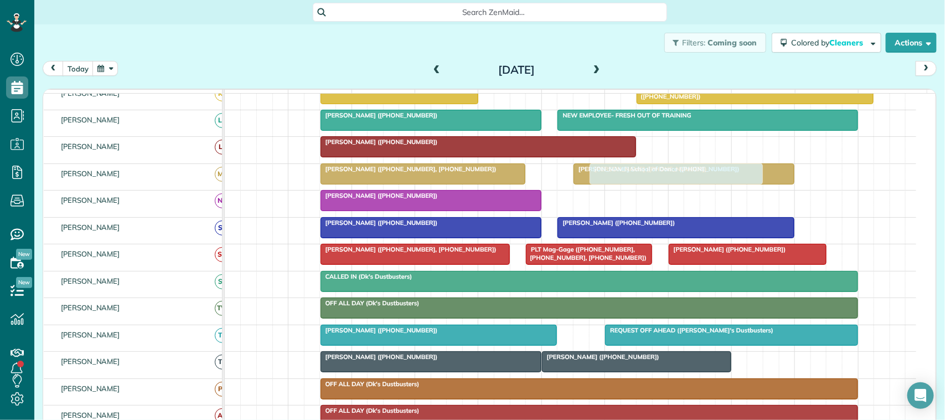
drag, startPoint x: 606, startPoint y: 210, endPoint x: 605, endPoint y: 188, distance: 22.2
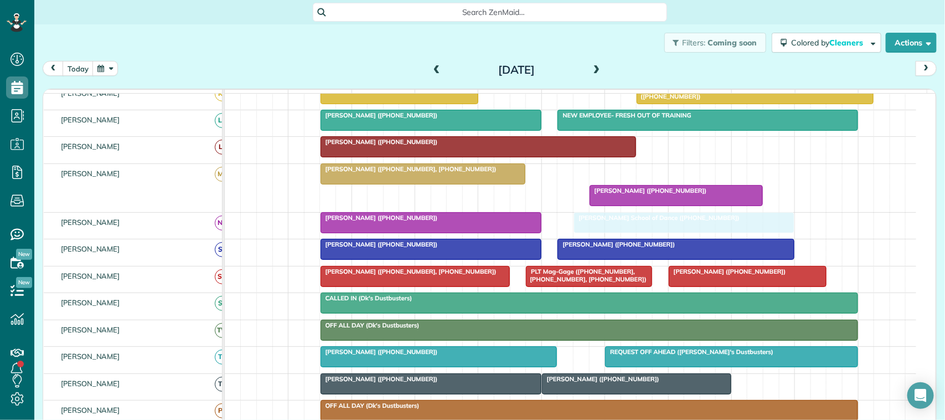
drag, startPoint x: 608, startPoint y: 186, endPoint x: 611, endPoint y: 227, distance: 41.1
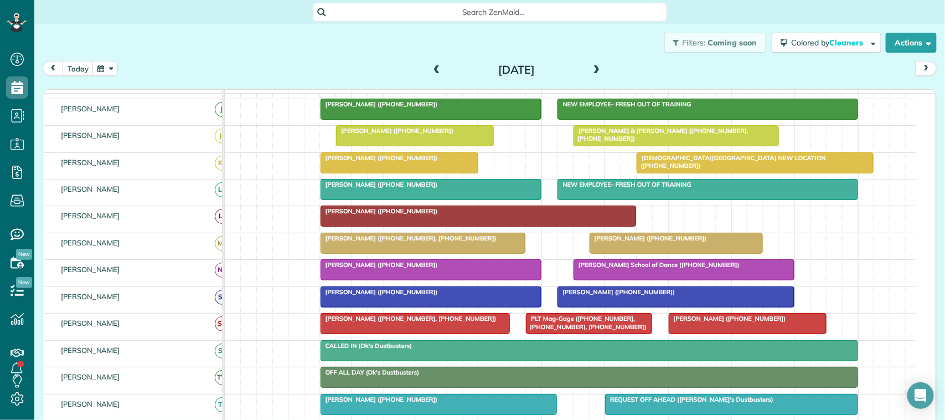
scroll to position [0, 0]
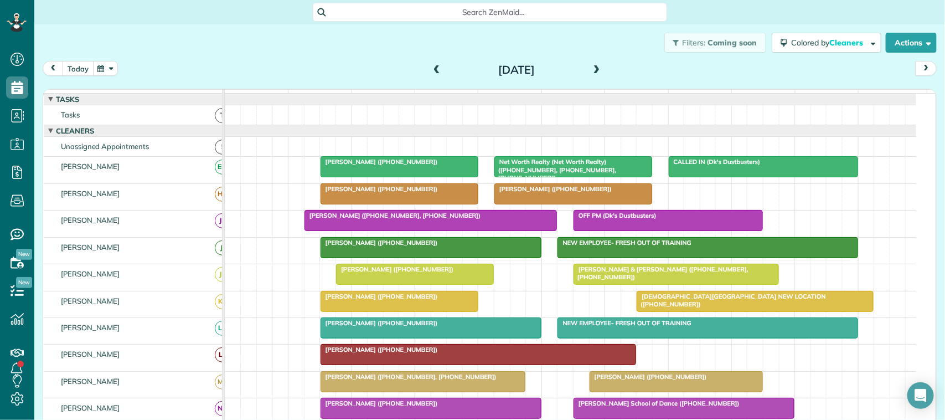
click at [63, 68] on button "today" at bounding box center [78, 68] width 31 height 15
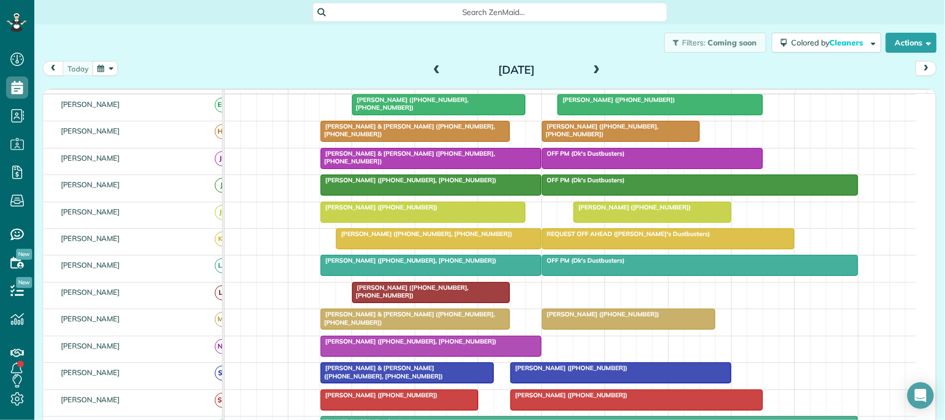
click at [111, 69] on button "button" at bounding box center [104, 68] width 25 height 15
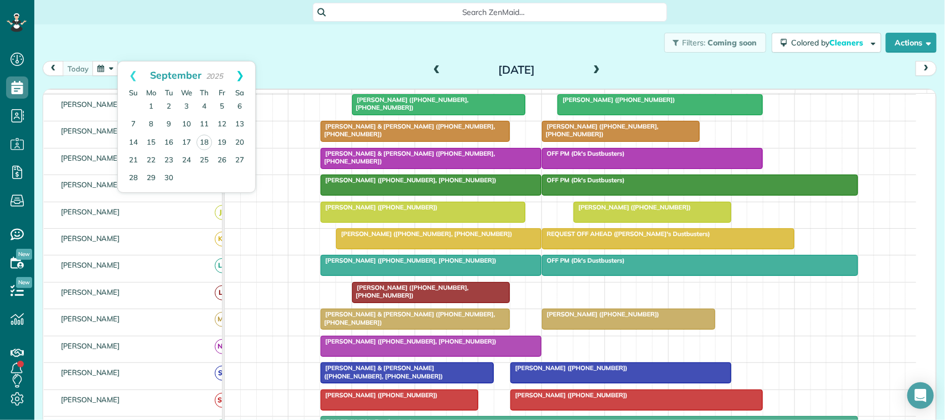
click at [244, 75] on link "Next" at bounding box center [240, 75] width 30 height 28
click at [132, 73] on link "Prev" at bounding box center [133, 75] width 30 height 28
click at [242, 75] on link "Next" at bounding box center [240, 75] width 30 height 28
click at [187, 123] on link "8" at bounding box center [187, 125] width 18 height 18
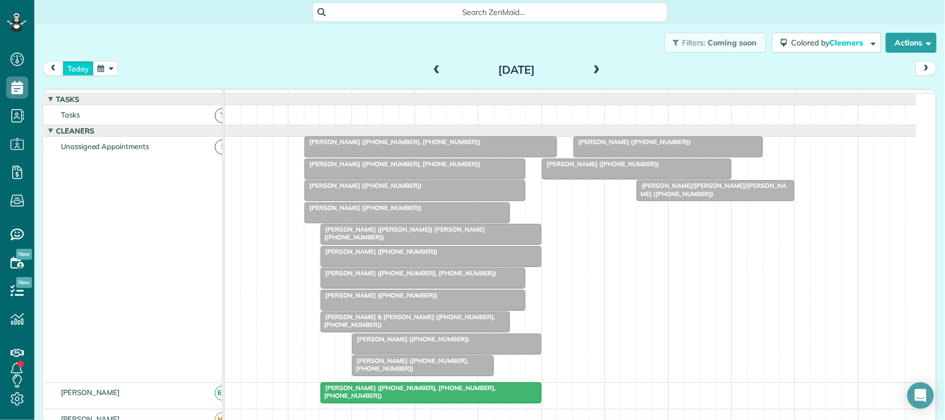
click at [75, 70] on button "today" at bounding box center [78, 68] width 31 height 15
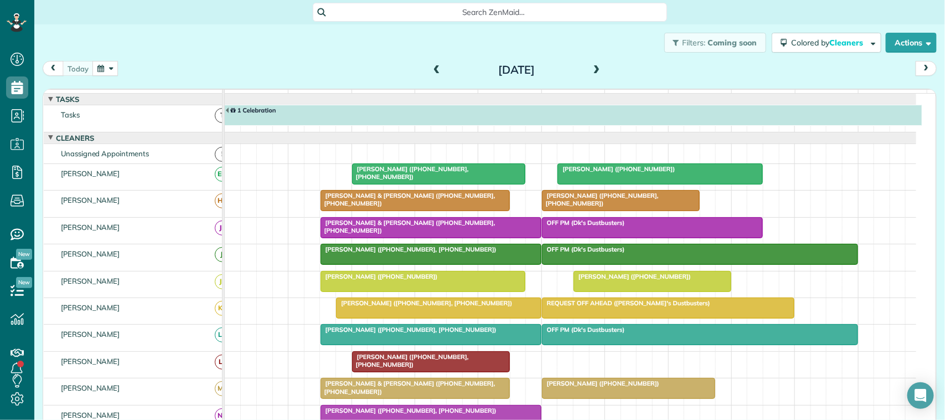
click at [106, 65] on button "button" at bounding box center [104, 68] width 25 height 15
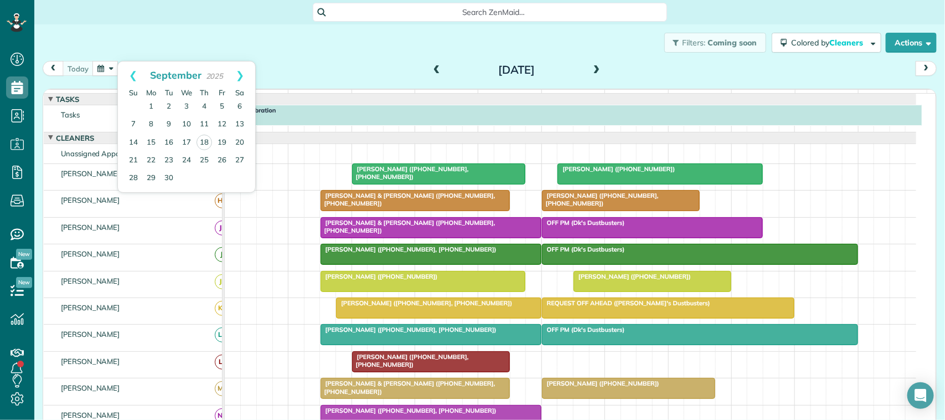
click at [100, 31] on div "Filters: Coming soon Colored by Cleaners Color by Cleaner Color by Team Color b…" at bounding box center [489, 42] width 911 height 37
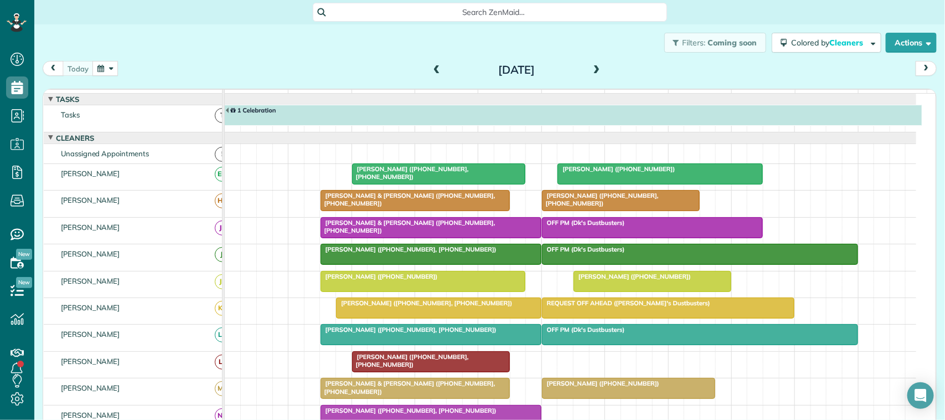
click at [102, 72] on button "button" at bounding box center [104, 68] width 25 height 15
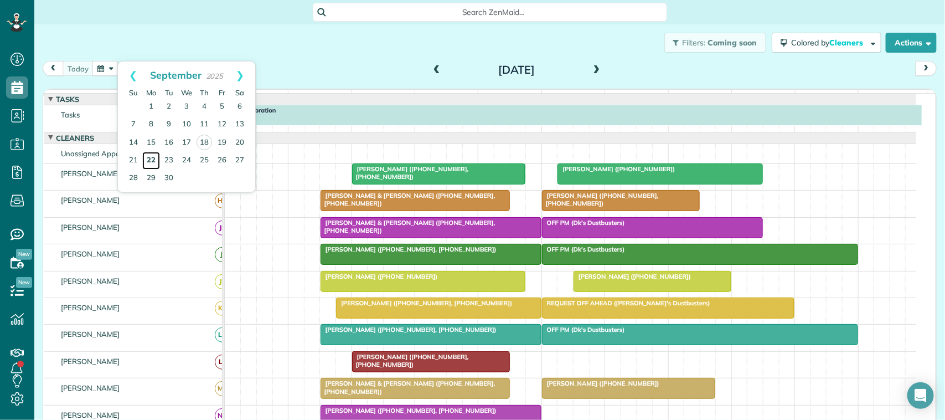
click at [146, 161] on link "22" at bounding box center [151, 161] width 18 height 18
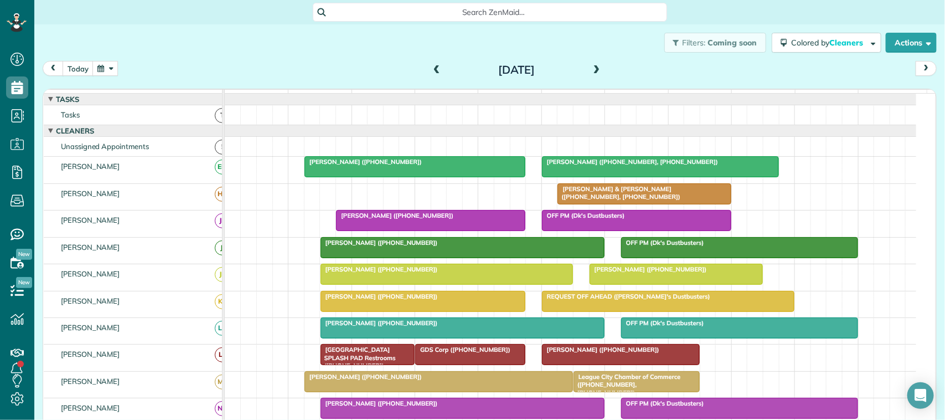
click at [371, 311] on div at bounding box center [423, 301] width 204 height 20
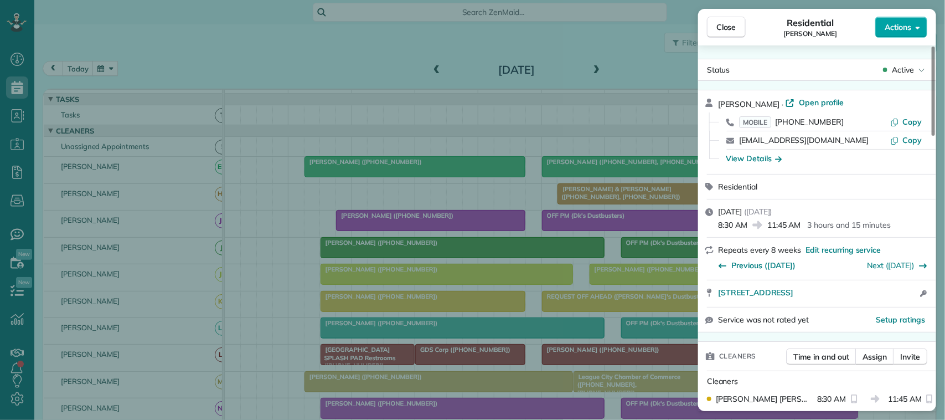
click at [879, 28] on button "Actions" at bounding box center [901, 27] width 52 height 21
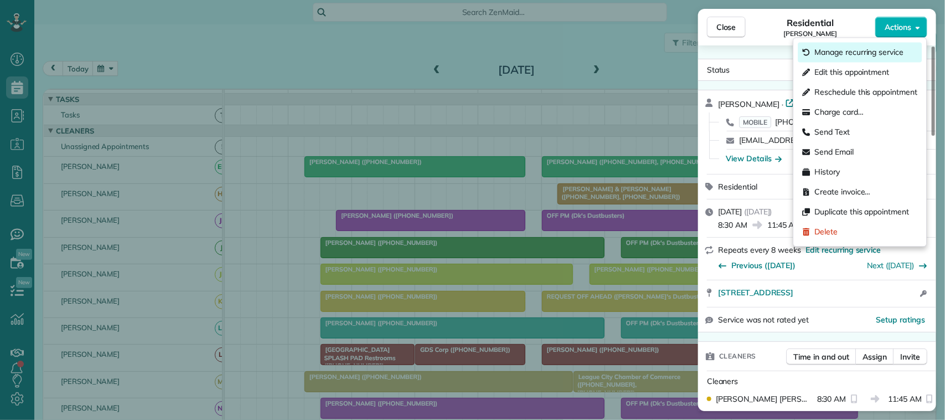
click at [858, 53] on span "Manage recurring service" at bounding box center [859, 52] width 89 height 11
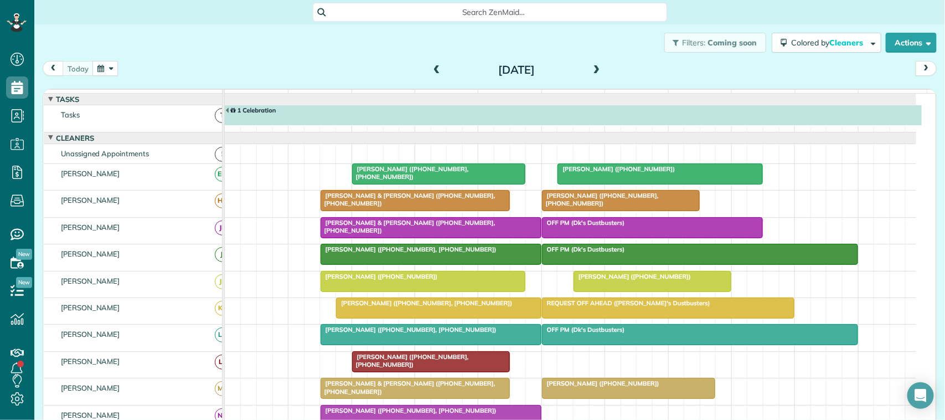
scroll to position [277, 0]
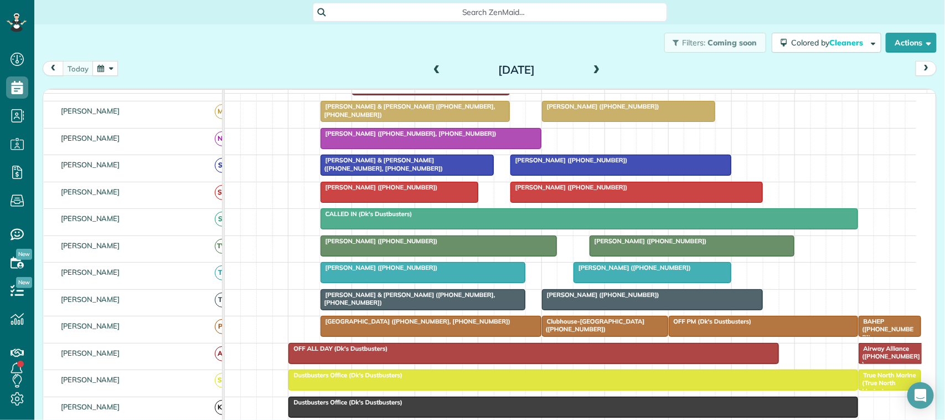
click at [117, 69] on button "button" at bounding box center [104, 68] width 25 height 15
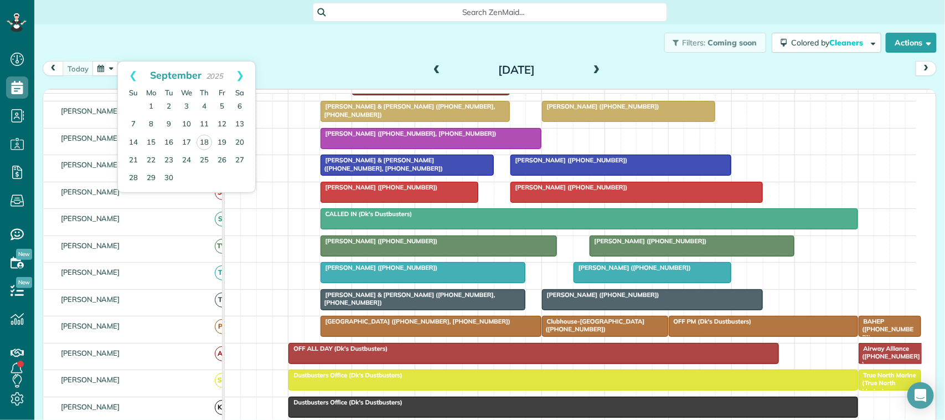
click at [199, 39] on div "Filters: Coming soon Colored by Cleaners Color by Cleaner Color by Team Color b…" at bounding box center [489, 42] width 911 height 37
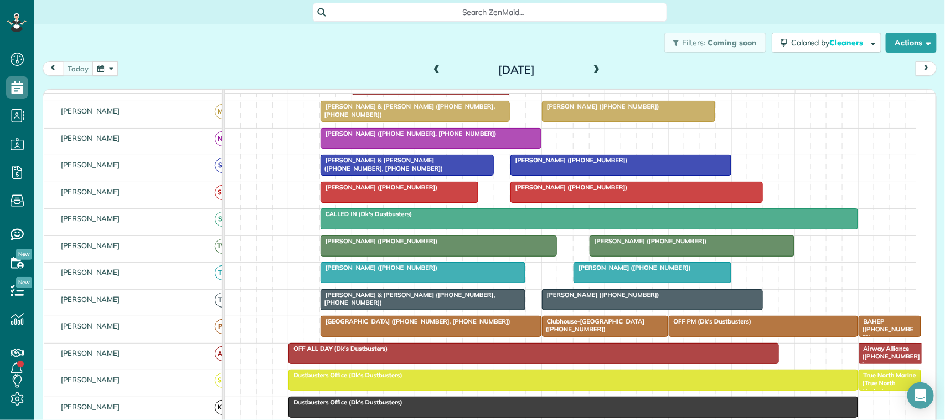
click at [591, 72] on span at bounding box center [597, 70] width 12 height 10
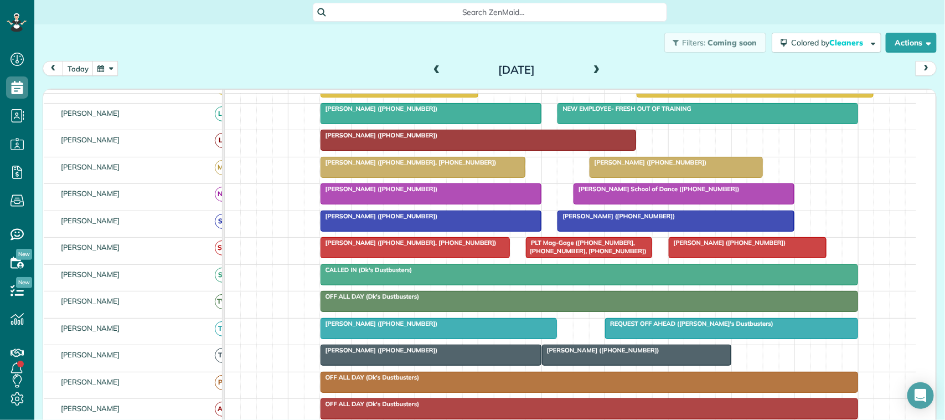
scroll to position [270, 0]
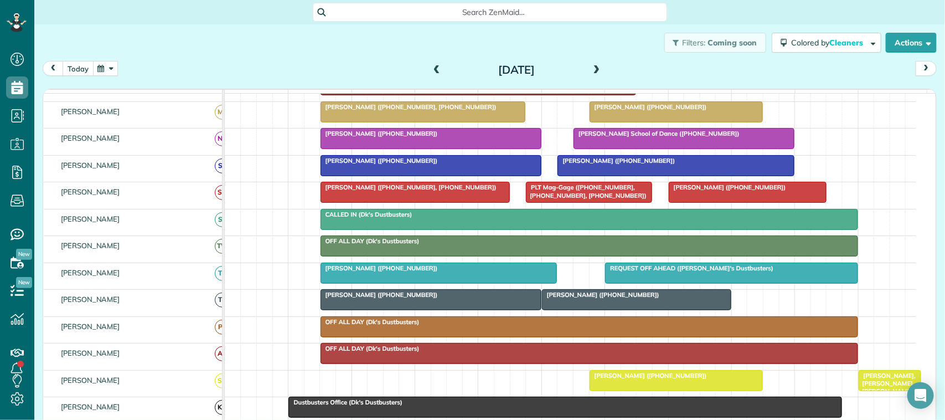
click at [68, 61] on button "today" at bounding box center [78, 68] width 31 height 15
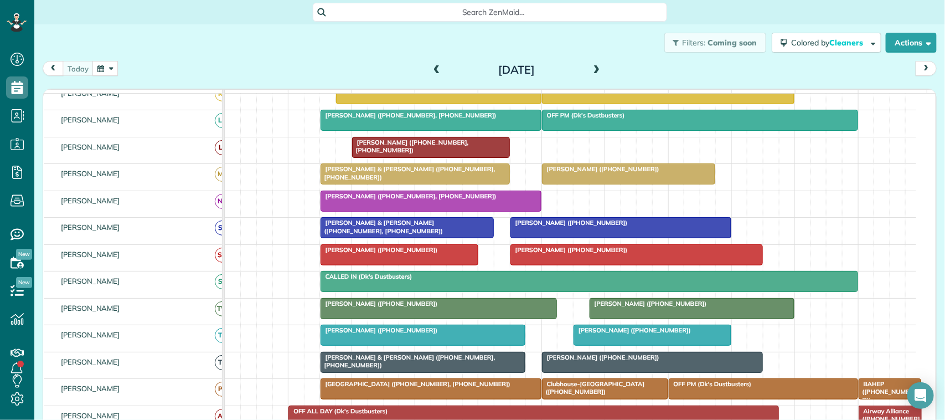
scroll to position [277, 0]
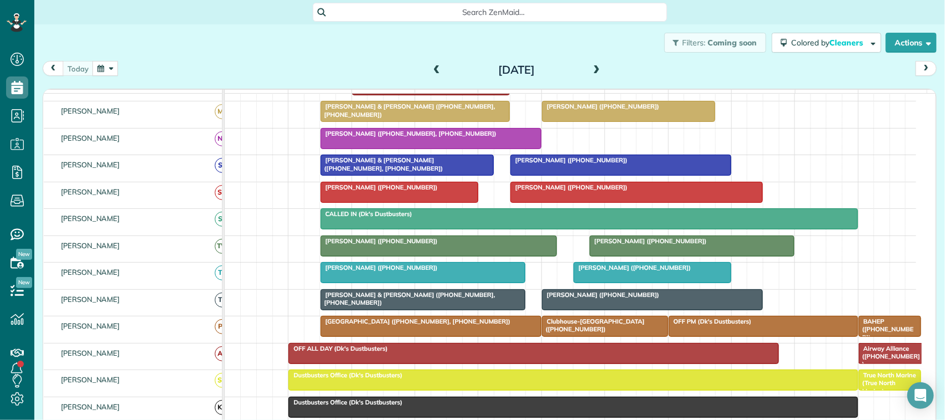
click at [595, 71] on span at bounding box center [597, 70] width 12 height 10
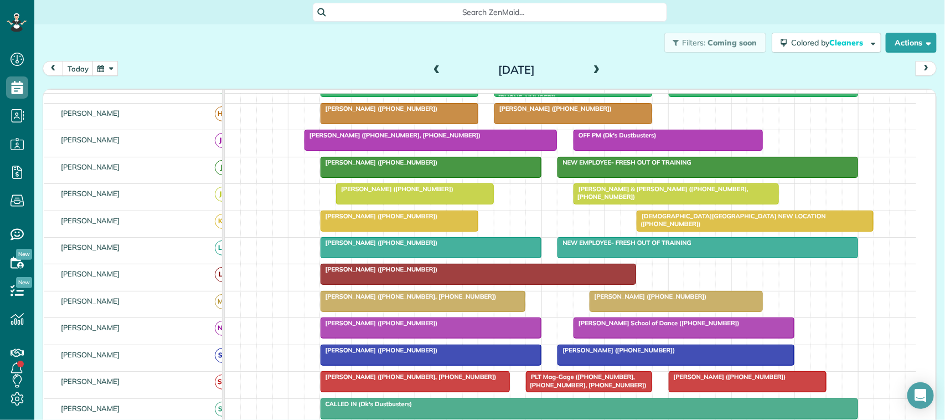
scroll to position [62, 0]
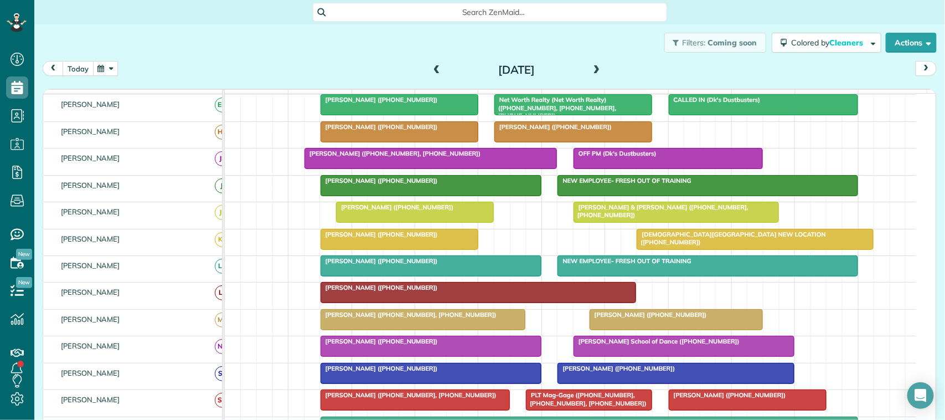
click at [75, 64] on button "today" at bounding box center [78, 68] width 31 height 15
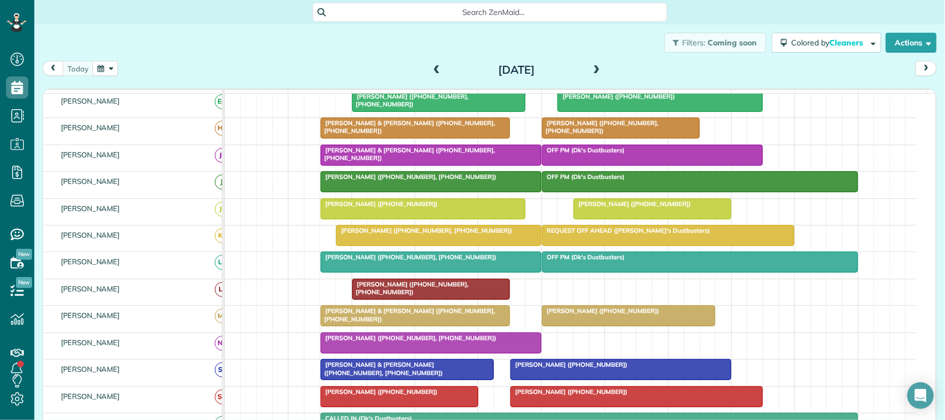
scroll to position [0, 0]
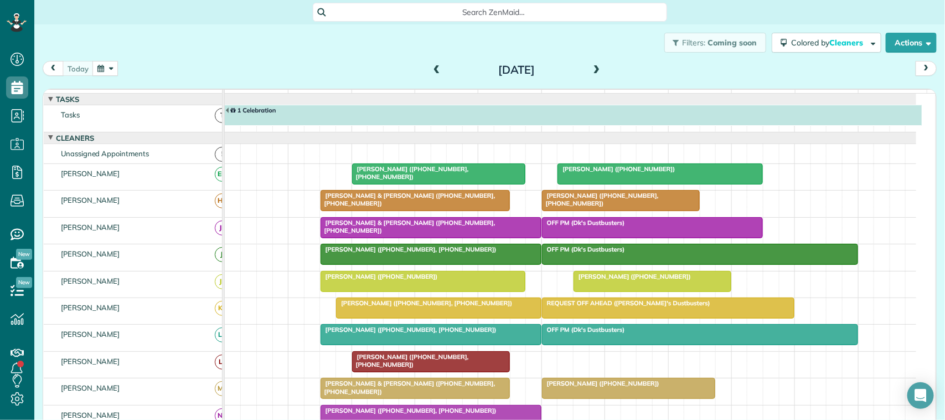
click at [162, 64] on div "[DATE] [DATE]" at bounding box center [490, 71] width 894 height 20
click at [115, 62] on button "button" at bounding box center [104, 68] width 25 height 15
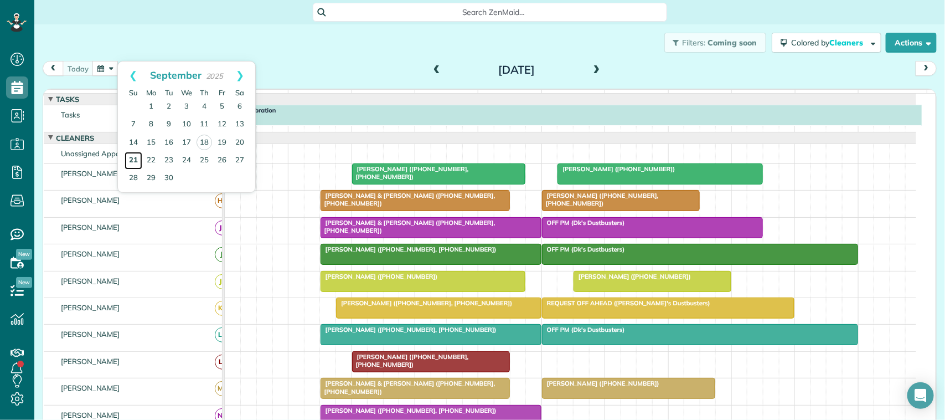
click at [128, 158] on link "21" at bounding box center [134, 161] width 18 height 18
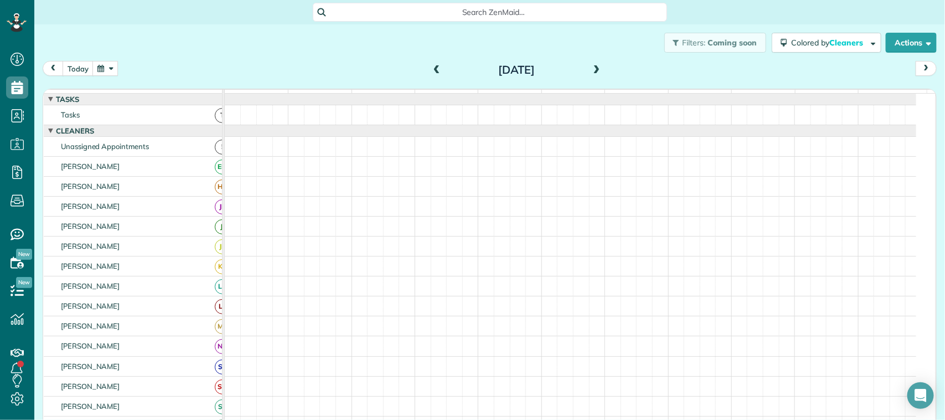
scroll to position [208, 0]
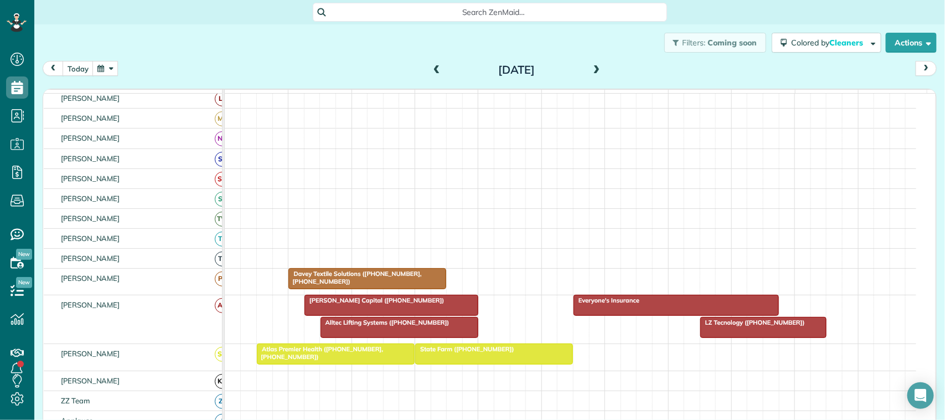
click at [352, 361] on div "Atlas Premier Health (+17134931346, +15126334997)" at bounding box center [335, 353] width 151 height 16
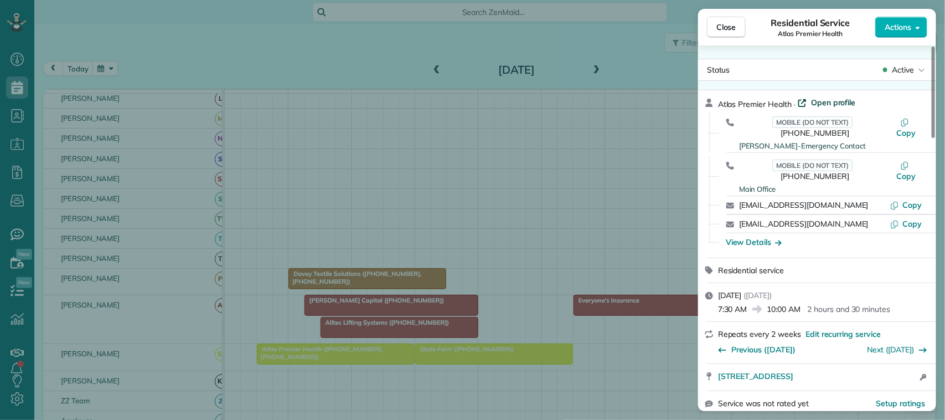
click at [823, 102] on span "Open profile" at bounding box center [833, 102] width 45 height 11
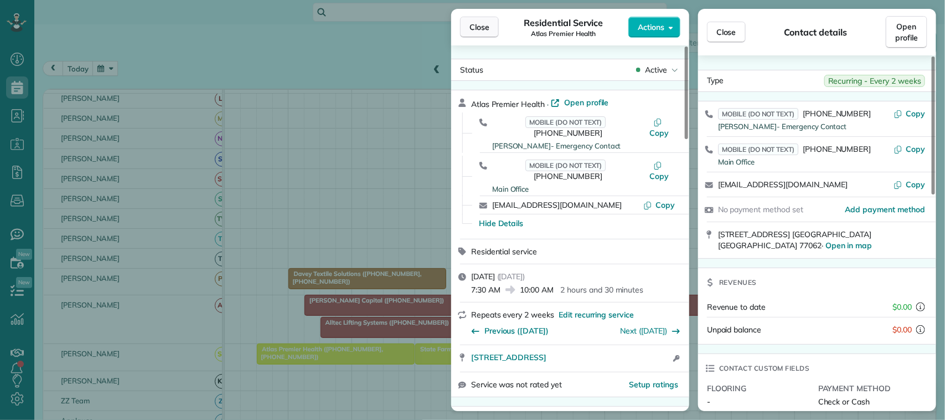
click at [466, 21] on button "Close" at bounding box center [479, 27] width 39 height 21
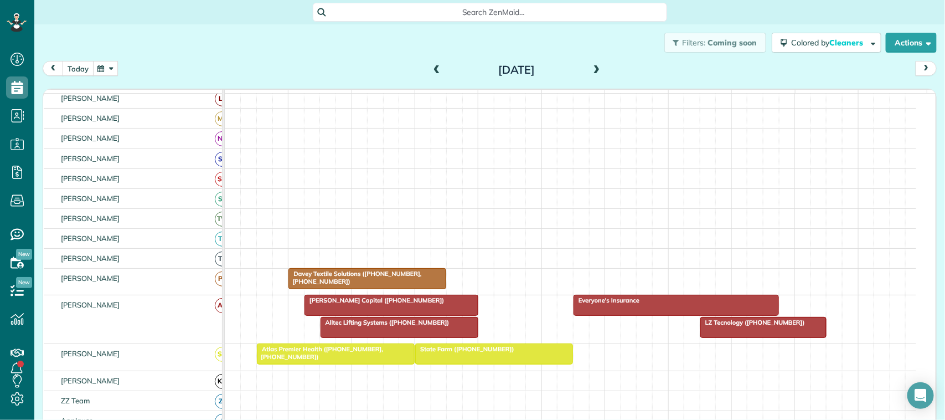
click at [79, 68] on button "today" at bounding box center [78, 68] width 31 height 15
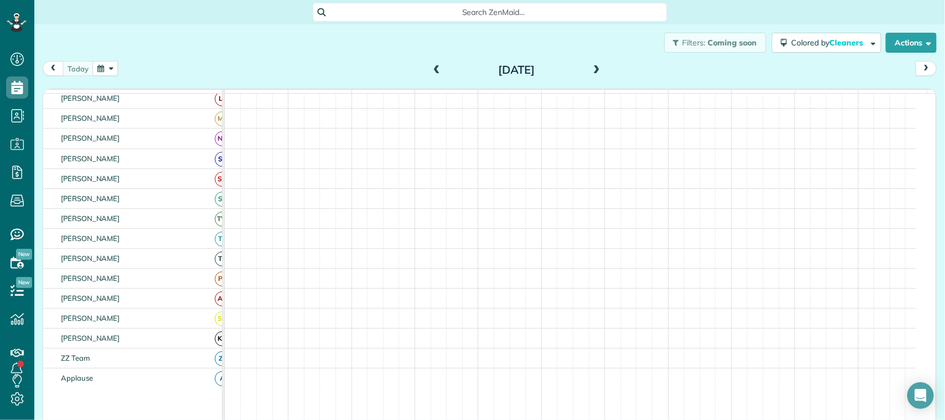
scroll to position [270, 0]
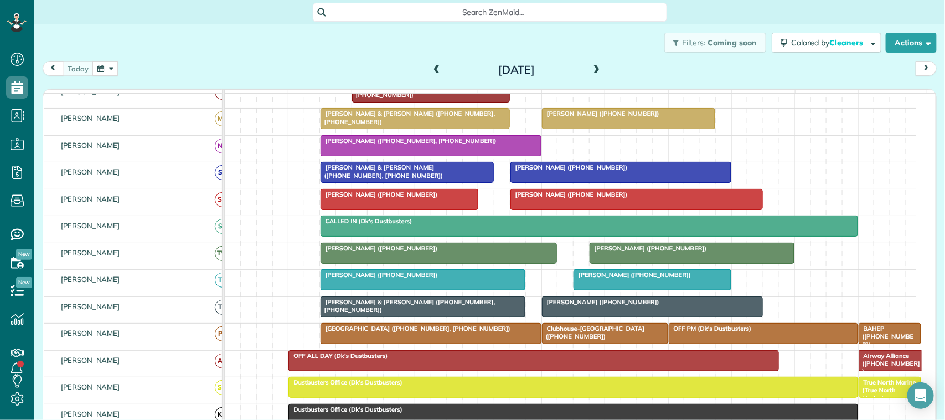
click at [591, 74] on span at bounding box center [597, 70] width 12 height 10
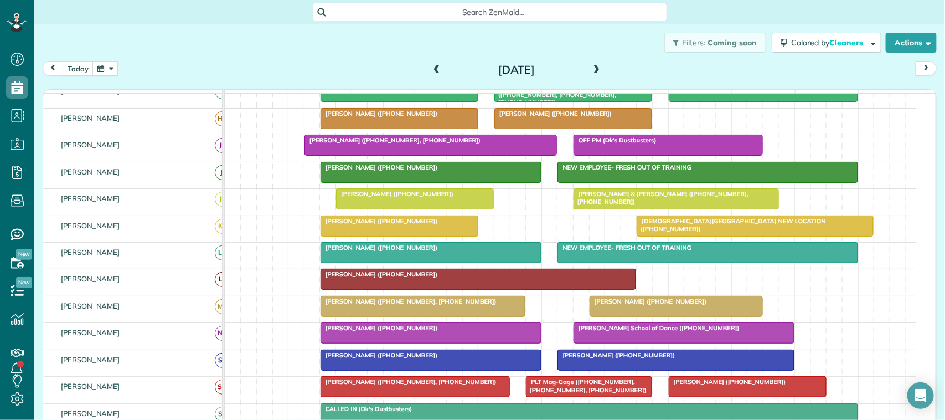
scroll to position [55, 0]
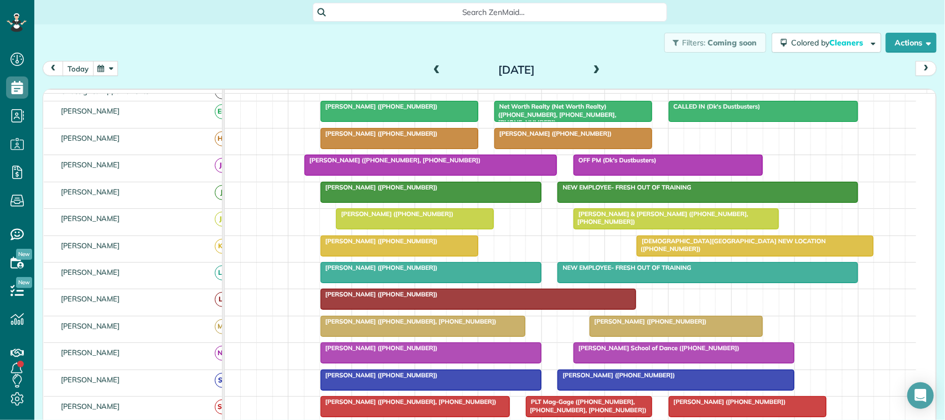
click at [79, 71] on button "today" at bounding box center [78, 68] width 31 height 15
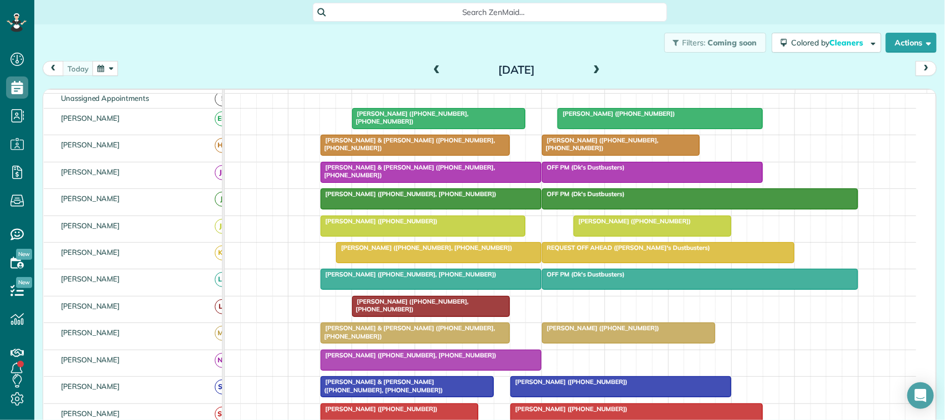
scroll to position [62, 0]
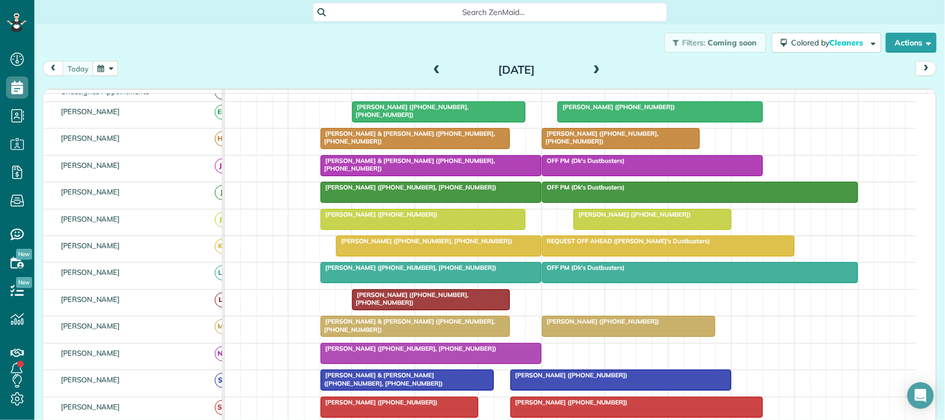
click at [197, 69] on div "today Thursday Sep 18, 2025" at bounding box center [490, 71] width 894 height 20
click at [148, 64] on div "today Thursday Sep 18, 2025" at bounding box center [490, 71] width 894 height 20
click at [599, 65] on div "Thursday Sep 18, 2025" at bounding box center [516, 70] width 177 height 18
click at [594, 66] on span at bounding box center [597, 70] width 12 height 10
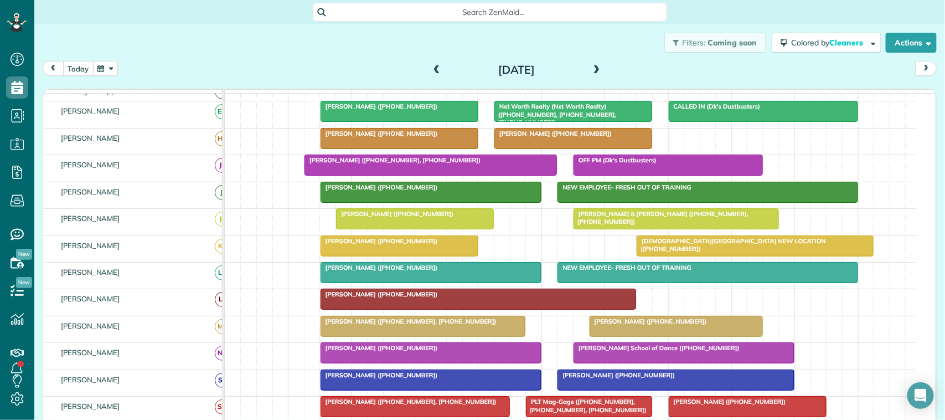
click at [61, 63] on button "prev" at bounding box center [53, 68] width 21 height 15
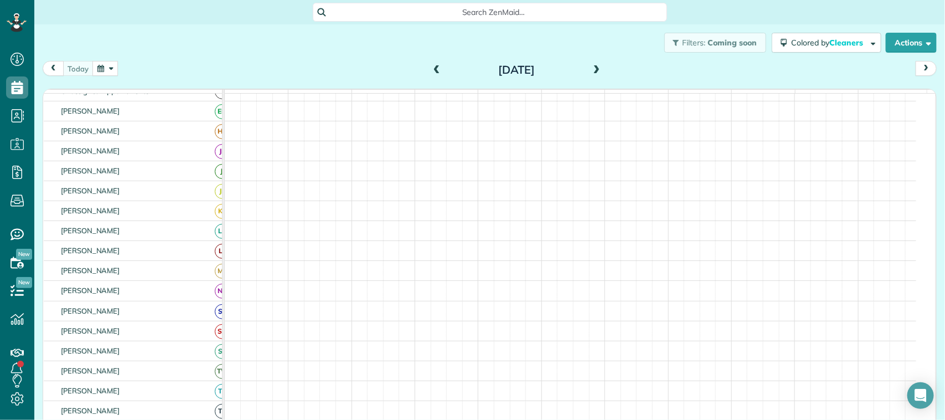
scroll to position [62, 0]
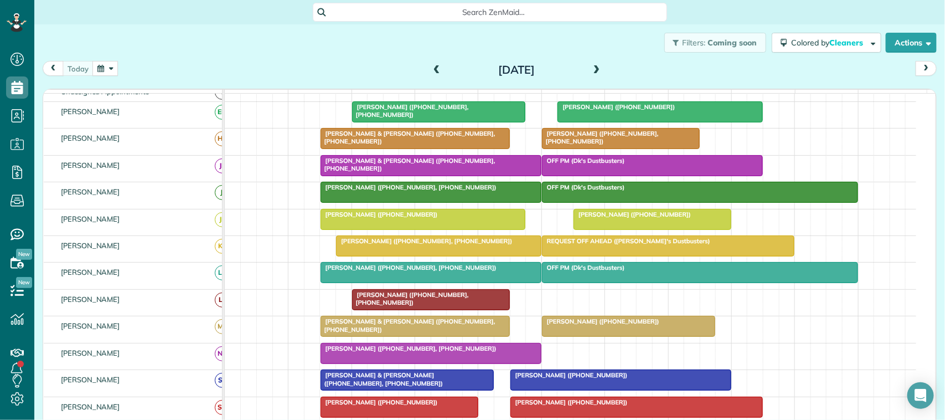
click at [82, 76] on div "today Thursday Sep 18, 2025" at bounding box center [490, 71] width 894 height 20
click at [217, 75] on div "today Thursday Sep 18, 2025" at bounding box center [490, 71] width 894 height 20
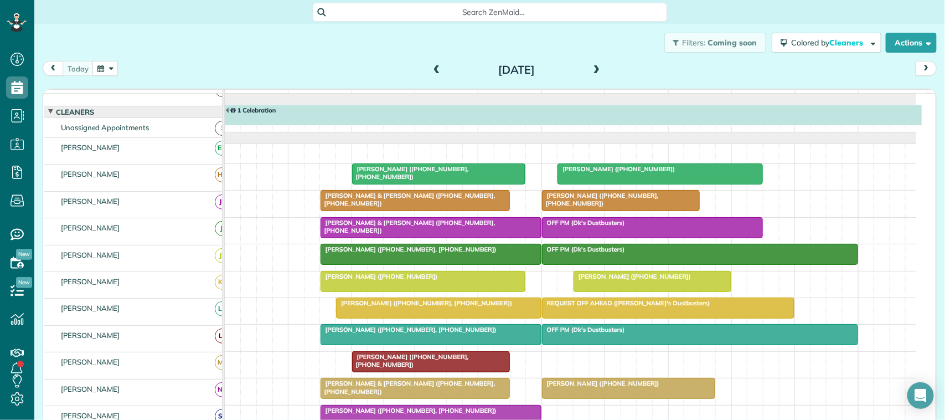
scroll to position [4, 0]
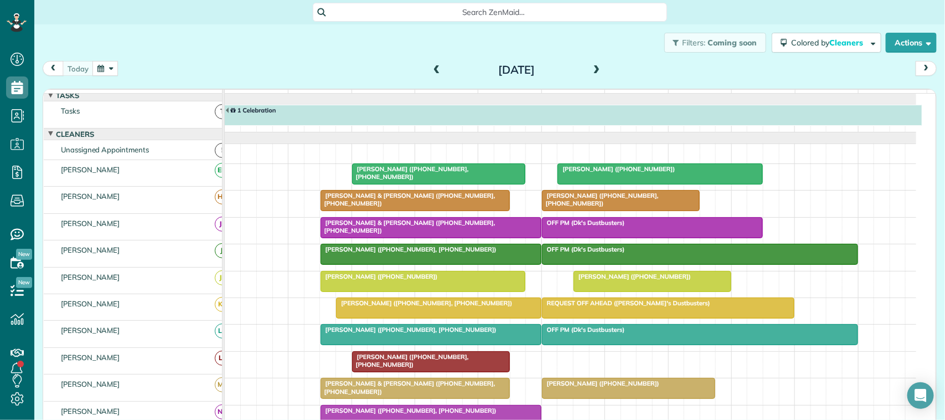
click at [99, 59] on div "Filters: Coming soon Colored by Cleaners Color by Cleaner Color by Team Color b…" at bounding box center [489, 42] width 911 height 37
click at [109, 65] on button "button" at bounding box center [104, 68] width 25 height 15
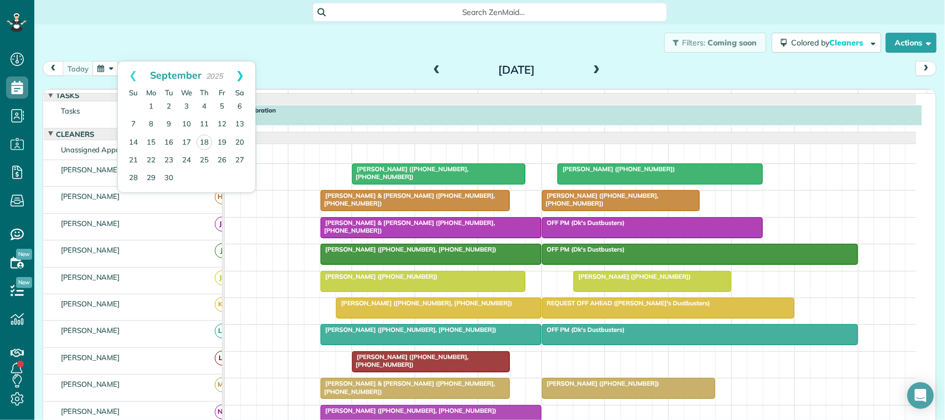
click at [239, 75] on link "Next" at bounding box center [240, 75] width 30 height 28
click at [170, 143] on link "14" at bounding box center [169, 142] width 18 height 18
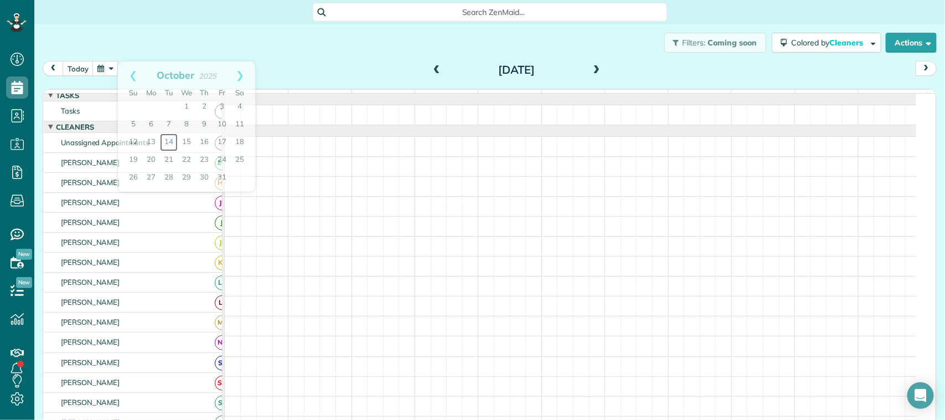
scroll to position [0, 0]
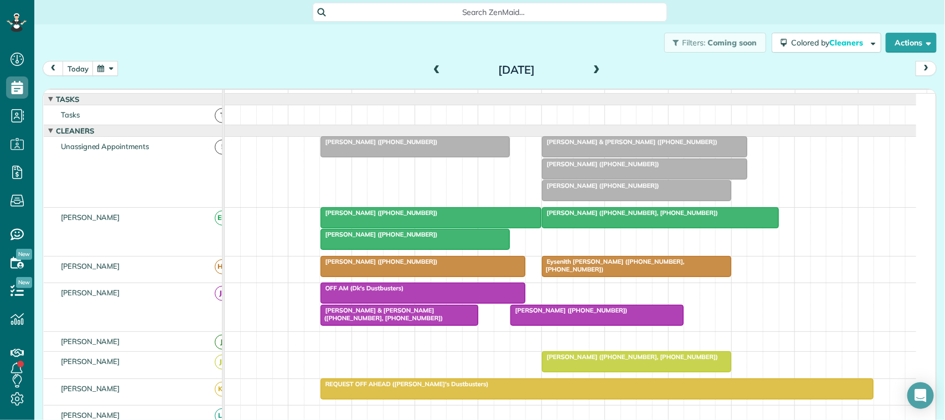
click at [105, 72] on button "button" at bounding box center [104, 68] width 25 height 15
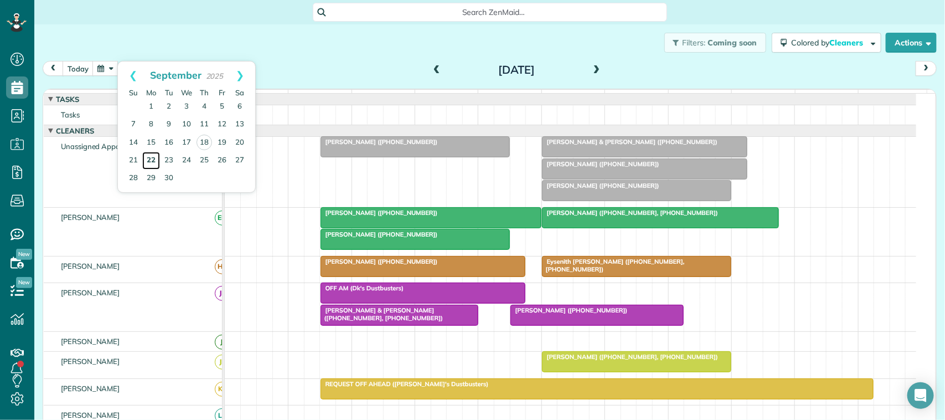
click at [156, 159] on link "22" at bounding box center [151, 161] width 18 height 18
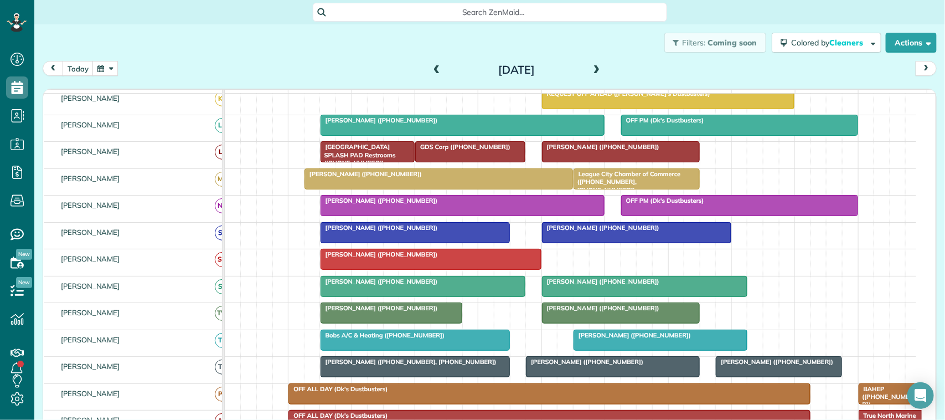
scroll to position [208, 0]
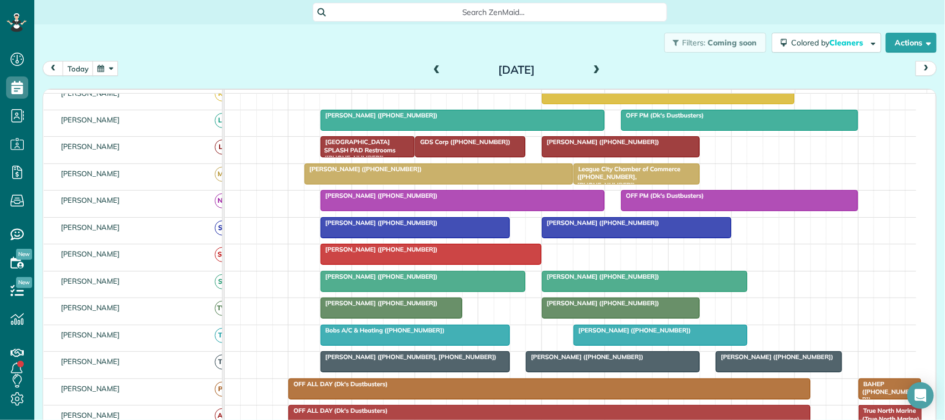
click at [93, 59] on div "Filters: Coming soon Colored by Cleaners Color by Cleaner Color by Team Color b…" at bounding box center [489, 42] width 911 height 37
click at [102, 65] on button "button" at bounding box center [104, 68] width 25 height 15
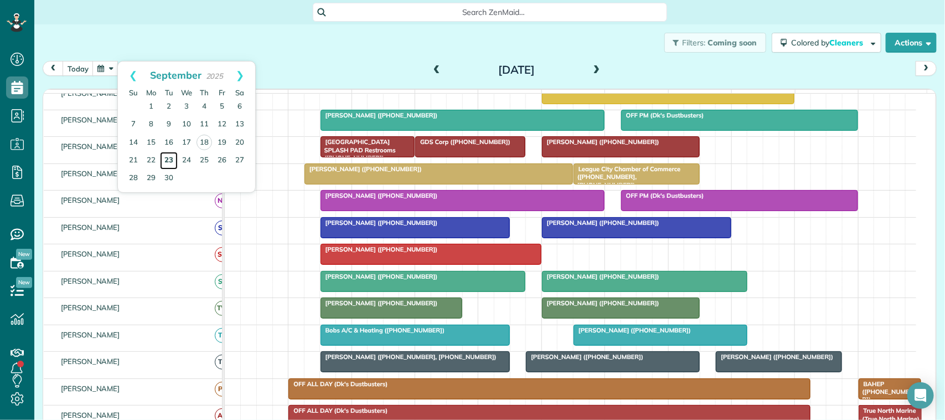
click at [168, 163] on link "23" at bounding box center [169, 161] width 18 height 18
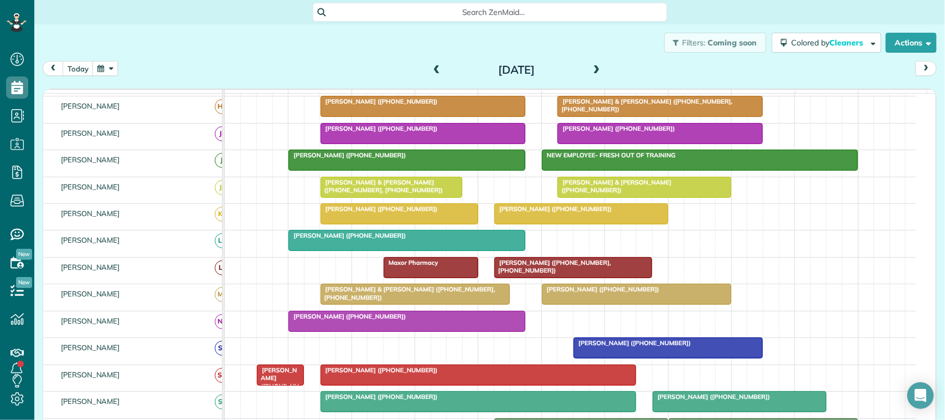
scroll to position [76, 0]
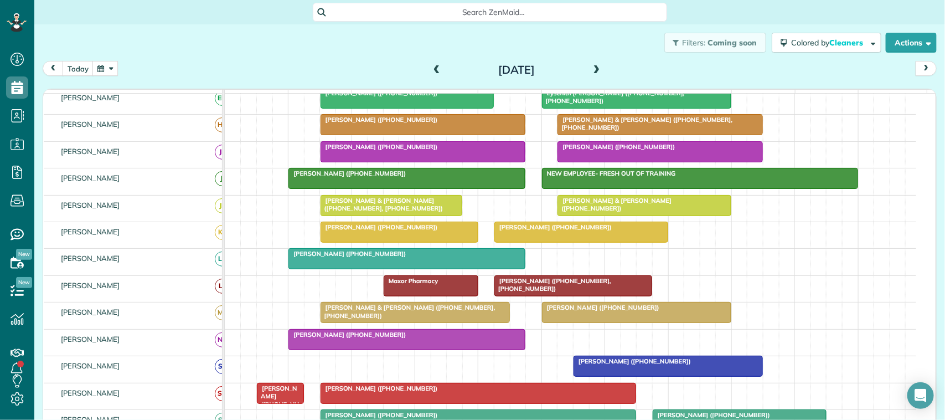
click at [592, 70] on span at bounding box center [597, 70] width 12 height 10
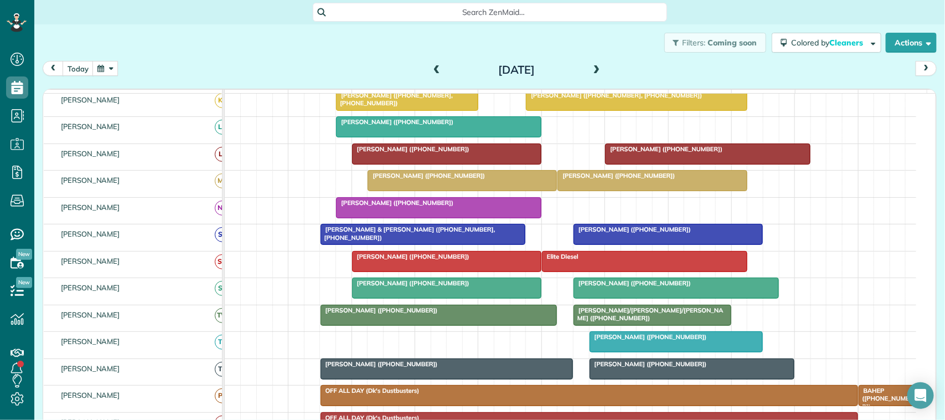
scroll to position [138, 0]
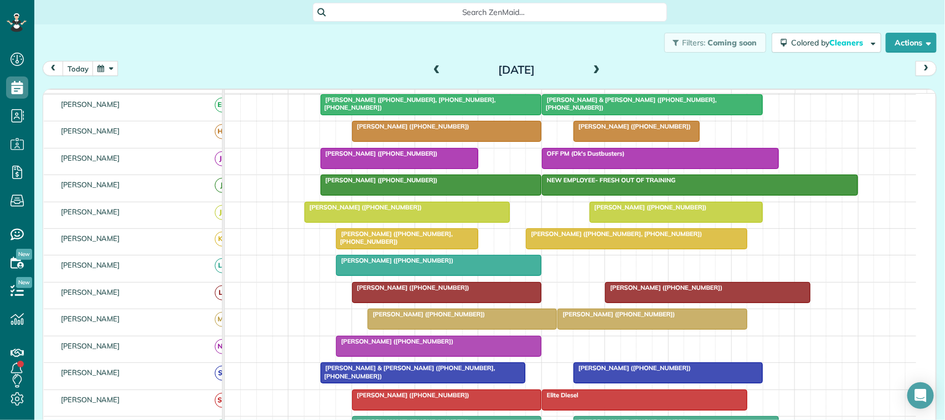
click at [107, 70] on button "button" at bounding box center [104, 68] width 25 height 15
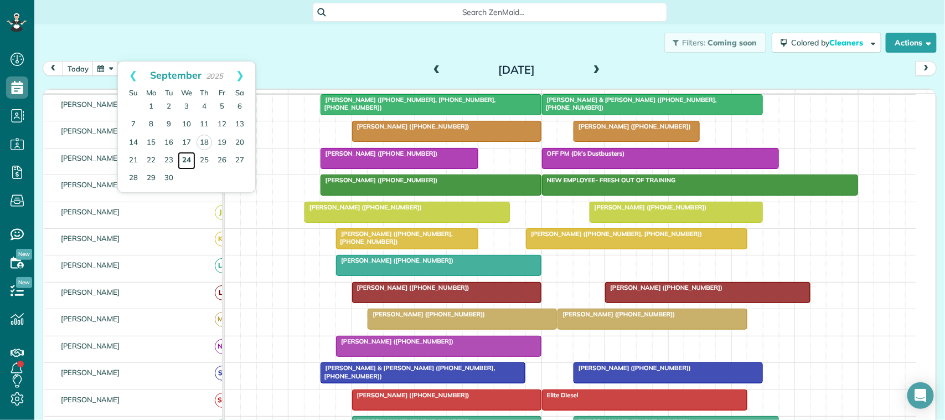
click at [188, 158] on link "24" at bounding box center [187, 161] width 18 height 18
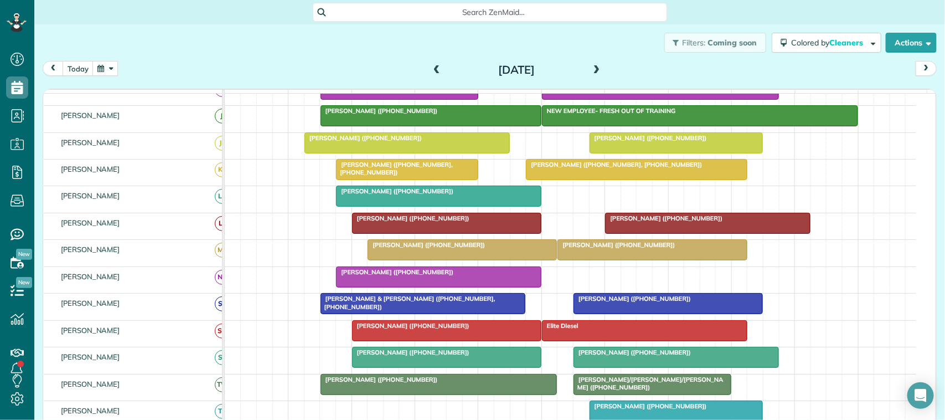
click at [394, 341] on div at bounding box center [447, 331] width 188 height 20
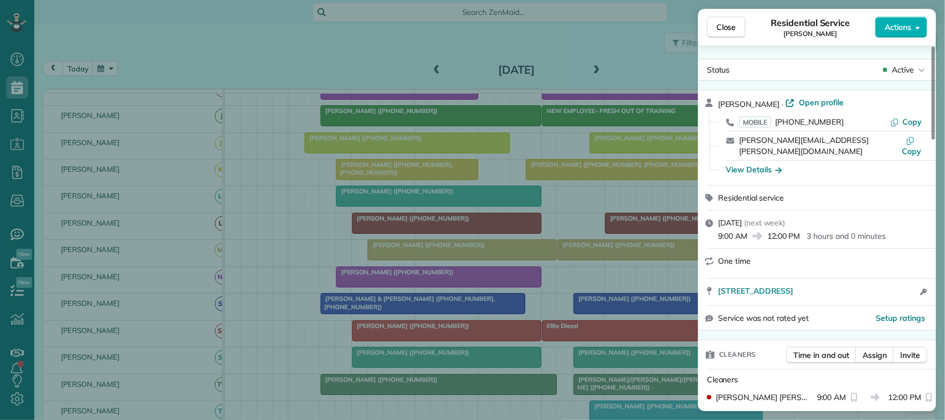
click at [821, 104] on span "Open profile" at bounding box center [821, 102] width 45 height 11
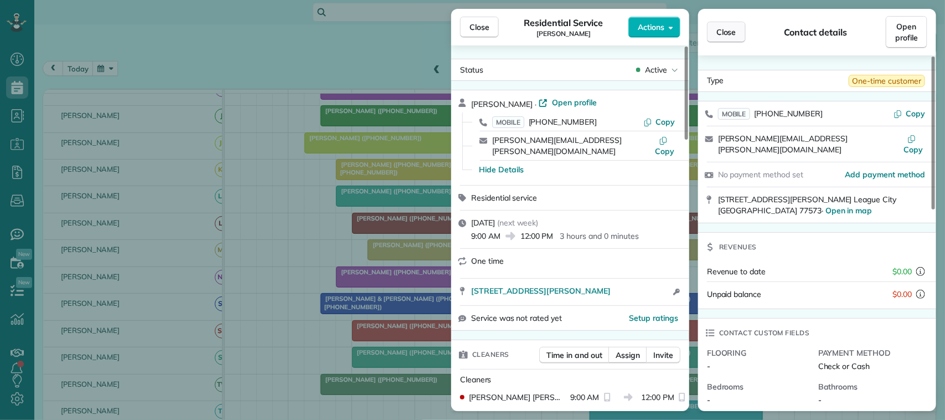
click at [739, 25] on button "Close" at bounding box center [726, 32] width 39 height 21
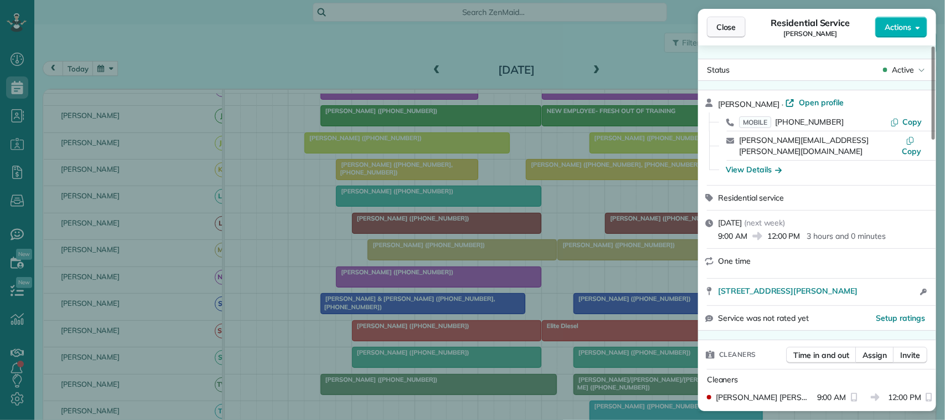
click at [736, 34] on button "Close" at bounding box center [726, 27] width 39 height 21
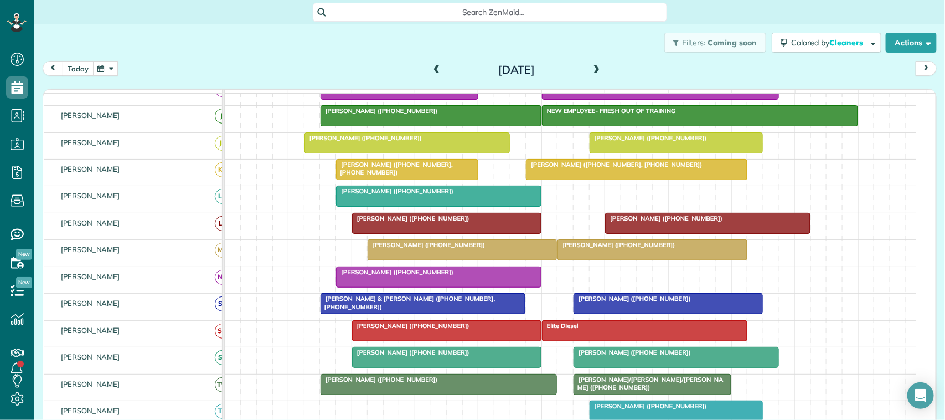
click at [80, 74] on button "today" at bounding box center [78, 68] width 31 height 15
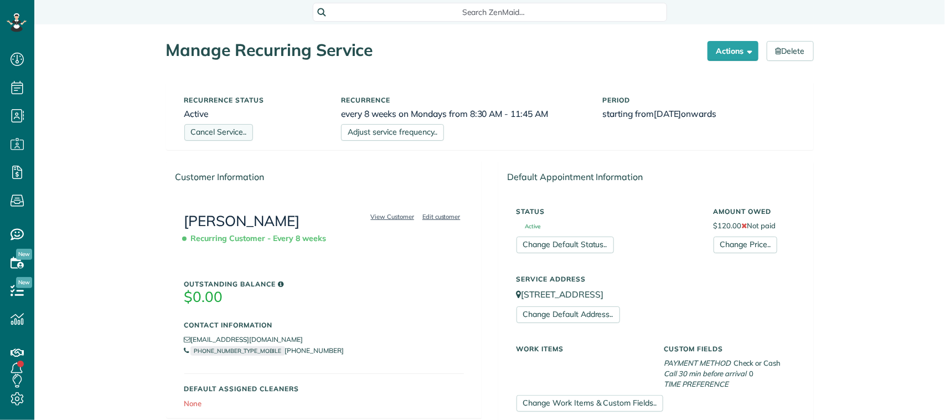
click at [220, 133] on link "Cancel Service.." at bounding box center [218, 132] width 69 height 17
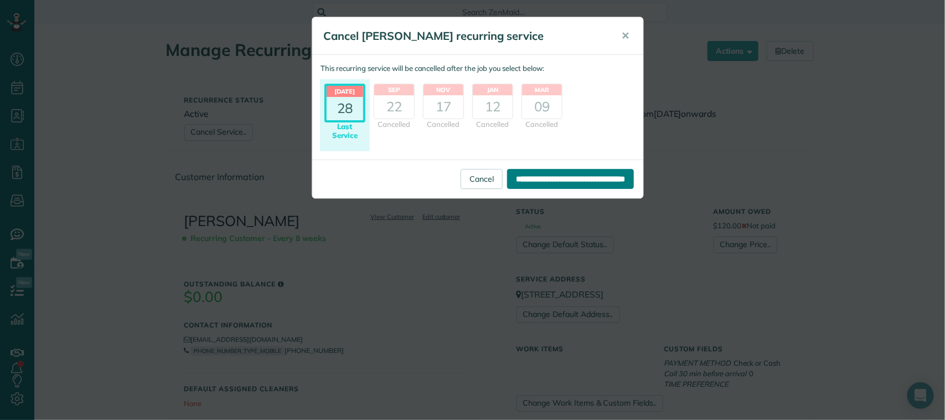
click at [557, 184] on input "**********" at bounding box center [570, 179] width 127 height 20
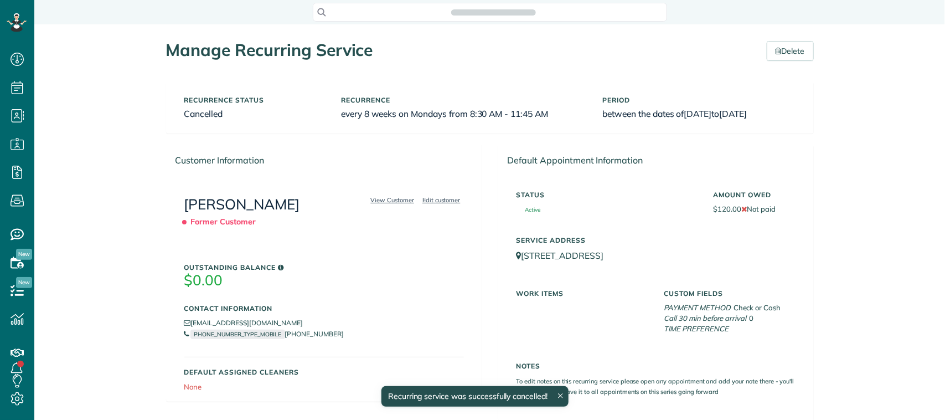
scroll to position [4, 4]
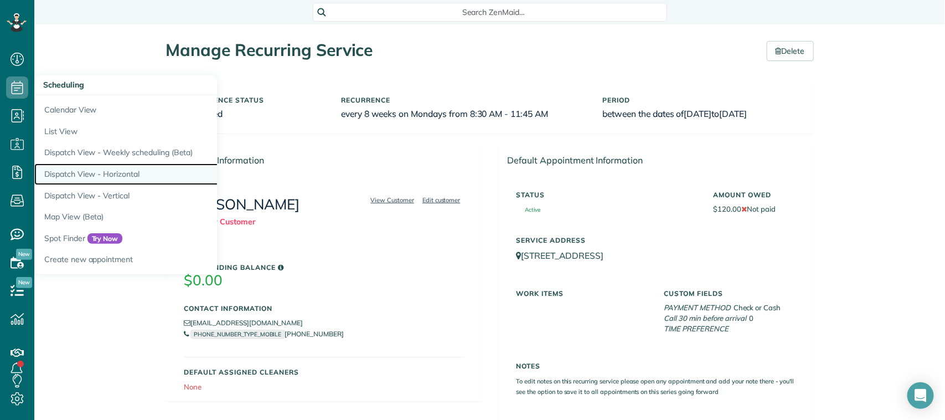
click at [142, 169] on link "Dispatch View - Horizontal" at bounding box center [172, 174] width 277 height 22
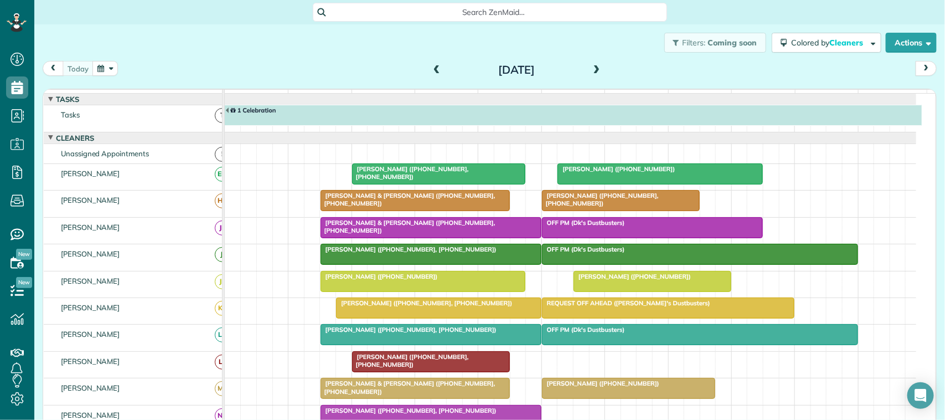
scroll to position [7, 0]
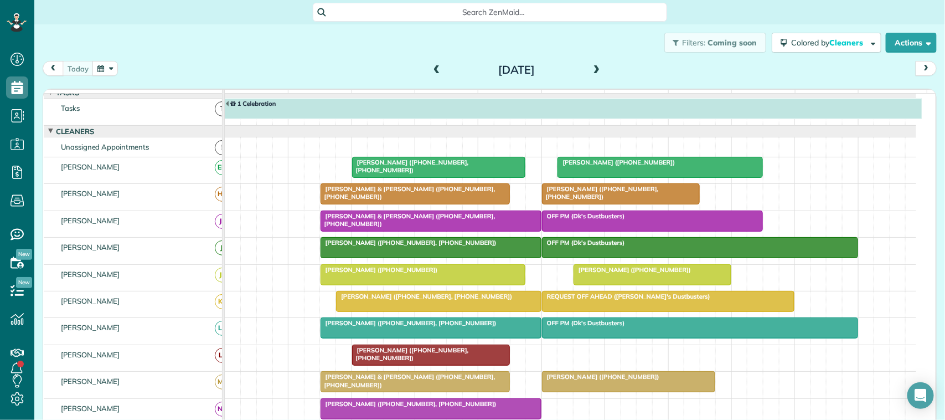
click at [103, 71] on button "button" at bounding box center [104, 68] width 25 height 15
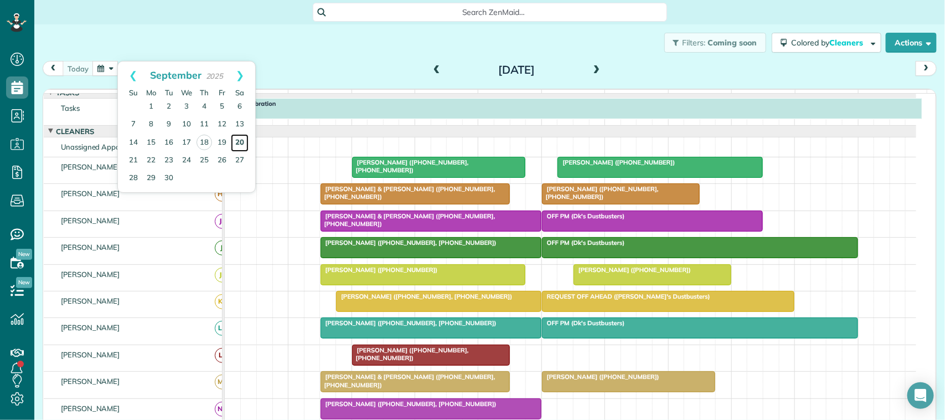
click at [244, 147] on link "20" at bounding box center [240, 143] width 18 height 18
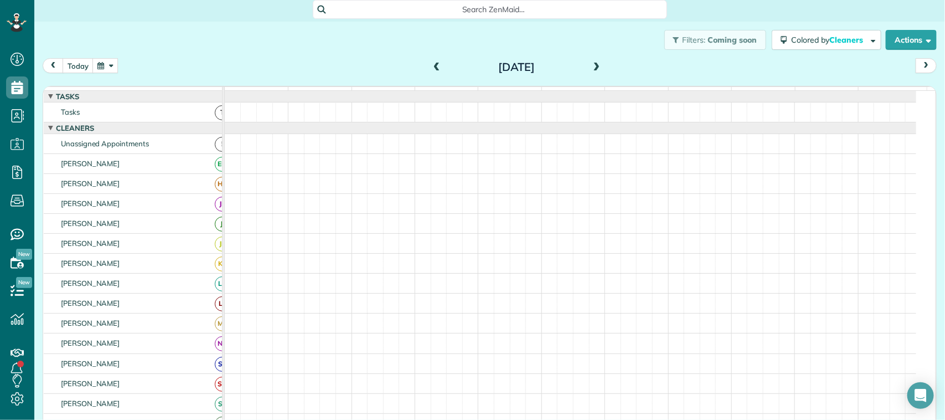
scroll to position [0, 0]
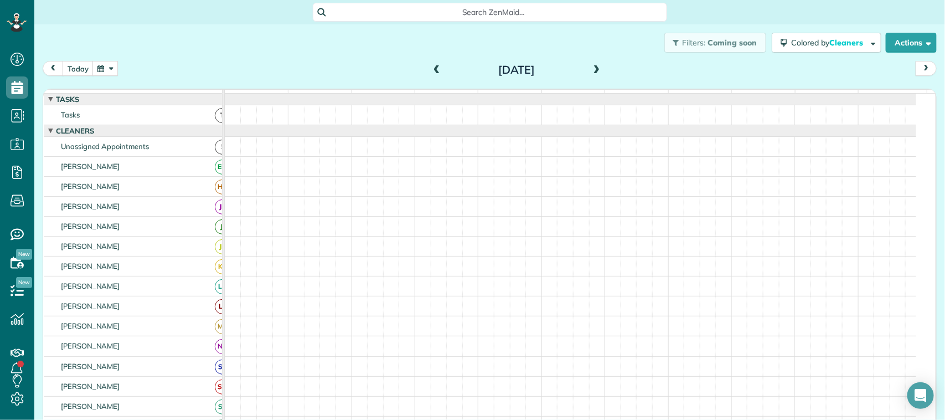
click at [591, 68] on span at bounding box center [597, 70] width 12 height 10
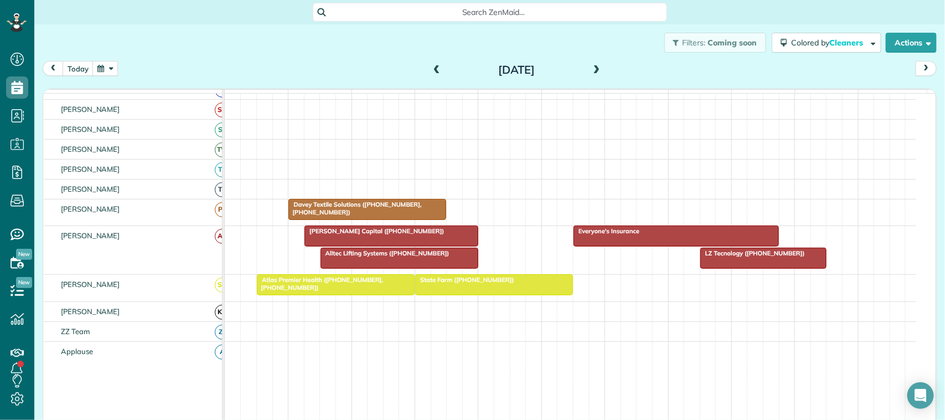
click at [315, 292] on div "Atlas Premier Health ([PHONE_NUMBER], [PHONE_NUMBER])" at bounding box center [335, 284] width 151 height 16
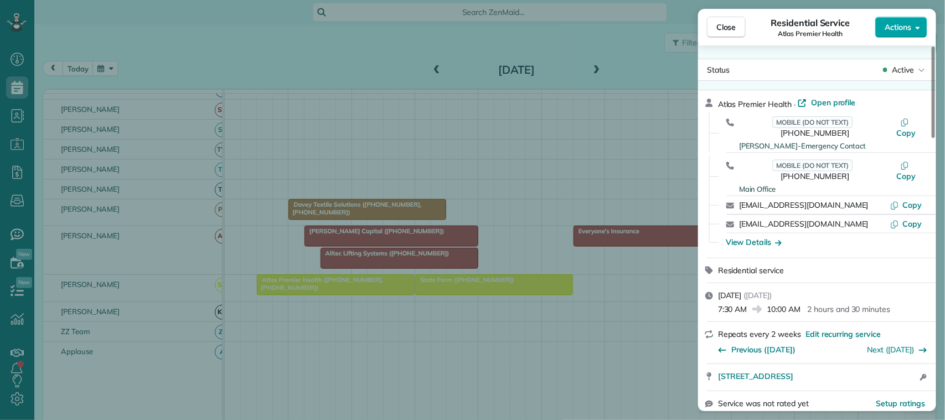
click at [900, 28] on span "Actions" at bounding box center [898, 27] width 27 height 11
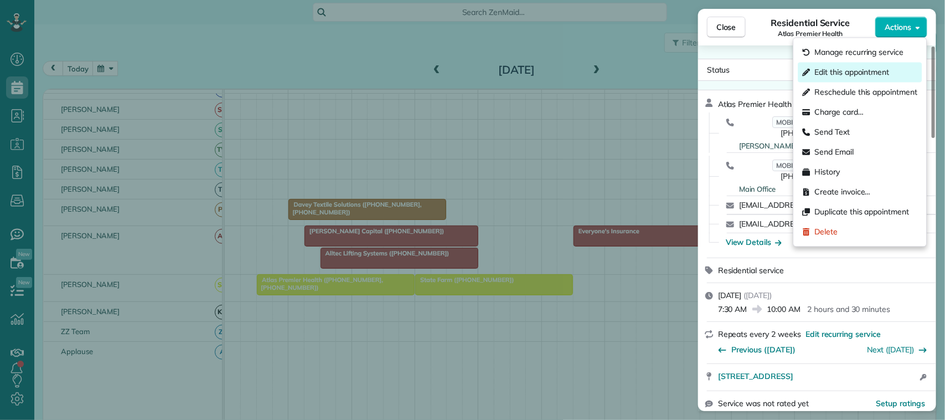
click at [853, 75] on span "Edit this appointment" at bounding box center [852, 72] width 75 height 11
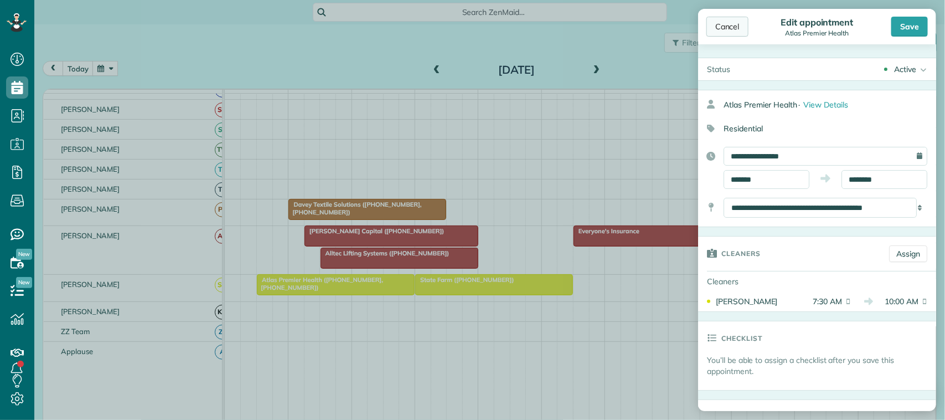
click at [728, 25] on div "Cancel" at bounding box center [728, 27] width 42 height 20
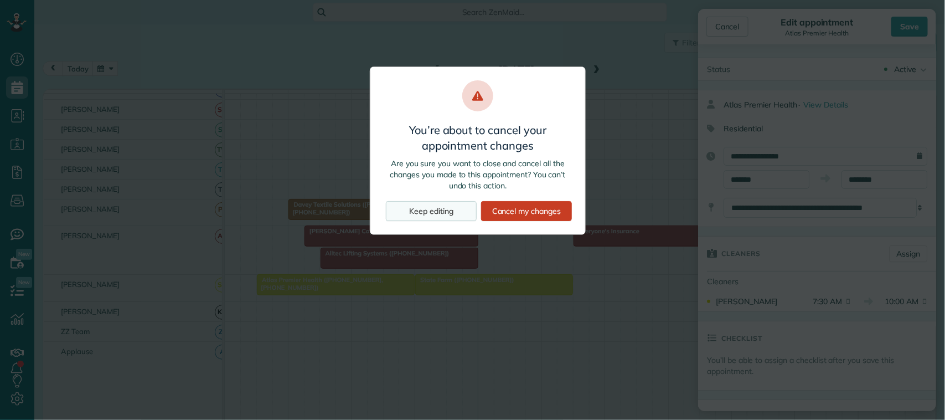
click at [438, 210] on div "Keep editing" at bounding box center [431, 211] width 91 height 20
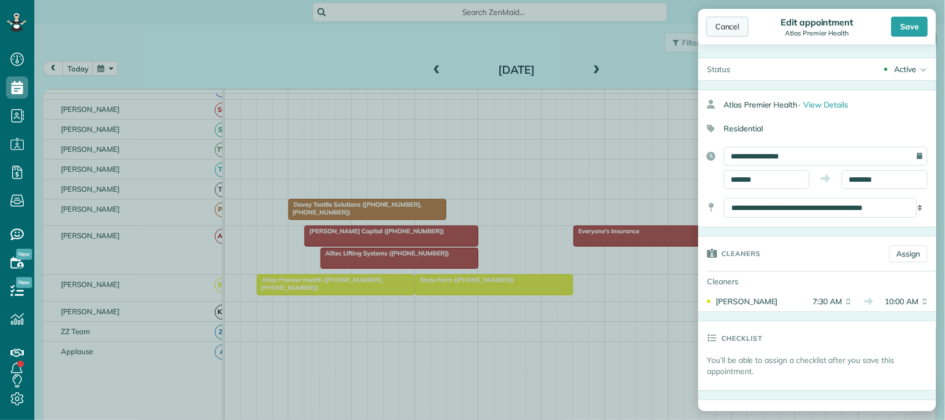
click at [740, 23] on div "Cancel" at bounding box center [728, 27] width 42 height 20
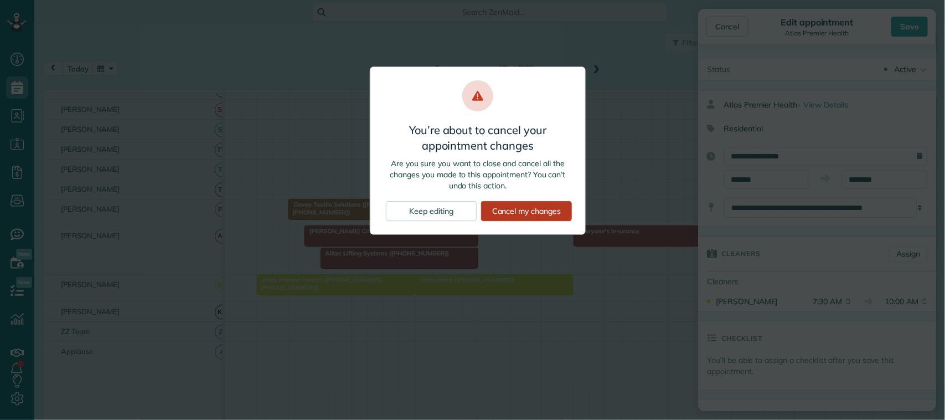
click at [555, 209] on div "Cancel my changes" at bounding box center [526, 211] width 91 height 20
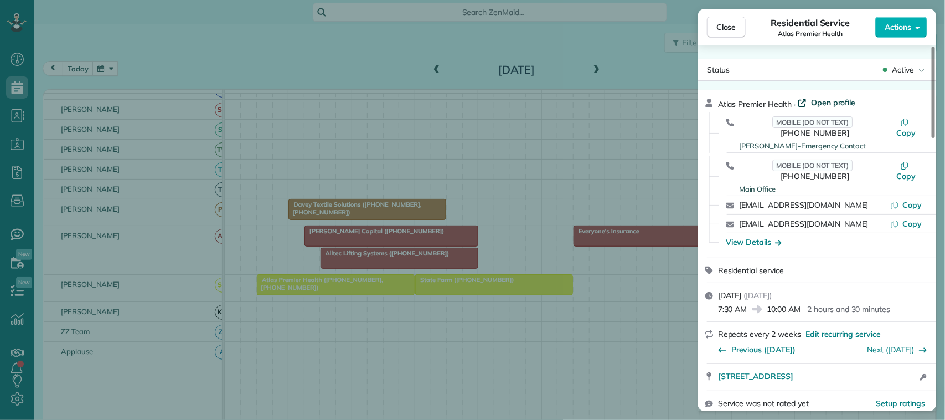
click at [833, 101] on span "Open profile" at bounding box center [833, 102] width 45 height 11
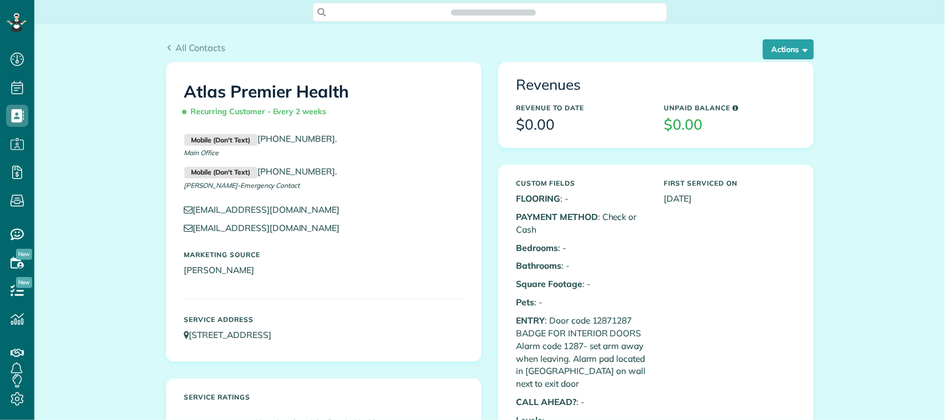
scroll to position [4, 4]
click at [767, 53] on button "Actions" at bounding box center [788, 49] width 51 height 20
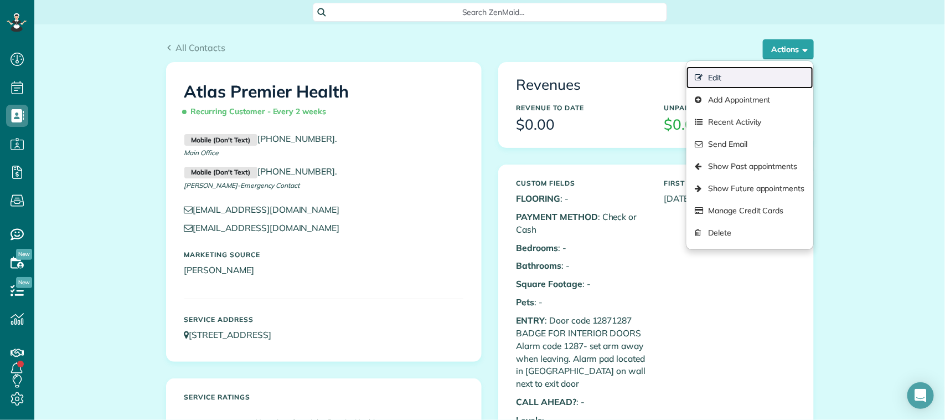
click at [756, 74] on link "Edit" at bounding box center [750, 77] width 126 height 22
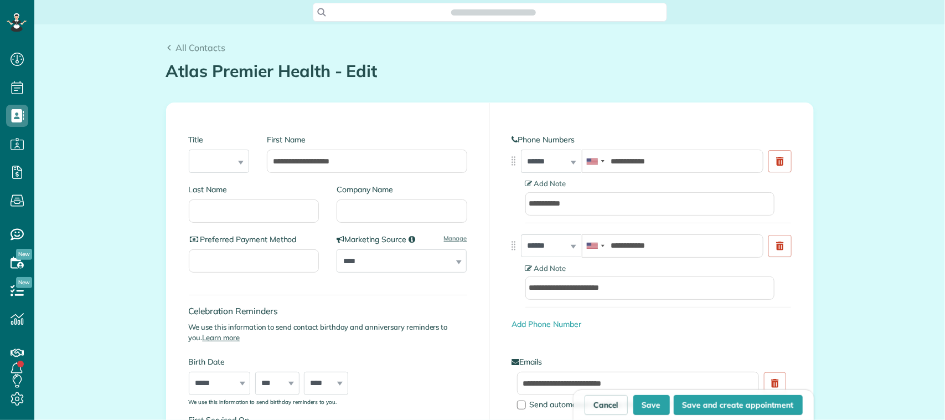
scroll to position [4, 4]
type input "**********"
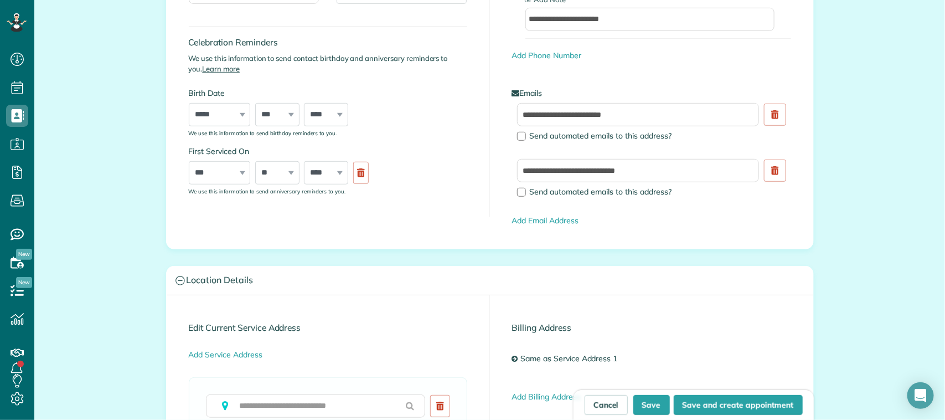
scroll to position [277, 0]
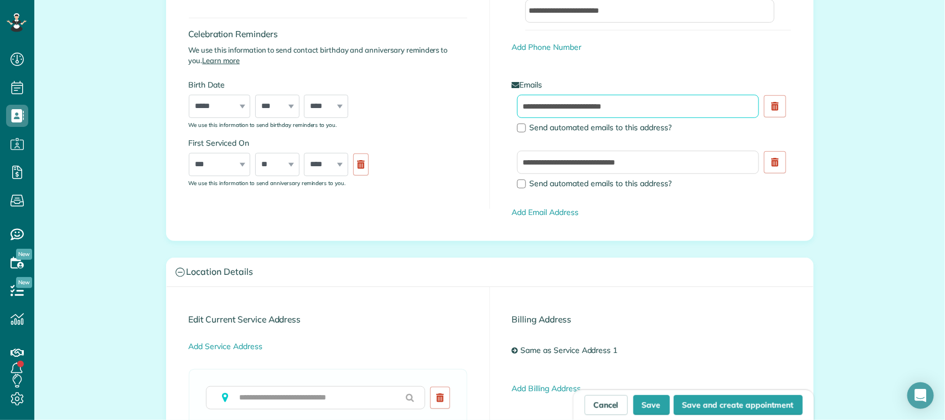
drag, startPoint x: 659, startPoint y: 104, endPoint x: 474, endPoint y: 106, distance: 185.5
click at [474, 106] on div "**********" at bounding box center [490, 33] width 647 height 414
click at [764, 106] on link at bounding box center [775, 106] width 22 height 22
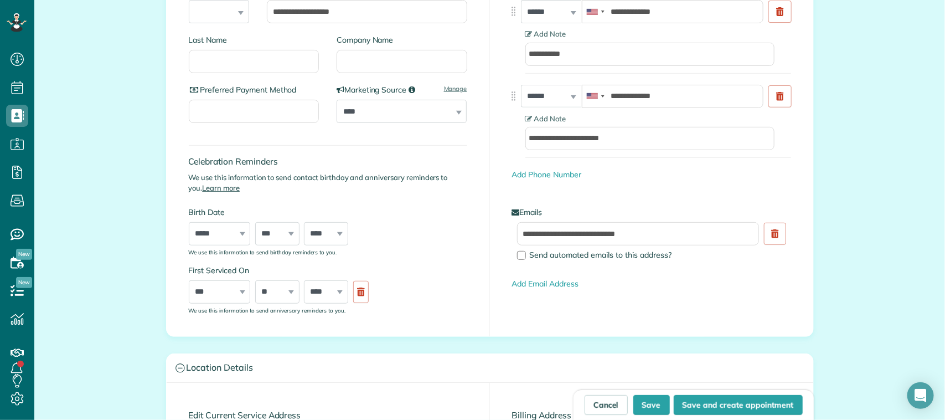
scroll to position [0, 0]
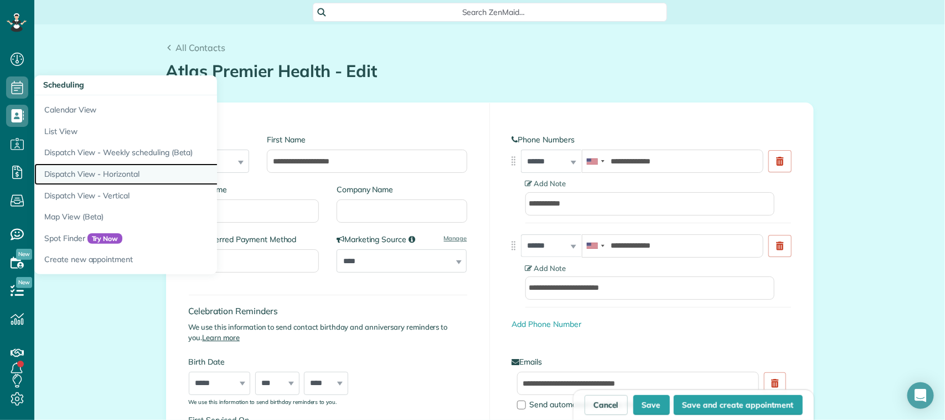
click at [104, 175] on link "Dispatch View - Horizontal" at bounding box center [172, 174] width 277 height 22
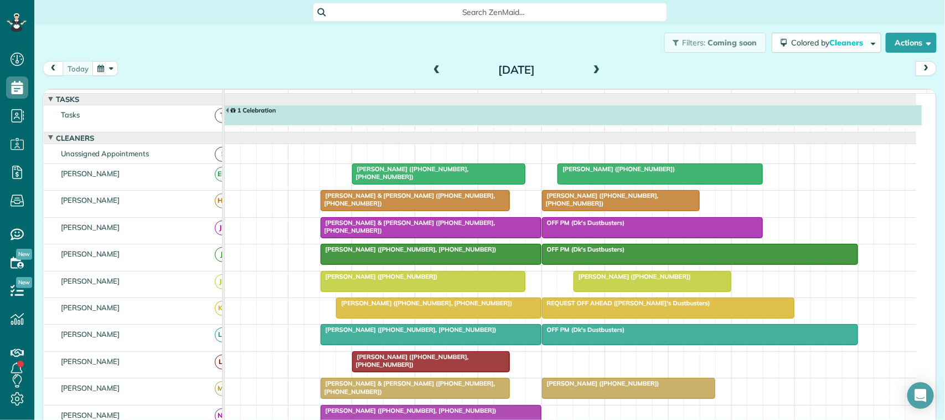
click at [114, 70] on button "button" at bounding box center [104, 68] width 25 height 15
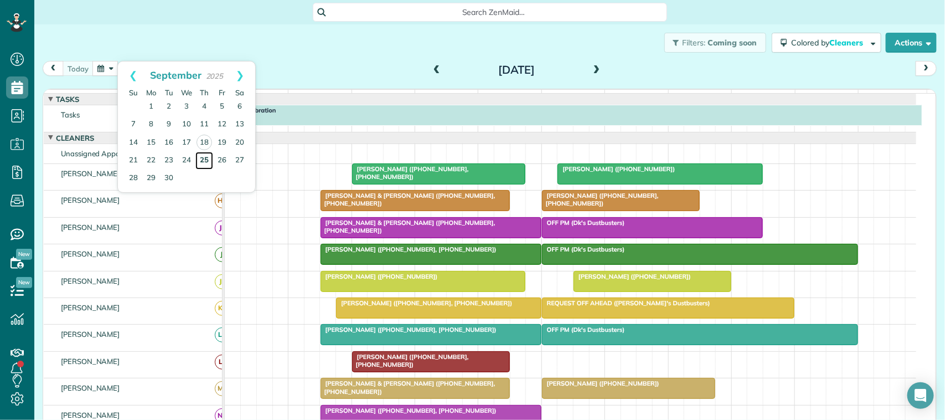
click at [207, 161] on link "25" at bounding box center [204, 161] width 18 height 18
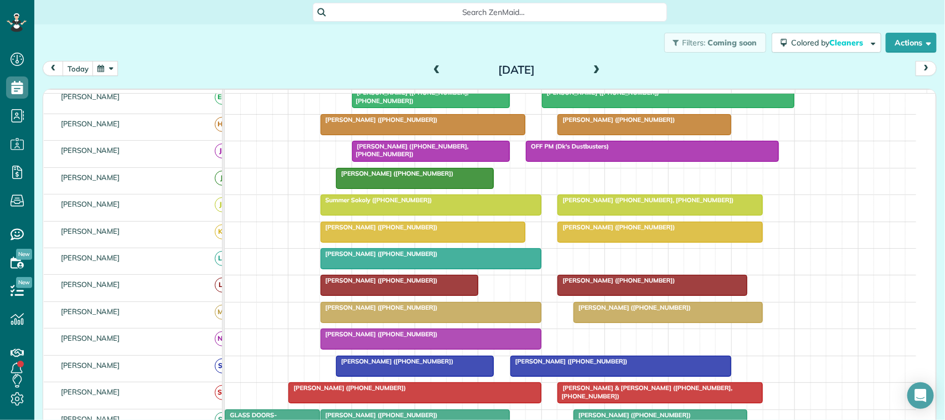
scroll to position [69, 0]
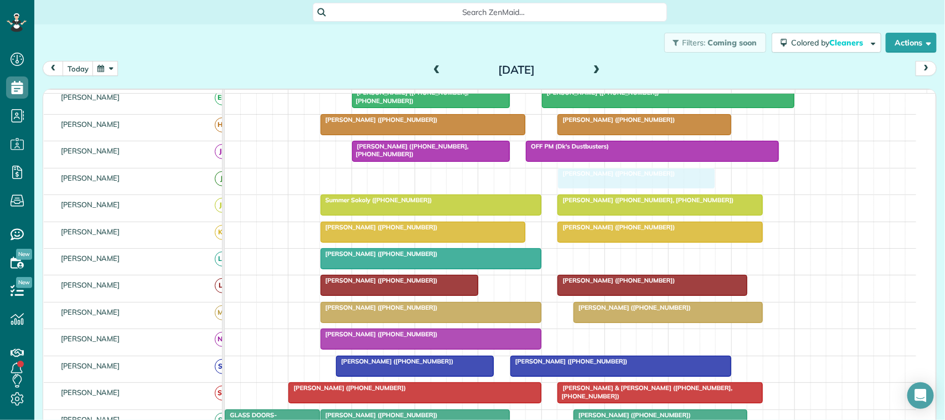
drag, startPoint x: 371, startPoint y: 190, endPoint x: 477, endPoint y: 191, distance: 105.8
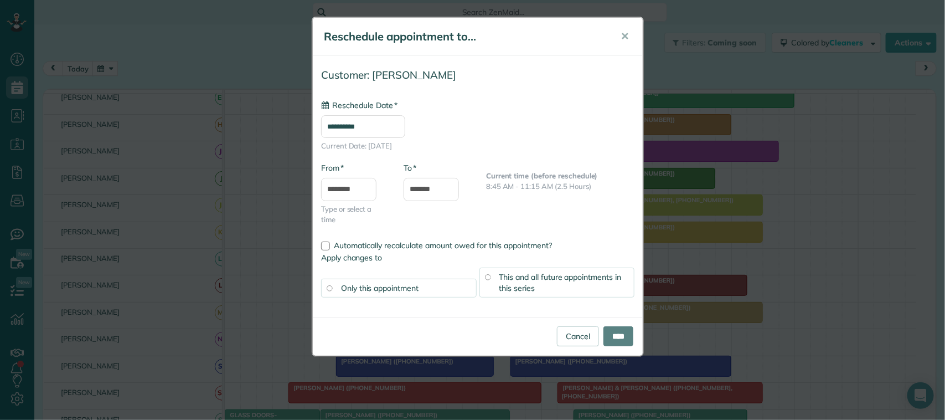
type input "**********"
click at [626, 336] on input "****" at bounding box center [619, 336] width 30 height 20
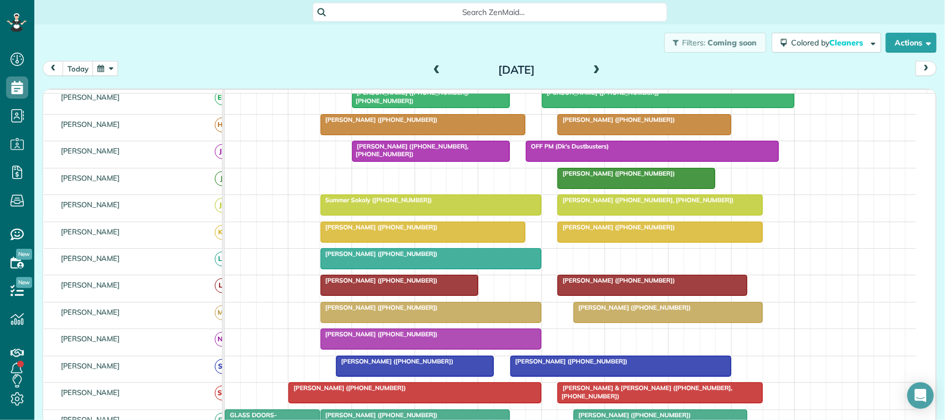
scroll to position [0, 0]
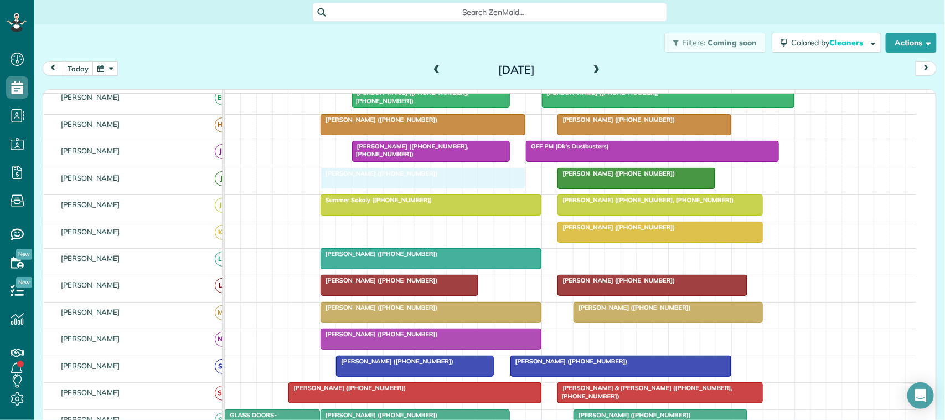
drag, startPoint x: 404, startPoint y: 248, endPoint x: 404, endPoint y: 203, distance: 44.9
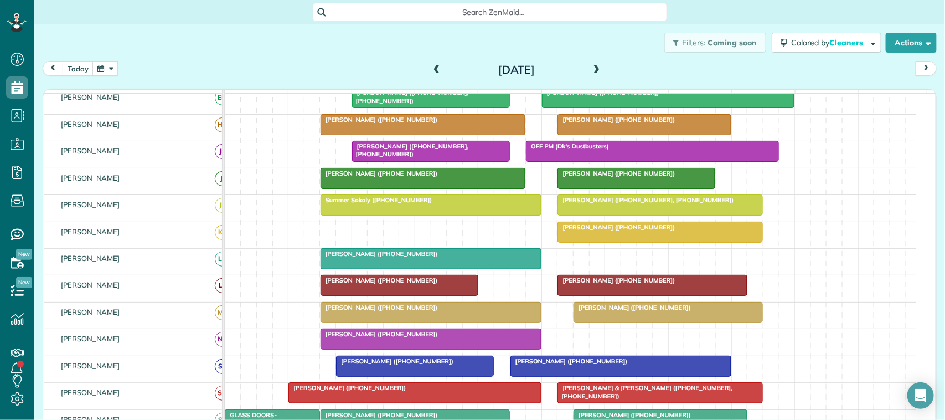
click at [110, 70] on button "button" at bounding box center [104, 68] width 25 height 15
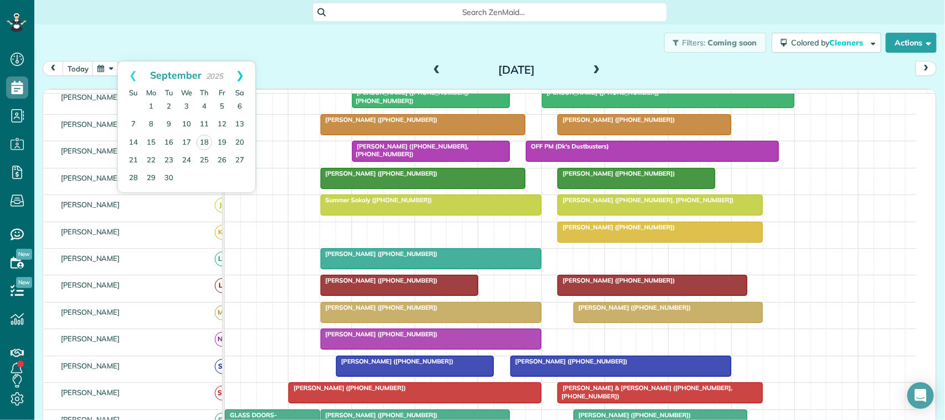
click at [246, 84] on link "Next" at bounding box center [240, 75] width 30 height 28
click at [205, 104] on link "2" at bounding box center [204, 107] width 18 height 18
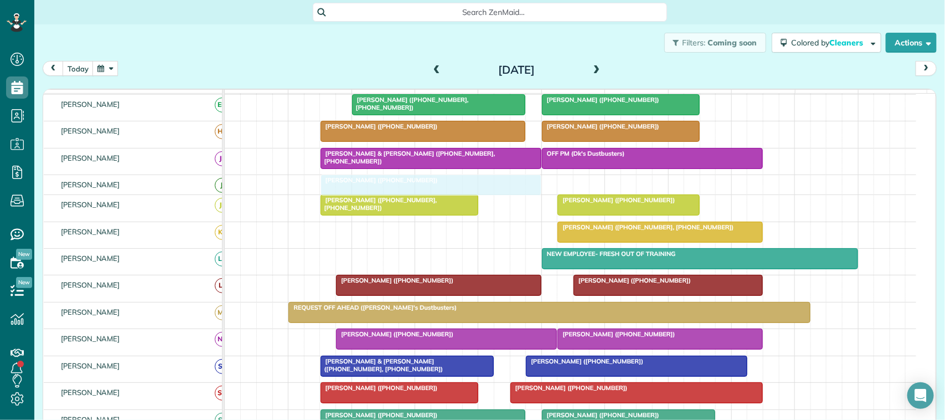
drag, startPoint x: 408, startPoint y: 248, endPoint x: 396, endPoint y: 209, distance: 39.9
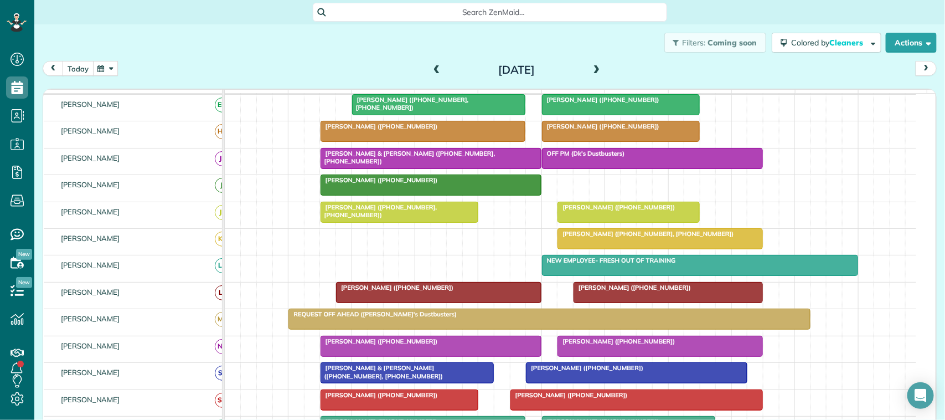
click at [80, 66] on button "today" at bounding box center [78, 68] width 31 height 15
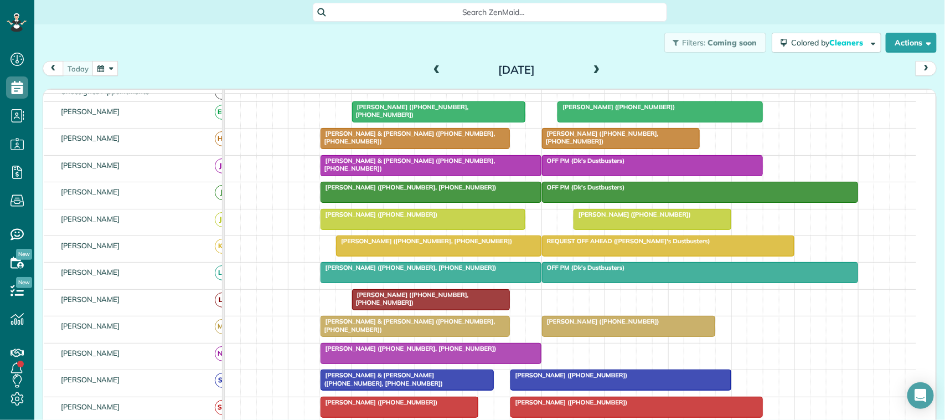
scroll to position [69, 0]
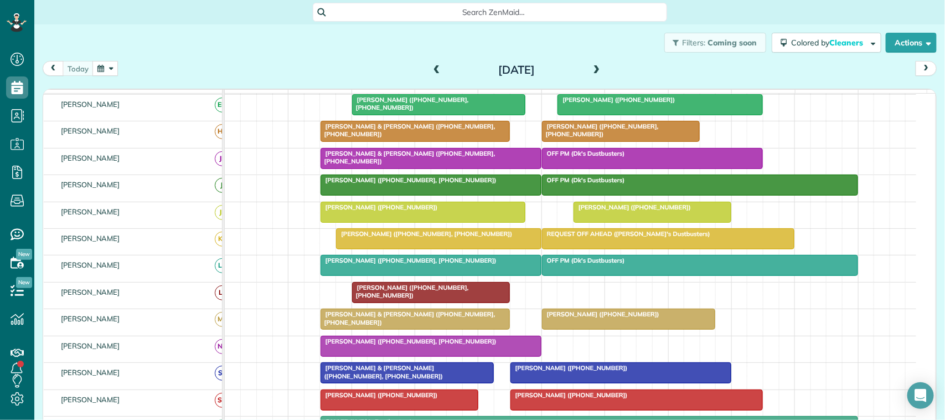
click at [613, 222] on div at bounding box center [652, 212] width 157 height 20
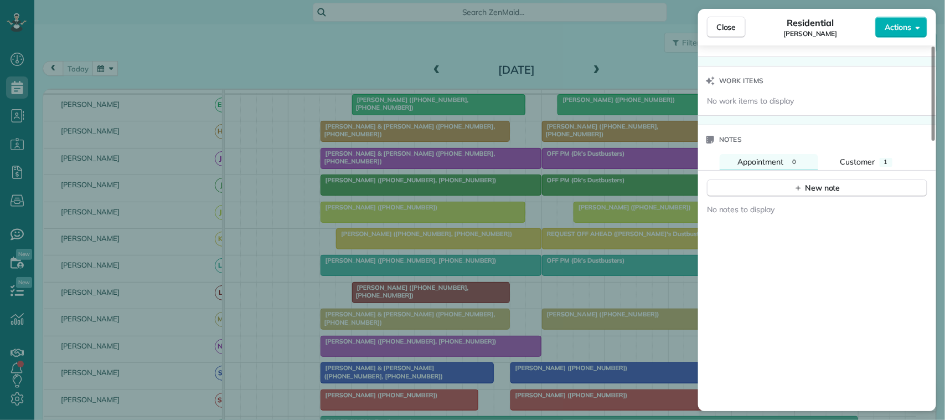
scroll to position [903, 0]
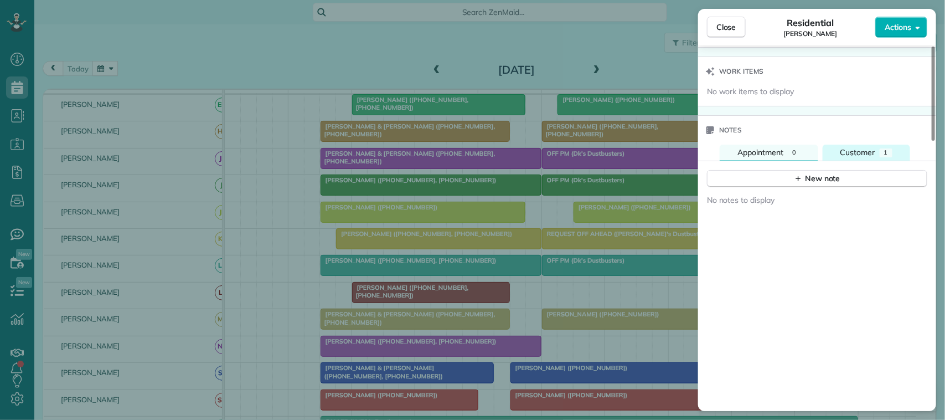
click at [863, 161] on button "Customer 1" at bounding box center [866, 153] width 87 height 16
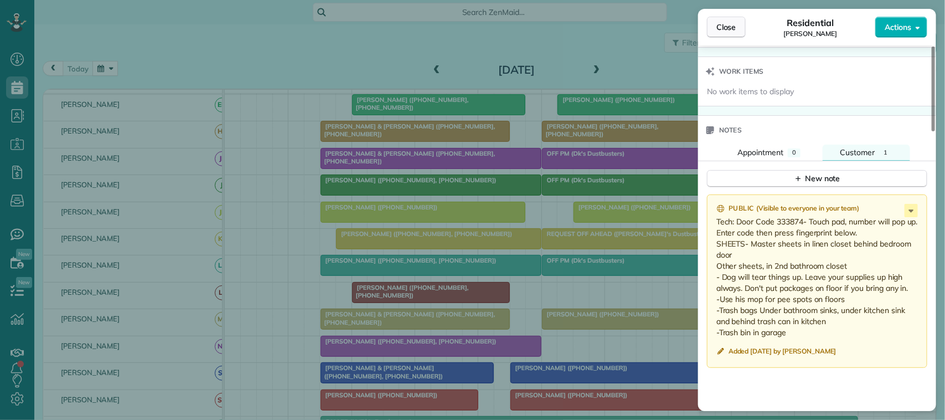
click at [730, 17] on button "Close" at bounding box center [726, 27] width 39 height 21
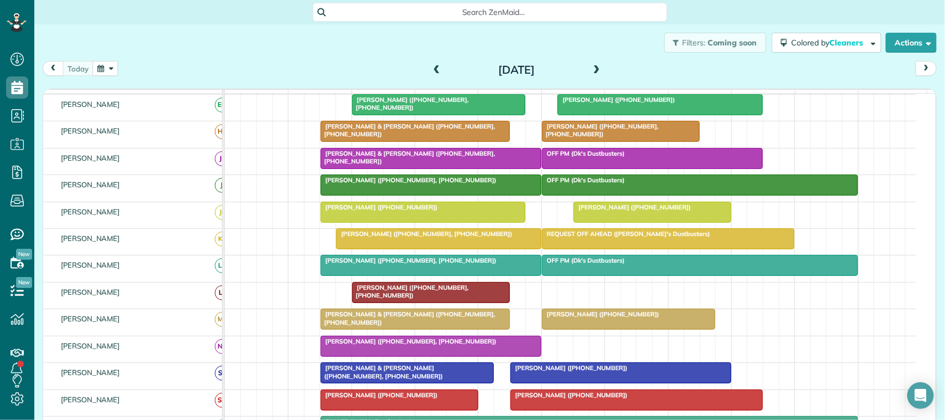
click at [110, 63] on button "button" at bounding box center [104, 68] width 25 height 15
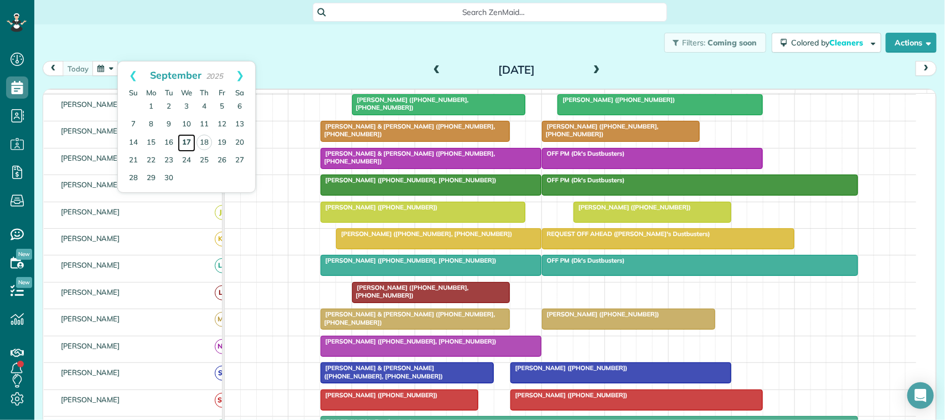
click at [183, 140] on link "17" at bounding box center [187, 143] width 18 height 18
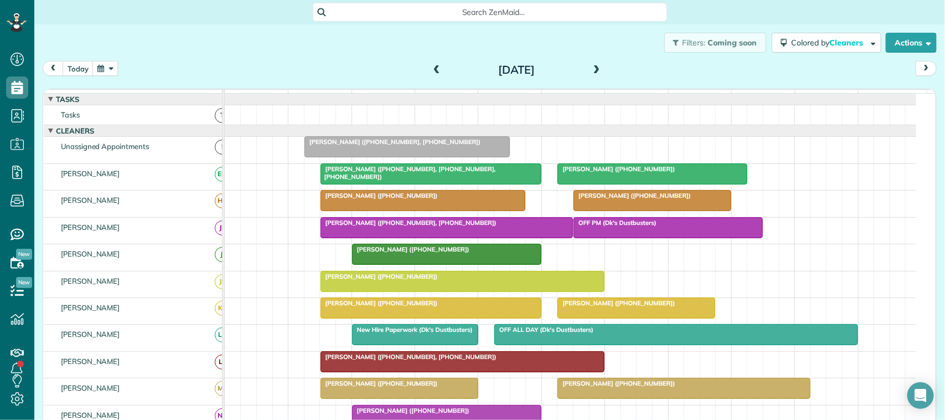
click at [372, 157] on div at bounding box center [407, 147] width 204 height 20
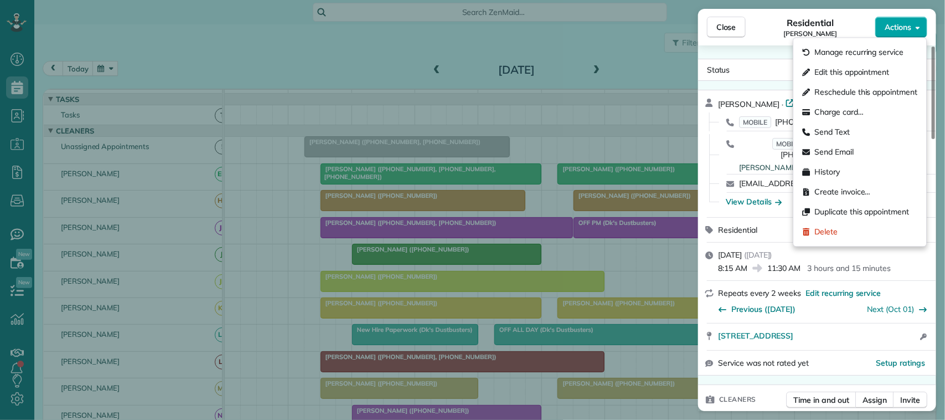
click at [909, 27] on span "Actions" at bounding box center [898, 27] width 27 height 11
click at [875, 75] on span "Edit this appointment" at bounding box center [852, 72] width 75 height 11
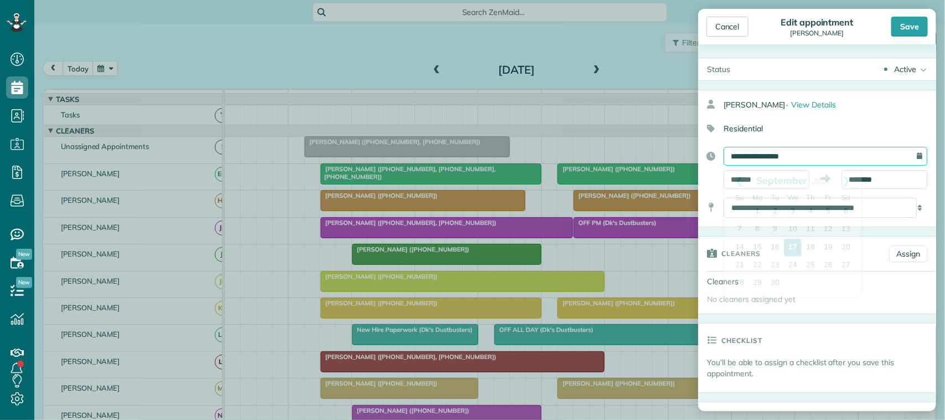
click at [795, 157] on input "**********" at bounding box center [826, 156] width 204 height 19
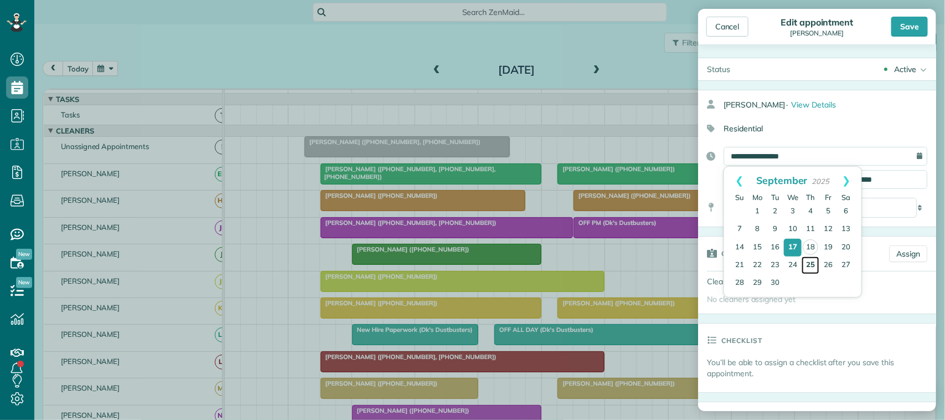
click at [815, 259] on link "25" at bounding box center [811, 265] width 18 height 18
type input "**********"
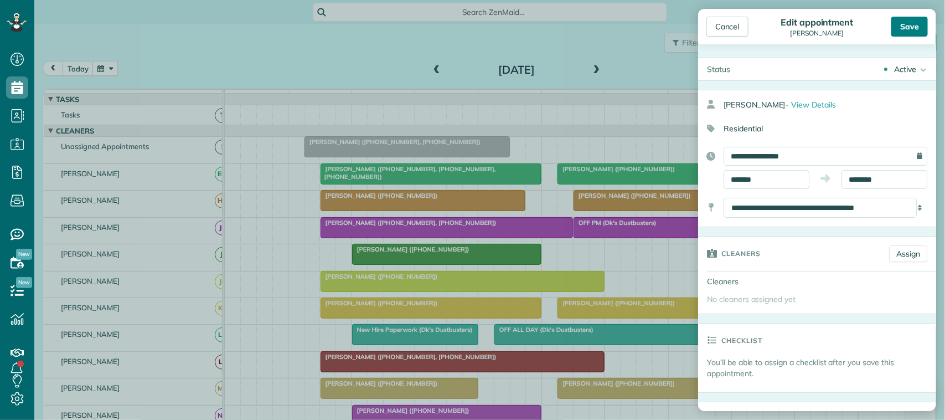
click at [903, 28] on div "Save" at bounding box center [909, 27] width 37 height 20
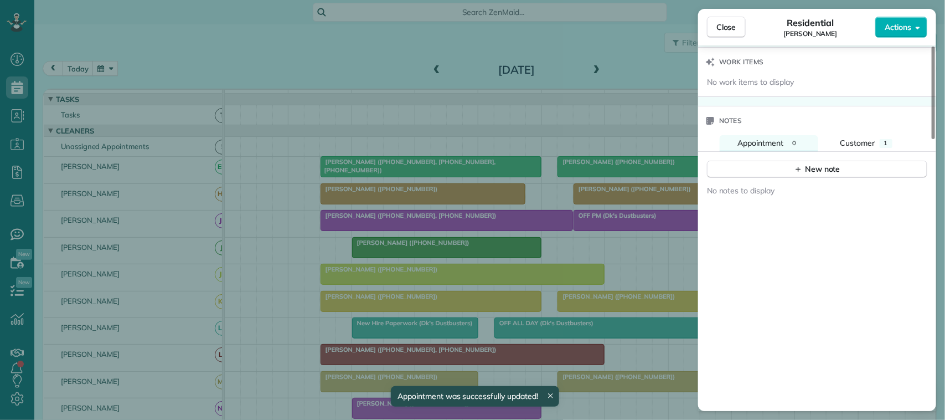
scroll to position [973, 0]
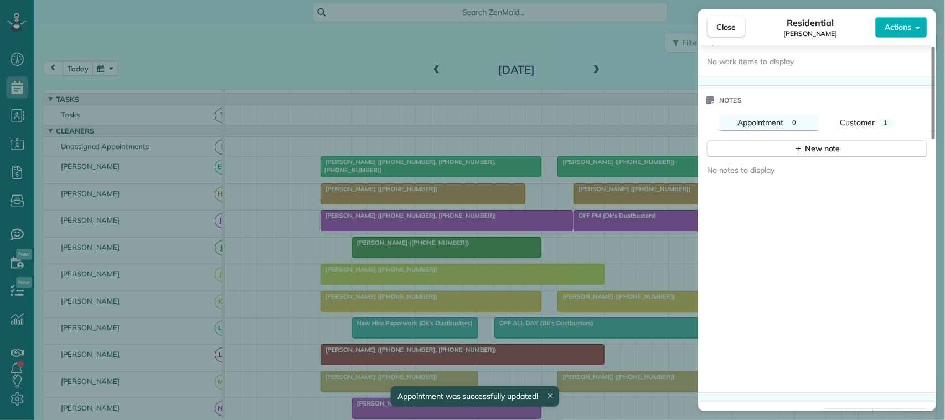
click at [812, 158] on div "No notes to display" at bounding box center [817, 275] width 238 height 234
click at [809, 145] on div "New note" at bounding box center [817, 149] width 47 height 12
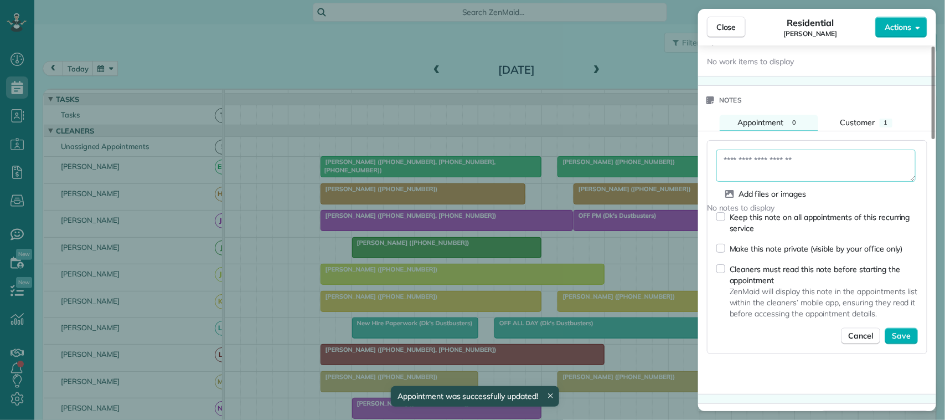
click at [809, 157] on textarea at bounding box center [816, 166] width 199 height 32
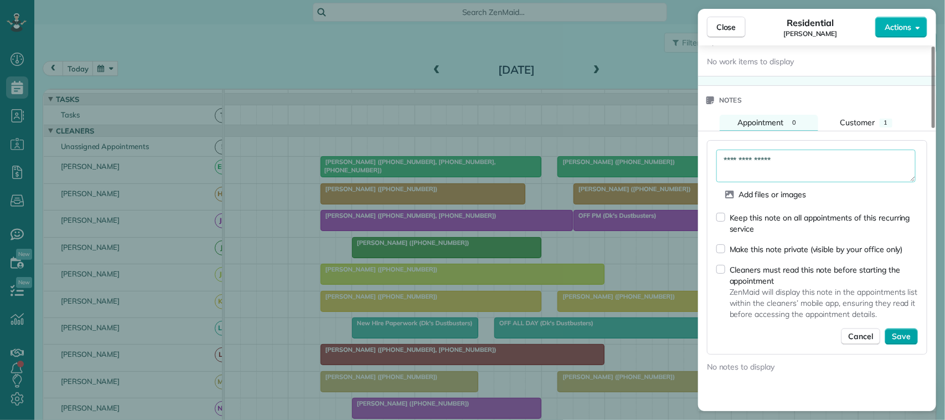
type textarea "**********"
click at [907, 331] on span "Save" at bounding box center [901, 336] width 19 height 11
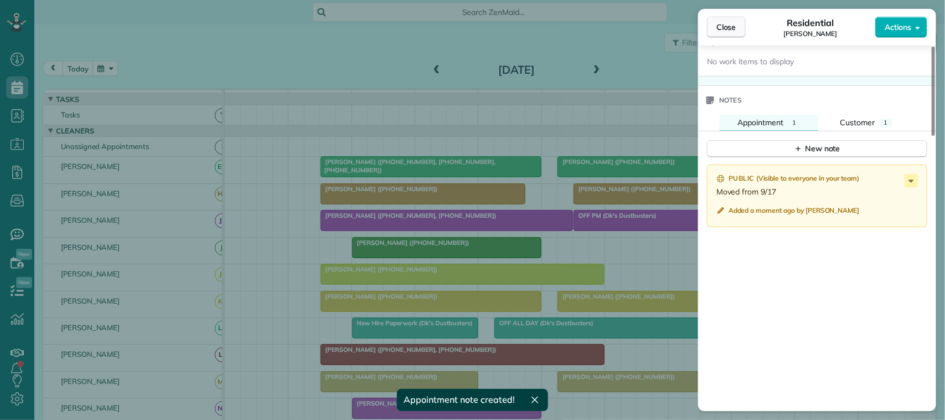
click at [731, 29] on span "Close" at bounding box center [727, 27] width 20 height 11
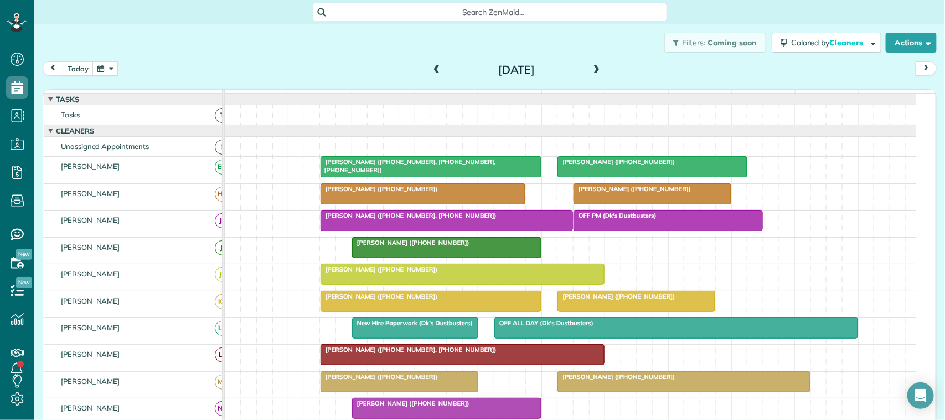
click at [110, 60] on div "Filters: Coming soon Colored by Cleaners Color by Cleaner Color by Team Color b…" at bounding box center [489, 212] width 911 height 377
click at [109, 69] on button "button" at bounding box center [104, 68] width 25 height 15
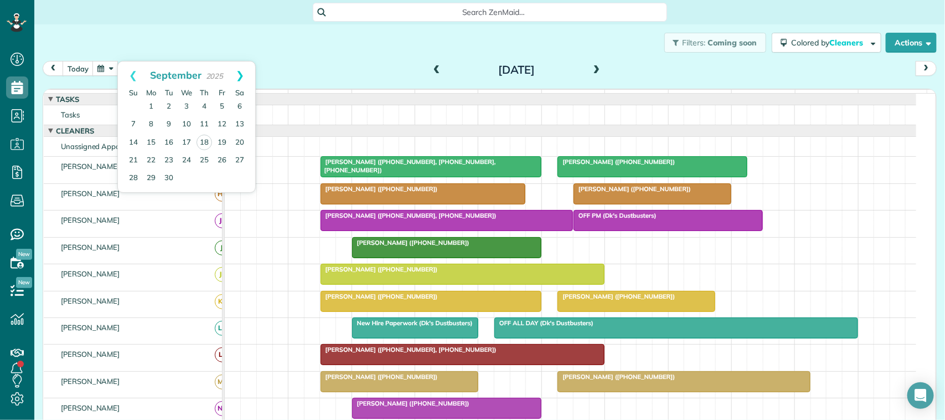
click at [238, 78] on link "Next" at bounding box center [240, 75] width 30 height 28
click at [184, 107] on link "1" at bounding box center [187, 107] width 18 height 18
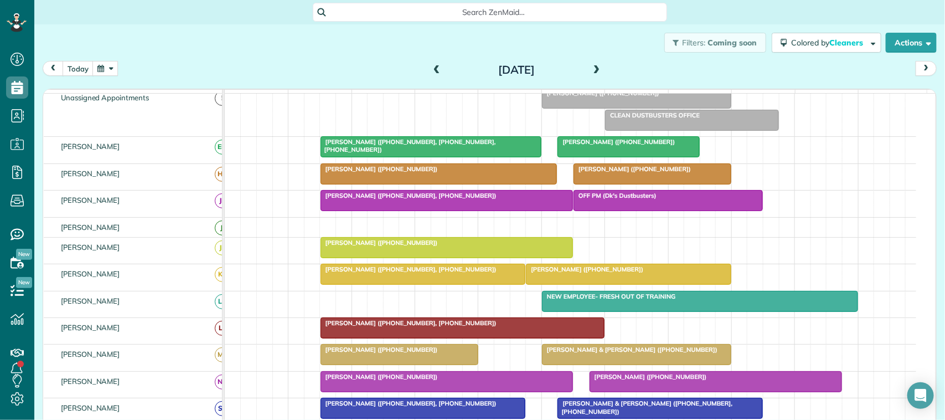
scroll to position [69, 0]
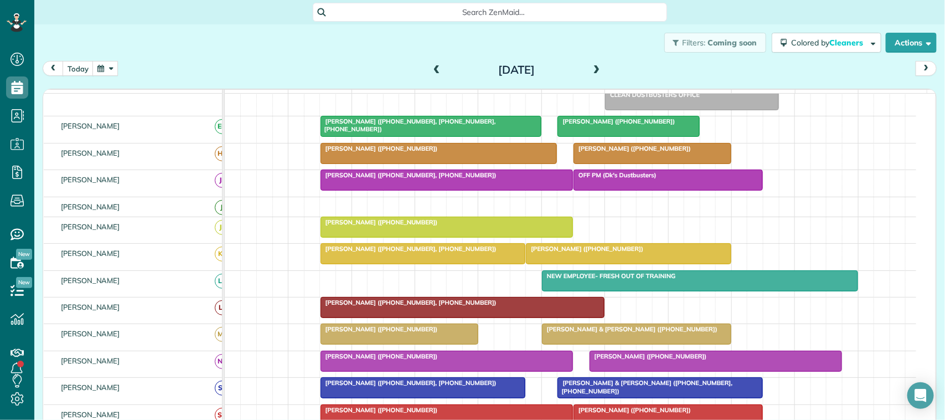
click at [103, 73] on button "button" at bounding box center [104, 68] width 25 height 15
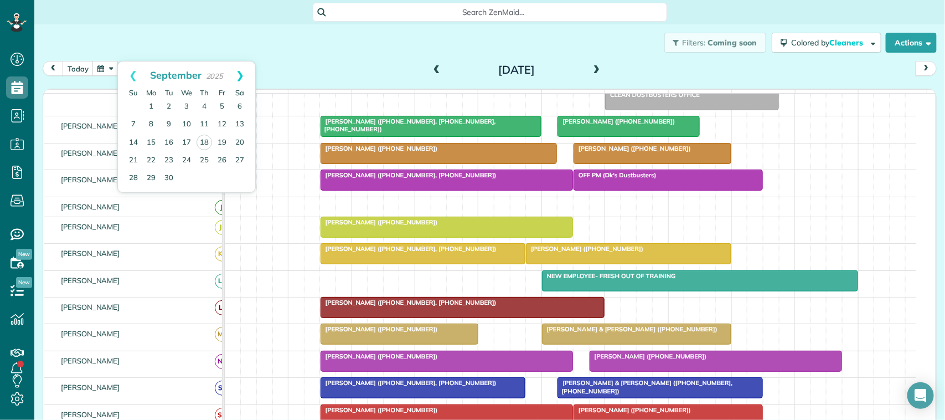
click at [238, 73] on link "Next" at bounding box center [240, 75] width 30 height 28
click at [185, 107] on link "1" at bounding box center [187, 107] width 18 height 18
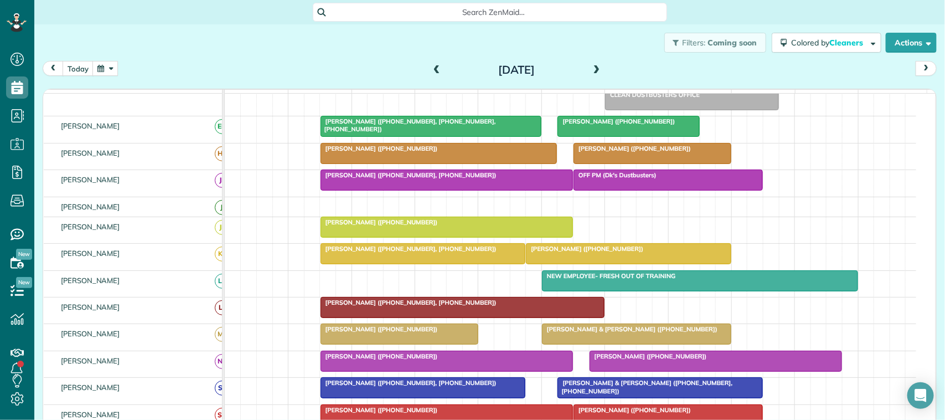
click at [106, 69] on button "button" at bounding box center [104, 68] width 25 height 15
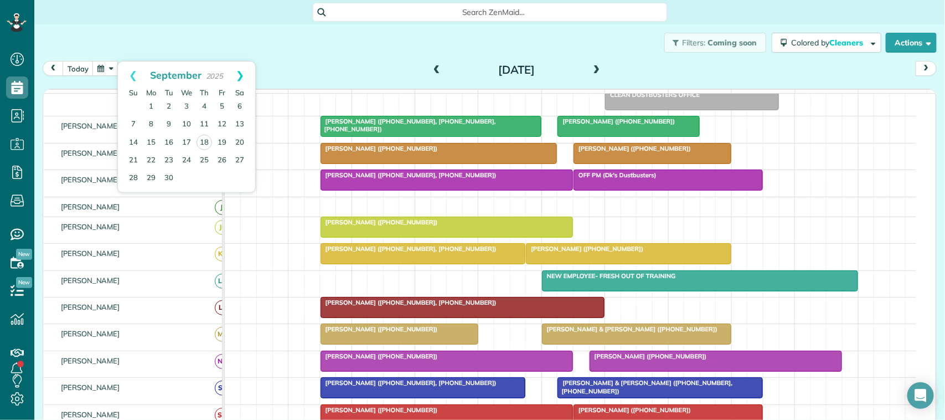
click at [234, 76] on link "Next" at bounding box center [240, 75] width 30 height 28
click at [185, 141] on link "15" at bounding box center [187, 142] width 18 height 18
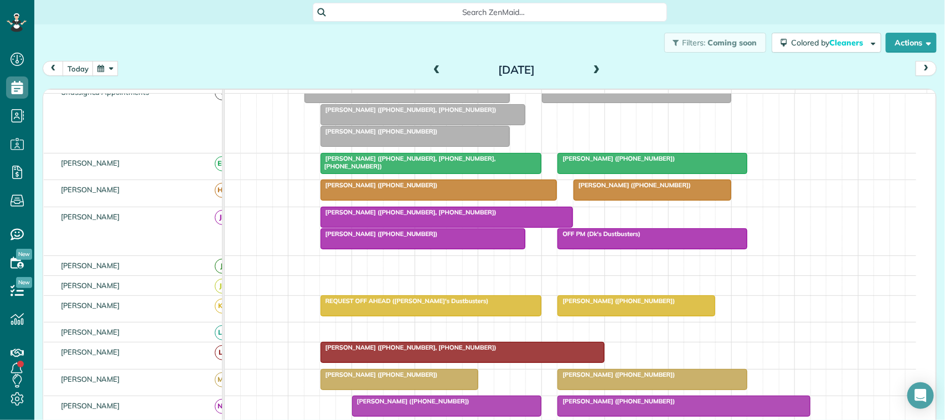
scroll to position [51, 0]
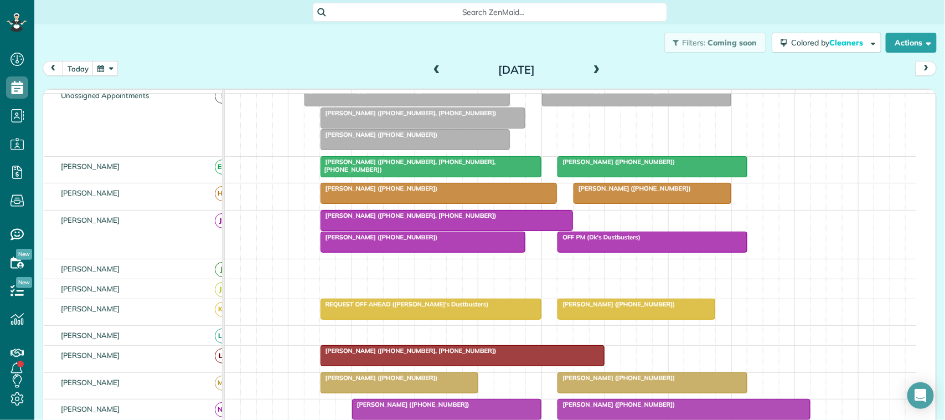
click at [98, 63] on button "button" at bounding box center [104, 68] width 25 height 15
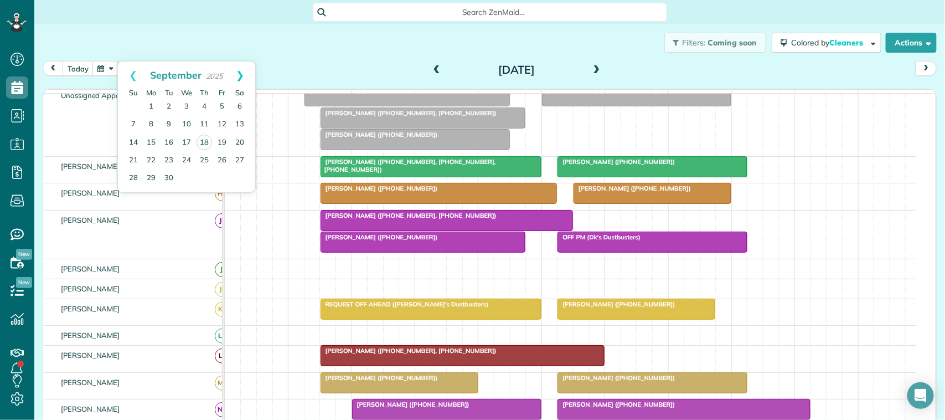
click at [244, 78] on link "Next" at bounding box center [240, 75] width 30 height 28
click at [187, 123] on link "8" at bounding box center [187, 125] width 18 height 18
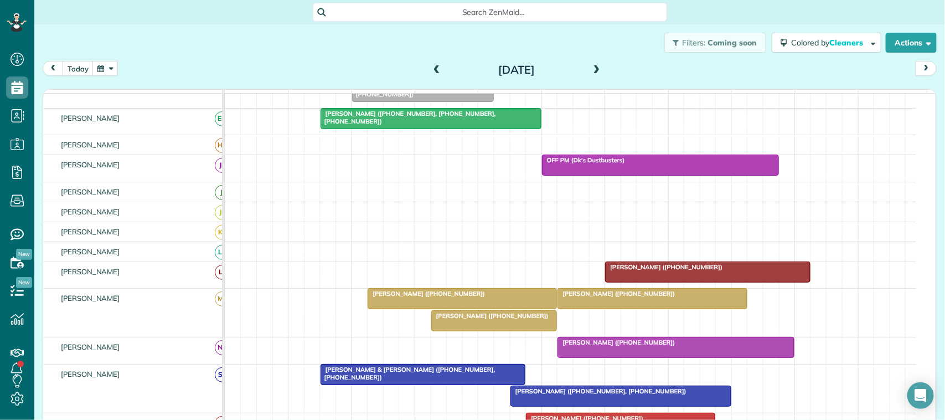
scroll to position [277, 0]
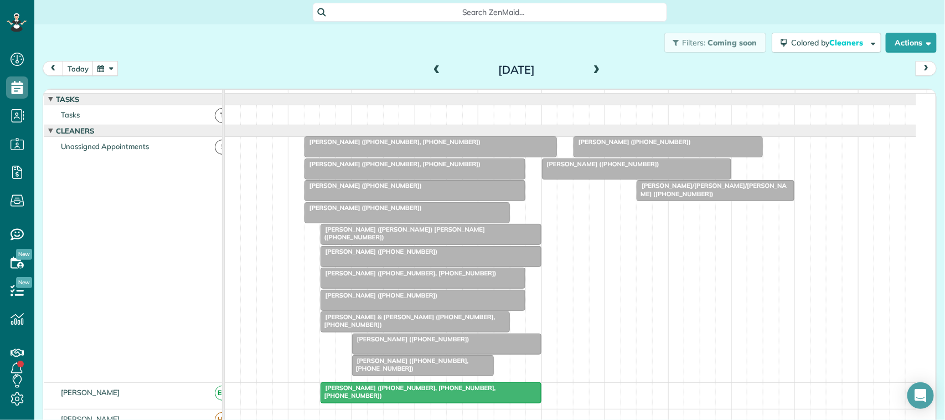
click at [106, 79] on div "today Wednesday Oct 8, 2025" at bounding box center [490, 71] width 894 height 20
click at [109, 70] on button "button" at bounding box center [104, 68] width 25 height 15
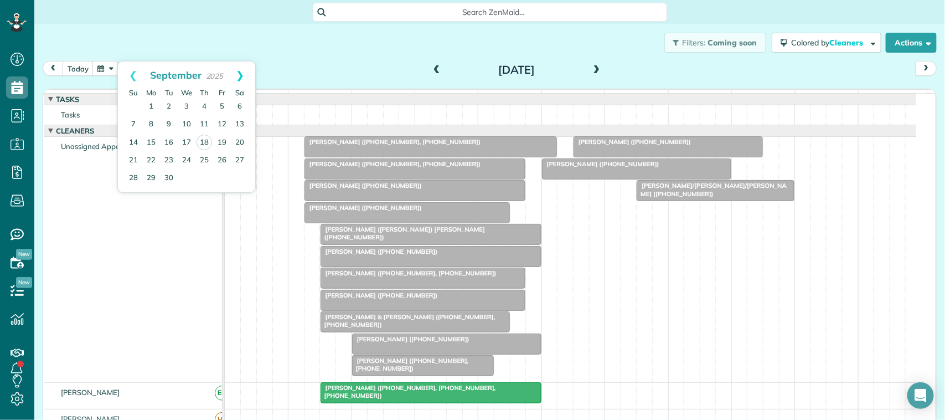
click at [244, 76] on link "Next" at bounding box center [240, 75] width 30 height 28
click at [135, 75] on link "Prev" at bounding box center [133, 75] width 30 height 28
click at [238, 71] on link "Next" at bounding box center [240, 75] width 30 height 28
click at [187, 125] on link "8" at bounding box center [187, 125] width 18 height 18
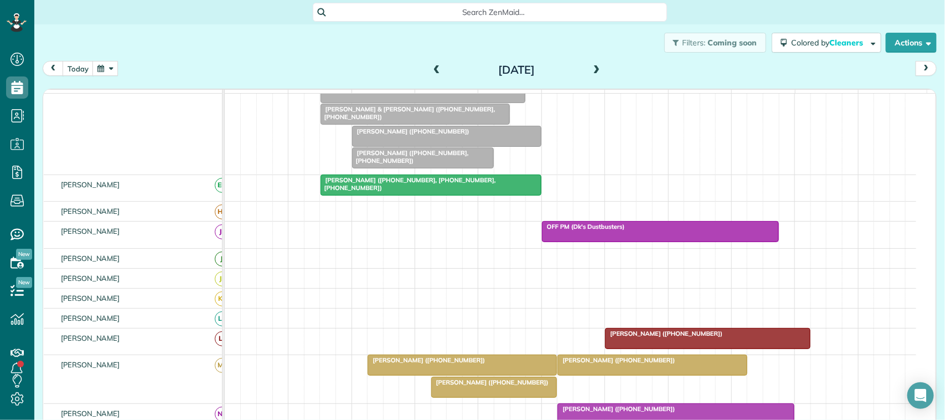
scroll to position [161, 0]
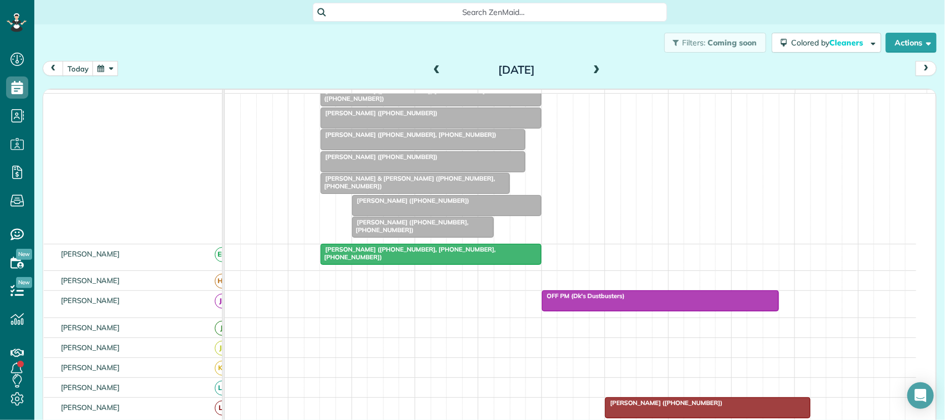
click at [114, 63] on button "button" at bounding box center [104, 68] width 25 height 15
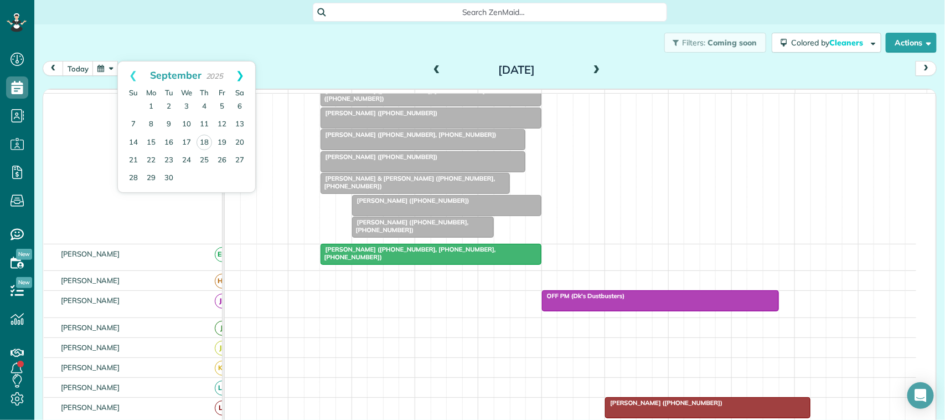
click at [241, 74] on link "Next" at bounding box center [240, 75] width 30 height 28
click at [140, 78] on link "Prev" at bounding box center [133, 75] width 30 height 28
click at [241, 78] on link "Next" at bounding box center [240, 75] width 30 height 28
click at [136, 73] on link "Prev" at bounding box center [133, 75] width 30 height 28
click at [244, 75] on link "Next" at bounding box center [240, 75] width 30 height 28
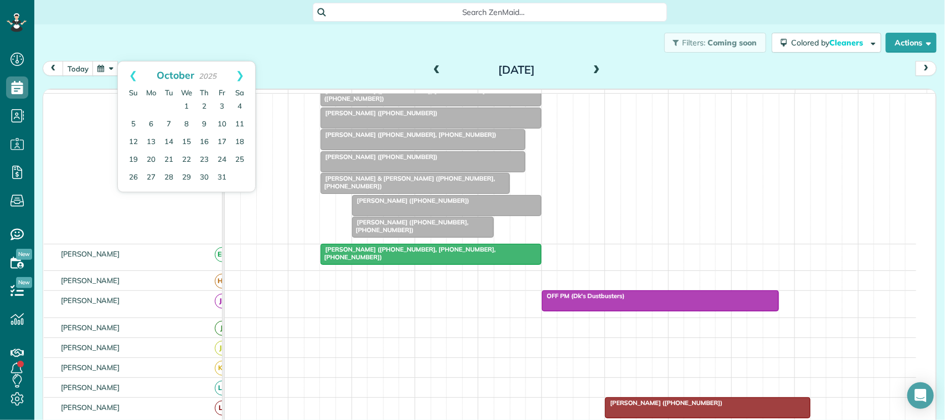
click at [266, 70] on div "today Wednesday Oct 8, 2025" at bounding box center [490, 71] width 894 height 20
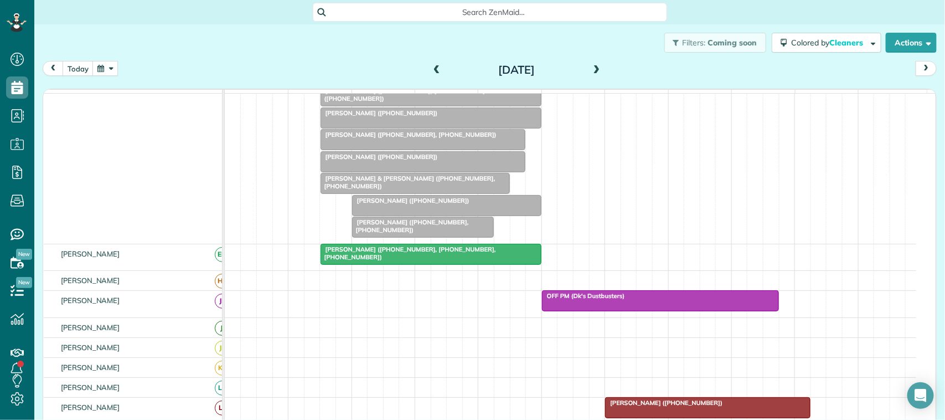
click at [112, 66] on button "button" at bounding box center [104, 68] width 25 height 15
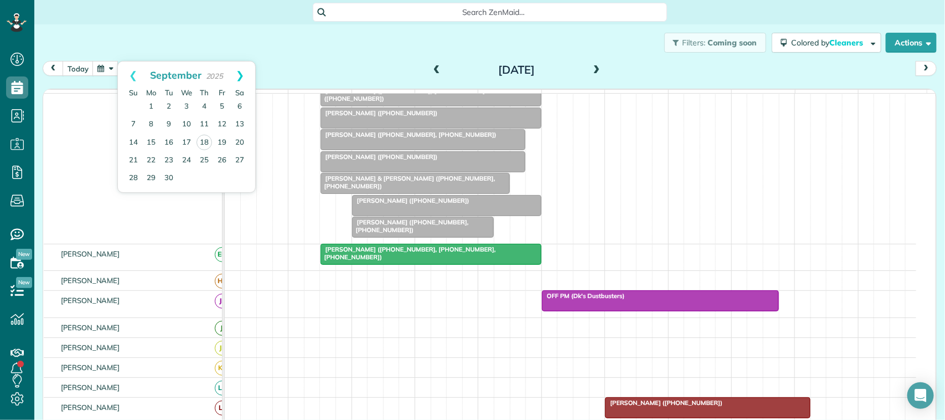
click at [248, 70] on link "Next" at bounding box center [240, 75] width 30 height 28
click at [137, 75] on link "Prev" at bounding box center [133, 75] width 30 height 28
click at [241, 74] on link "Next" at bounding box center [240, 75] width 30 height 28
click at [131, 73] on link "Prev" at bounding box center [133, 75] width 30 height 28
click at [208, 45] on div "Filters: Coming soon Colored by Cleaners Color by Cleaner Color by Team Color b…" at bounding box center [489, 42] width 911 height 37
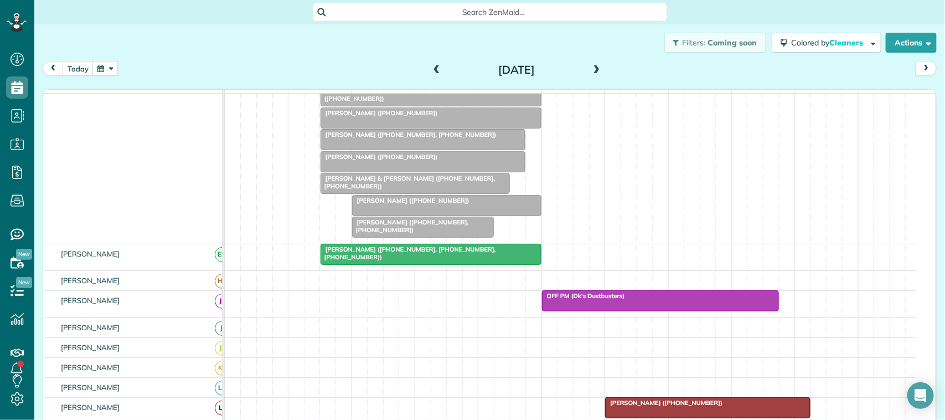
click at [97, 73] on button "button" at bounding box center [104, 68] width 25 height 15
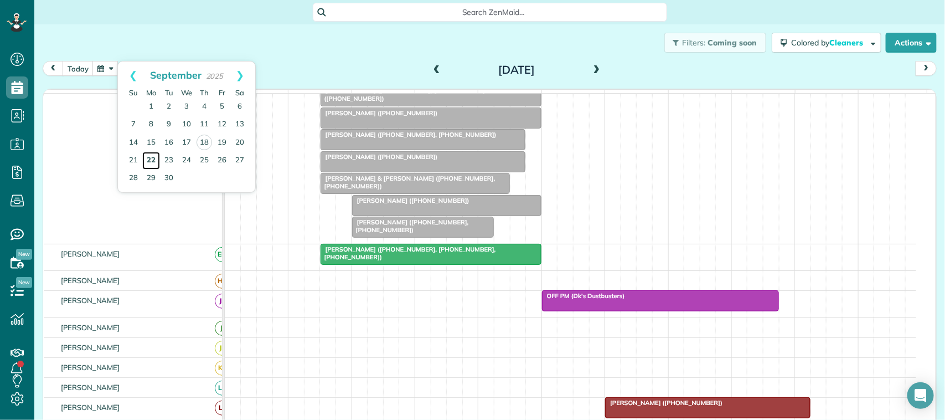
click at [154, 159] on link "22" at bounding box center [151, 161] width 18 height 18
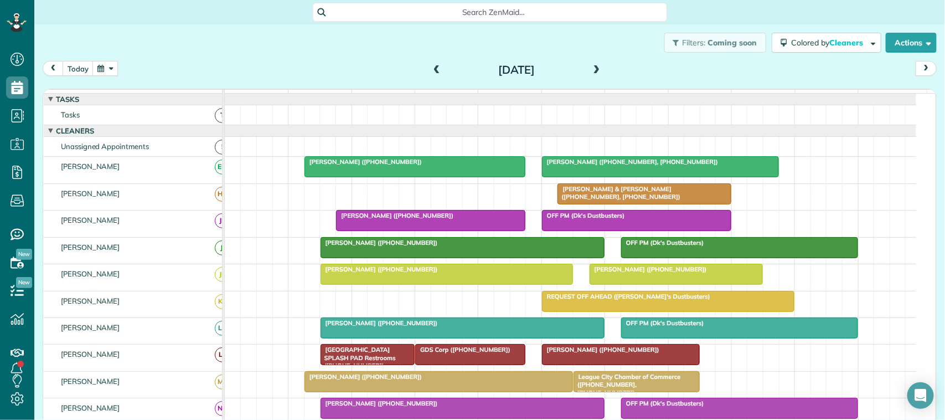
scroll to position [69, 0]
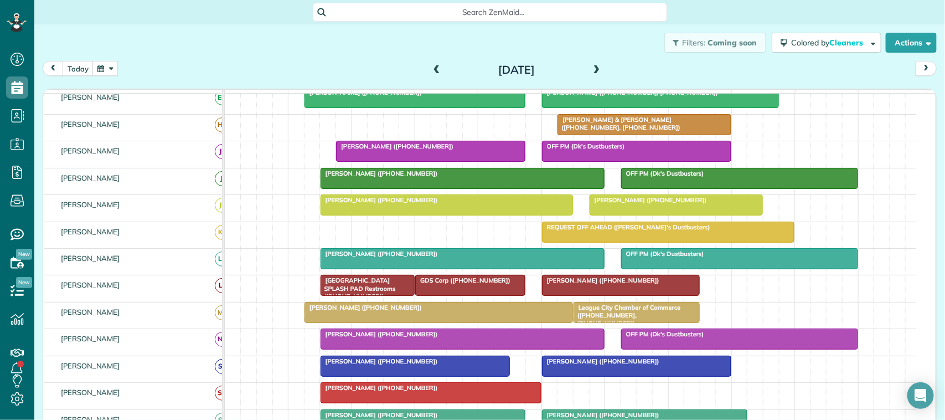
click at [591, 71] on span at bounding box center [597, 70] width 12 height 10
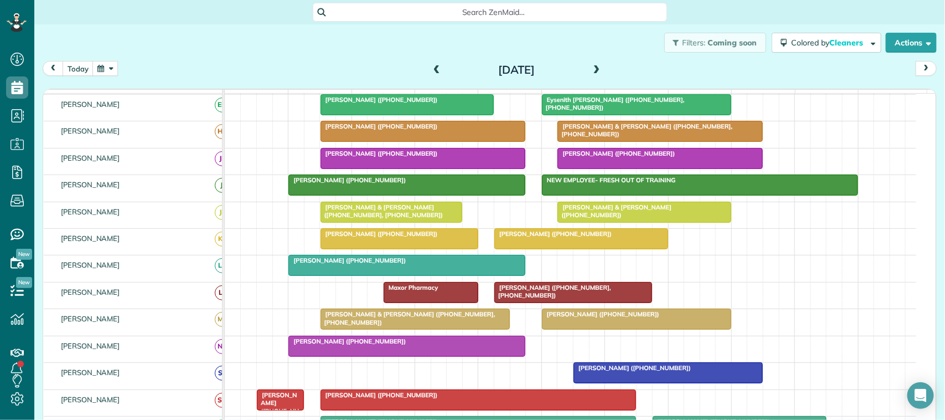
click at [591, 71] on span at bounding box center [597, 70] width 12 height 10
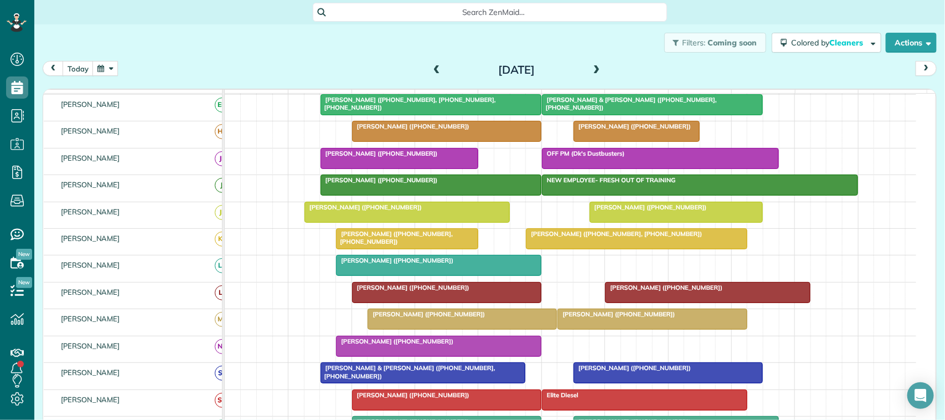
click at [591, 71] on span at bounding box center [597, 70] width 12 height 10
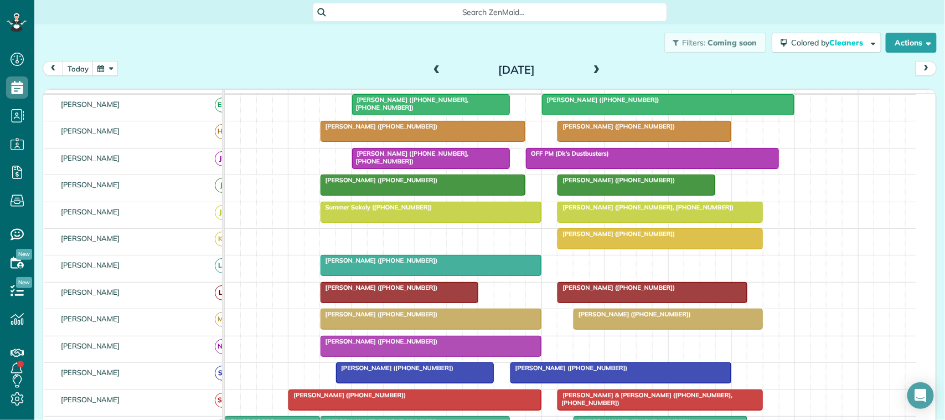
click at [591, 71] on span at bounding box center [597, 70] width 12 height 10
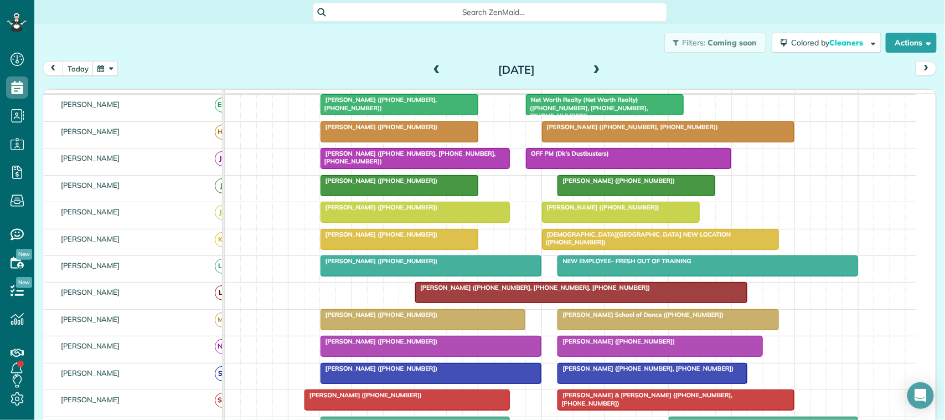
click at [431, 70] on span at bounding box center [437, 70] width 12 height 10
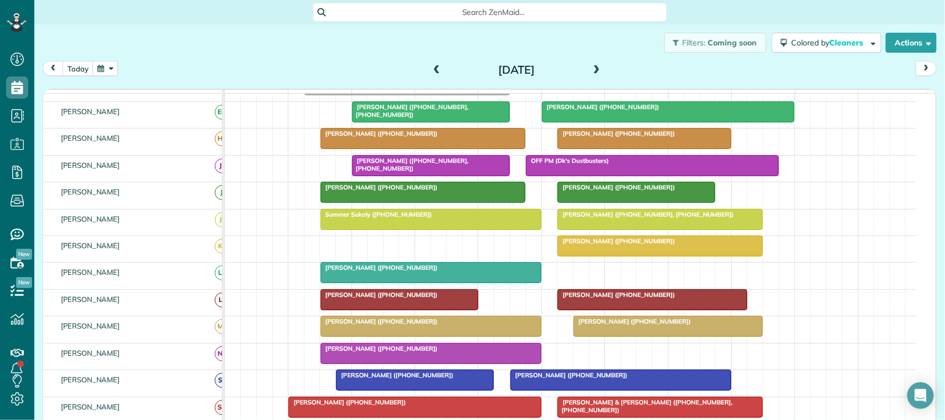
scroll to position [69, 0]
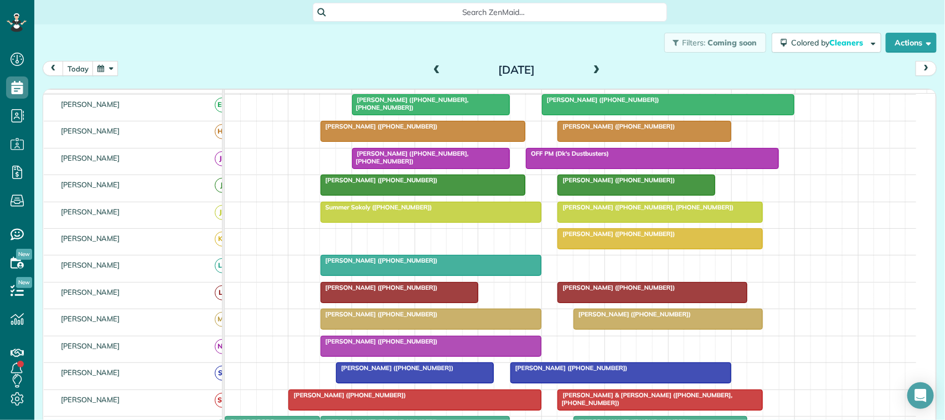
click at [99, 73] on button "button" at bounding box center [104, 68] width 25 height 15
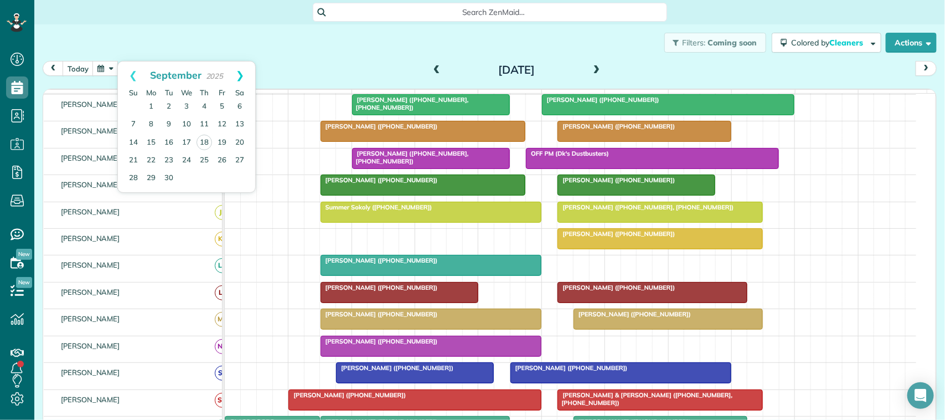
click at [247, 73] on link "Next" at bounding box center [240, 75] width 30 height 28
click at [153, 123] on link "6" at bounding box center [151, 125] width 18 height 18
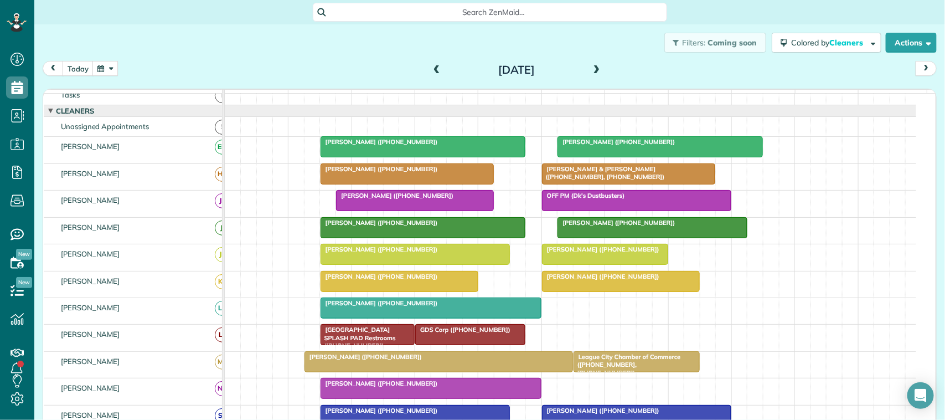
scroll to position [0, 0]
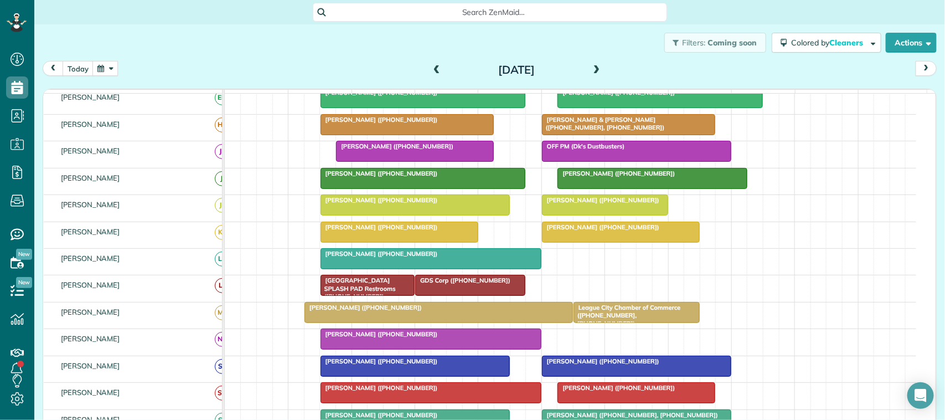
click at [108, 69] on button "button" at bounding box center [104, 68] width 25 height 15
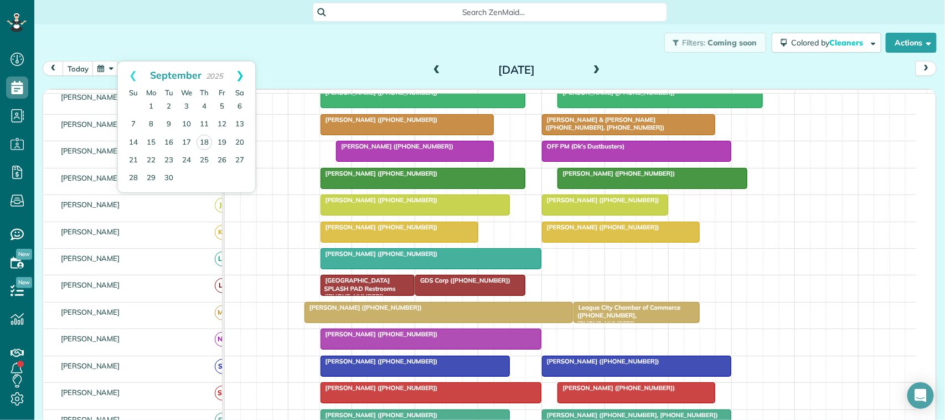
click at [236, 79] on link "Next" at bounding box center [240, 75] width 30 height 28
click at [135, 71] on link "Prev" at bounding box center [133, 75] width 30 height 28
click at [238, 76] on link "Next" at bounding box center [240, 75] width 30 height 28
click at [133, 73] on link "Prev" at bounding box center [133, 75] width 30 height 28
click at [241, 74] on link "Next" at bounding box center [240, 75] width 30 height 28
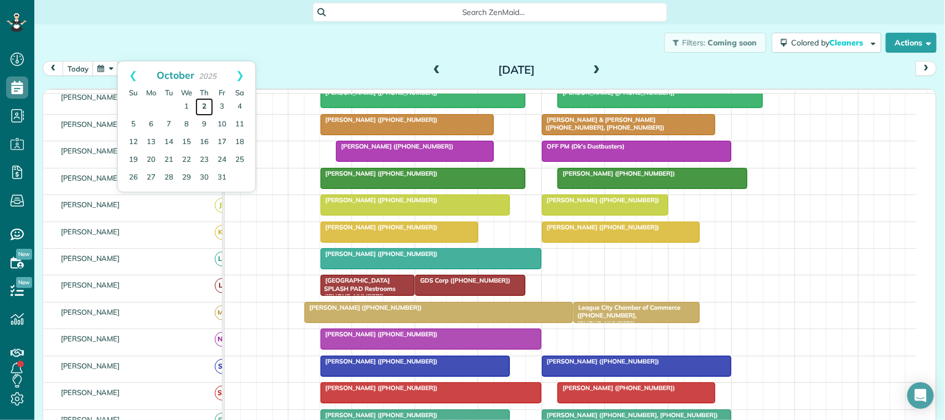
click at [207, 103] on link "2" at bounding box center [204, 107] width 18 height 18
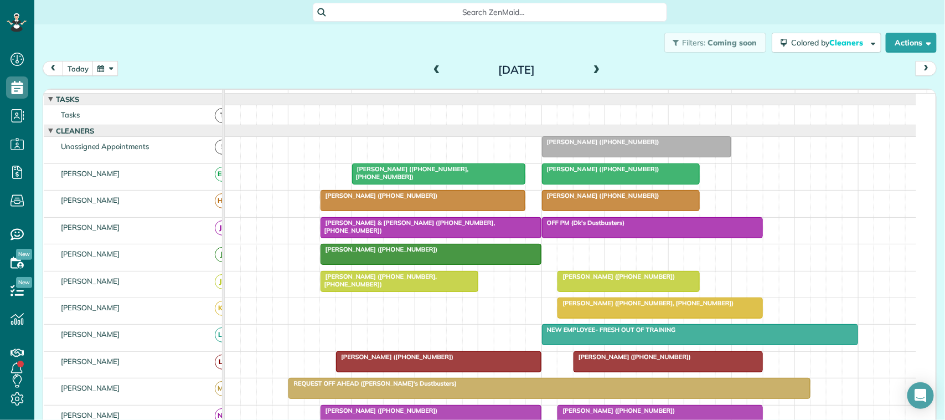
click at [99, 70] on button "button" at bounding box center [104, 68] width 25 height 15
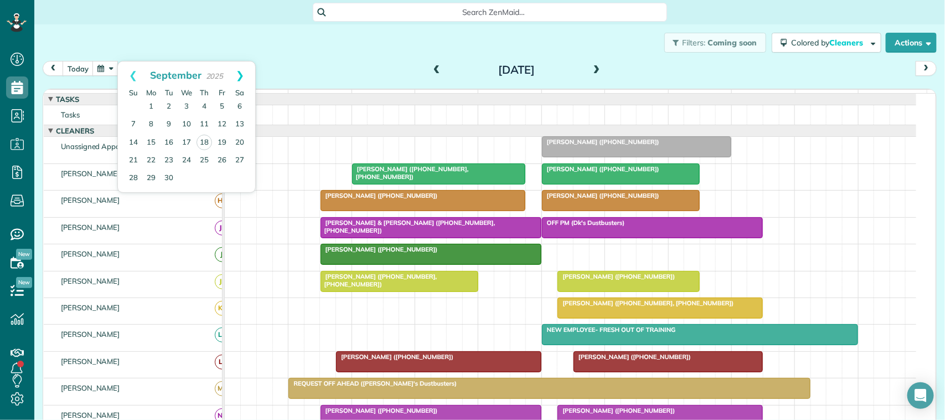
click at [245, 79] on link "Next" at bounding box center [240, 75] width 30 height 28
click at [201, 107] on link "2" at bounding box center [204, 107] width 18 height 18
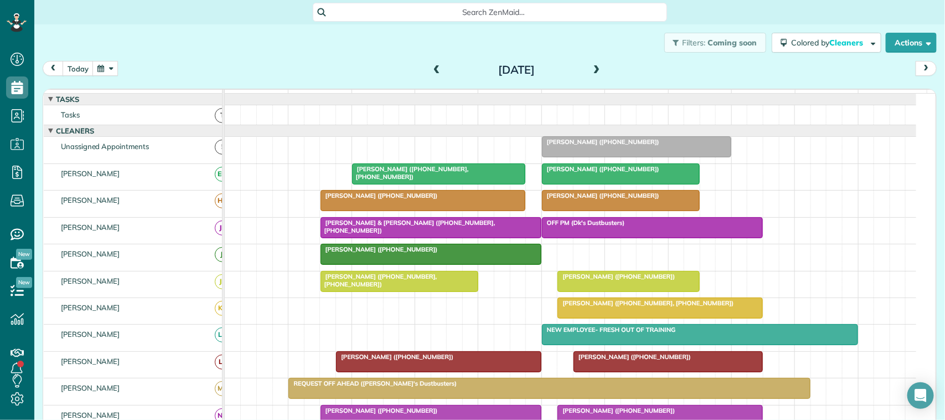
click at [431, 69] on span at bounding box center [437, 70] width 12 height 10
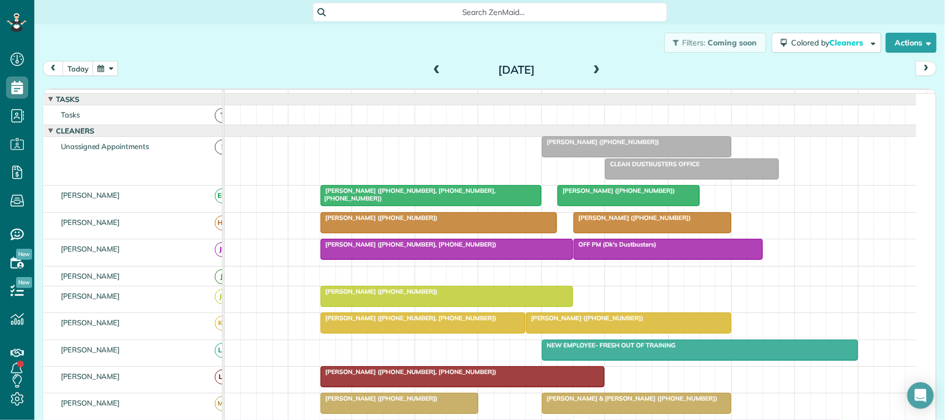
click at [109, 66] on button "button" at bounding box center [104, 68] width 25 height 15
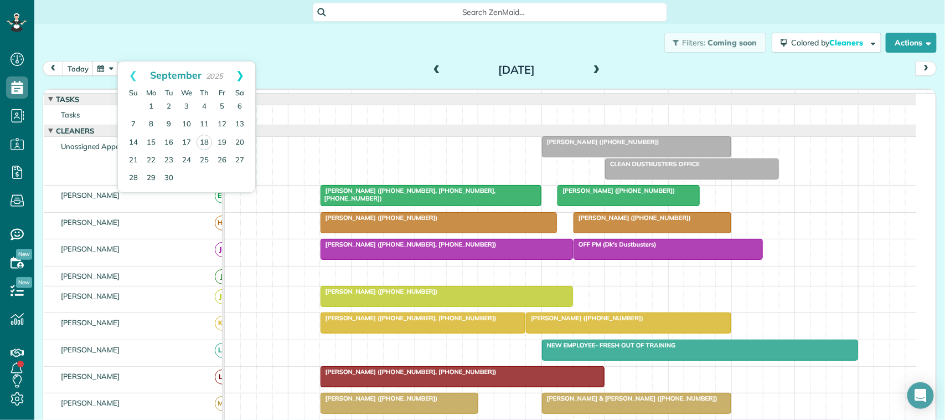
click at [239, 79] on link "Next" at bounding box center [240, 75] width 30 height 28
click at [189, 142] on link "15" at bounding box center [187, 142] width 18 height 18
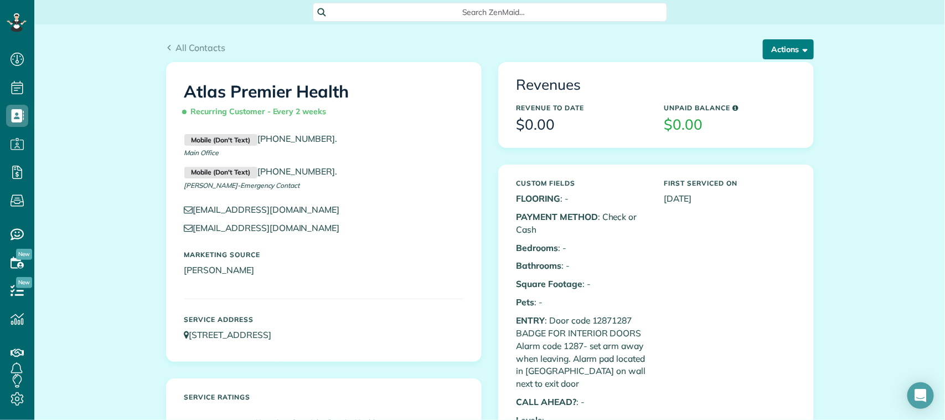
click at [788, 42] on button "Actions" at bounding box center [788, 49] width 51 height 20
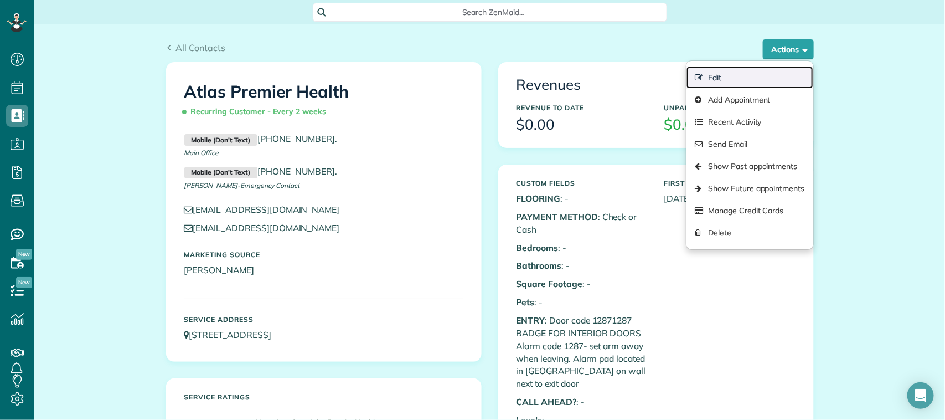
click at [770, 74] on link "Edit" at bounding box center [750, 77] width 126 height 22
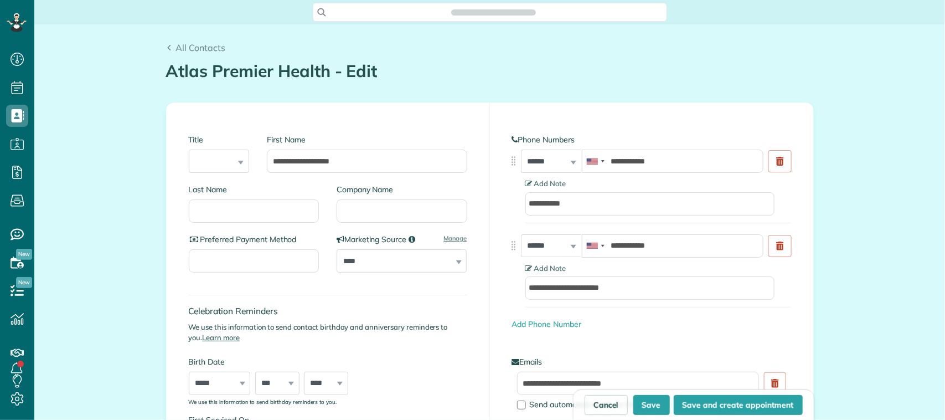
type input "**********"
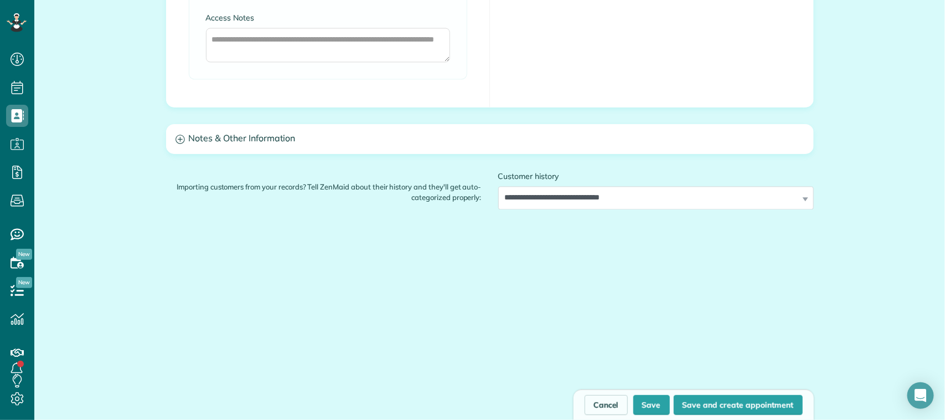
scroll to position [928, 0]
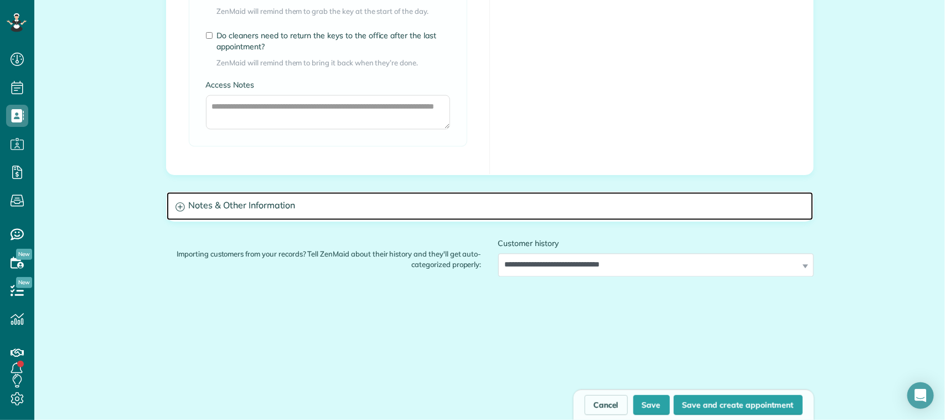
click at [470, 206] on h3 "Notes & Other Information" at bounding box center [490, 206] width 647 height 28
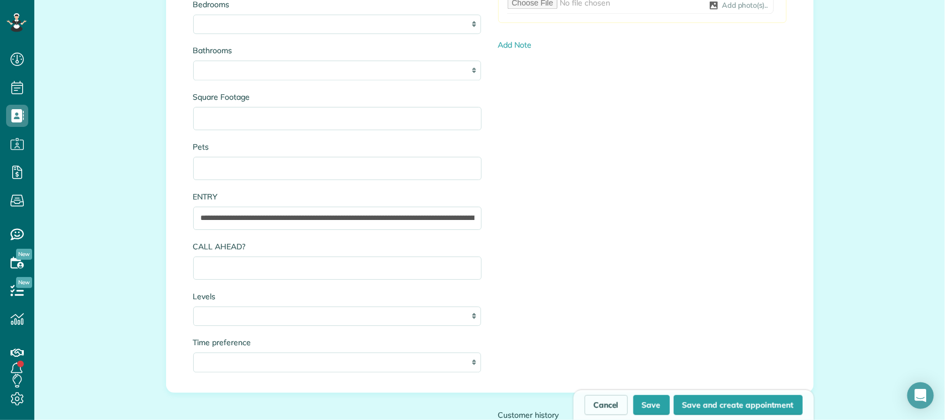
scroll to position [1274, 0]
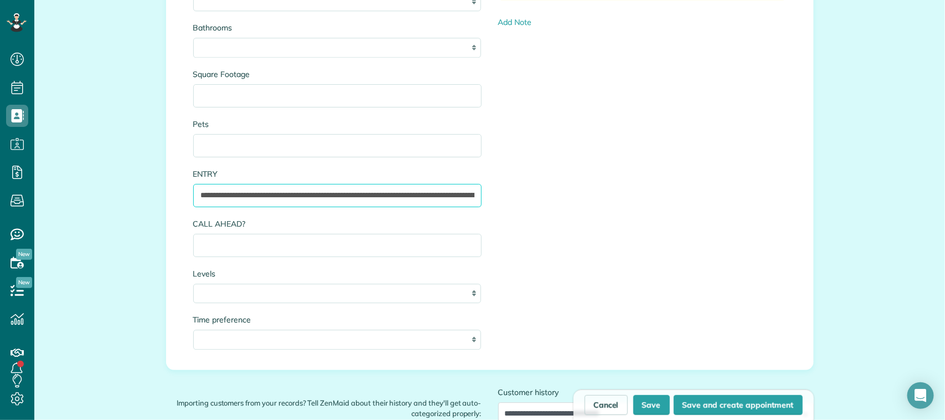
drag, startPoint x: 383, startPoint y: 198, endPoint x: 275, endPoint y: 197, distance: 107.4
click at [275, 197] on input "**********" at bounding box center [337, 195] width 288 height 23
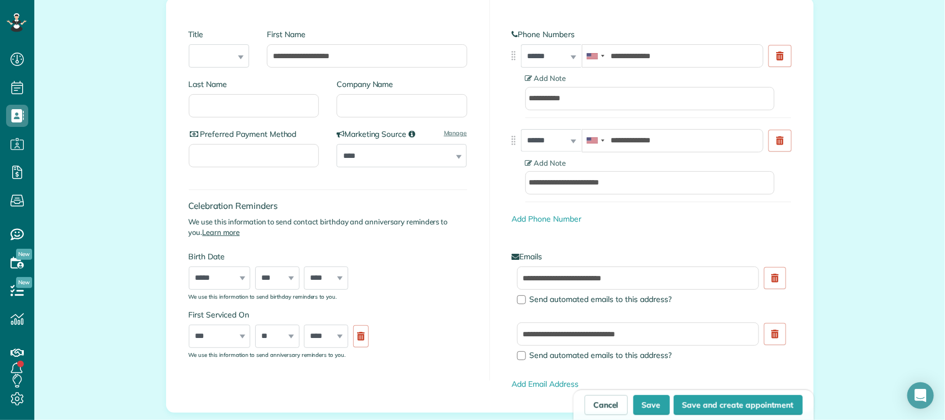
scroll to position [138, 0]
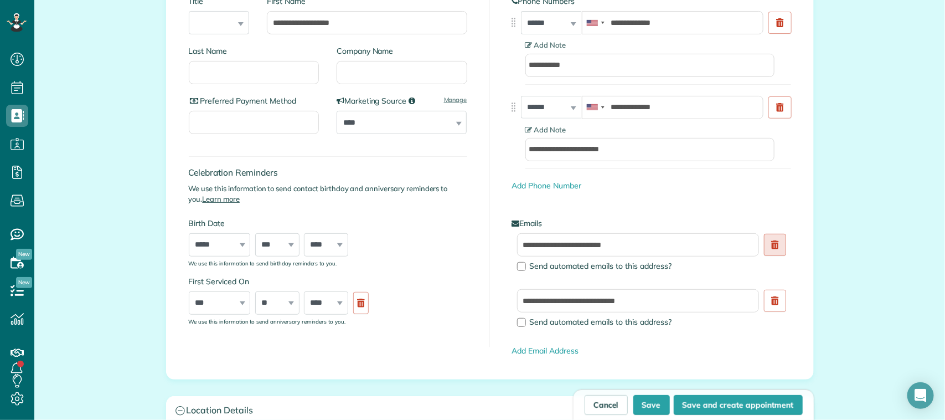
type input "**********"
click at [771, 247] on icon at bounding box center [775, 244] width 8 height 9
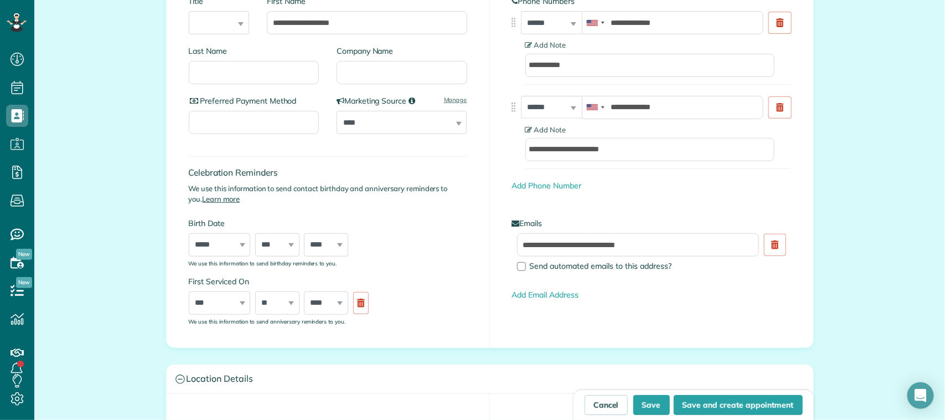
scroll to position [69, 0]
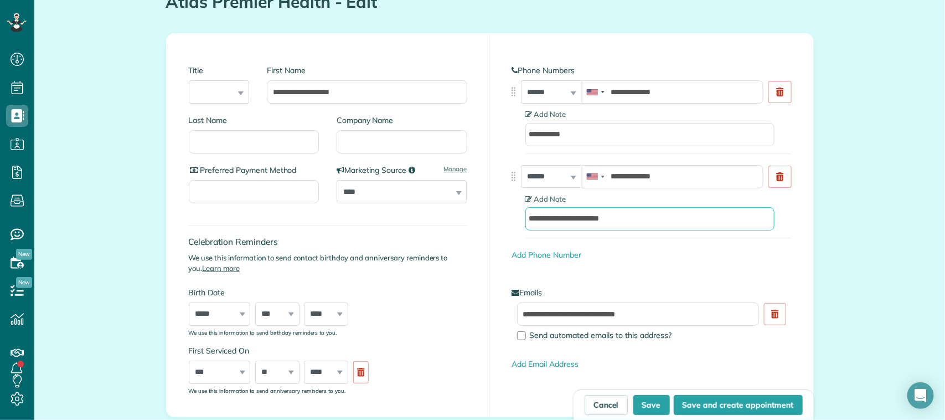
drag, startPoint x: 554, startPoint y: 213, endPoint x: 512, endPoint y: 219, distance: 42.4
click at [512, 219] on div "**********" at bounding box center [651, 201] width 279 height 73
click at [535, 220] on input "**********" at bounding box center [649, 218] width 249 height 23
click at [551, 221] on input "**********" at bounding box center [649, 218] width 249 height 23
type input "**********"
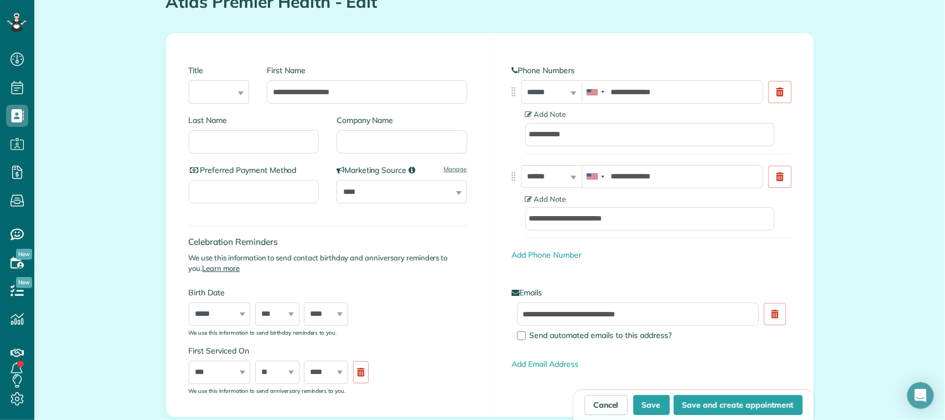
click at [565, 95] on div "**********" at bounding box center [551, 91] width 61 height 23
click at [565, 97] on select "**********" at bounding box center [551, 91] width 61 height 23
select select "**********"
click at [521, 80] on select "**********" at bounding box center [551, 91] width 61 height 23
click at [565, 178] on div "**********" at bounding box center [551, 176] width 61 height 23
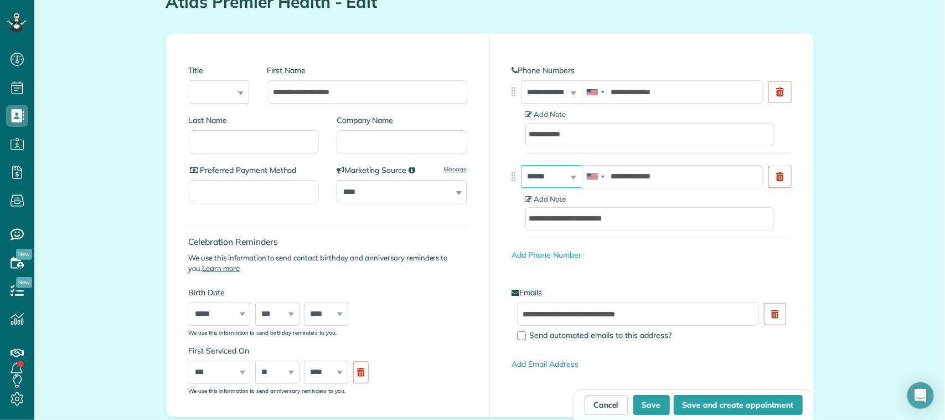
click at [571, 175] on select "**********" at bounding box center [551, 176] width 61 height 23
select select "**********"
click at [521, 165] on select "**********" at bounding box center [551, 176] width 61 height 23
click at [677, 171] on input "**********" at bounding box center [673, 176] width 182 height 23
drag, startPoint x: 677, startPoint y: 171, endPoint x: 571, endPoint y: 163, distance: 106.0
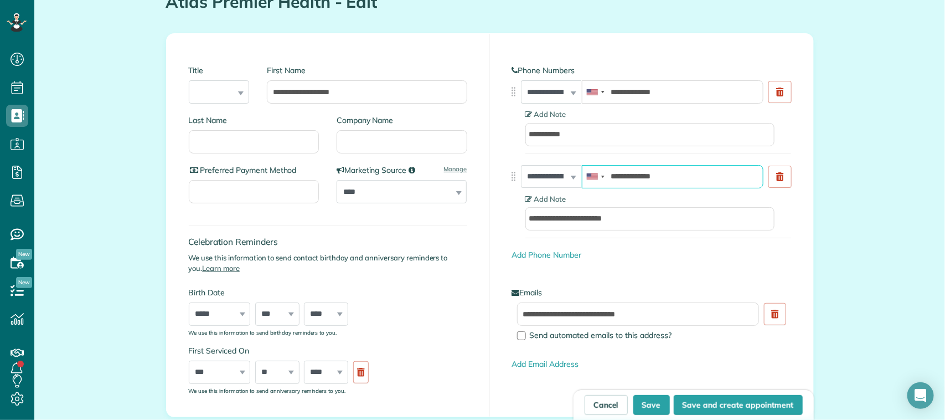
click at [571, 163] on div "**********" at bounding box center [651, 162] width 279 height 195
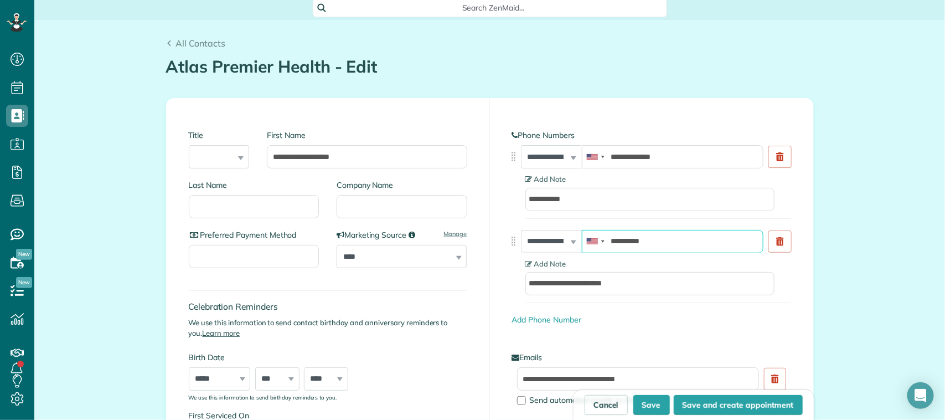
scroll to position [0, 0]
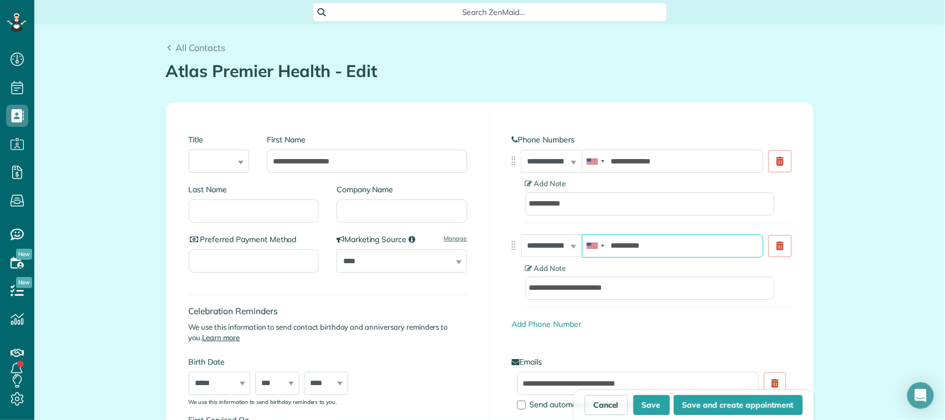
type input "**********"
click at [648, 418] on div "Cancel Save Save and create appointment" at bounding box center [694, 404] width 240 height 30
click at [646, 408] on button "Save" at bounding box center [651, 405] width 37 height 20
type input "**********"
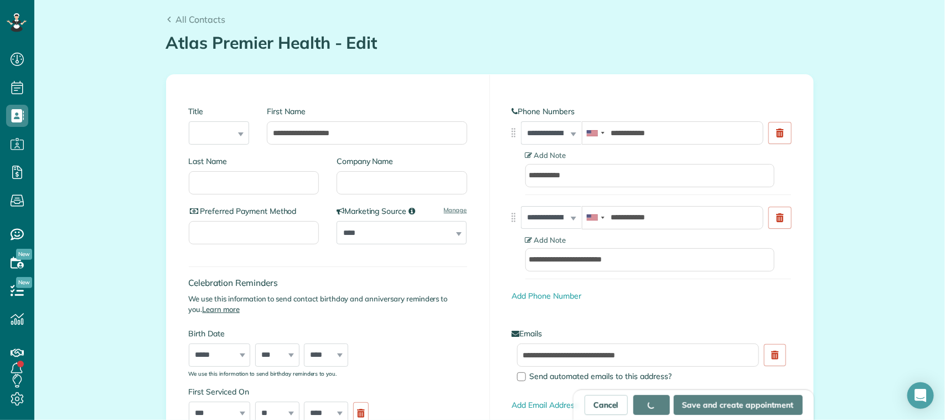
scroll to position [69, 0]
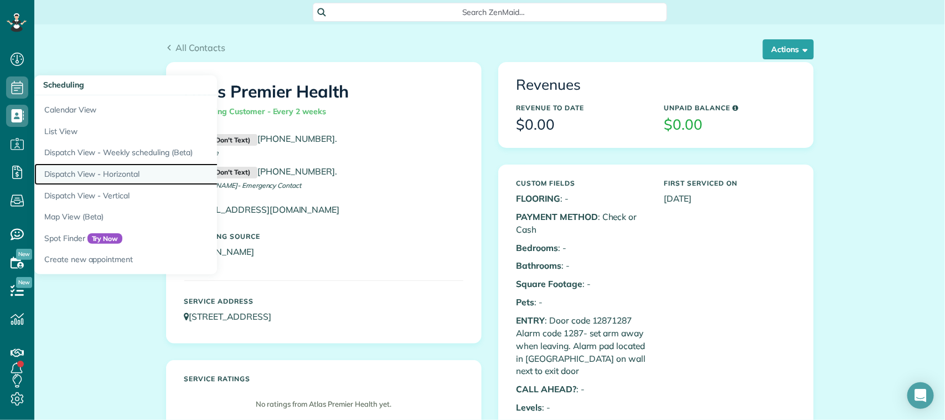
click at [128, 179] on link "Dispatch View - Horizontal" at bounding box center [172, 174] width 277 height 22
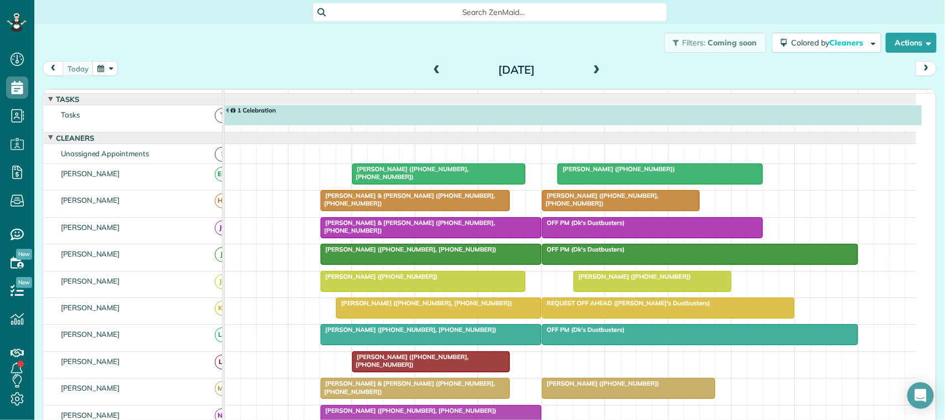
click at [309, 68] on div "today Thursday Sep 18, 2025" at bounding box center [490, 71] width 894 height 20
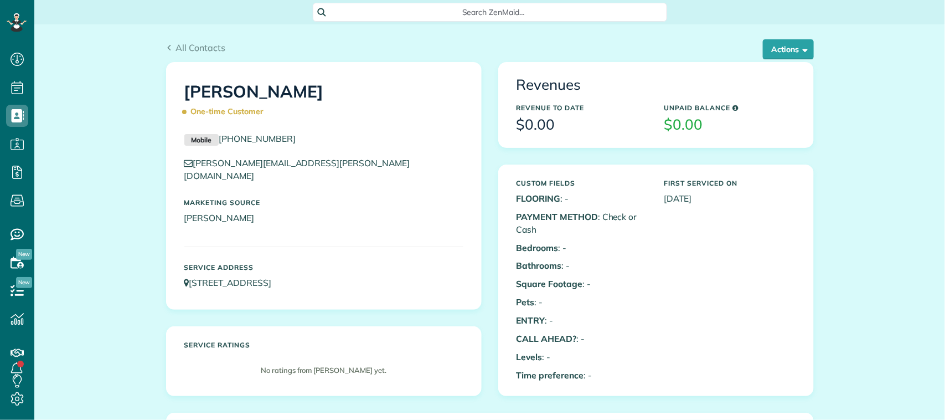
scroll to position [4, 4]
click at [765, 56] on button "Actions" at bounding box center [788, 49] width 51 height 20
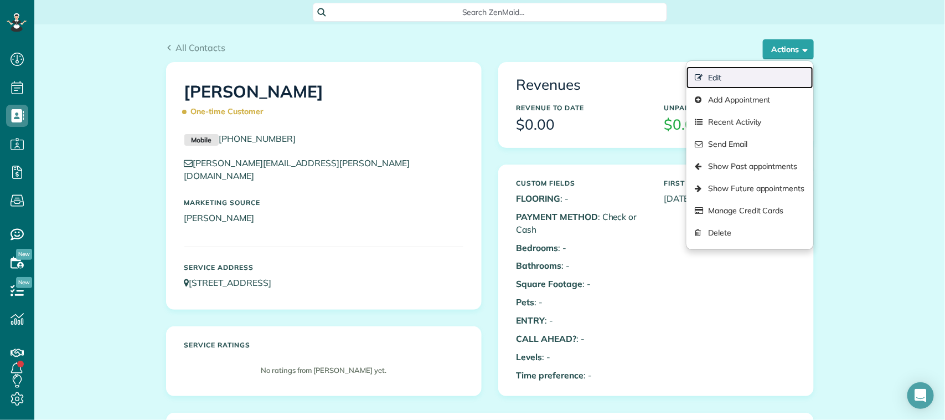
click at [746, 75] on link "Edit" at bounding box center [750, 77] width 126 height 22
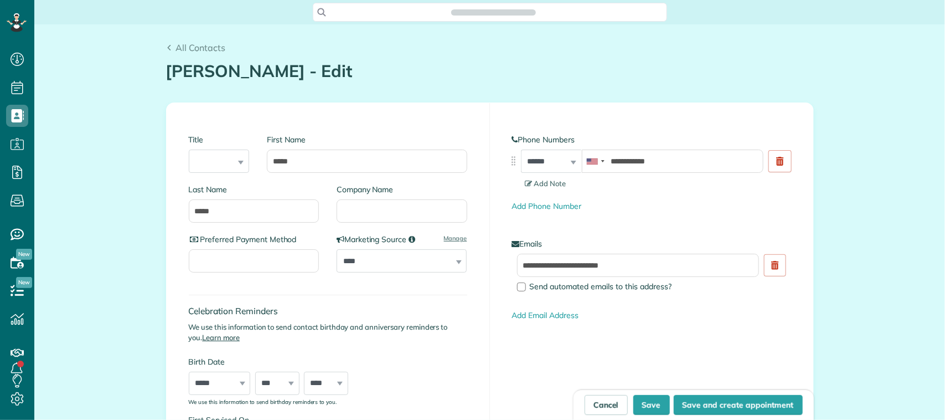
type input "**********"
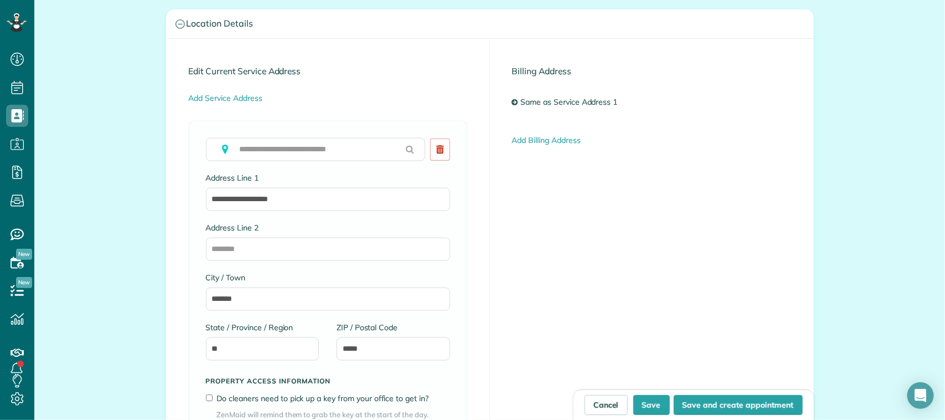
scroll to position [554, 0]
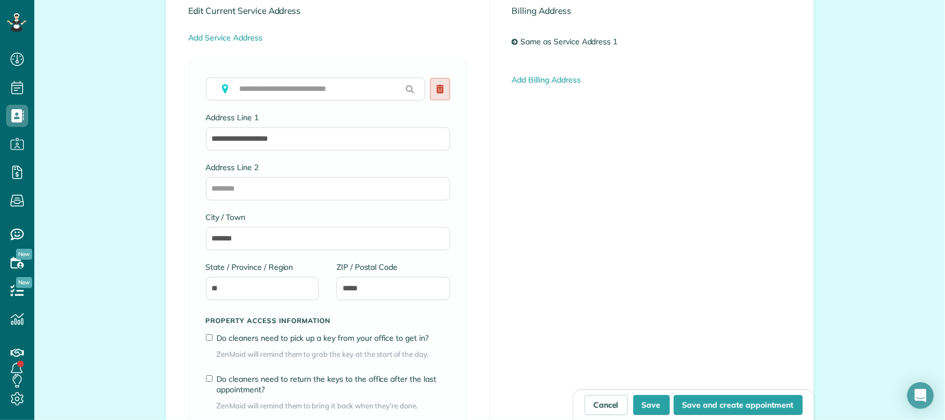
click at [437, 97] on link at bounding box center [440, 89] width 20 height 22
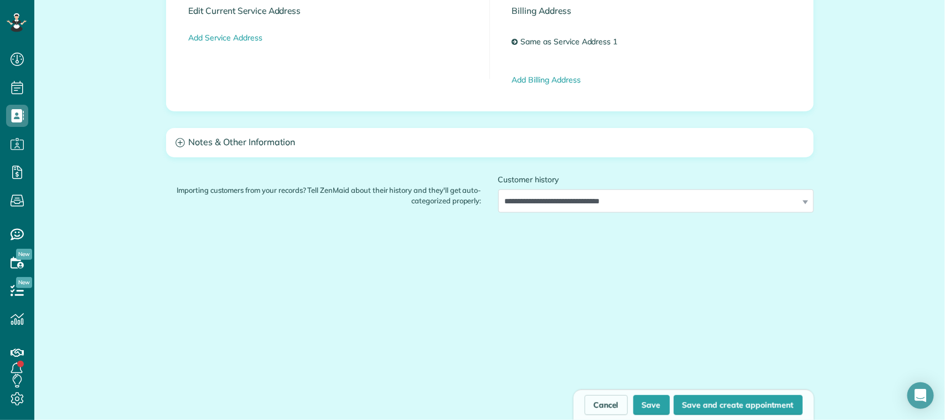
drag, startPoint x: 297, startPoint y: 167, endPoint x: 300, endPoint y: 146, distance: 21.2
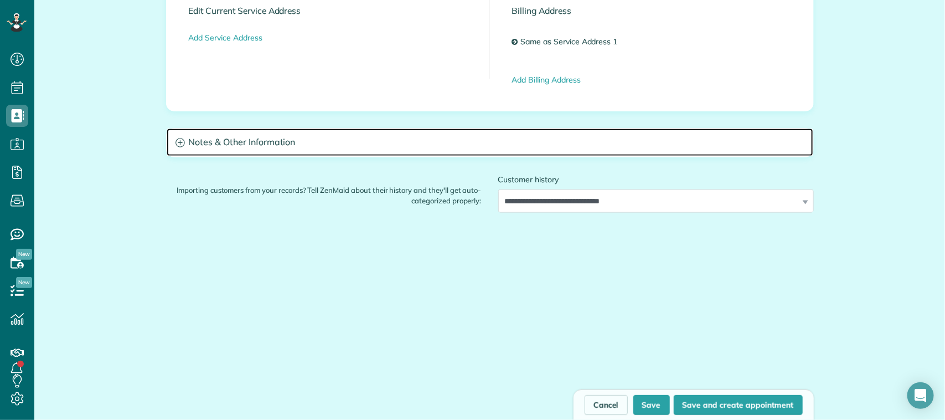
click at [300, 146] on h3 "Notes & Other Information" at bounding box center [490, 142] width 647 height 28
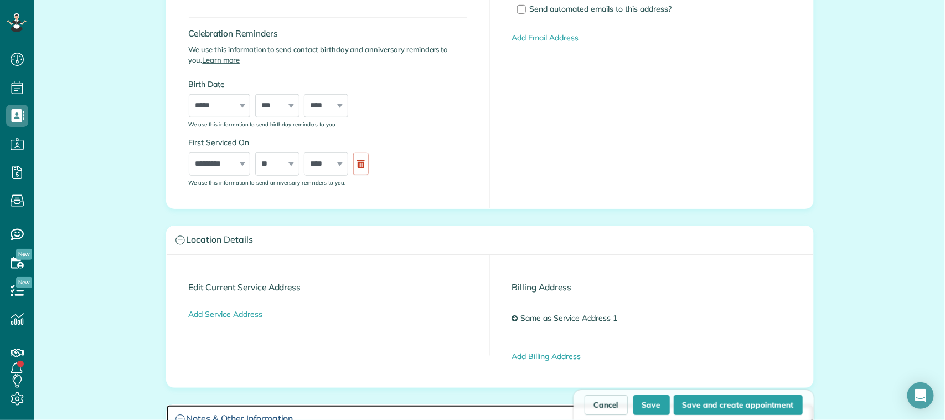
scroll to position [277, 0]
click at [243, 311] on link "Add Service Address" at bounding box center [226, 315] width 74 height 10
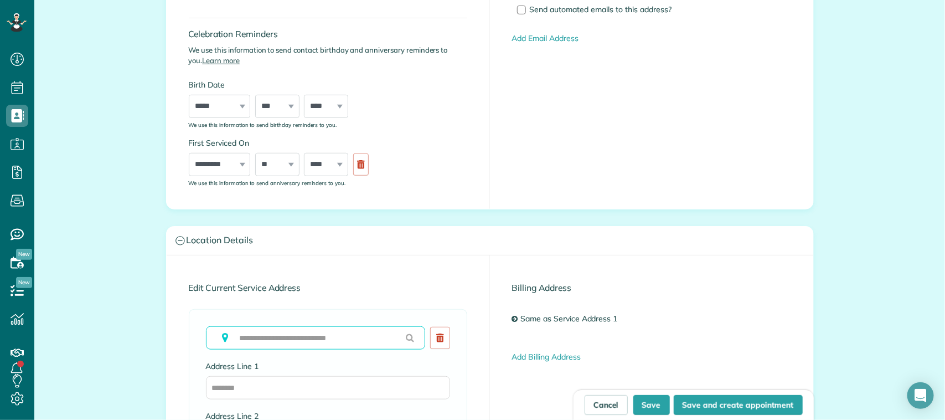
click at [275, 338] on input "text" at bounding box center [315, 337] width 219 height 23
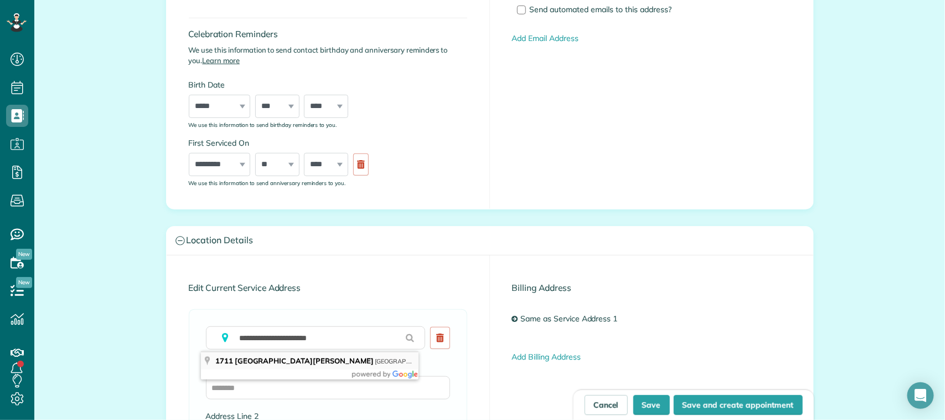
type input "**********"
type input "**"
type input "*****"
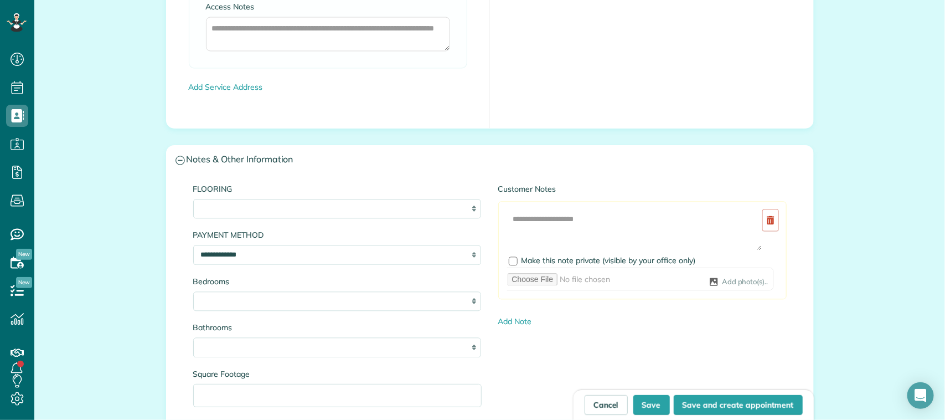
scroll to position [969, 0]
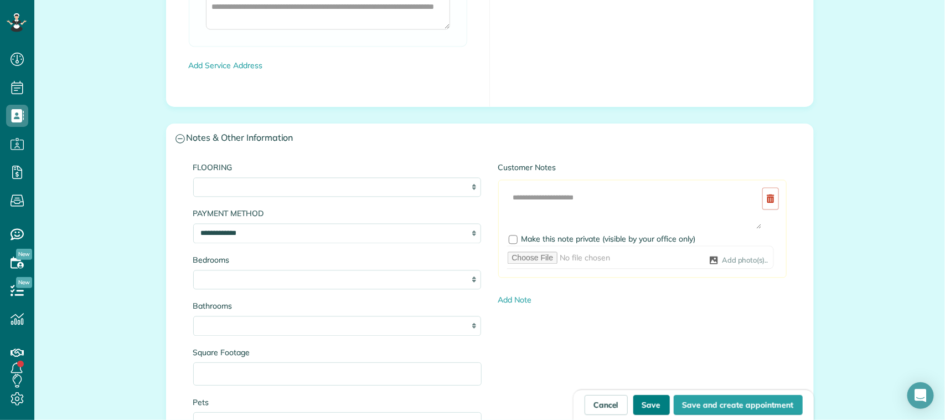
click at [652, 405] on button "Save" at bounding box center [651, 405] width 37 height 20
type input "**********"
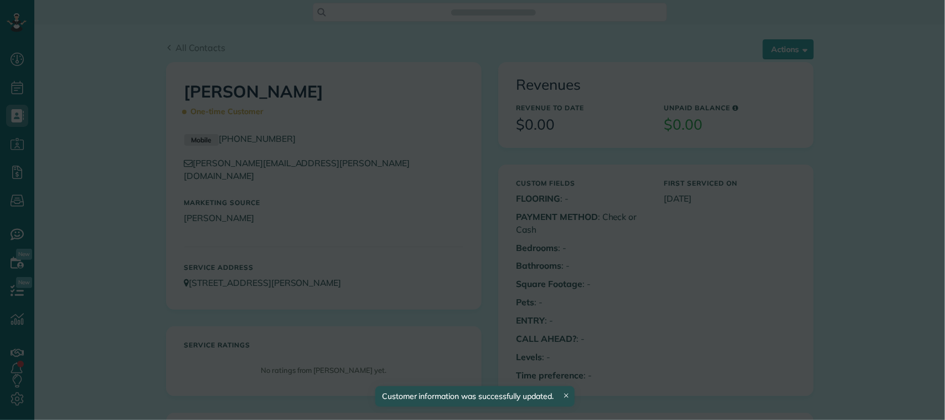
scroll to position [4, 4]
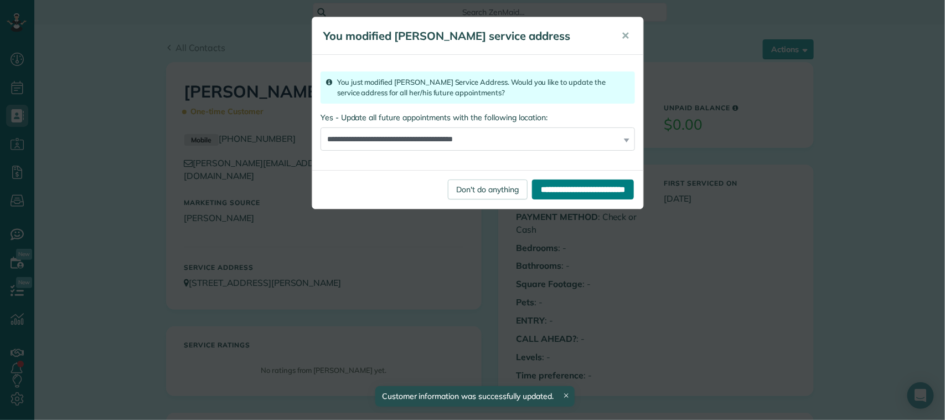
click at [540, 189] on input "**********" at bounding box center [583, 189] width 102 height 20
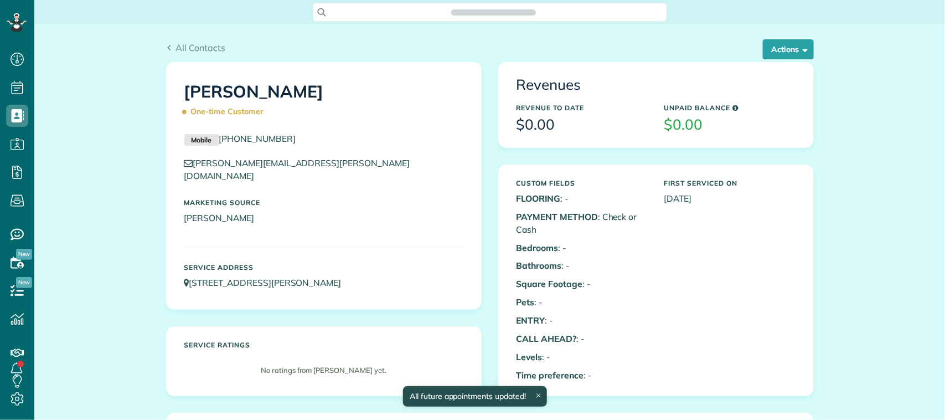
scroll to position [4, 4]
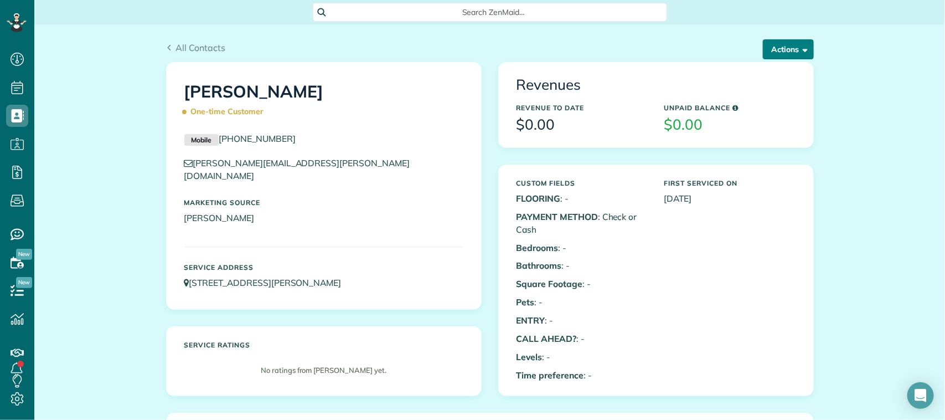
click at [784, 49] on button "Actions" at bounding box center [788, 49] width 51 height 20
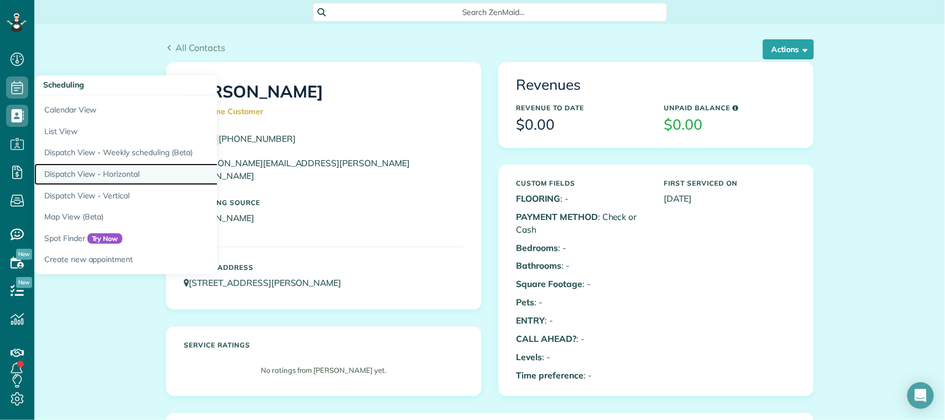
click at [117, 176] on link "Dispatch View - Horizontal" at bounding box center [172, 174] width 277 height 22
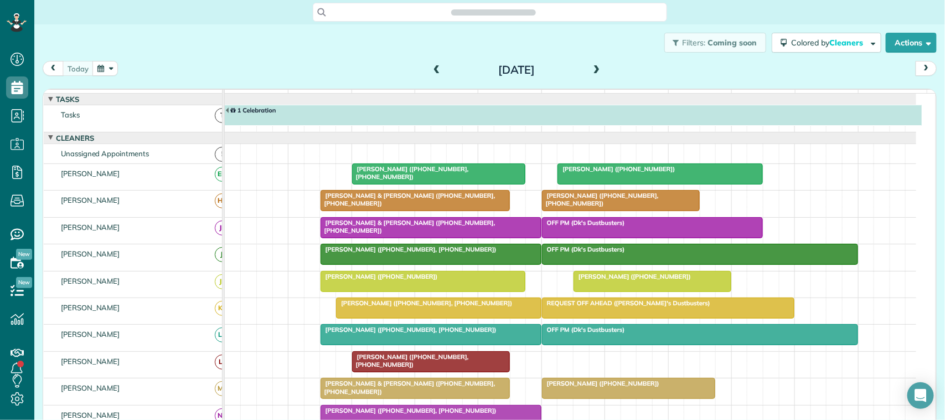
scroll to position [7, 0]
